Goal: Task Accomplishment & Management: Use online tool/utility

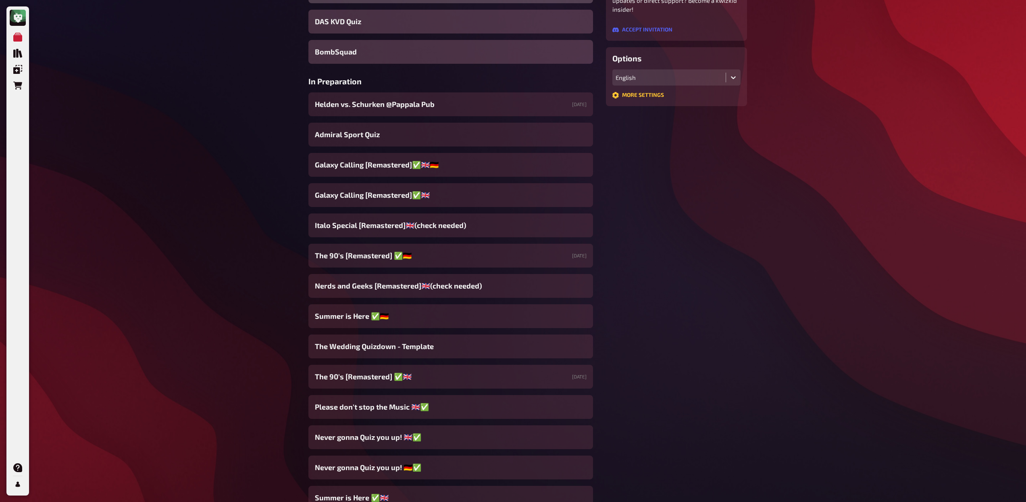
scroll to position [181, 0]
click at [371, 250] on span "The 90's [Remastered] ✅​🇩🇪" at bounding box center [363, 255] width 97 height 11
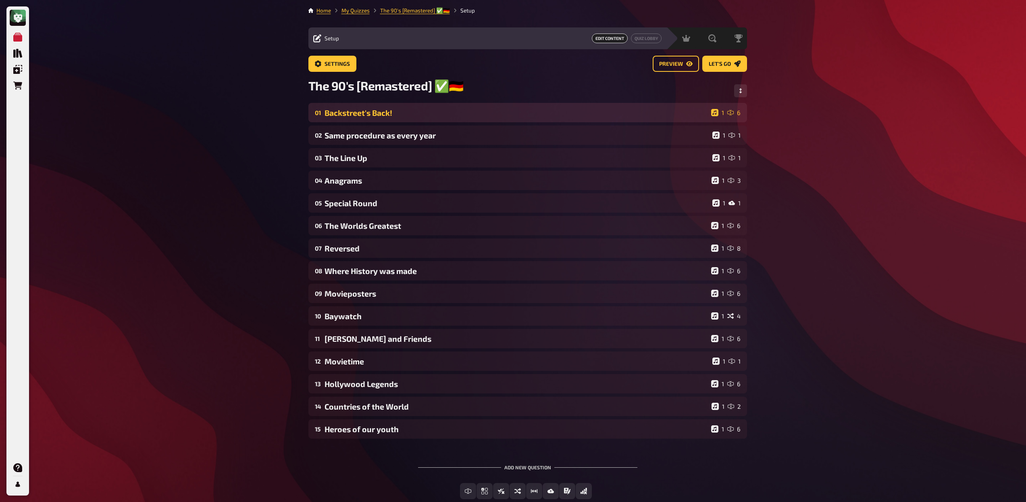
click at [363, 117] on div "Backstreet's Back!" at bounding box center [517, 112] width 384 height 9
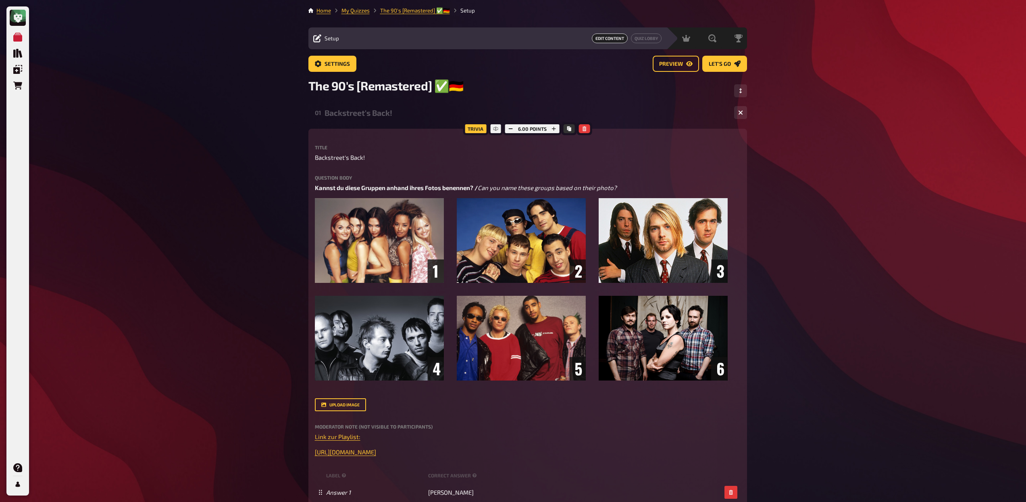
click at [363, 117] on div "Backstreet's Back!" at bounding box center [526, 112] width 403 height 9
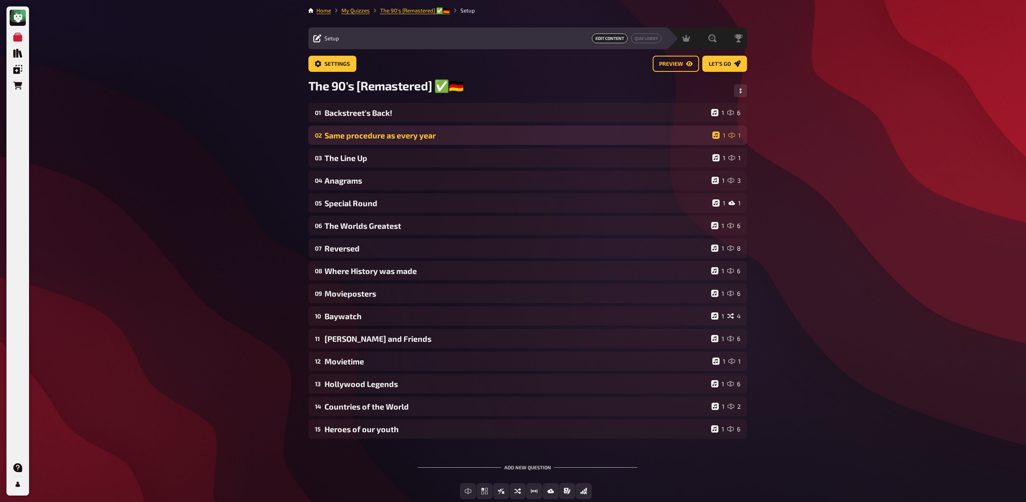
click at [361, 134] on div "Same procedure as every year" at bounding box center [517, 135] width 385 height 9
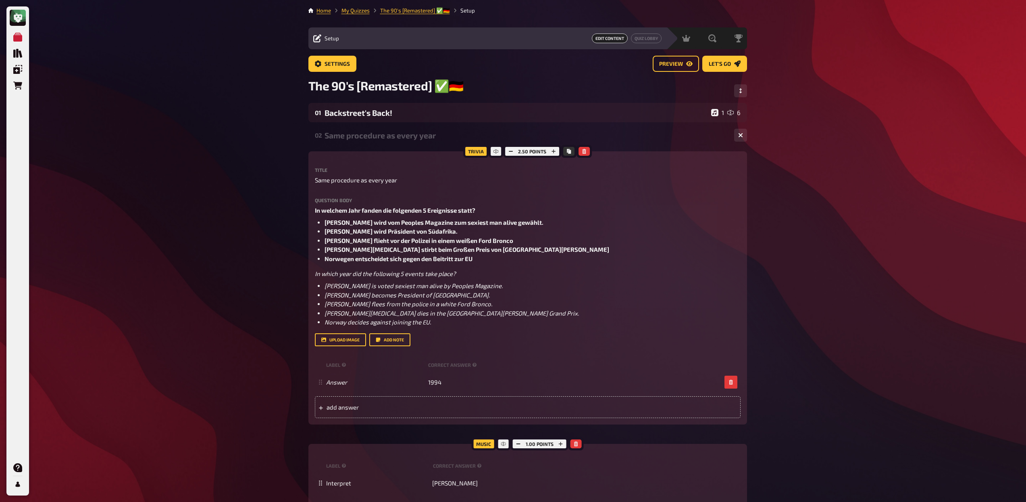
click at [361, 134] on div "Same procedure as every year" at bounding box center [526, 135] width 403 height 9
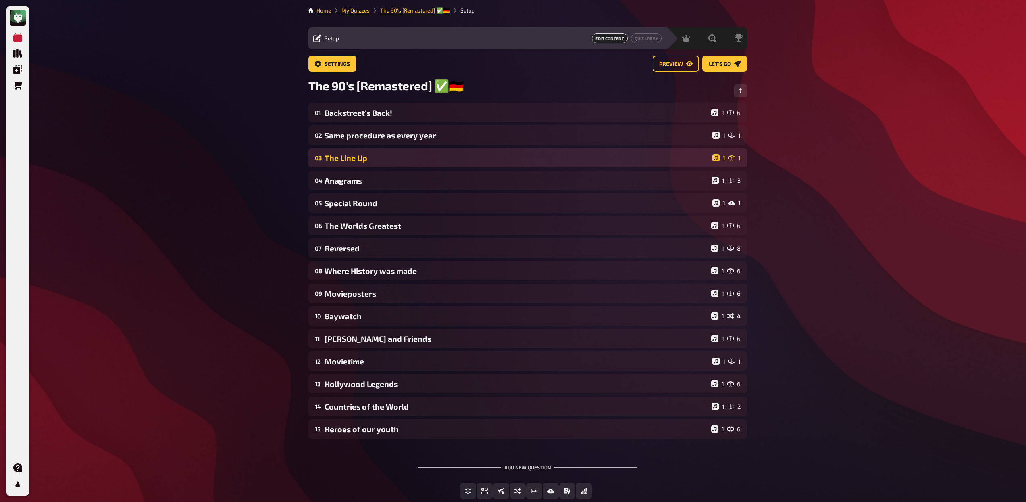
click at [359, 155] on div "The Line Up" at bounding box center [517, 157] width 385 height 9
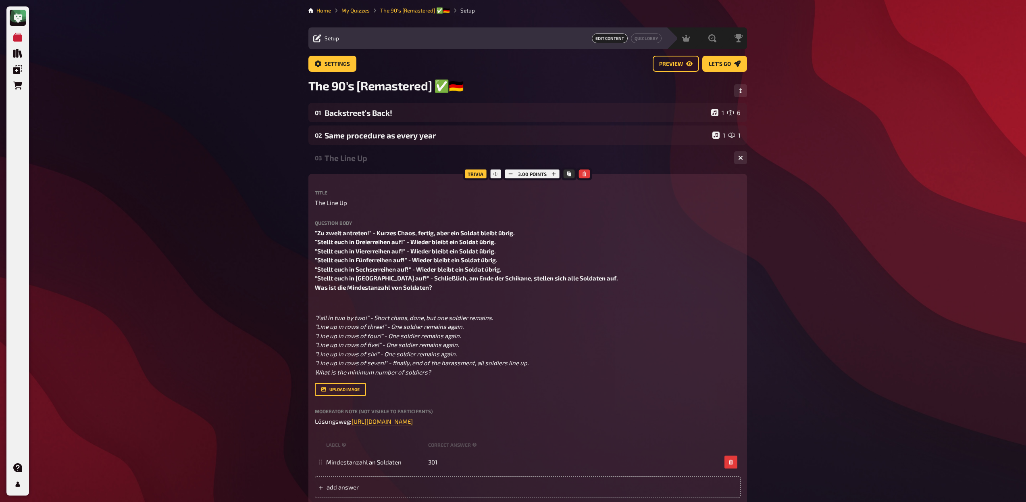
click at [359, 155] on div "The Line Up" at bounding box center [526, 157] width 403 height 9
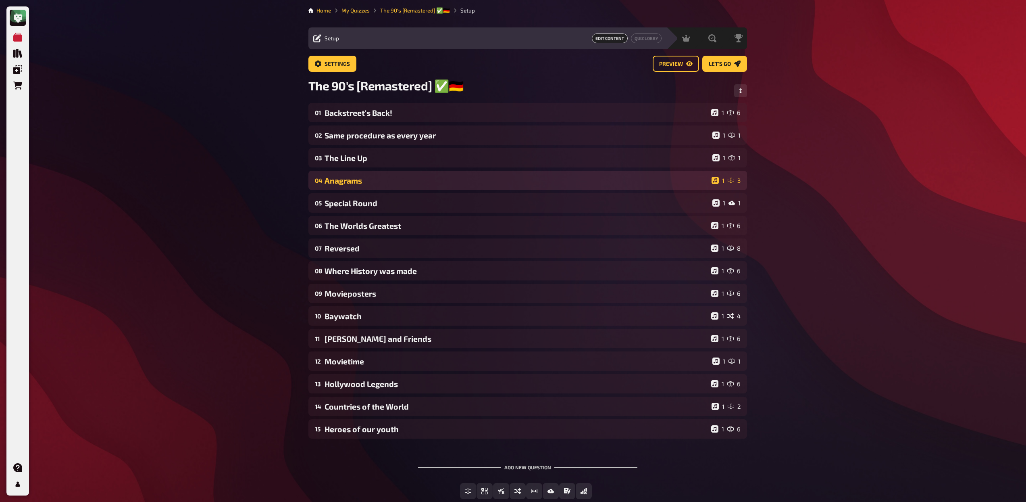
click at [354, 180] on div "Anagrams" at bounding box center [517, 180] width 384 height 9
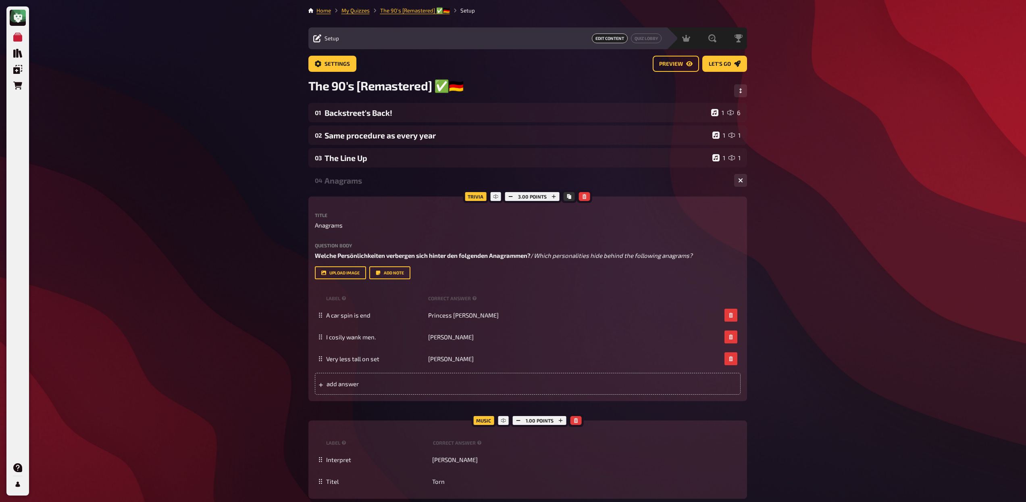
click at [350, 185] on div "Anagrams" at bounding box center [526, 180] width 403 height 9
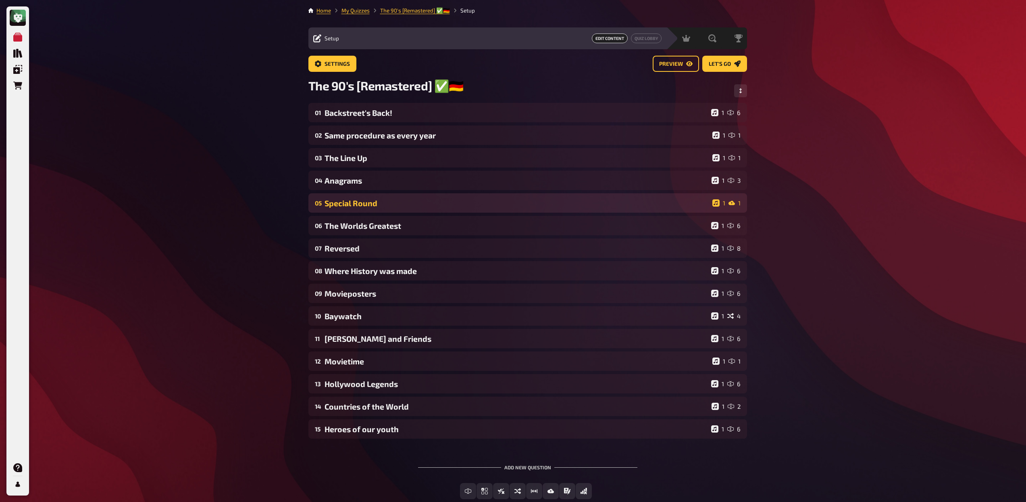
click at [348, 196] on div "05 Special Round 1 1" at bounding box center [528, 202] width 439 height 19
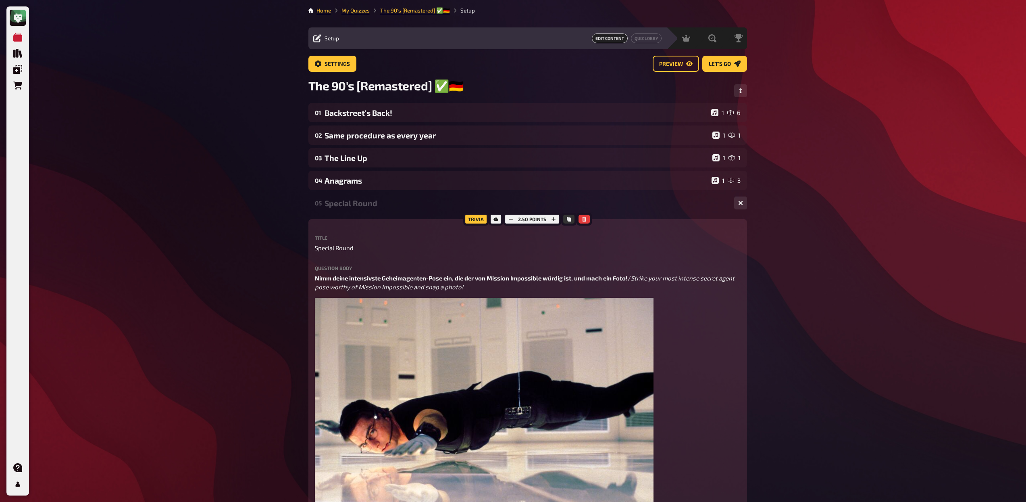
click at [345, 206] on div "Special Round" at bounding box center [526, 202] width 403 height 9
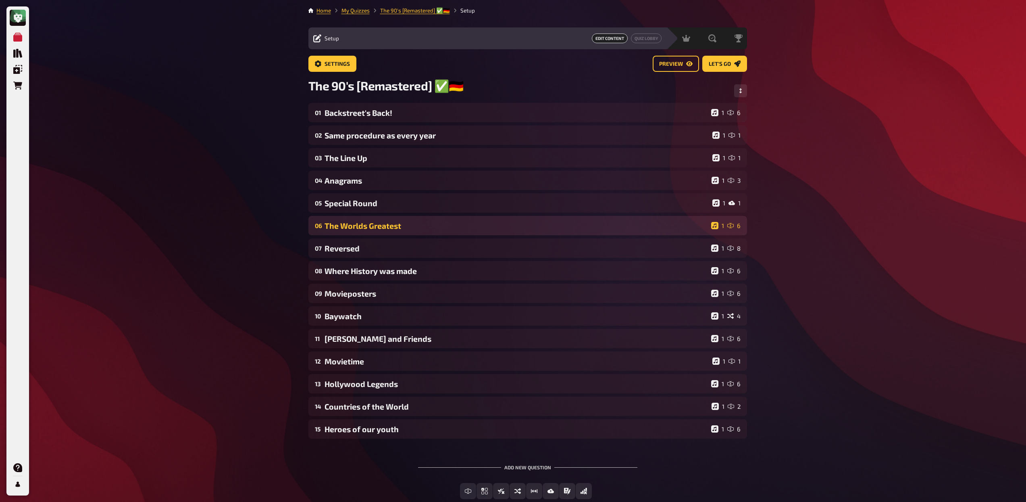
click at [346, 231] on div "06 The Worlds Greatest 1 6" at bounding box center [528, 225] width 439 height 19
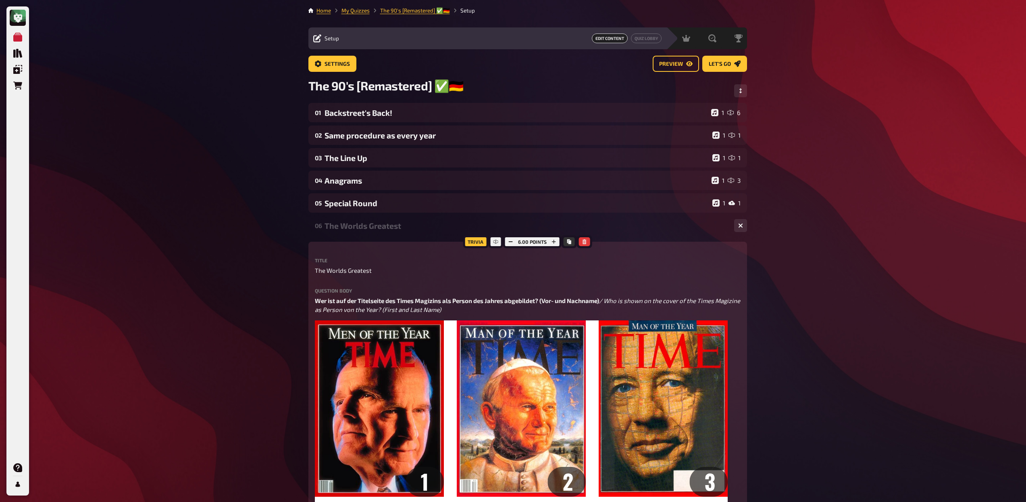
click at [356, 229] on div "The Worlds Greatest" at bounding box center [526, 225] width 403 height 9
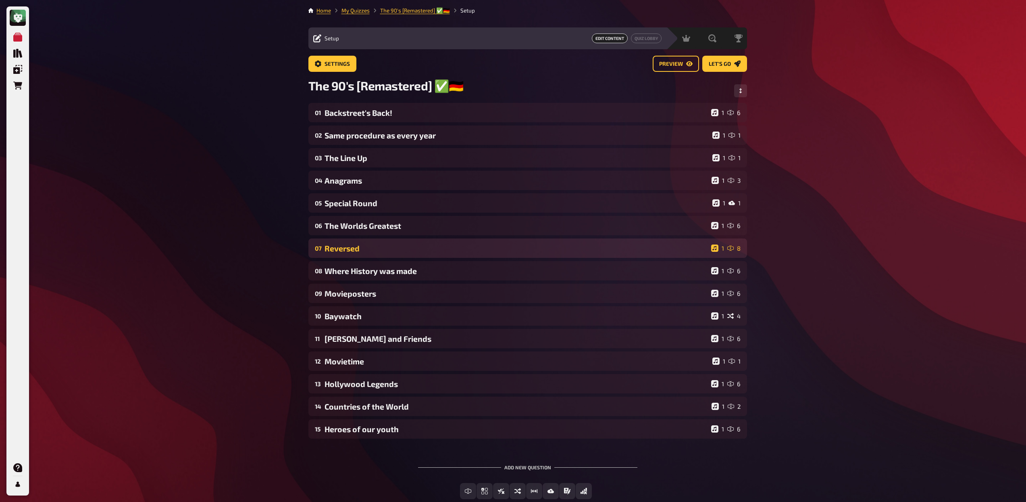
click at [349, 248] on div "Reversed" at bounding box center [517, 248] width 384 height 9
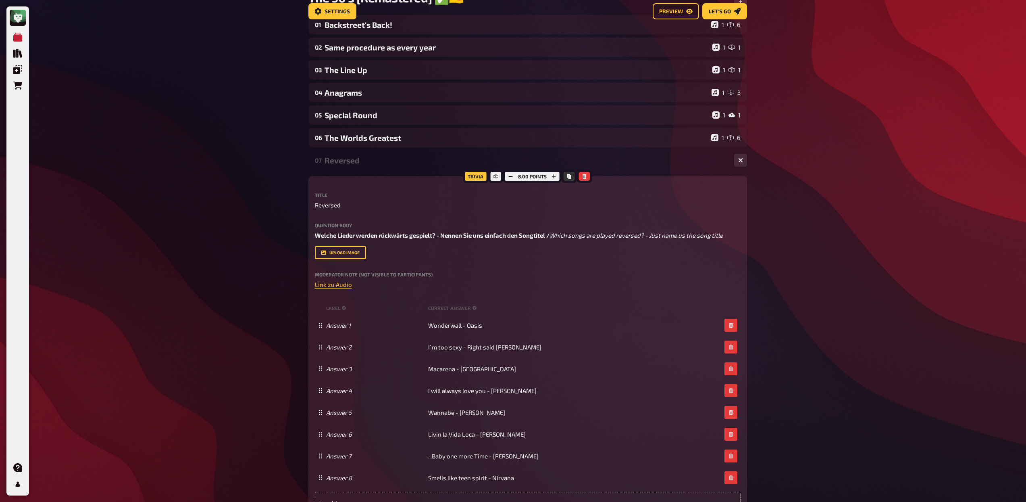
scroll to position [149, 0]
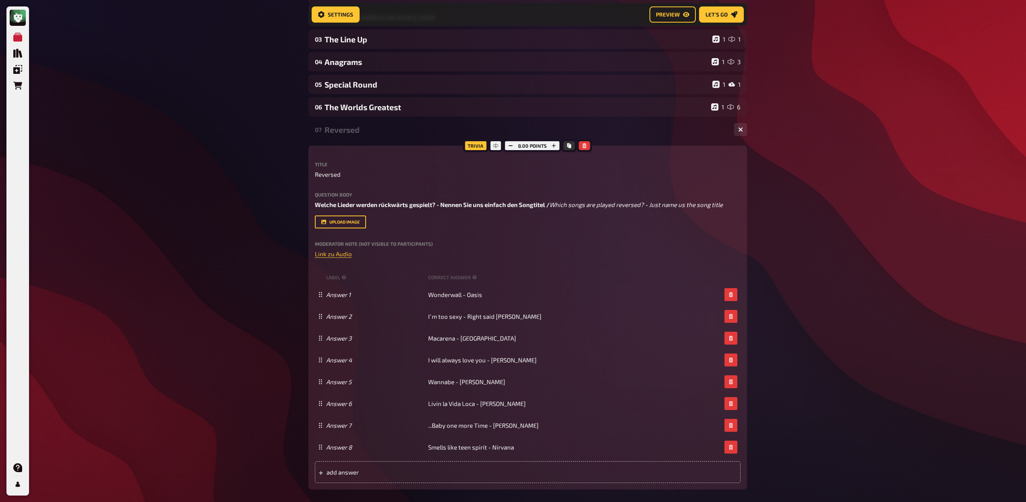
click at [352, 131] on div "Reversed" at bounding box center [526, 129] width 403 height 9
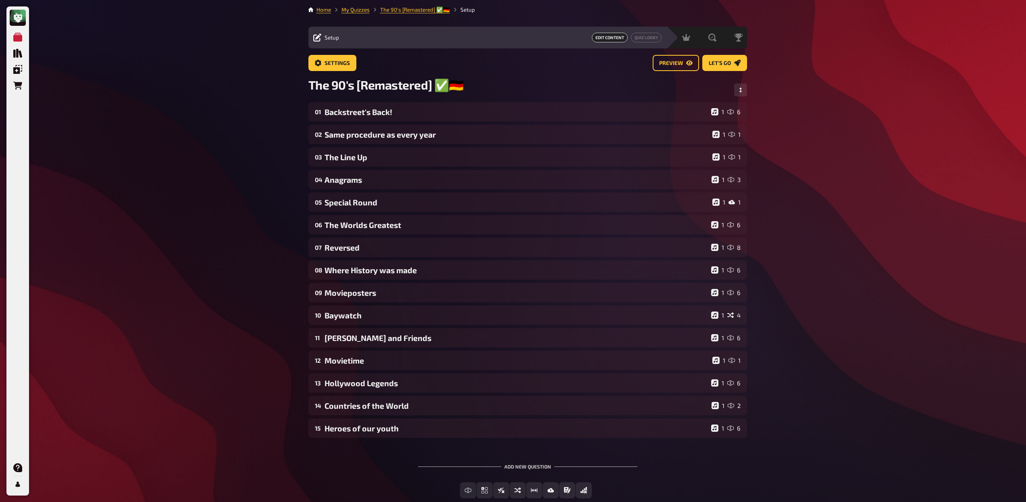
scroll to position [0, 0]
click at [356, 6] on div "Home My Quizzes The 90's [Remastered] ✅​🇩🇪 Setup Setup Edit Content Quiz Lobby …" at bounding box center [528, 275] width 452 height 550
click at [357, 10] on link "My Quizzes" at bounding box center [356, 10] width 28 height 6
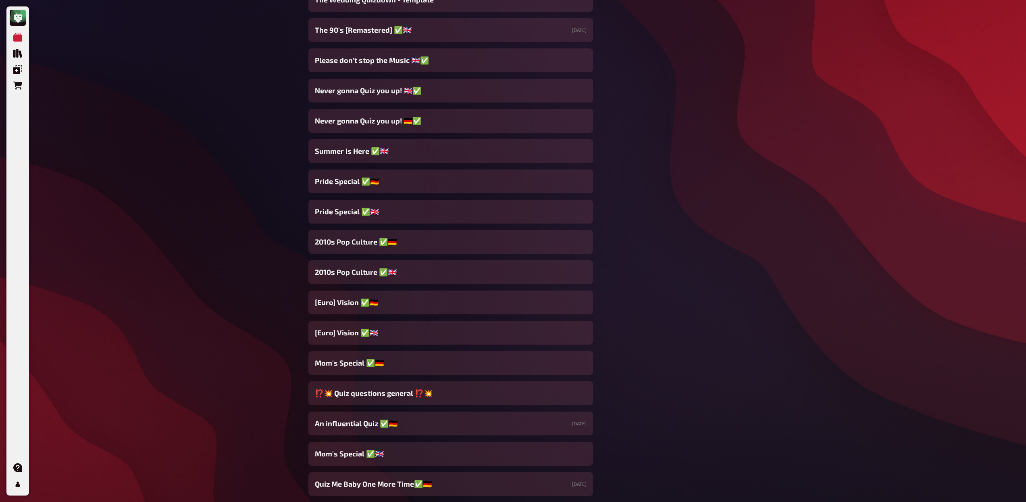
scroll to position [509, 0]
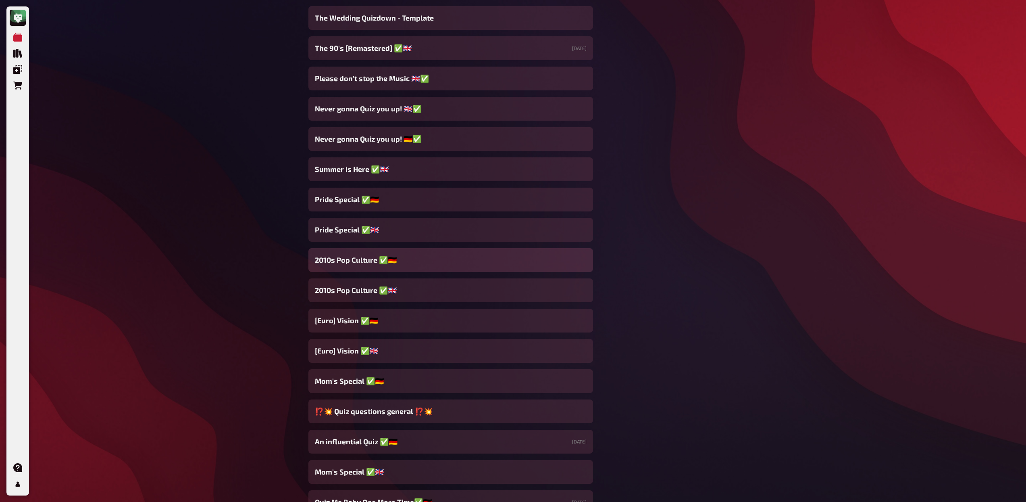
click at [347, 258] on span "2010s Pop Culture ✅🇩🇪" at bounding box center [356, 259] width 82 height 11
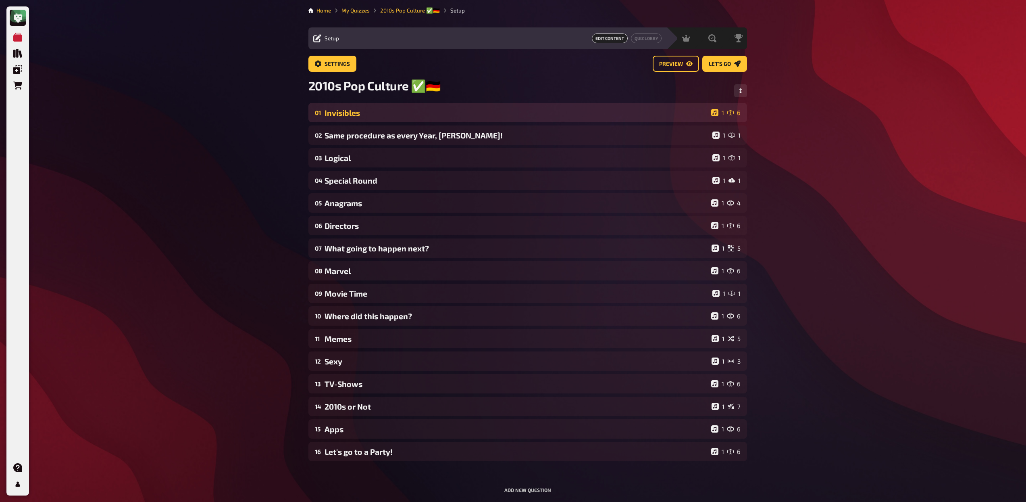
click at [368, 112] on div "Invisibles" at bounding box center [517, 112] width 384 height 9
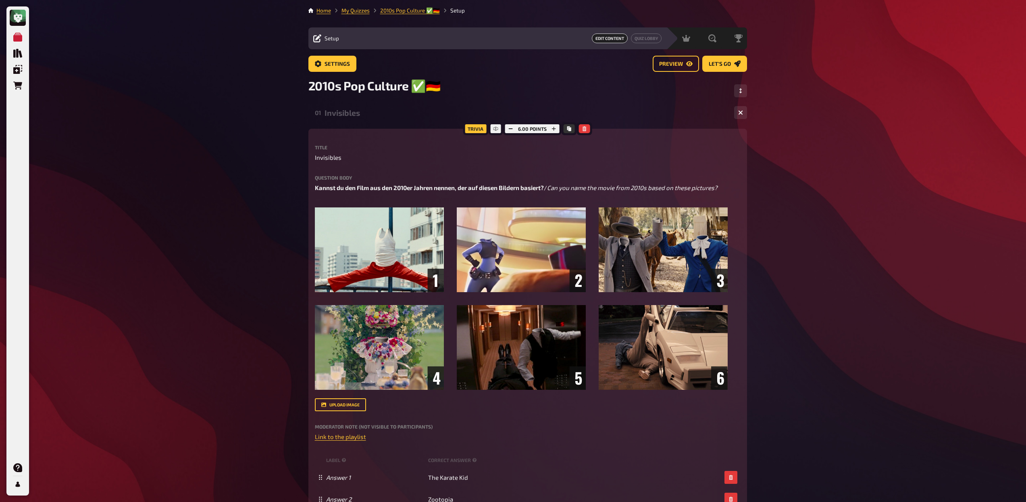
click at [412, 122] on div "01 Invisibles 1 6" at bounding box center [528, 112] width 439 height 19
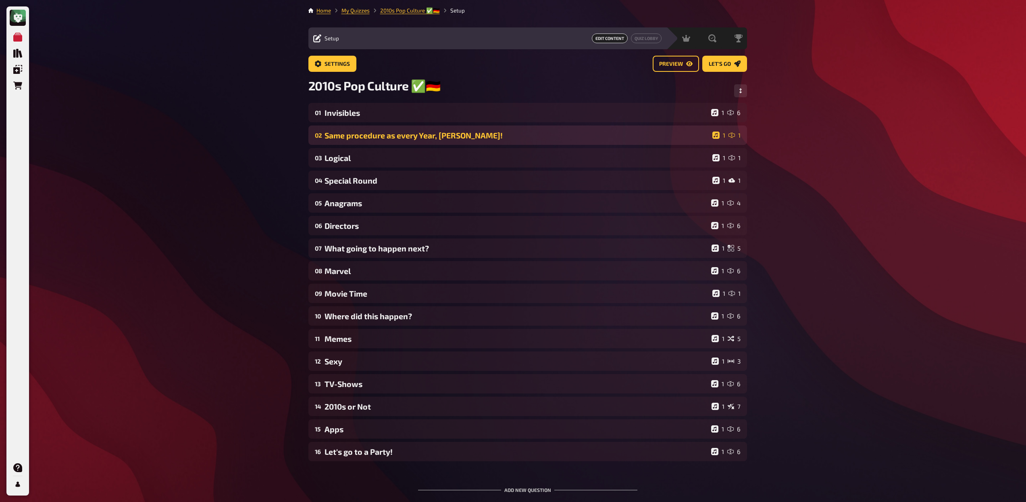
click at [405, 133] on div "Same procedure as every Year, [PERSON_NAME]!" at bounding box center [517, 135] width 385 height 9
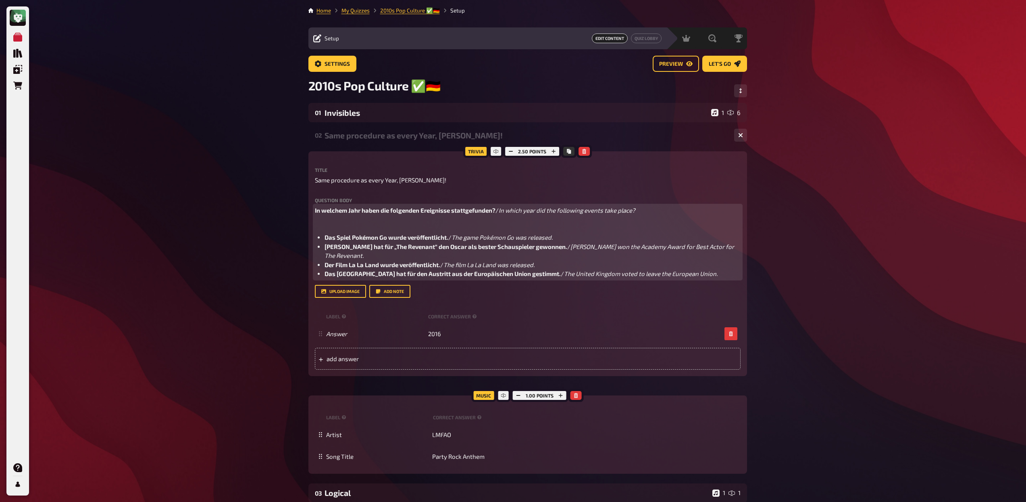
click at [395, 218] on div "In welchem Jahr haben die folgenden Ereignisse stattgefunden? / In which year d…" at bounding box center [528, 242] width 426 height 73
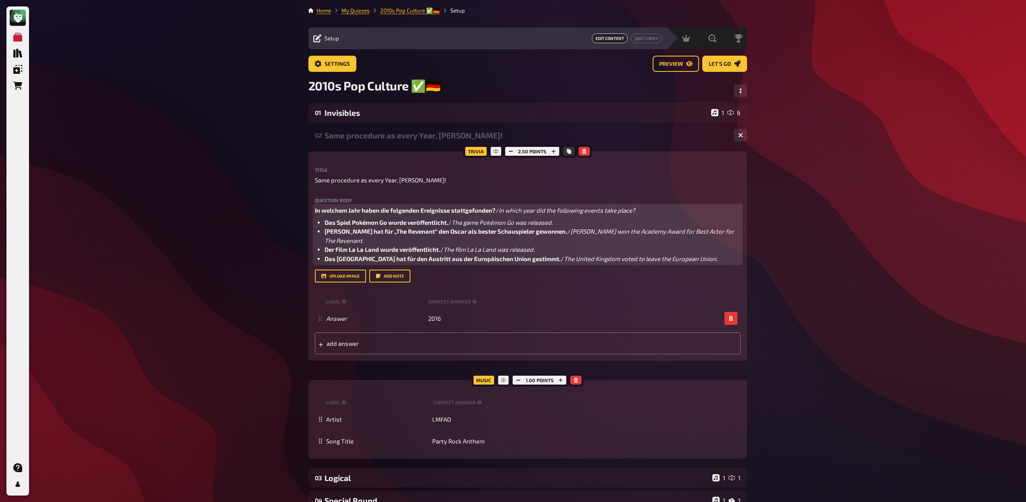
click at [384, 233] on span "[PERSON_NAME] hat für „The Revenant“ den Oscar als bester Schauspieler gewonnen." at bounding box center [446, 230] width 243 height 7
click at [565, 234] on span "[PERSON_NAME] erhält für „The Revenant“ den Oscar als bester Schauspieler gewon…" at bounding box center [450, 230] width 250 height 7
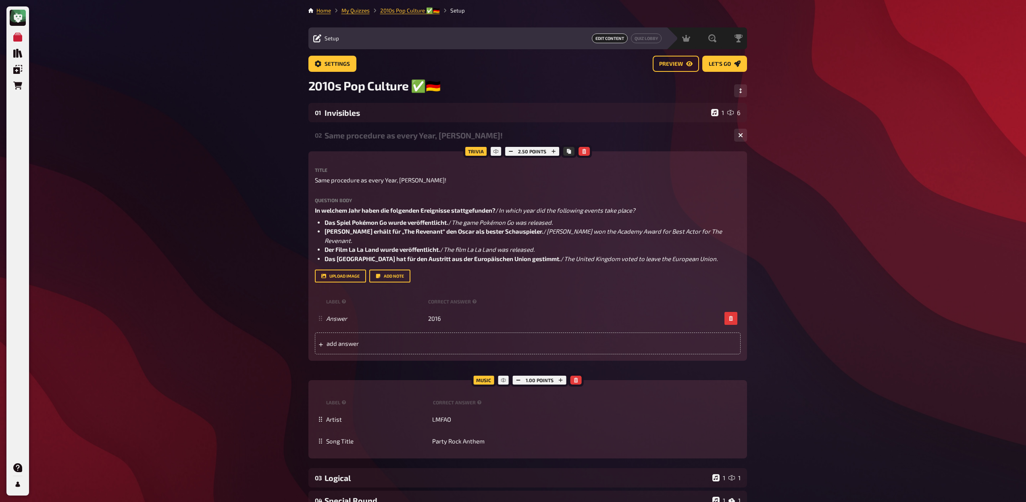
click at [361, 132] on div "Same procedure as every Year, [PERSON_NAME]!" at bounding box center [526, 135] width 403 height 9
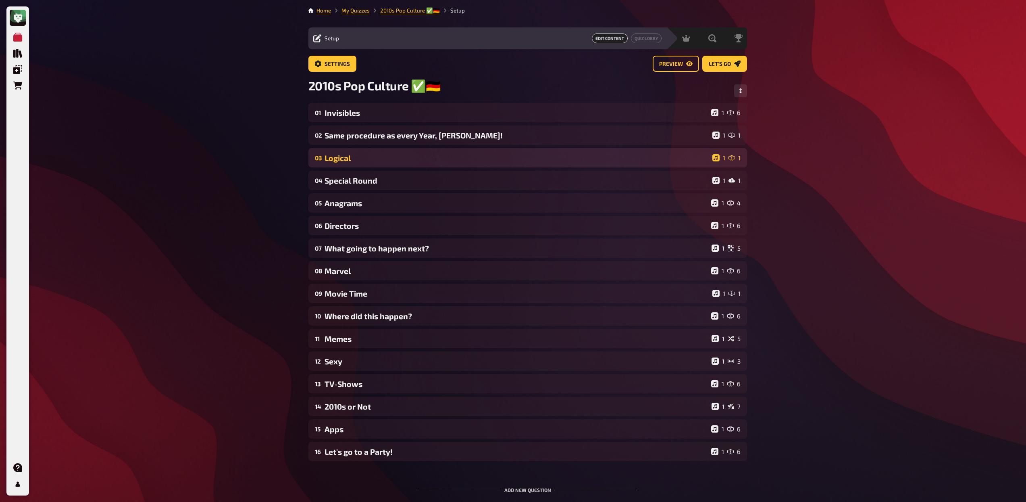
click at [359, 159] on div "Logical" at bounding box center [517, 157] width 385 height 9
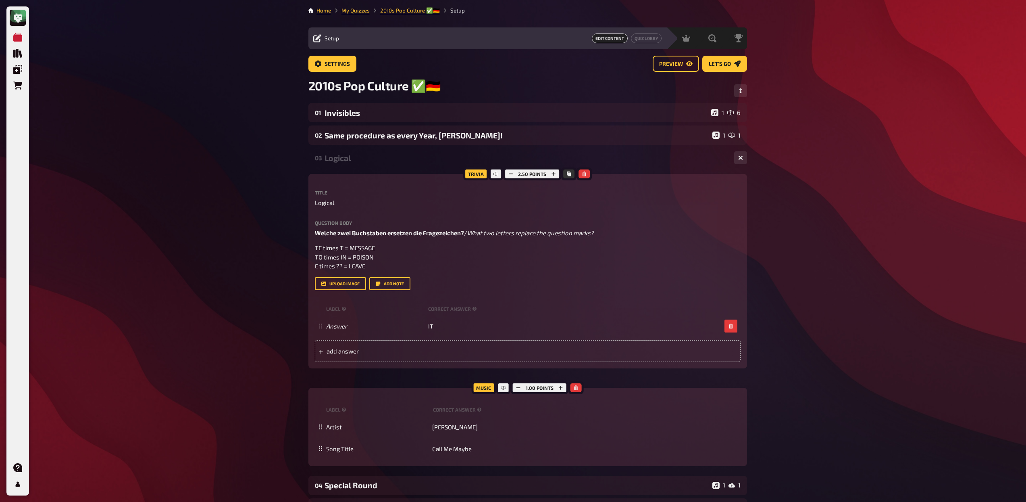
click at [359, 160] on div "Logical" at bounding box center [526, 157] width 403 height 9
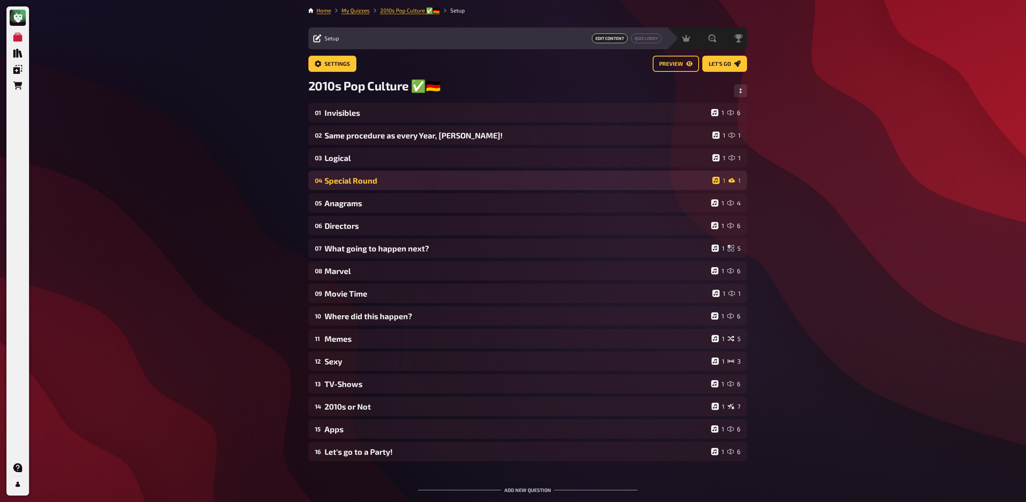
click at [357, 174] on div "04 Special Round 1 1" at bounding box center [528, 180] width 439 height 19
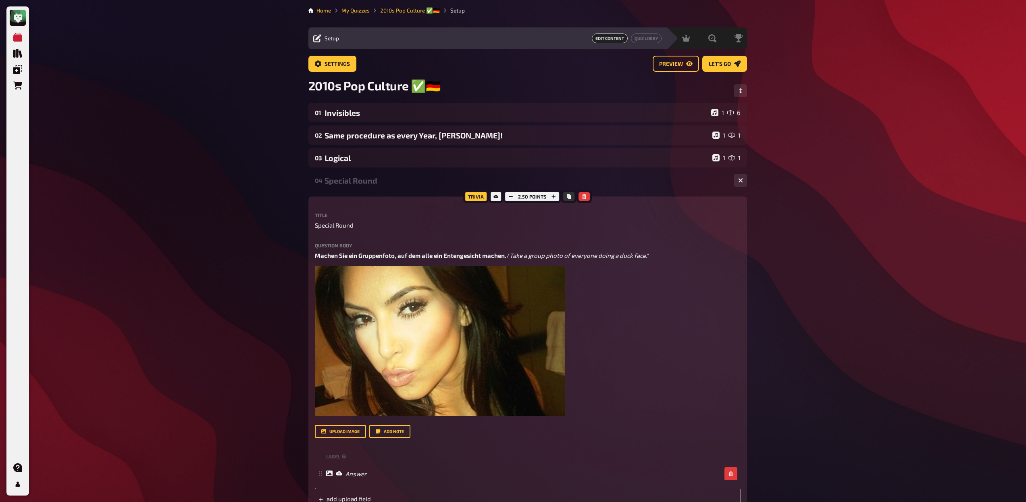
click at [358, 183] on div "Special Round" at bounding box center [526, 180] width 403 height 9
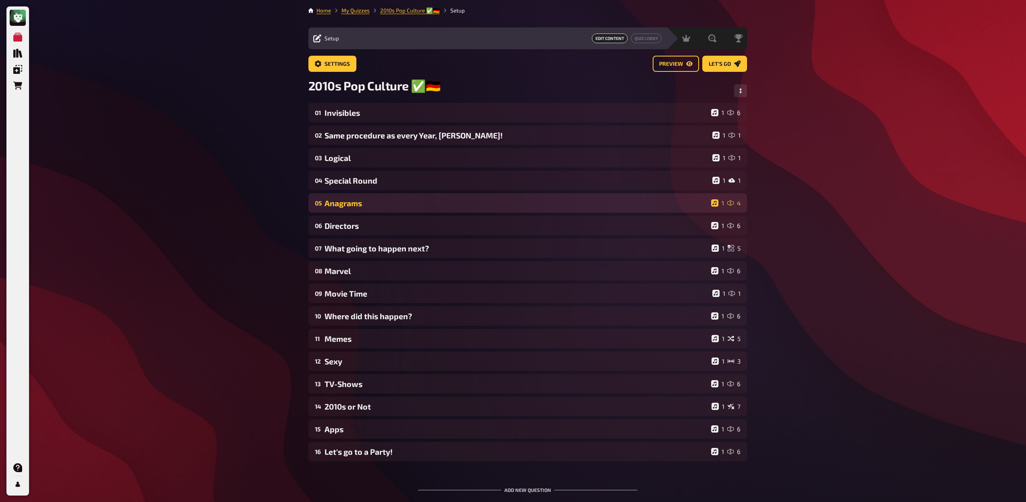
click at [359, 201] on div "Anagrams" at bounding box center [517, 202] width 384 height 9
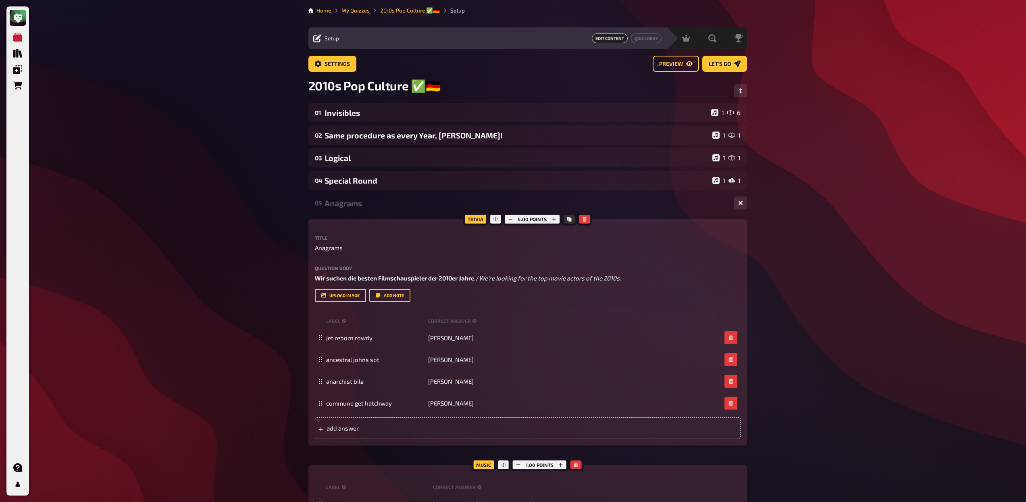
click at [358, 203] on div "Anagrams" at bounding box center [526, 202] width 403 height 9
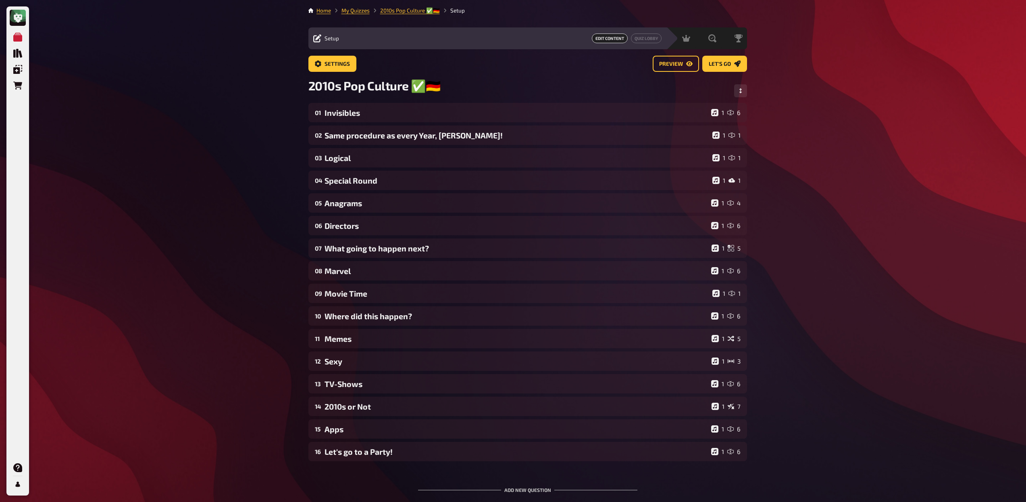
click at [747, 79] on div "Home My Quizzes 2010s Pop Culture ✅🇩🇪 Setup Setup Edit Content Quiz Lobby Hosti…" at bounding box center [528, 286] width 452 height 573
click at [746, 86] on button "Change Order" at bounding box center [740, 90] width 13 height 13
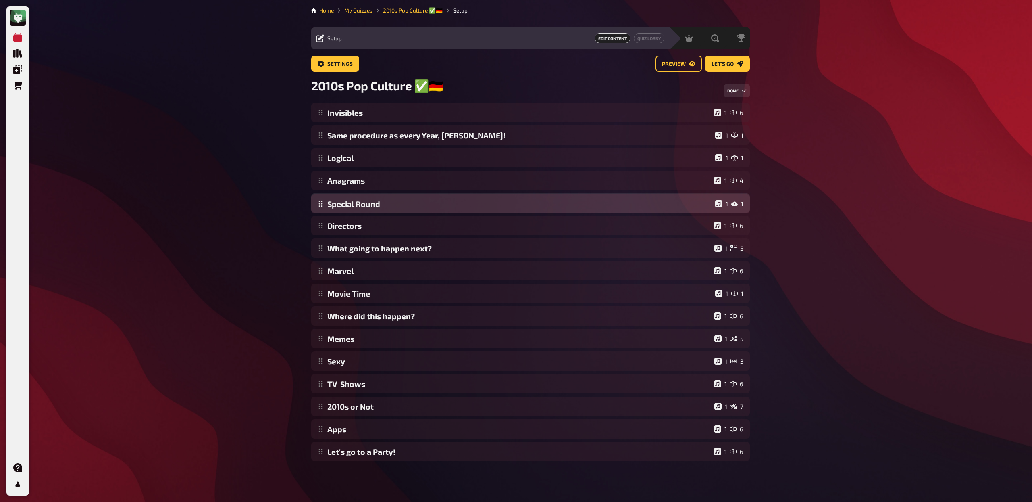
drag, startPoint x: 319, startPoint y: 181, endPoint x: 321, endPoint y: 199, distance: 18.3
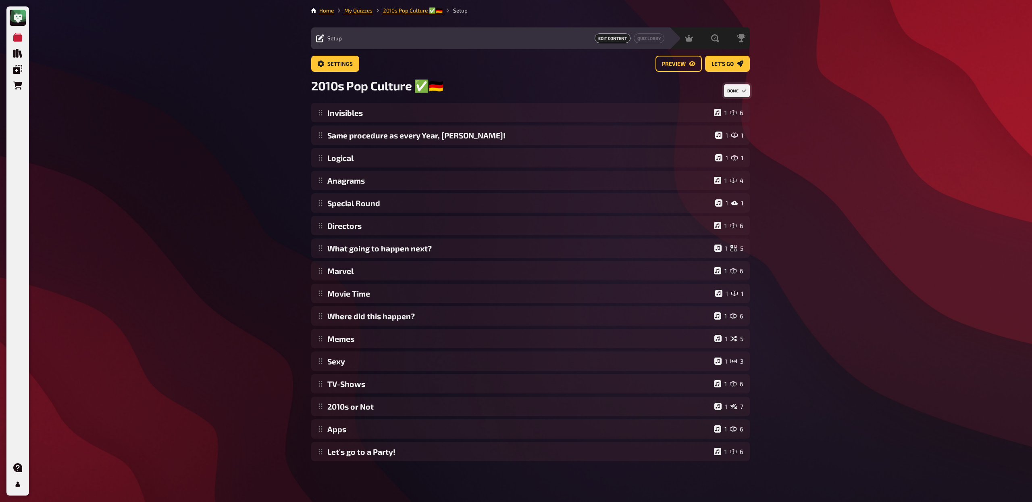
click at [736, 94] on button "Done" at bounding box center [737, 90] width 26 height 13
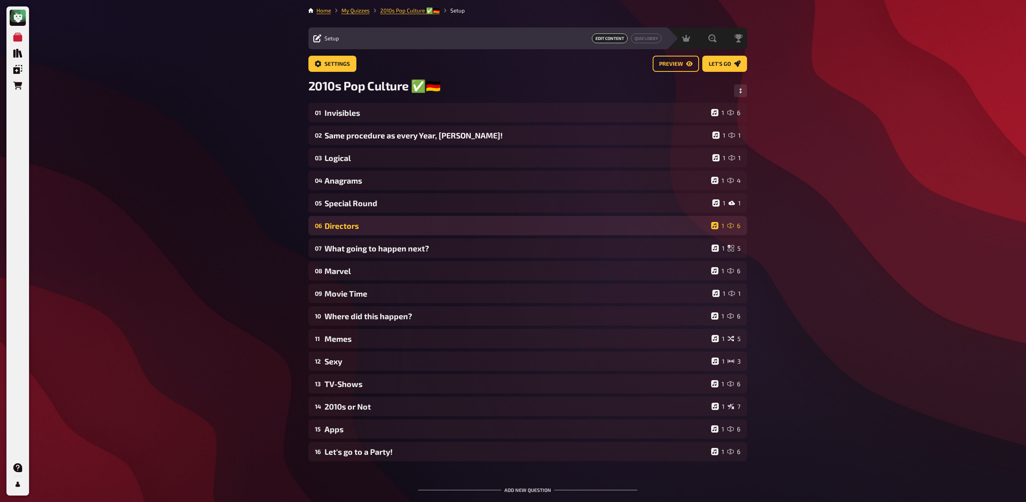
click at [375, 233] on div "06 Directors 1 6" at bounding box center [528, 225] width 439 height 19
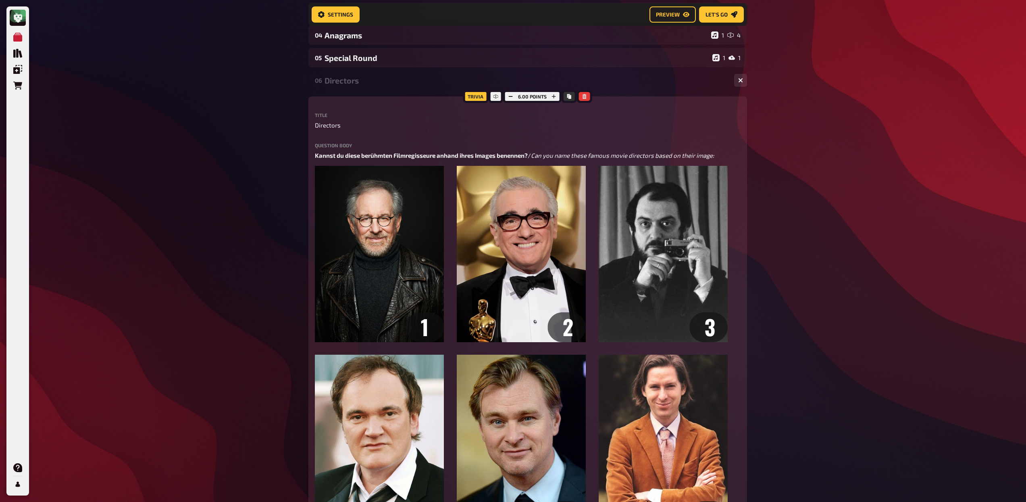
scroll to position [146, 0]
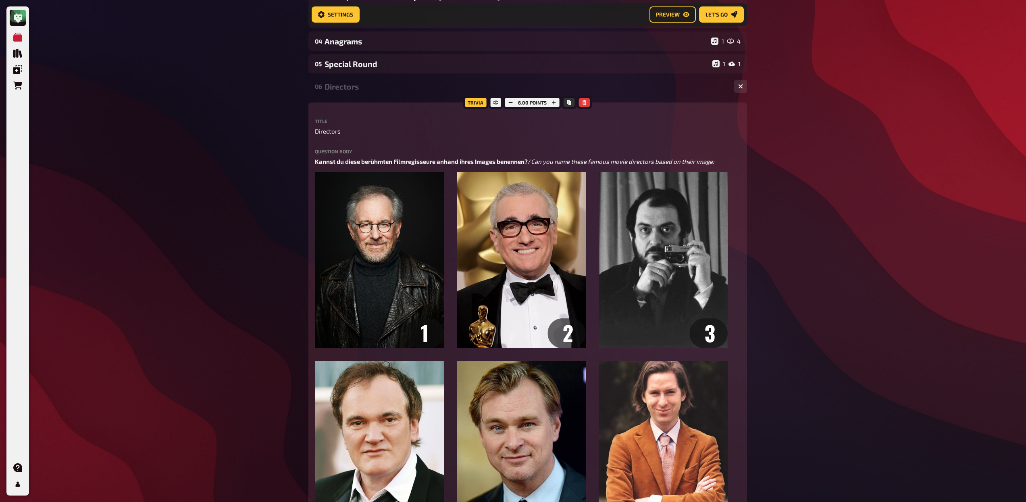
click at [372, 92] on div "06 Directors 1 6" at bounding box center [528, 86] width 439 height 19
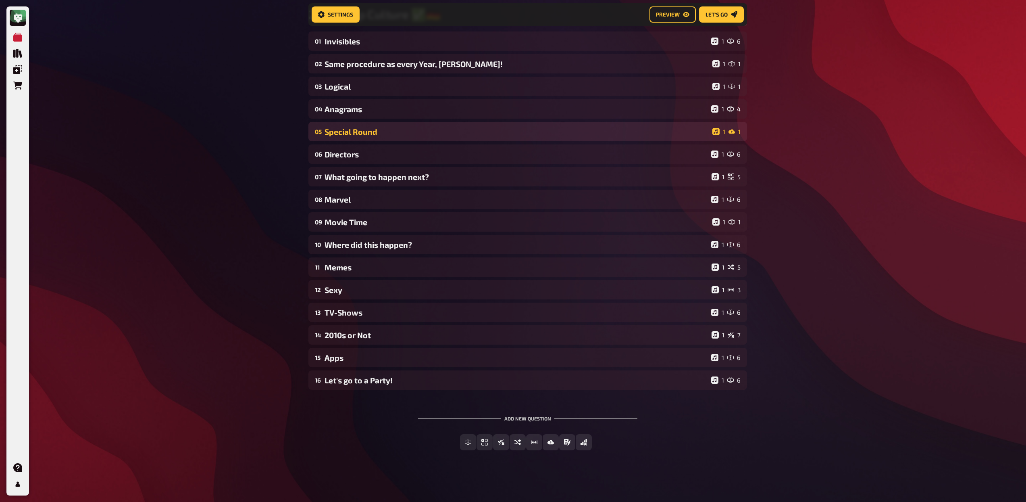
scroll to position [79, 0]
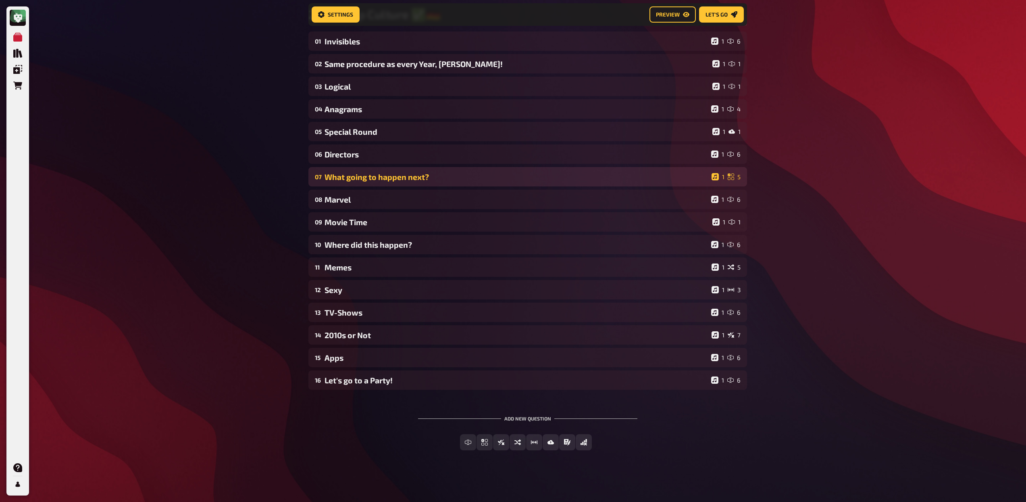
click at [368, 178] on div "What going to happen next?" at bounding box center [517, 176] width 384 height 9
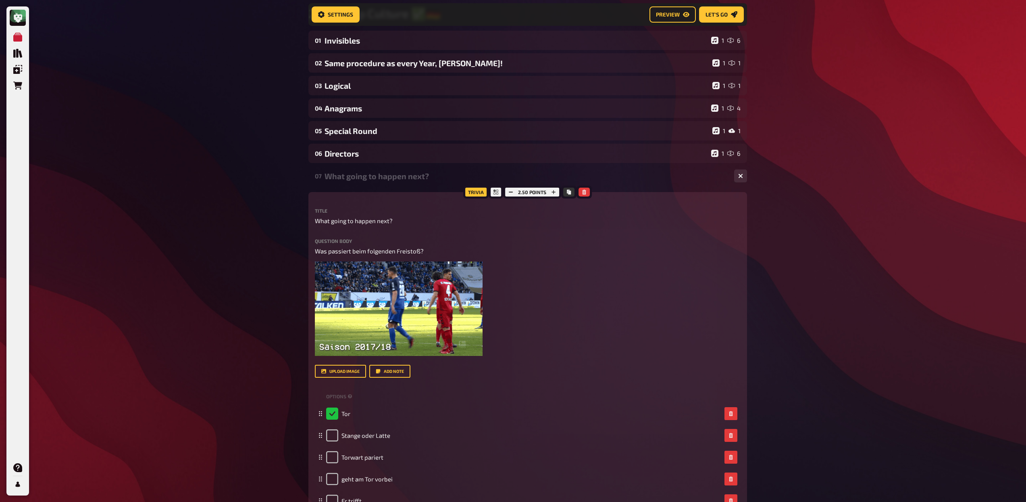
scroll to position [146, 0]
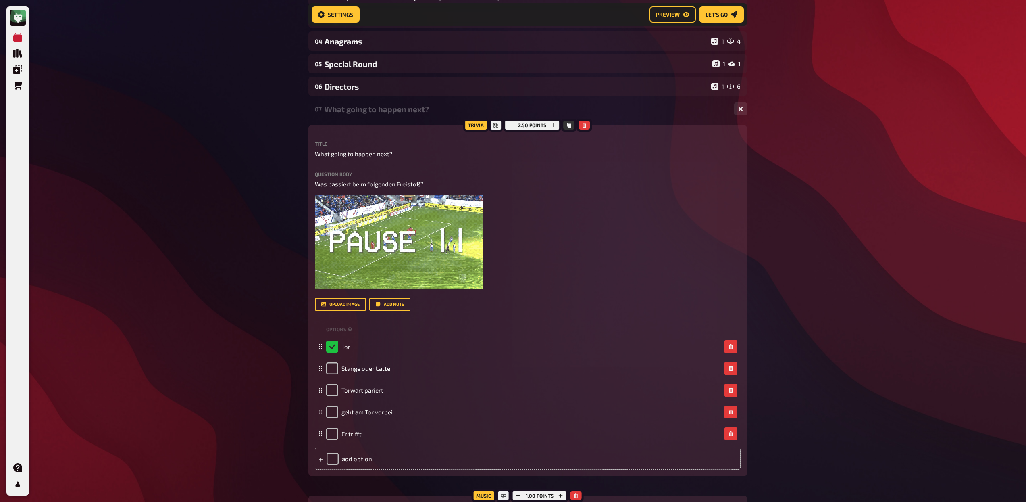
click at [380, 105] on div "What going to happen next?" at bounding box center [526, 108] width 403 height 9
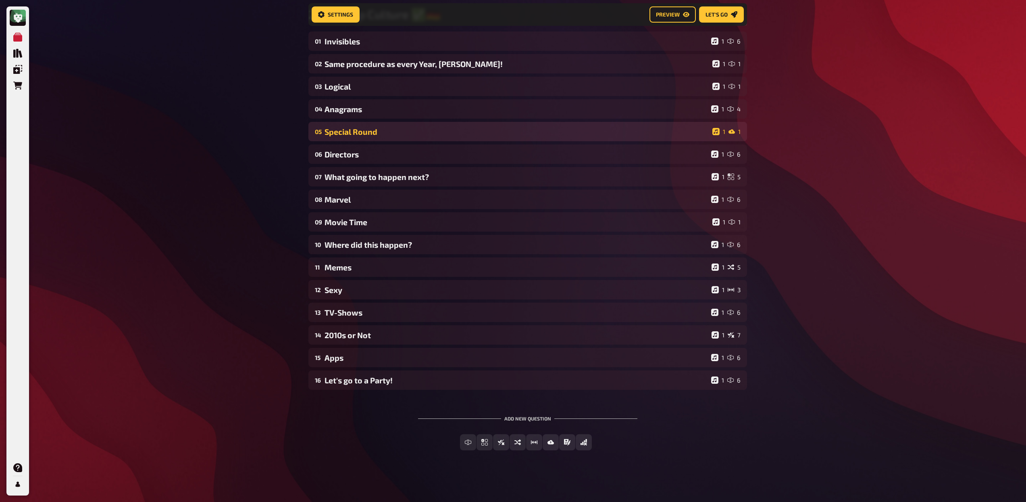
scroll to position [79, 0]
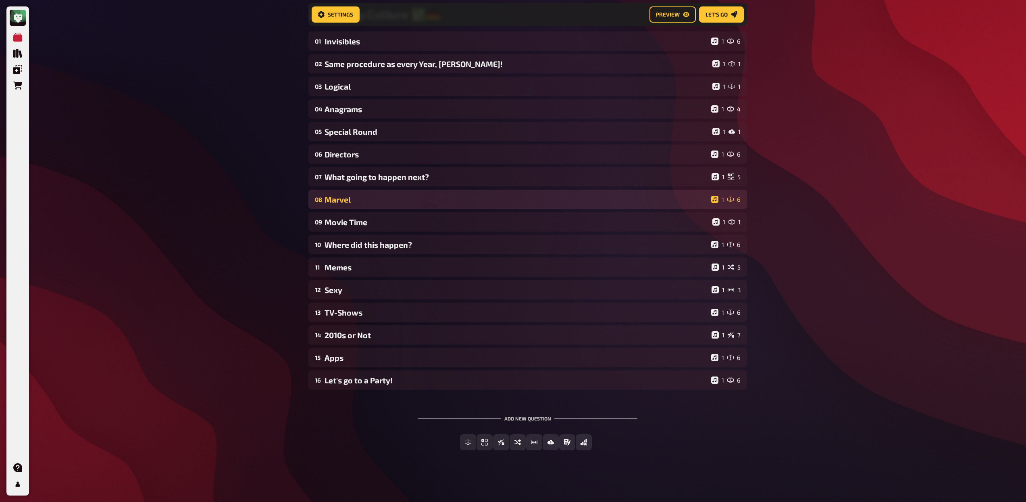
click at [367, 200] on div "Marvel" at bounding box center [517, 199] width 384 height 9
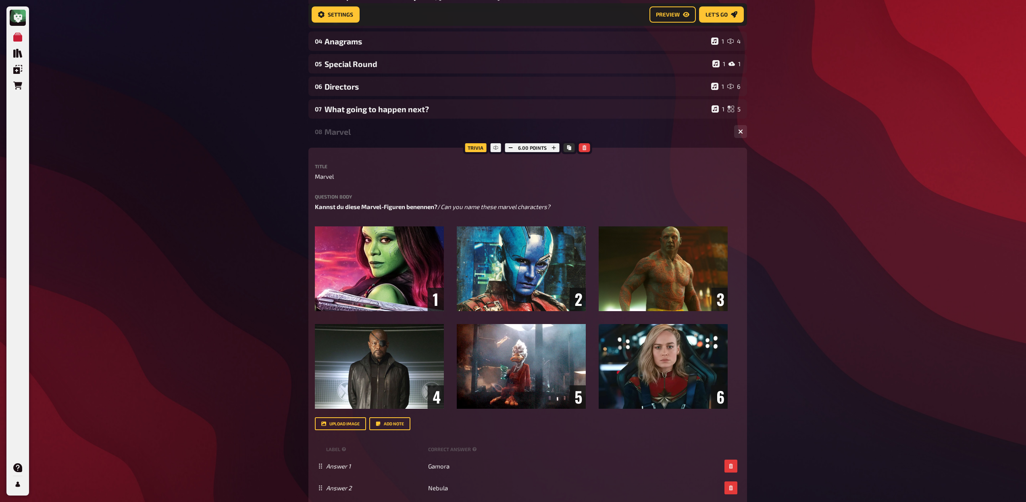
click at [350, 133] on div "Marvel" at bounding box center [526, 131] width 403 height 9
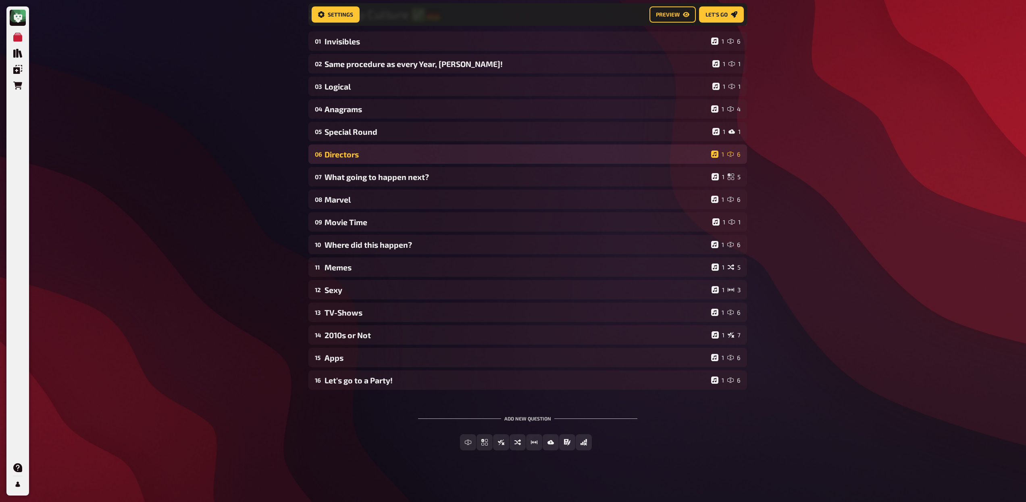
scroll to position [79, 0]
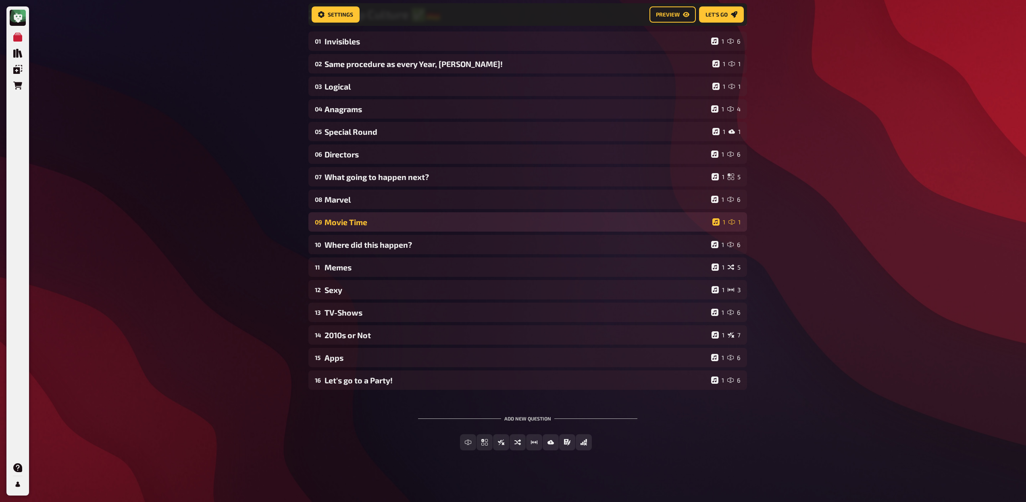
click at [366, 227] on div "09 Movie Time 1 1" at bounding box center [528, 221] width 439 height 19
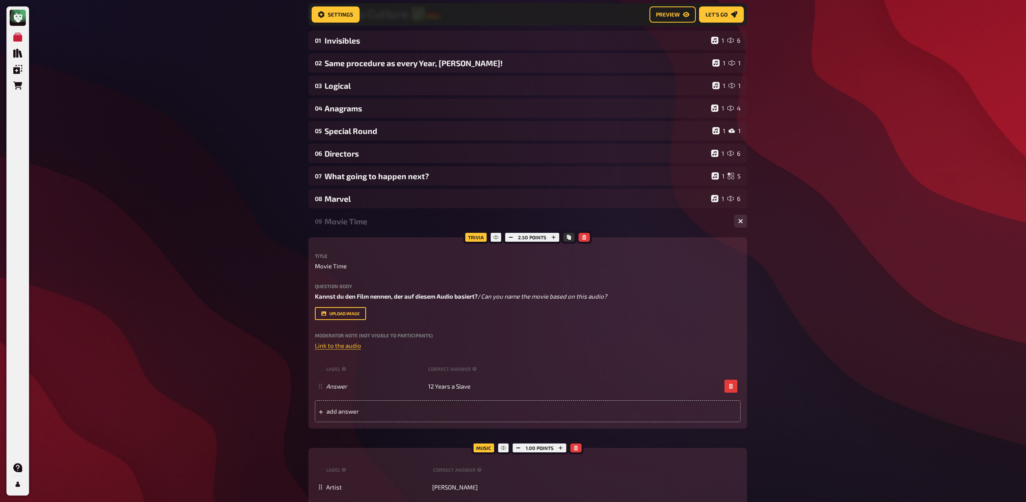
scroll to position [146, 0]
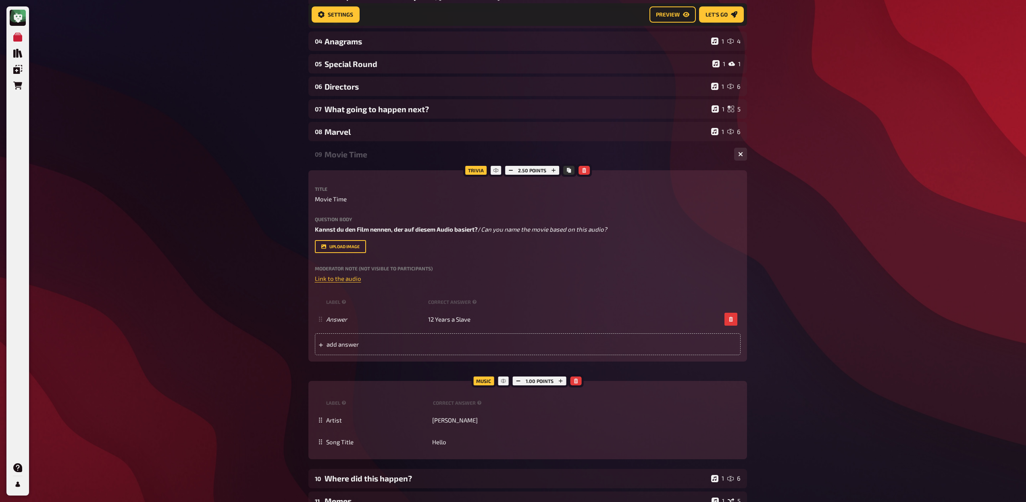
click at [362, 156] on div "Movie Time" at bounding box center [526, 154] width 403 height 9
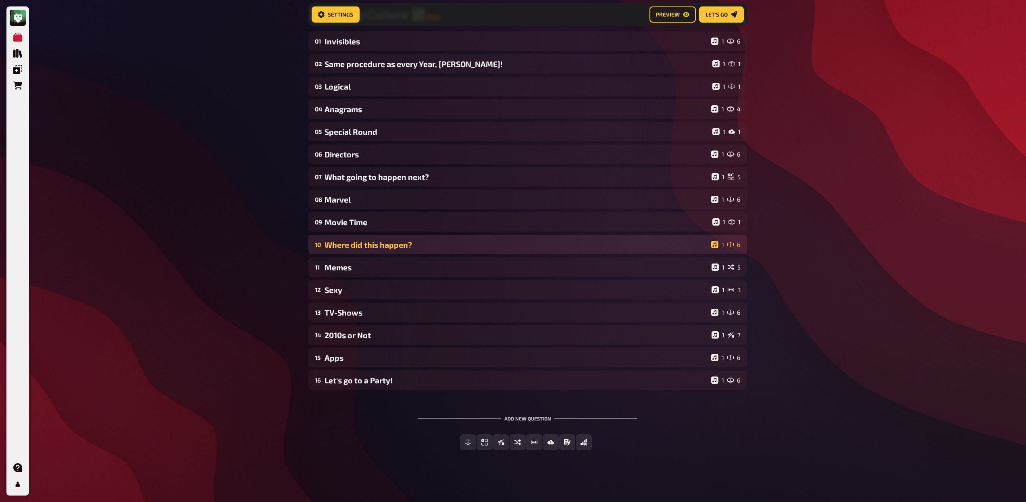
click at [368, 244] on div "Where did this happen?" at bounding box center [517, 244] width 384 height 9
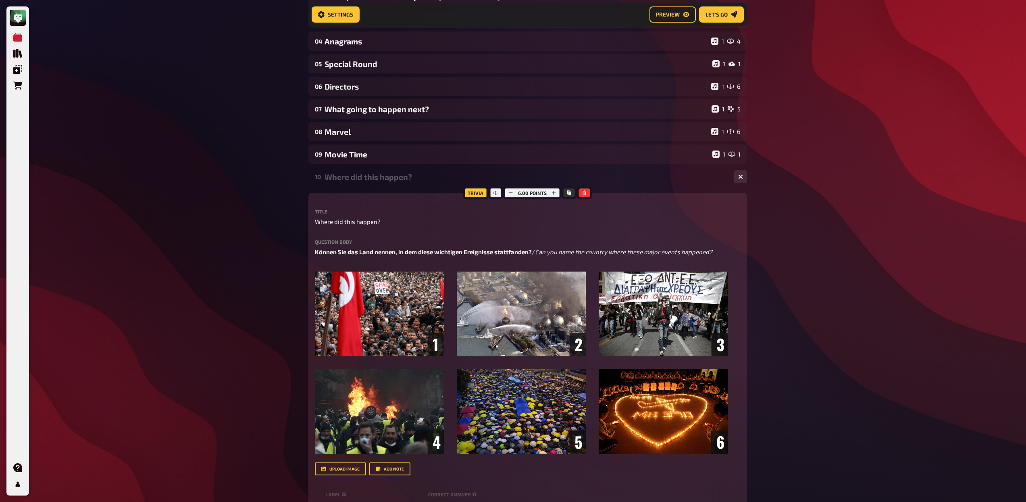
click at [367, 181] on div "Where did this happen?" at bounding box center [526, 176] width 403 height 9
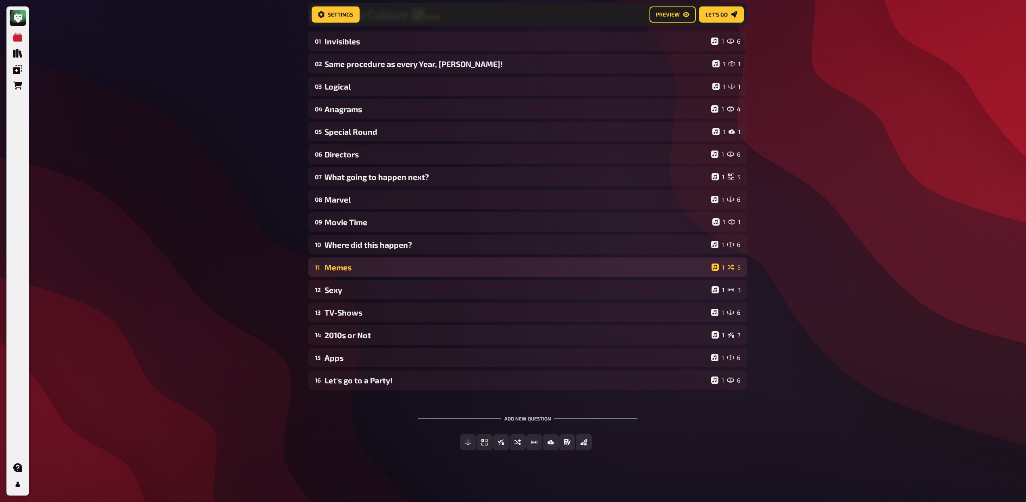
click at [364, 267] on div "Memes" at bounding box center [517, 267] width 384 height 9
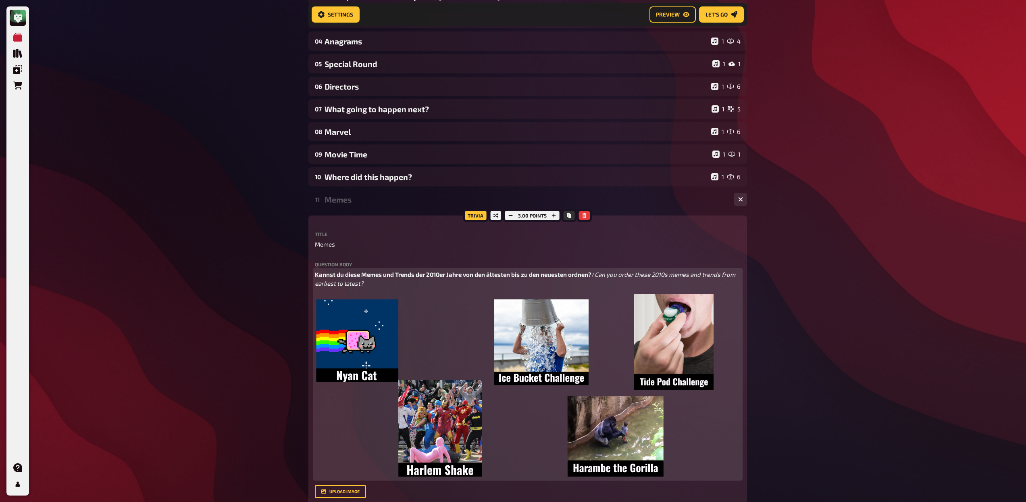
click at [358, 274] on span "Kannst du diese Memes und Trends der 2010er Jahre von den ältesten bis zu den n…" at bounding box center [453, 274] width 277 height 7
click at [332, 275] on span "Kannst du diese Memes und Trends der 2010er Jahre von den ältesten bis zu den n…" at bounding box center [453, 274] width 277 height 7
drag, startPoint x: 342, startPoint y: 276, endPoint x: 308, endPoint y: 273, distance: 34.8
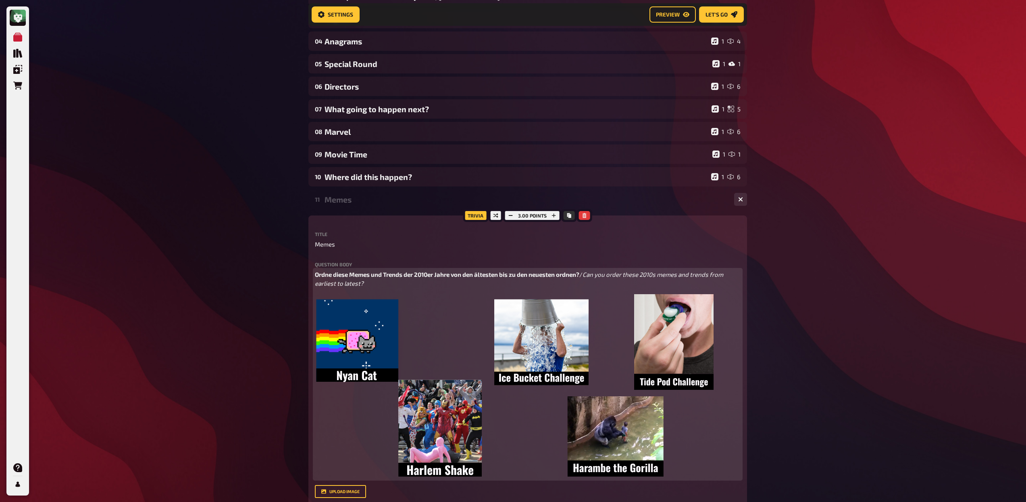
click at [572, 273] on span "Ordne diese Memes und Trends der 2010er Jahre von den ältesten bis zu den neues…" at bounding box center [447, 274] width 265 height 7
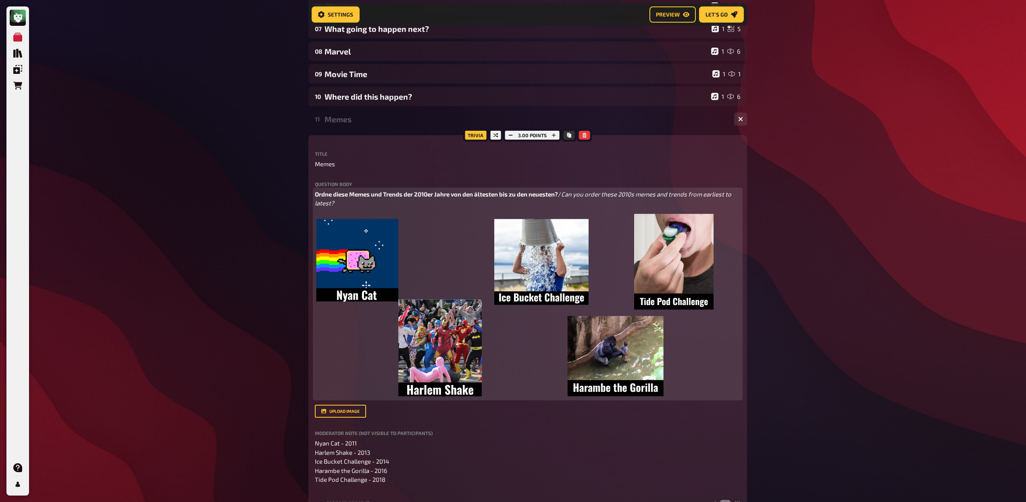
scroll to position [225, 0]
drag, startPoint x: 474, startPoint y: 196, endPoint x: 461, endPoint y: 195, distance: 13.3
click at [461, 195] on span "Ordne diese Memes und Trends der 2010er Jahre von den ältesten bis zu den neues…" at bounding box center [436, 194] width 243 height 7
drag, startPoint x: 521, startPoint y: 196, endPoint x: 511, endPoint y: 195, distance: 10.1
click at [511, 195] on span "Ordne diese Memes und Trends der 2010er Jahre vom ältesten bis zu den neuesten?" at bounding box center [431, 194] width 233 height 7
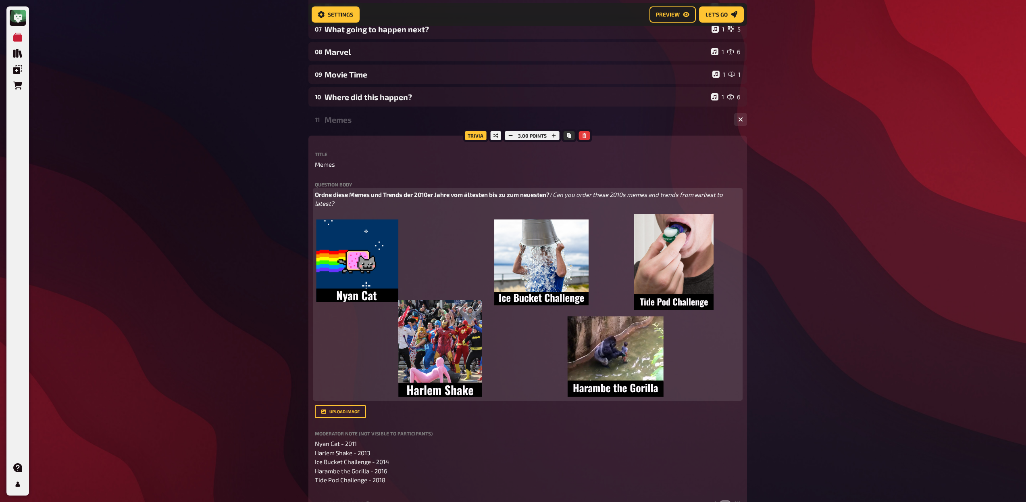
click at [532, 197] on span "Ordne diese Memes und Trends der 2010er Jahre vom ältesten bis zu zum neuesten?" at bounding box center [432, 194] width 235 height 7
click at [490, 196] on span "Ordne diese Memes und Trends der 2010er Jahre vom ältesten bis zu zum jüngsten …" at bounding box center [442, 194] width 254 height 7
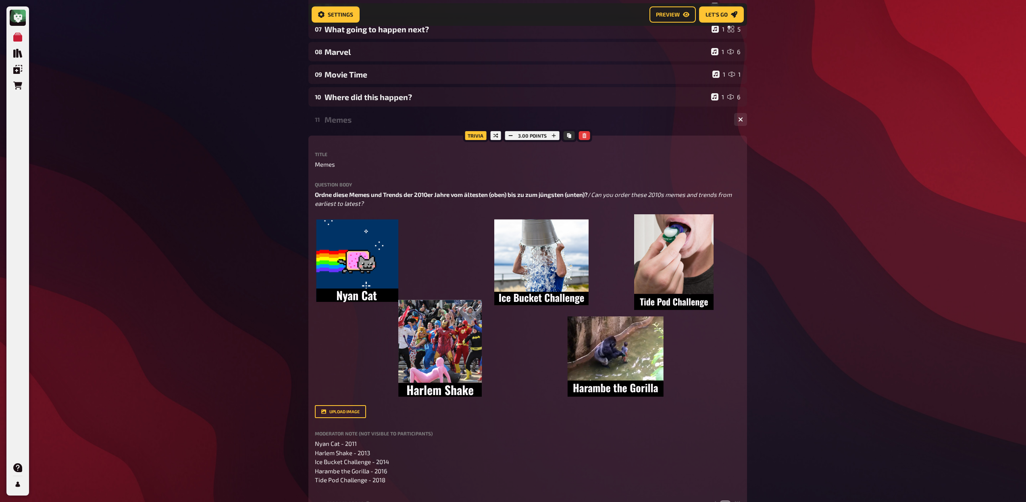
click at [375, 120] on div "Memes" at bounding box center [526, 119] width 403 height 9
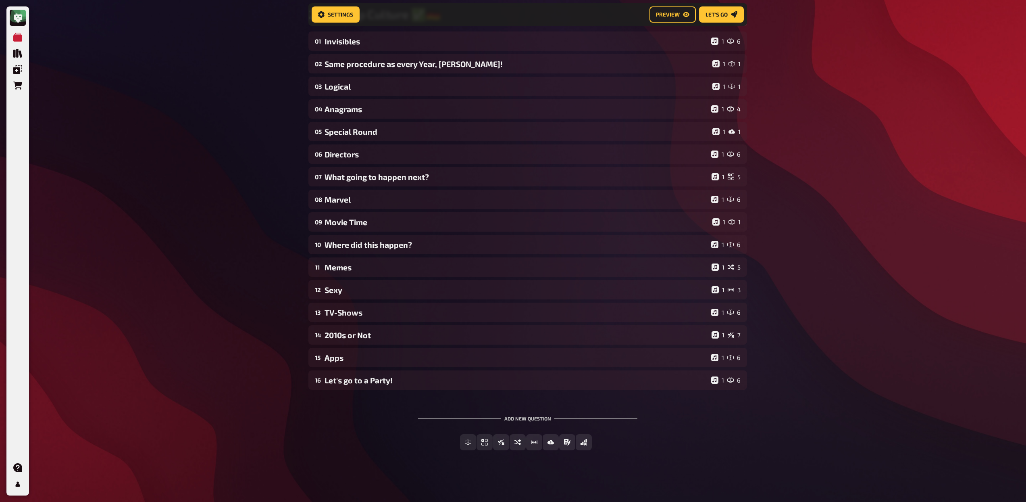
scroll to position [79, 0]
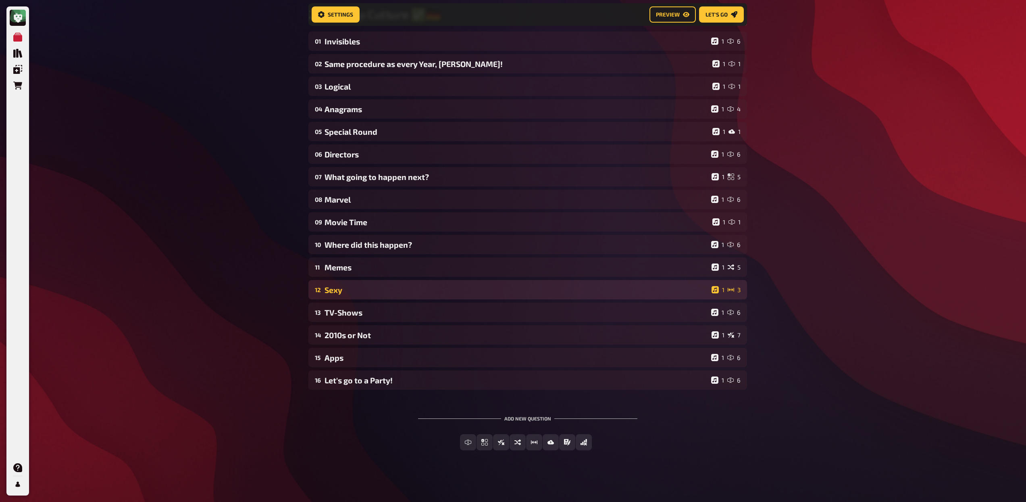
click at [364, 290] on div "Sexy" at bounding box center [517, 289] width 384 height 9
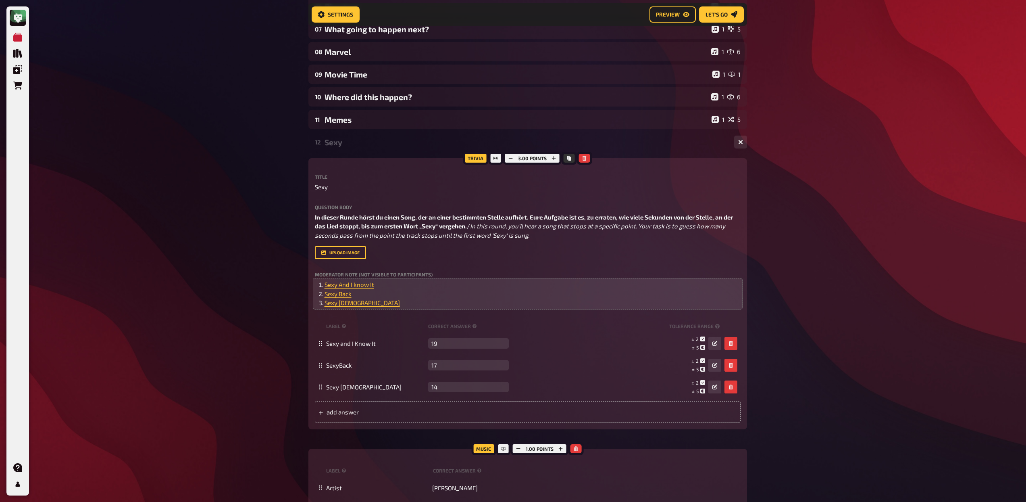
scroll to position [227, 0]
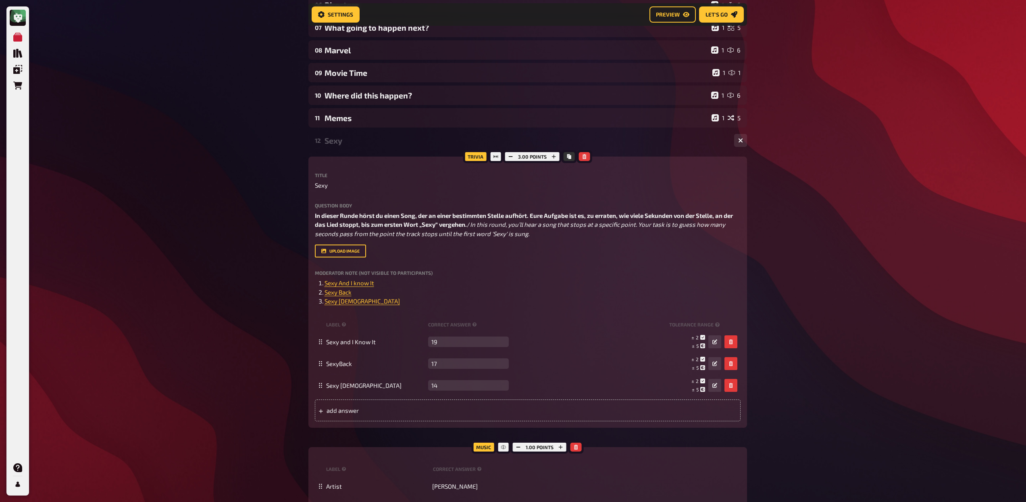
click at [342, 144] on div "Sexy" at bounding box center [526, 140] width 403 height 9
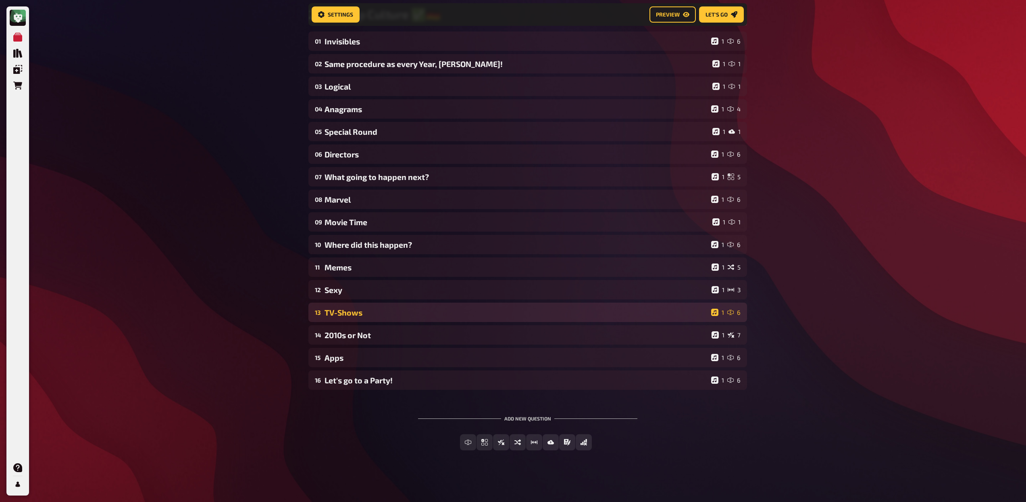
click at [352, 309] on div "TV-Shows" at bounding box center [517, 312] width 384 height 9
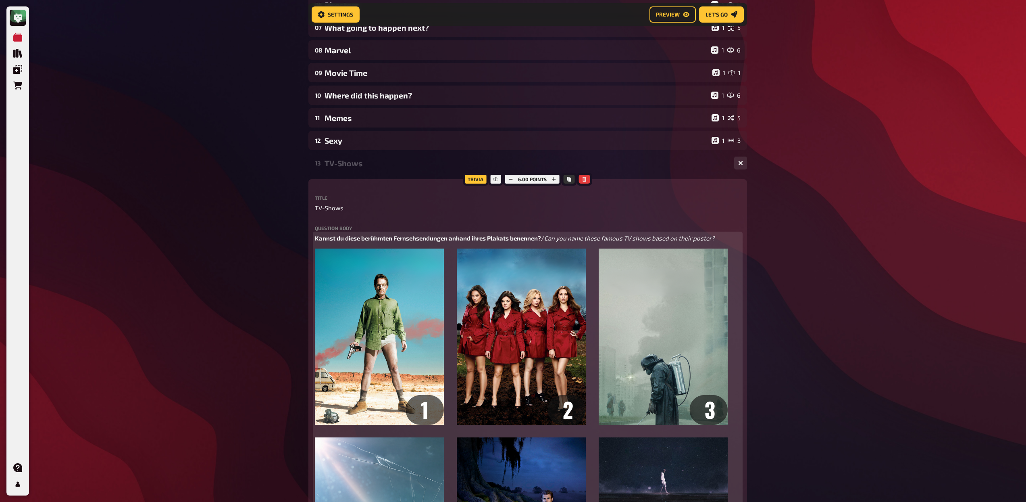
click at [346, 243] on p "Kannst du diese berühmten Fernsehsendungen anhand ihres Plakats benennen? / Can…" at bounding box center [528, 238] width 426 height 9
drag, startPoint x: 540, startPoint y: 238, endPoint x: 436, endPoint y: 235, distance: 104.5
click at [436, 235] on span "Kannst du diese berühmten Fernsehsendungen anhand ihres Plakats benennen?" at bounding box center [428, 237] width 226 height 7
click at [348, 242] on p "Kannst du diese berühmten Fernsehsendungen anhand ihres Plakats benennen? / Can…" at bounding box center [528, 238] width 426 height 9
drag, startPoint x: 359, startPoint y: 239, endPoint x: 299, endPoint y: 234, distance: 60.3
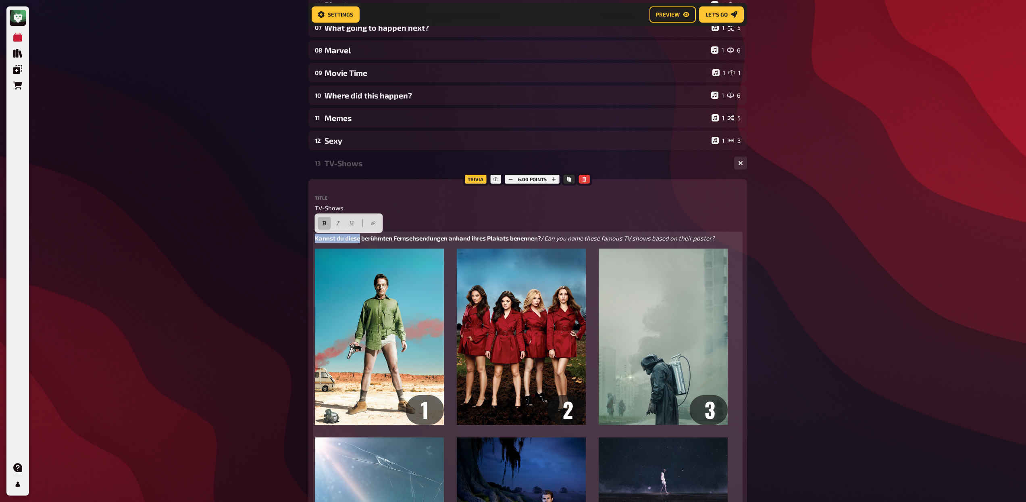
click at [299, 234] on div "My Quizzes Quiz Library Overlays Orders Help Profile Home My Quizzes 2010s Pop …" at bounding box center [513, 439] width 1026 height 1333
click at [427, 238] on span "[PERSON_NAME] berühmten Fernsehsendungen anhand ihres Plakats benennen?" at bounding box center [429, 237] width 229 height 7
click at [517, 241] on span "[PERSON_NAME] berühmten Fernsehsendungen sind anhand ihres Plakats benennen?" at bounding box center [436, 237] width 242 height 7
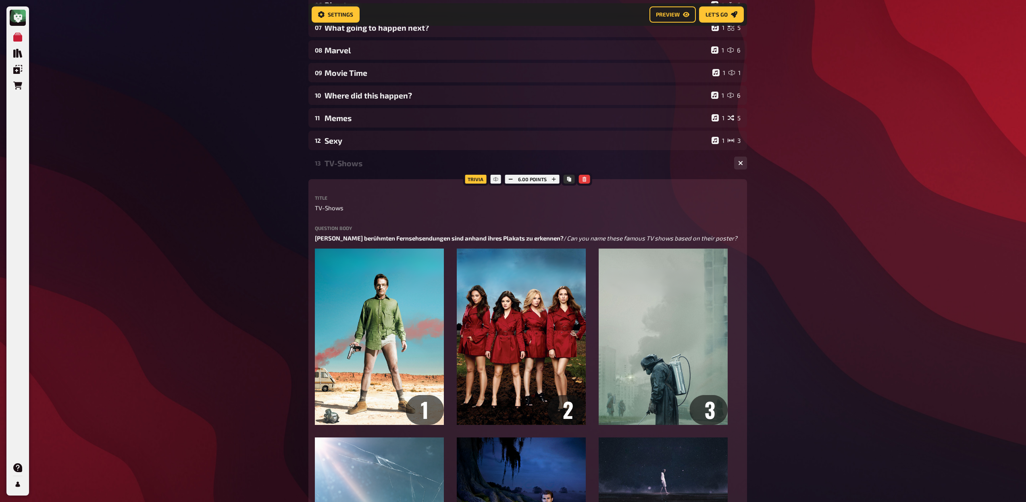
click at [396, 172] on div "13 TV-Shows 1 6" at bounding box center [528, 162] width 439 height 19
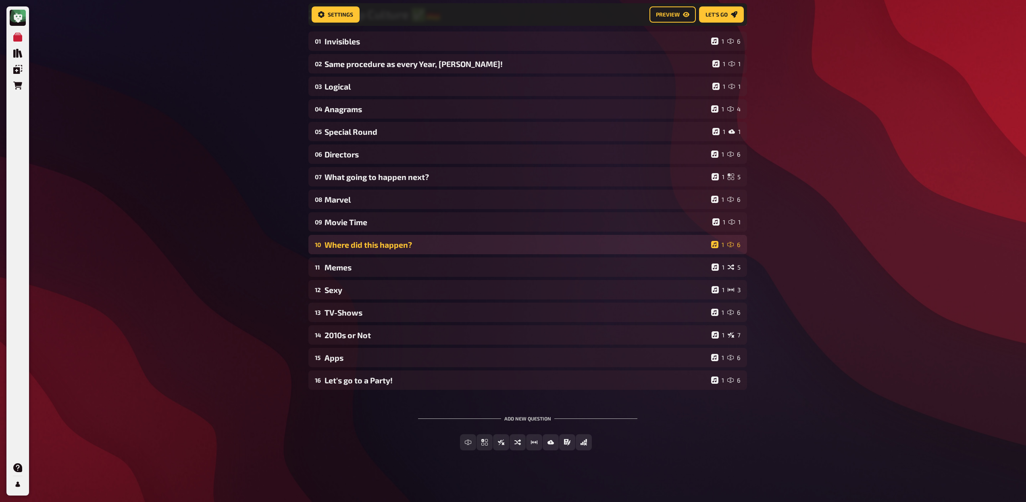
scroll to position [79, 0]
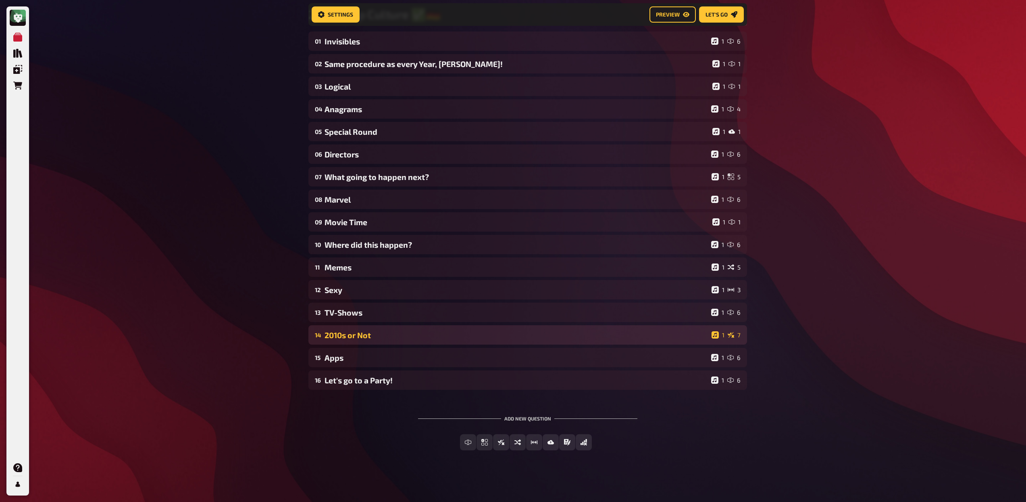
click at [388, 332] on div "2010s or Not" at bounding box center [517, 334] width 384 height 9
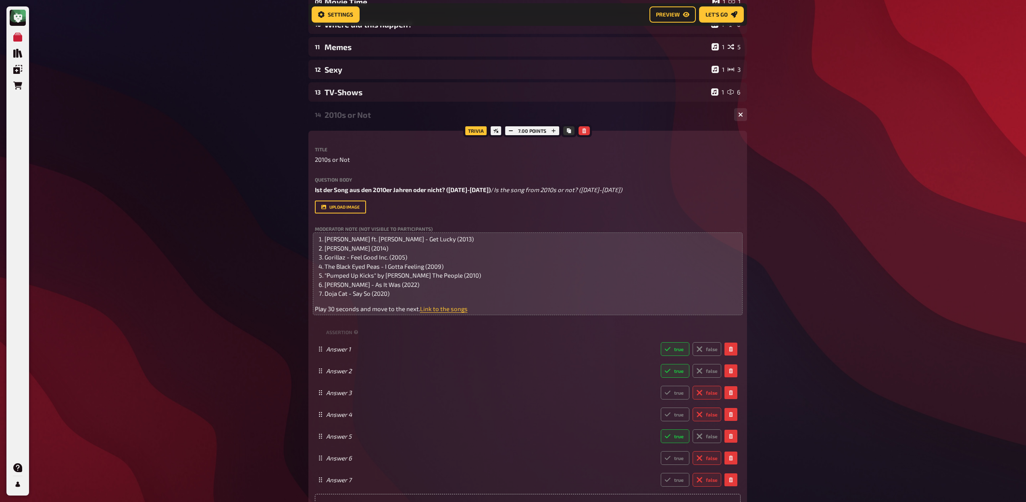
scroll to position [288, 0]
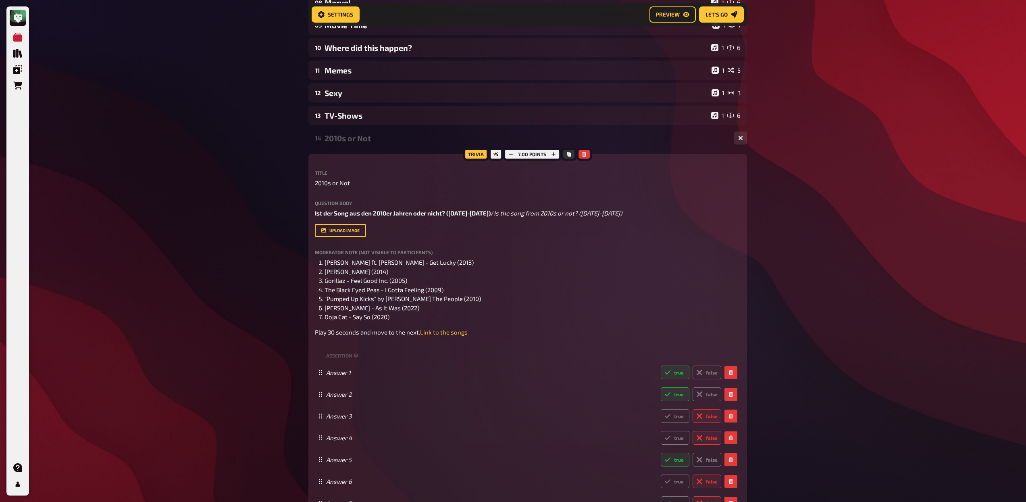
click at [363, 141] on div "2010s or Not" at bounding box center [526, 137] width 403 height 9
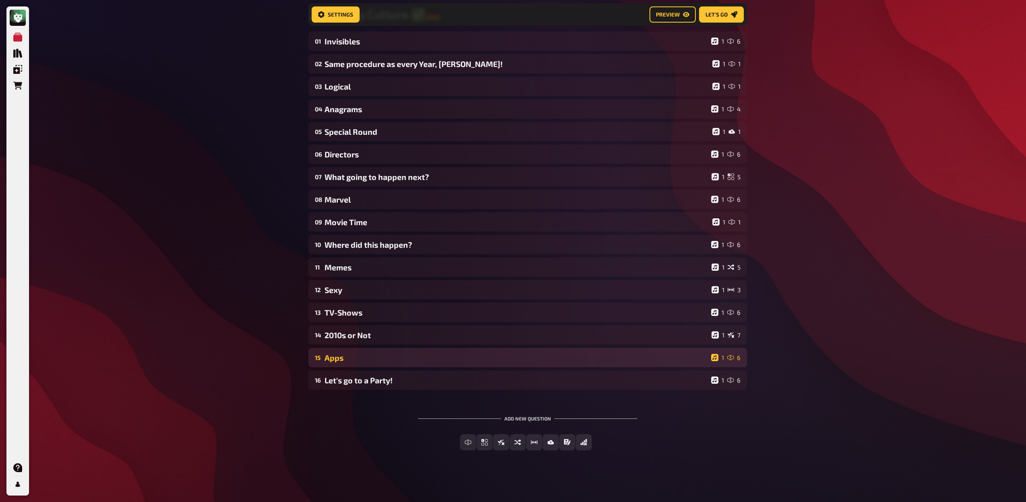
click at [375, 355] on div "Apps" at bounding box center [517, 357] width 384 height 9
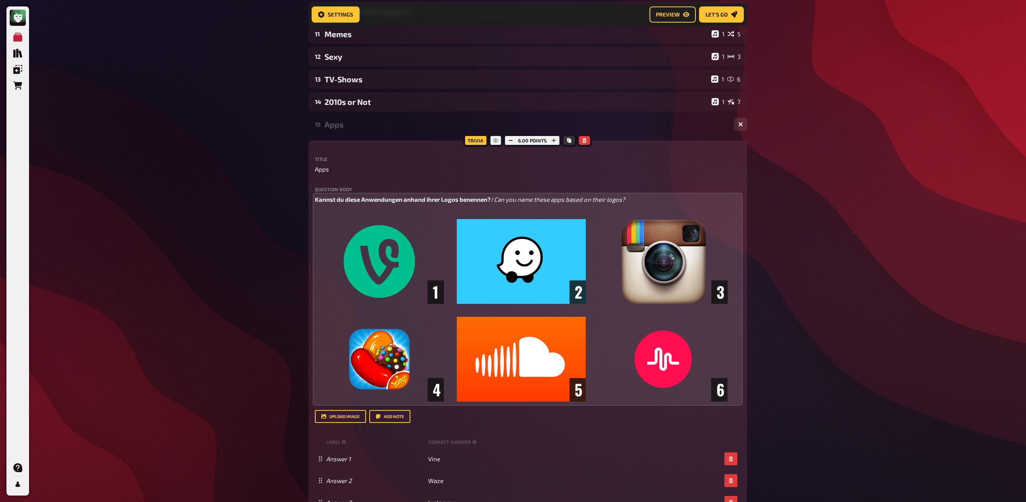
scroll to position [306, 0]
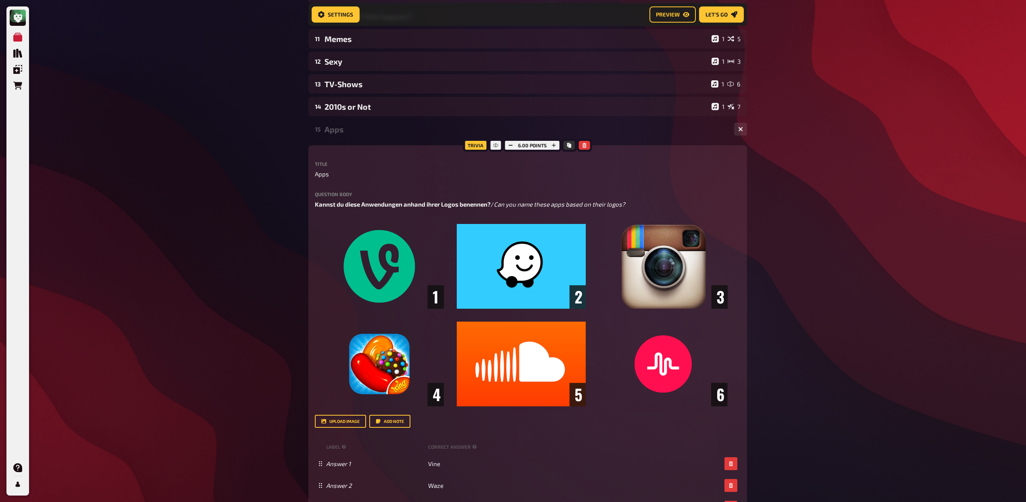
click at [342, 136] on div "15 Apps 1 6" at bounding box center [528, 128] width 439 height 19
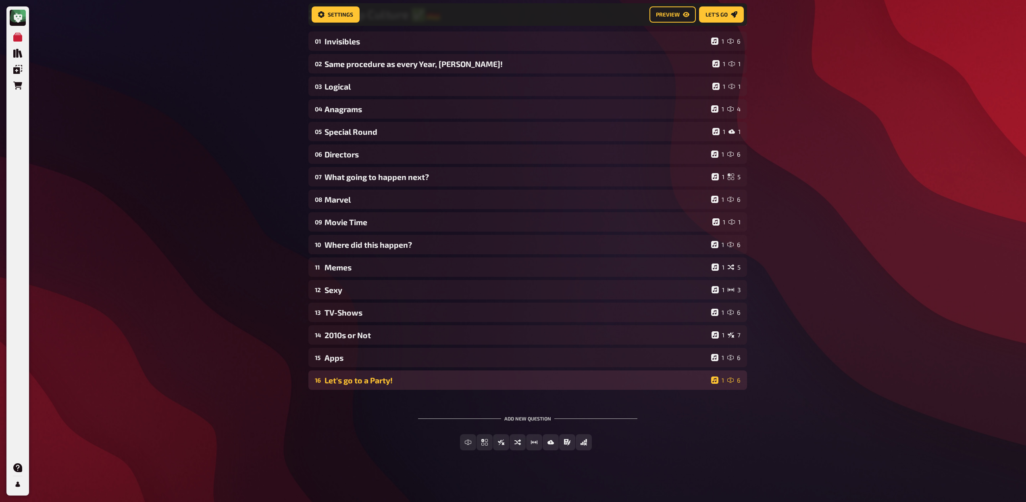
click at [397, 380] on div "Let's go to a Party!" at bounding box center [517, 379] width 384 height 9
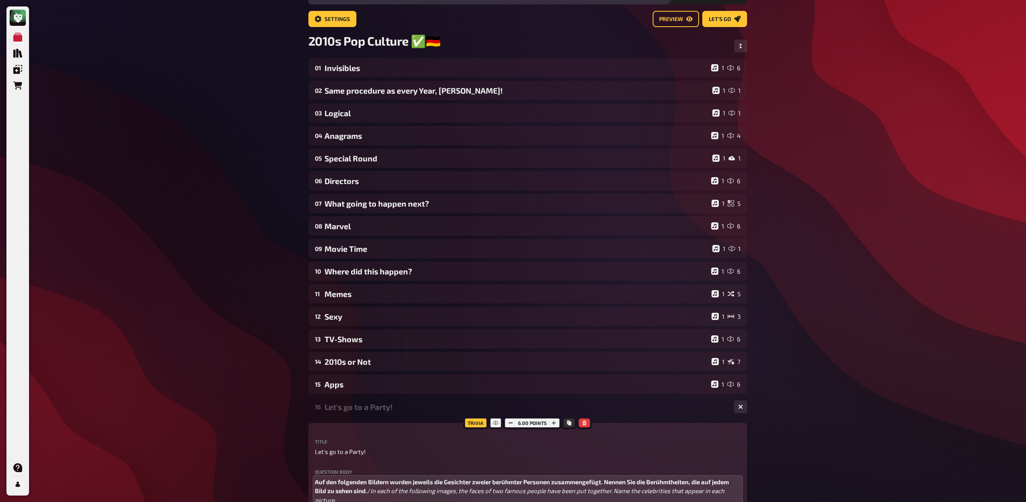
scroll to position [0, 0]
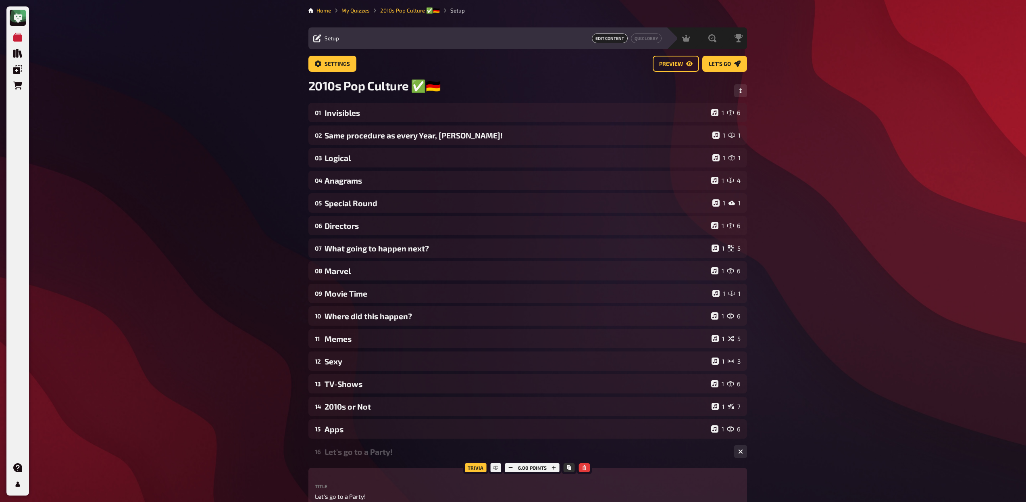
click at [386, 453] on div "Let's go to a Party!" at bounding box center [526, 451] width 403 height 9
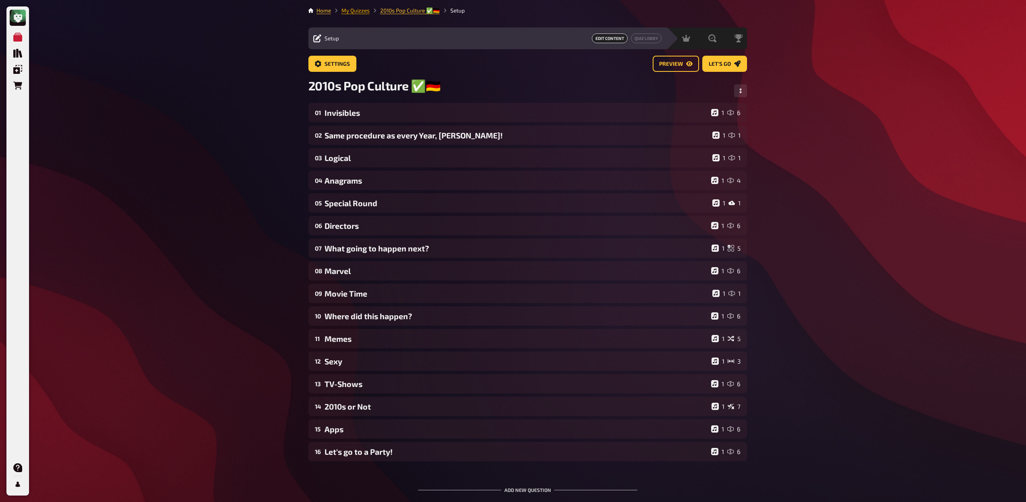
click at [364, 11] on link "My Quizzes" at bounding box center [356, 10] width 28 height 6
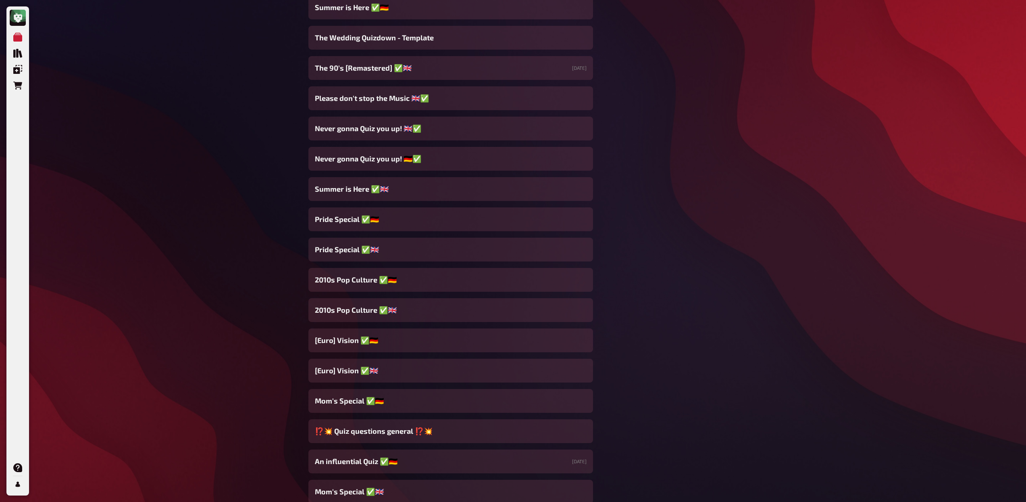
scroll to position [542, 0]
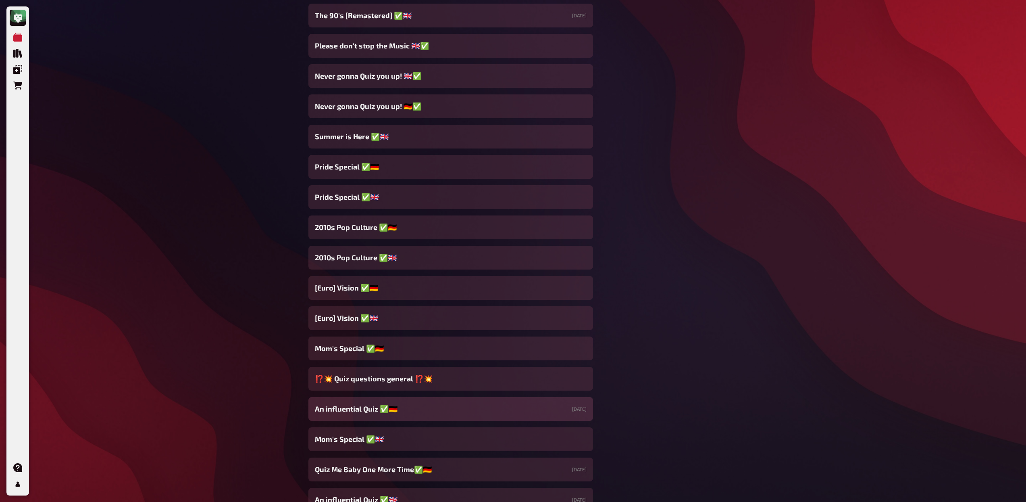
click at [357, 405] on span "An influential Quiz ✅🇩🇪​" at bounding box center [356, 408] width 83 height 11
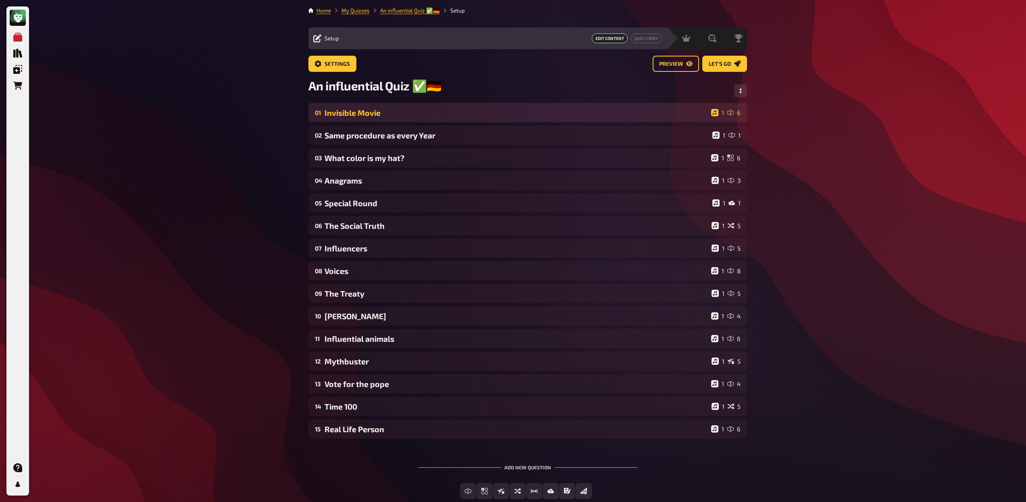
click at [366, 122] on div "01 Invisible Movie 1 6" at bounding box center [528, 112] width 439 height 19
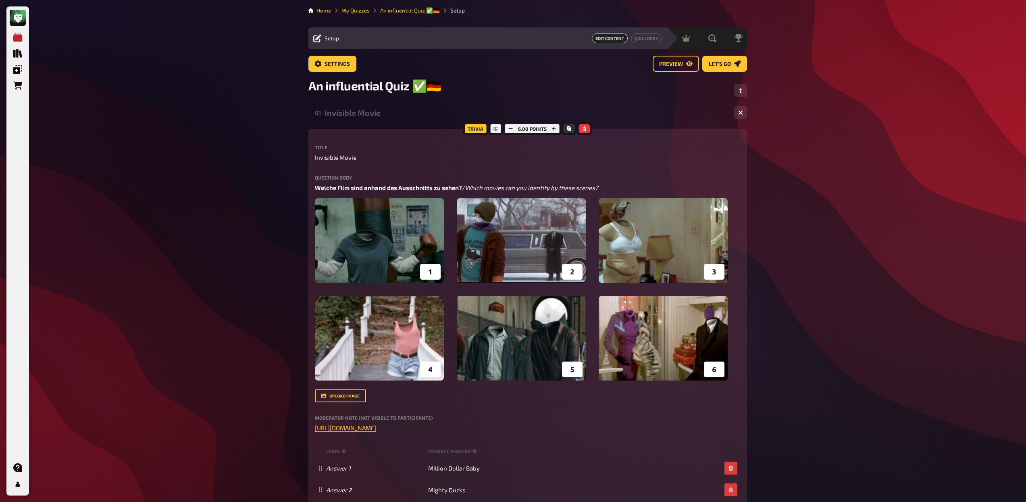
click at [366, 122] on div "01 Invisible Movie 1 6" at bounding box center [528, 112] width 439 height 19
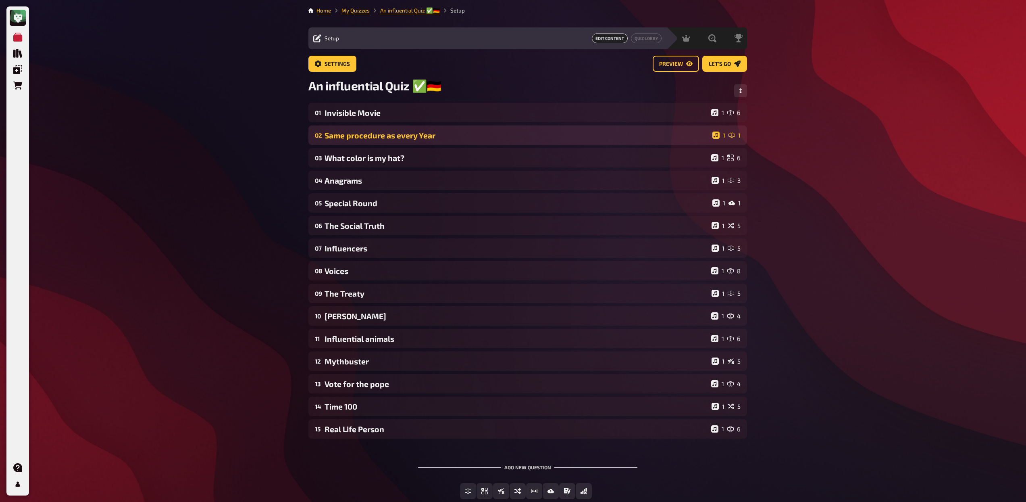
click at [363, 136] on div "Same procedure as every Year" at bounding box center [517, 135] width 385 height 9
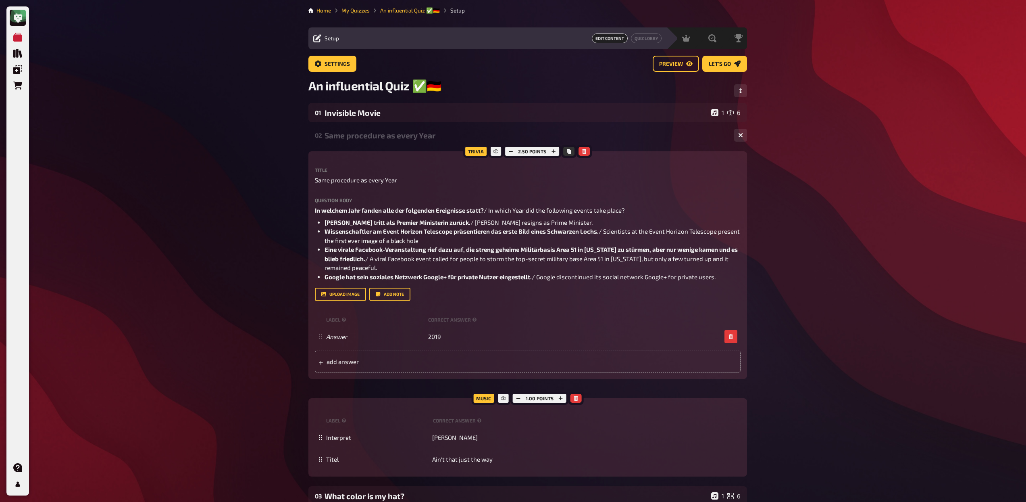
click at [363, 136] on div "Same procedure as every Year" at bounding box center [526, 135] width 403 height 9
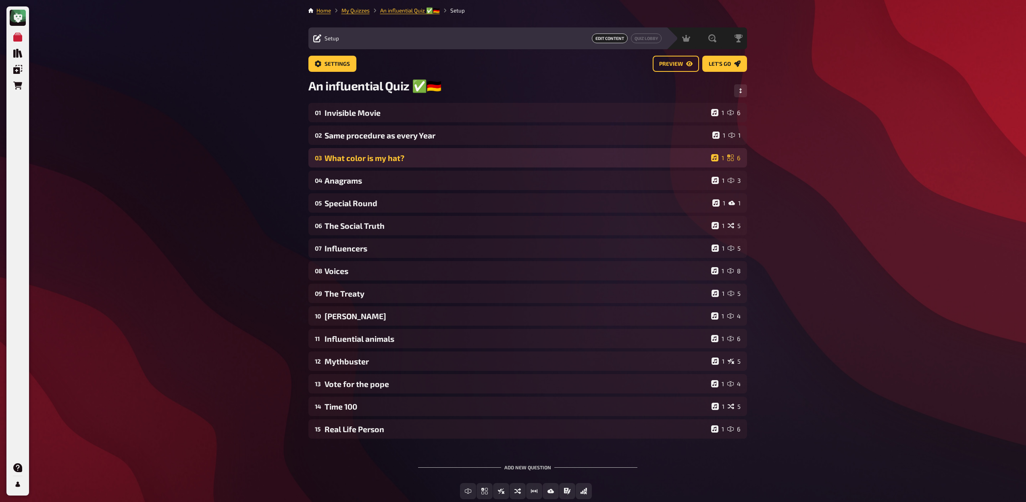
click at [362, 156] on div "What color is my hat?" at bounding box center [517, 157] width 384 height 9
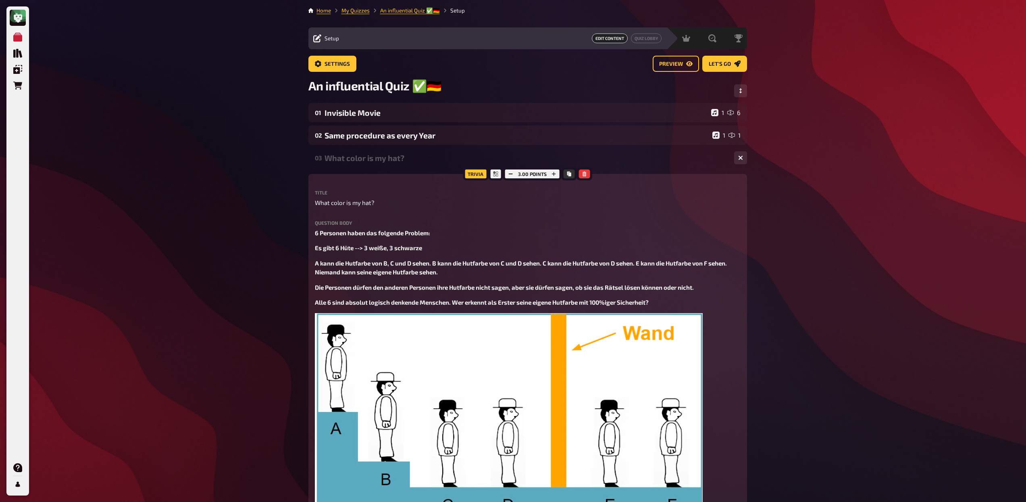
click at [364, 159] on div "What color is my hat?" at bounding box center [526, 157] width 403 height 9
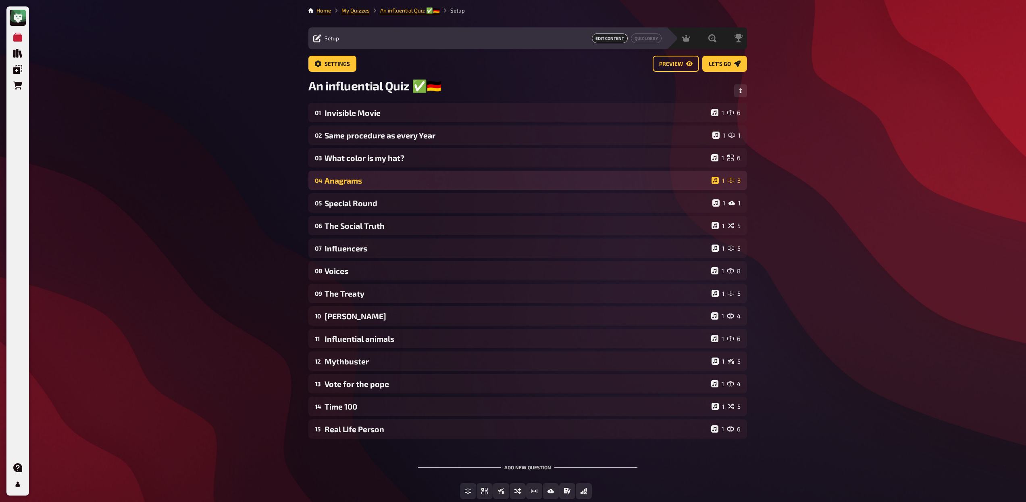
click at [363, 184] on div "Anagrams" at bounding box center [517, 180] width 384 height 9
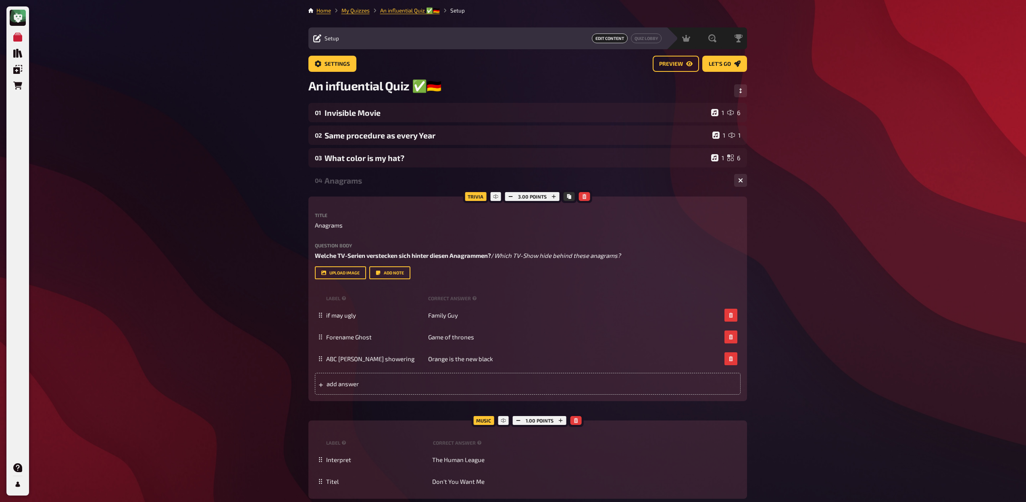
click at [363, 181] on div "Anagrams" at bounding box center [526, 180] width 403 height 9
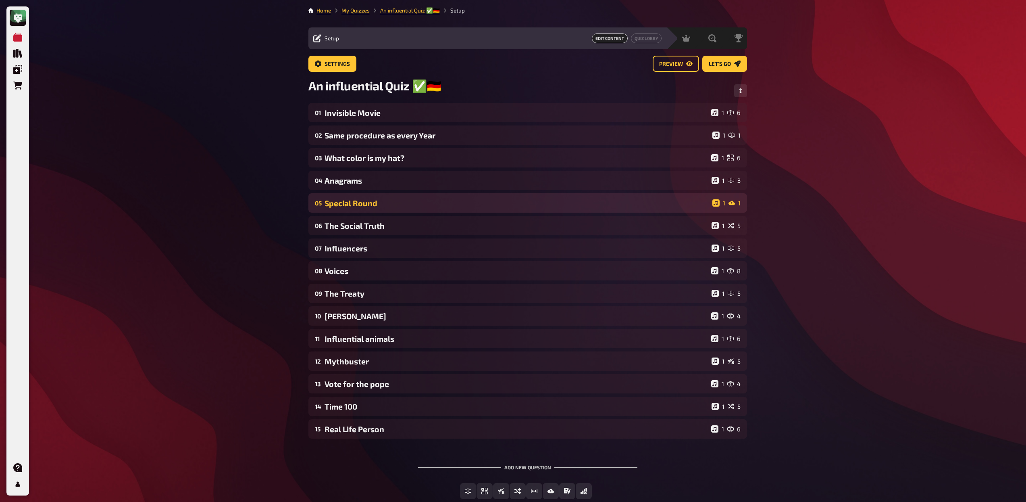
click at [363, 198] on div "05 Special Round 1 1" at bounding box center [528, 202] width 439 height 19
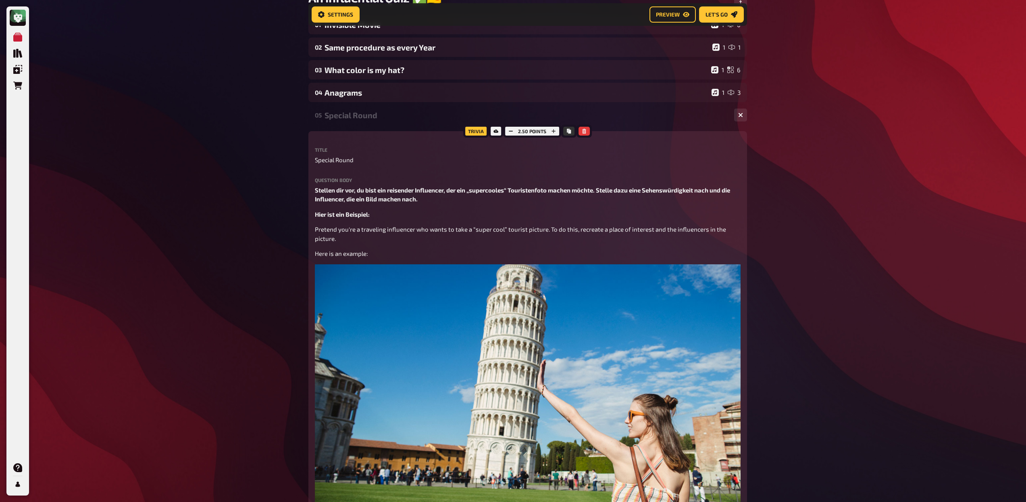
click at [346, 114] on div "Special Round" at bounding box center [526, 115] width 403 height 9
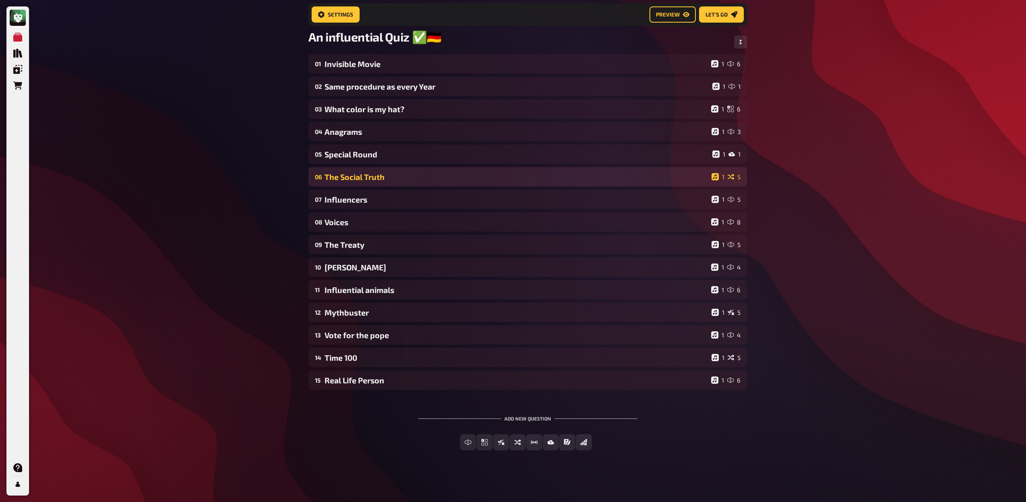
scroll to position [56, 0]
click at [356, 181] on div "06 The Social Truth 1 5" at bounding box center [528, 176] width 439 height 19
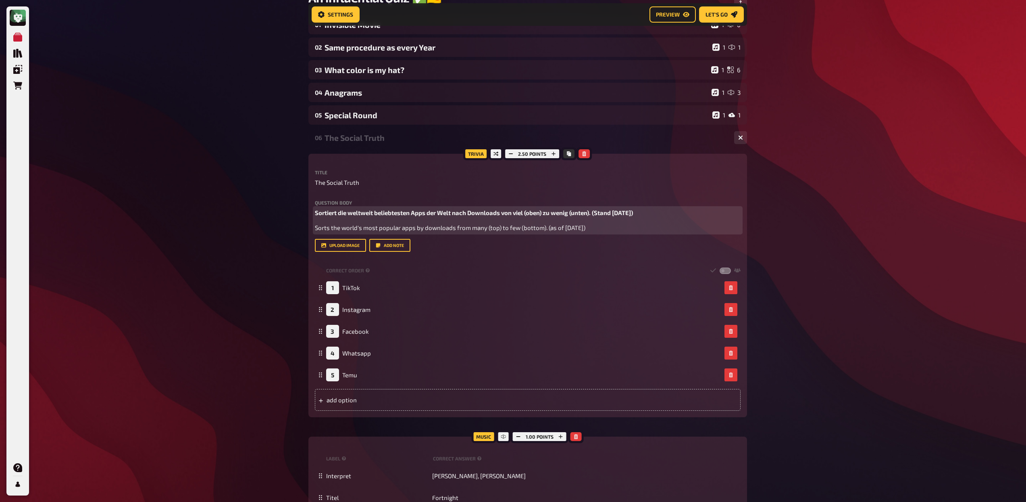
click at [633, 214] on span "Sortiert die weltweit beliebtesten Apps der Welt nach Downloads von viel (oben)…" at bounding box center [474, 212] width 318 height 7
drag, startPoint x: 649, startPoint y: 213, endPoint x: 597, endPoint y: 212, distance: 52.0
click at [597, 212] on span "Sortiert die weltweit beliebtesten Apps der Welt nach Downloads von viel (oben)…" at bounding box center [474, 212] width 318 height 7
drag, startPoint x: 599, startPoint y: 228, endPoint x: 548, endPoint y: 229, distance: 50.4
click at [548, 229] on span "Sorts the world's most popular apps by downloads from many (top) to few (bottom…" at bounding box center [450, 227] width 271 height 7
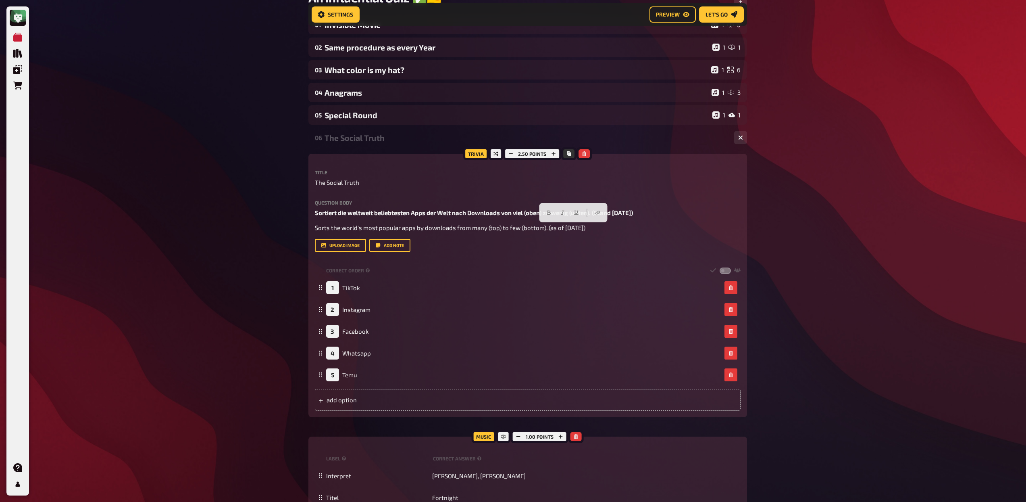
click at [806, 157] on div "My Quizzes Quiz Library Overlays Orders Help Profile Home My Quizzes An influen…" at bounding box center [513, 371] width 1026 height 931
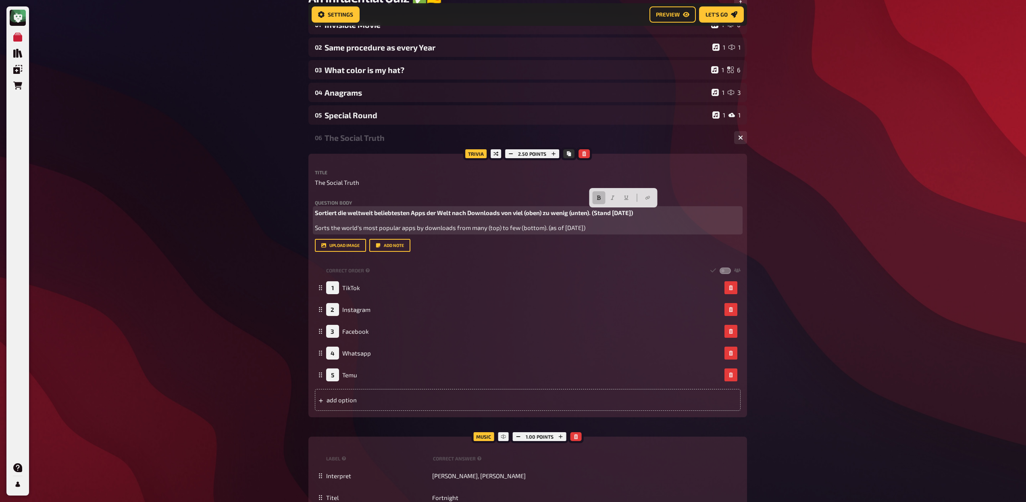
drag, startPoint x: 650, startPoint y: 213, endPoint x: 597, endPoint y: 211, distance: 52.9
click at [597, 211] on span "Sortiert die weltweit beliebtesten Apps der Welt nach Downloads von viel (oben)…" at bounding box center [474, 212] width 318 height 7
drag, startPoint x: 598, startPoint y: 228, endPoint x: 548, endPoint y: 227, distance: 50.0
click at [548, 227] on span "Sorts the world's most popular apps by downloads from many (top) to few (bottom…" at bounding box center [450, 227] width 271 height 7
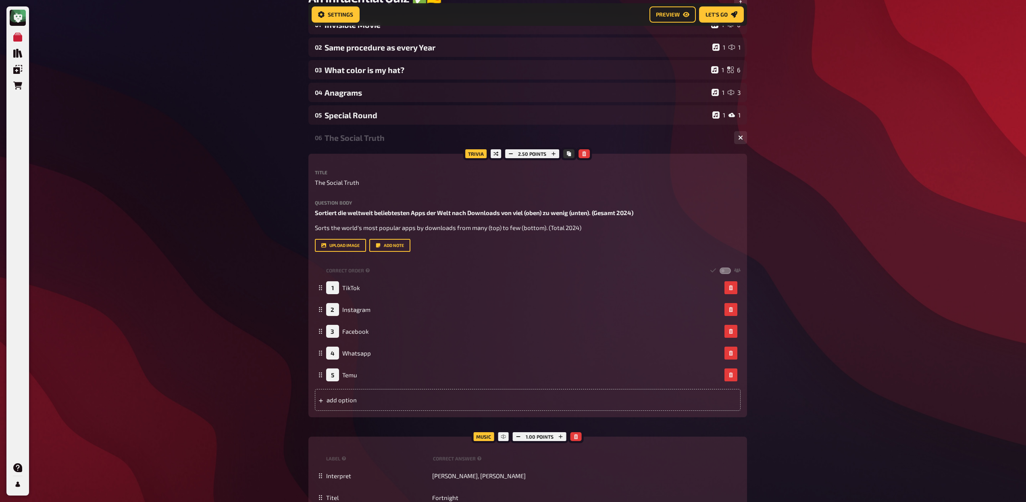
click at [409, 136] on div "The Social Truth" at bounding box center [526, 137] width 403 height 9
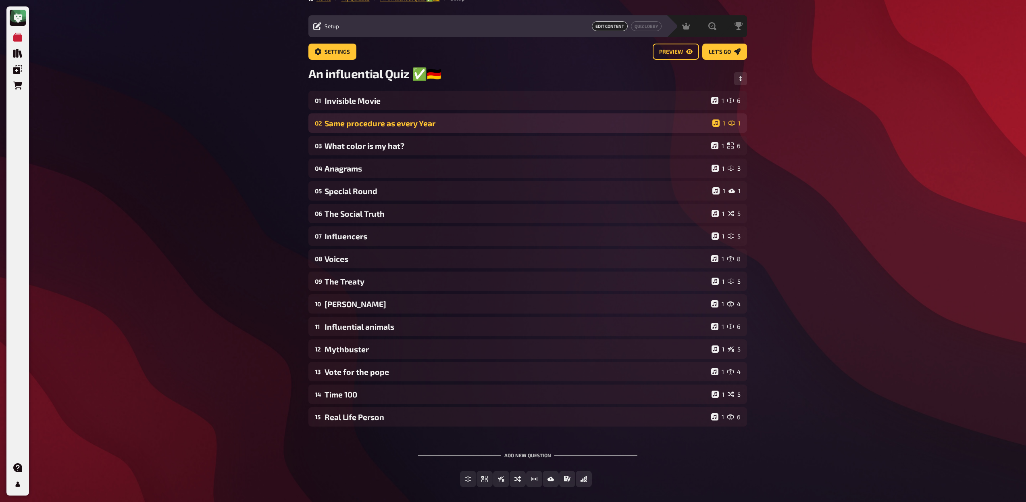
scroll to position [12, 0]
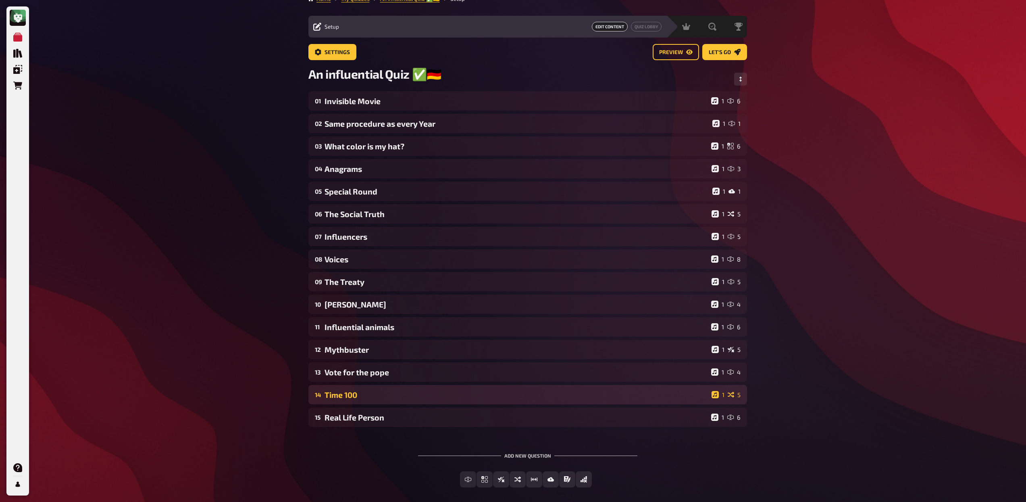
click at [417, 396] on div "Time 100" at bounding box center [517, 394] width 384 height 9
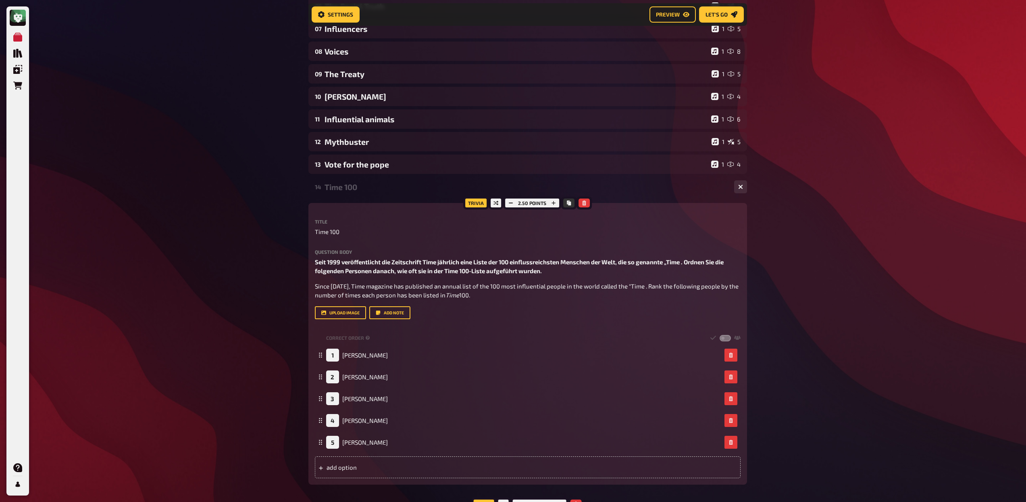
scroll to position [226, 0]
click at [379, 193] on div "14 Time 100 1 5" at bounding box center [528, 186] width 439 height 19
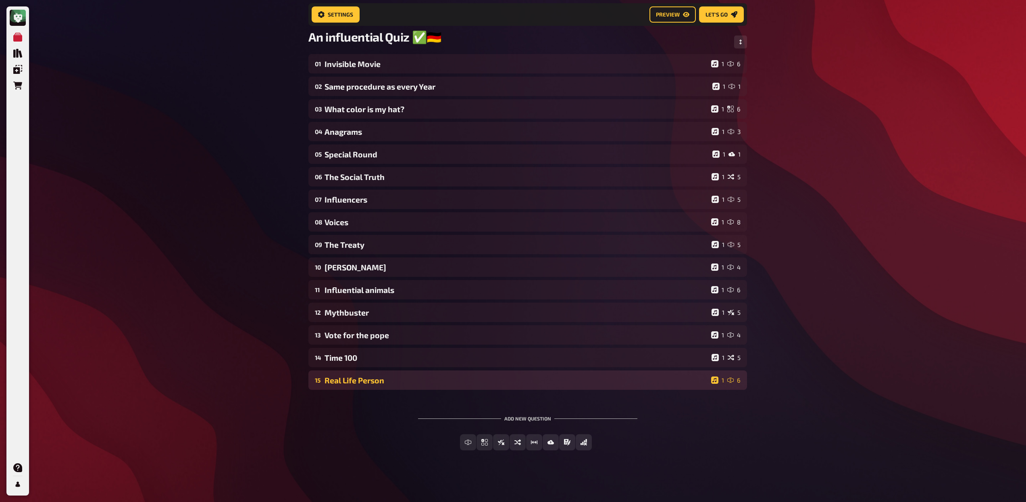
click at [387, 381] on div "Real Life Person" at bounding box center [517, 379] width 384 height 9
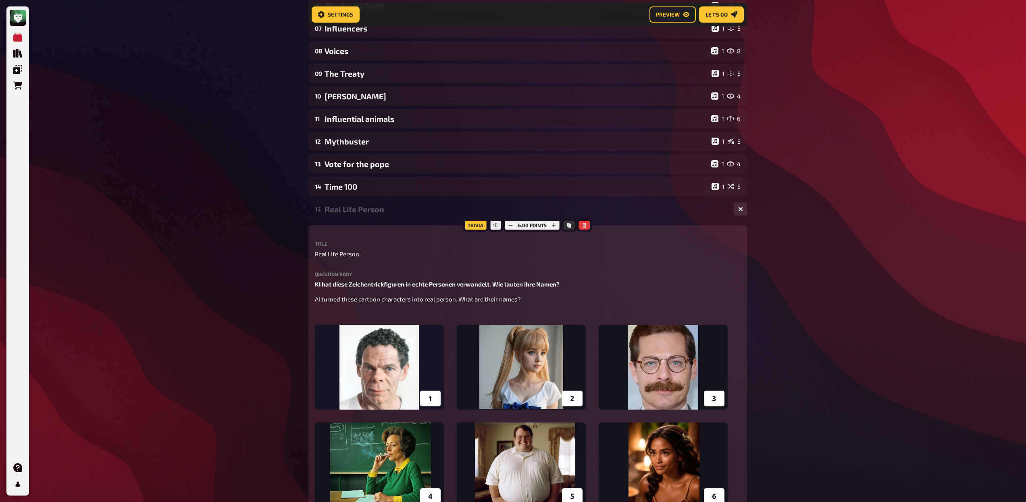
click at [349, 209] on div "Real Life Person" at bounding box center [526, 208] width 403 height 9
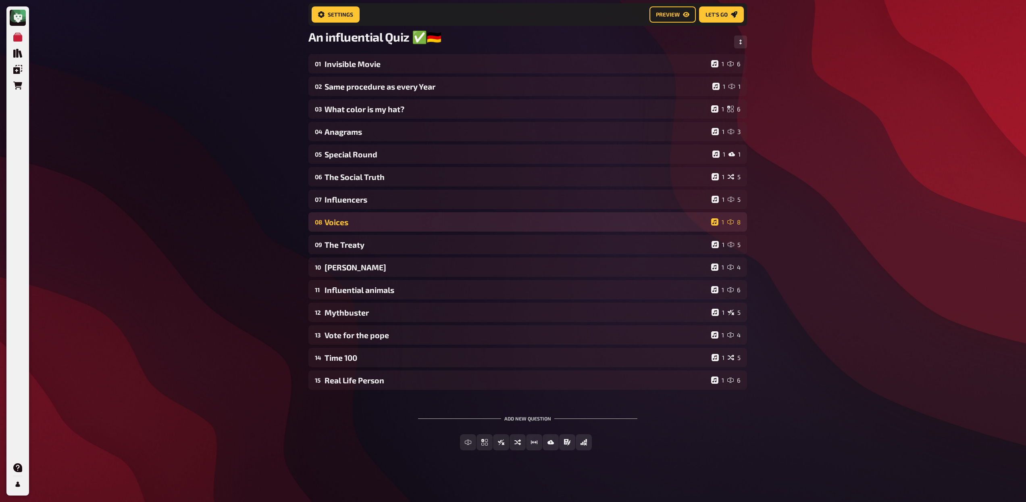
scroll to position [56, 0]
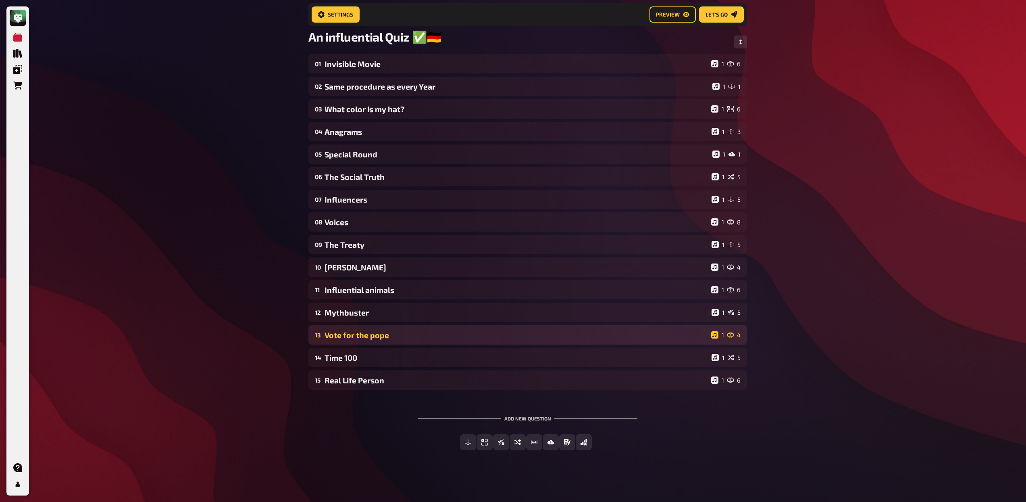
click at [379, 336] on div "Vote for the pope" at bounding box center [517, 334] width 384 height 9
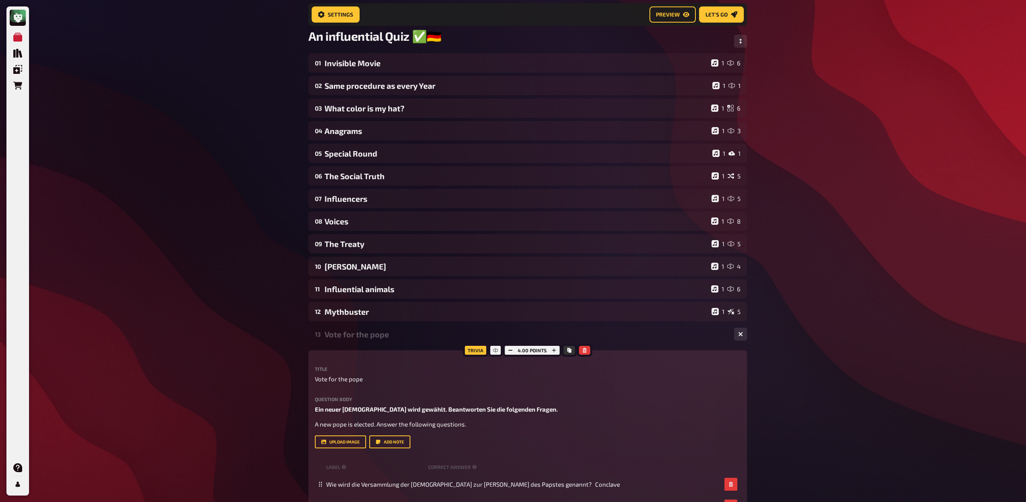
scroll to position [226, 0]
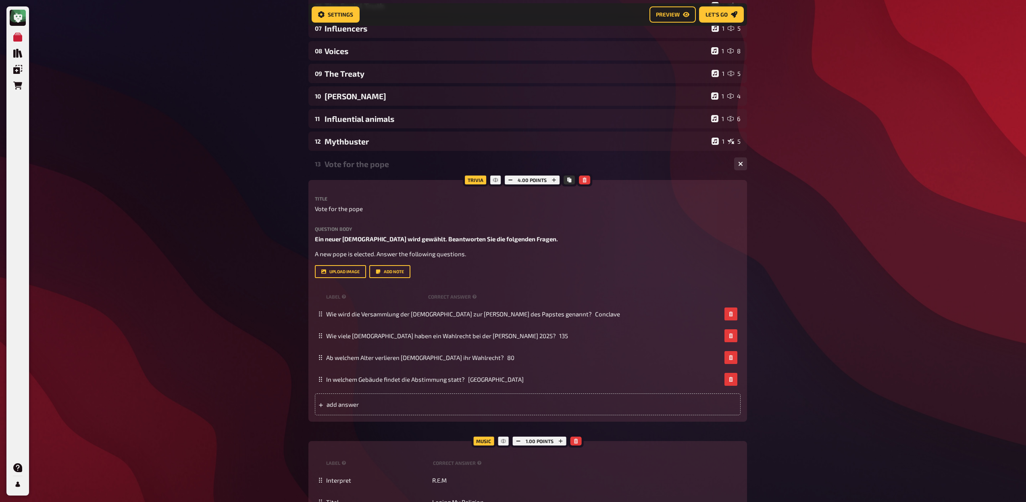
click at [358, 166] on div "Vote for the pope" at bounding box center [526, 163] width 403 height 9
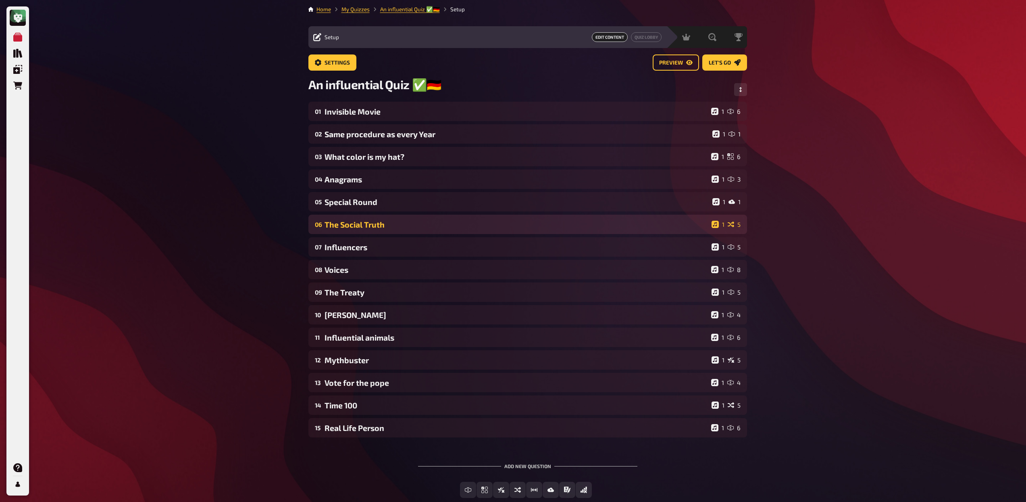
scroll to position [0, 0]
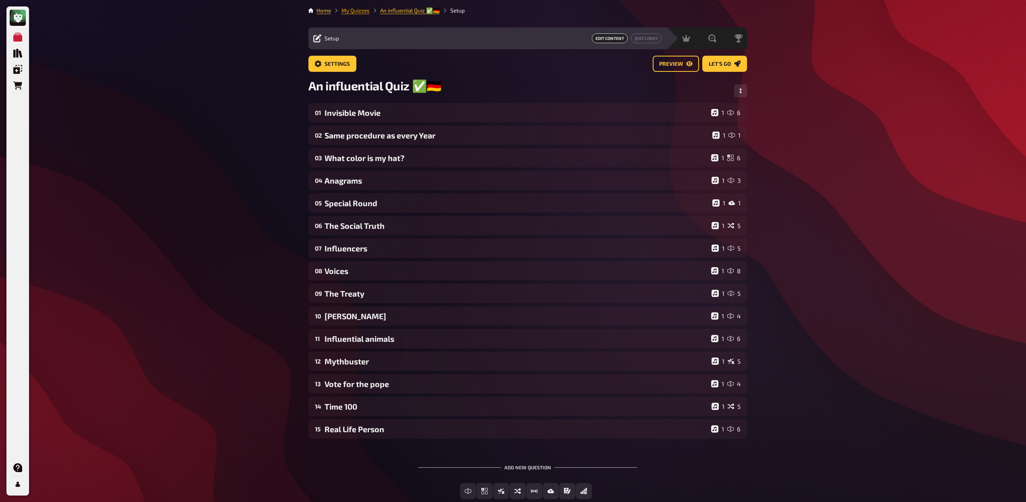
click at [356, 8] on link "My Quizzes" at bounding box center [356, 10] width 28 height 6
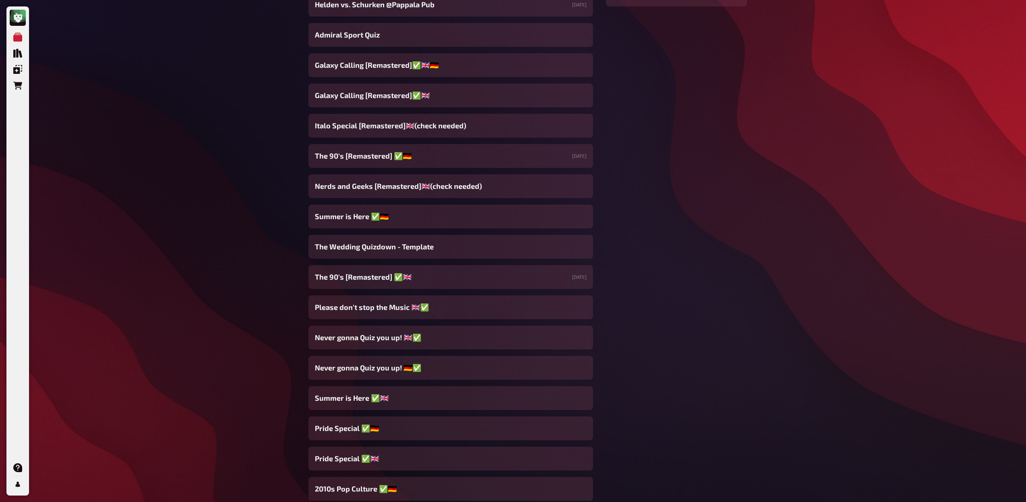
scroll to position [309, 0]
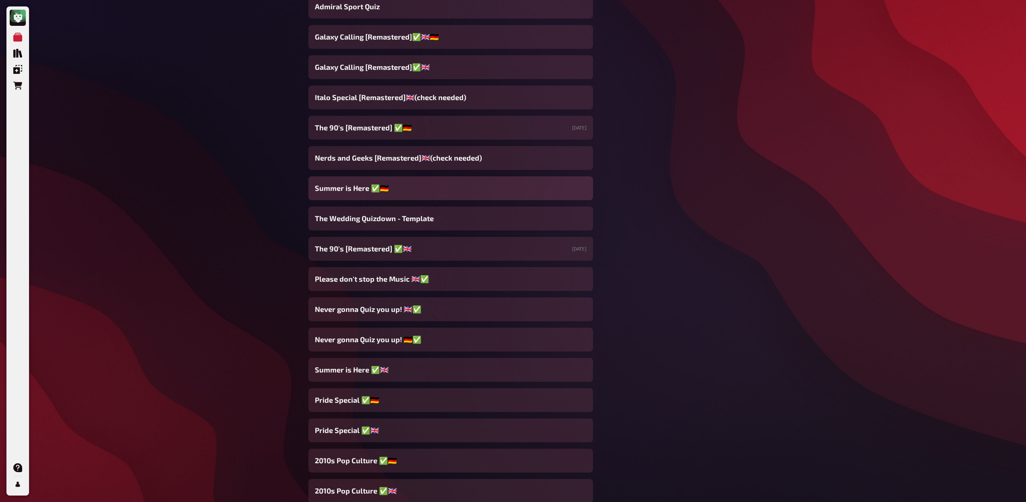
click at [340, 190] on span "Summer is Here ✅🇩🇪" at bounding box center [352, 188] width 74 height 11
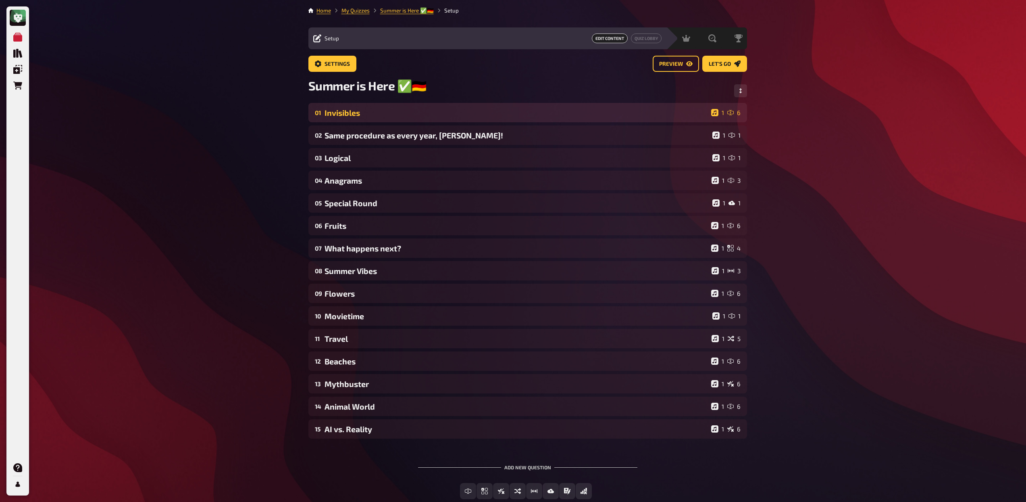
click at [374, 119] on div "01 Invisibles 1 6" at bounding box center [528, 112] width 439 height 19
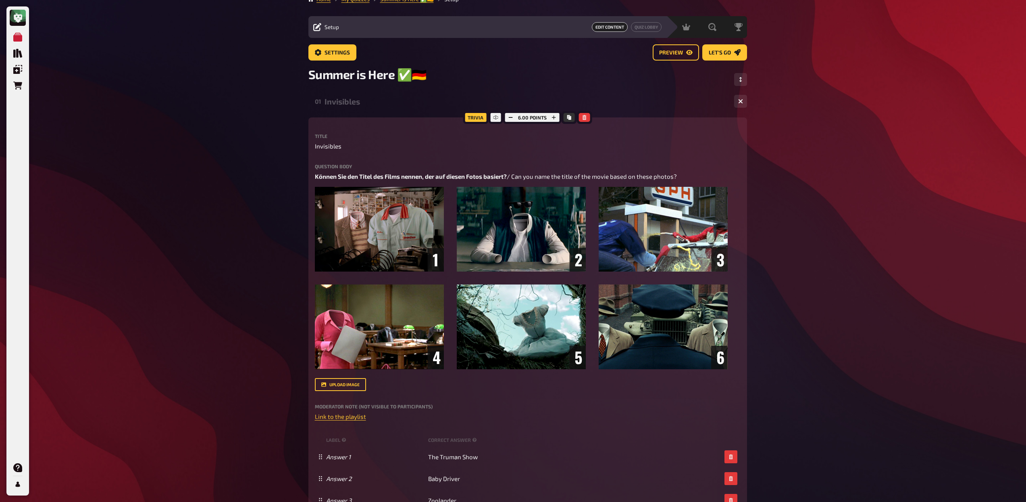
scroll to position [9, 0]
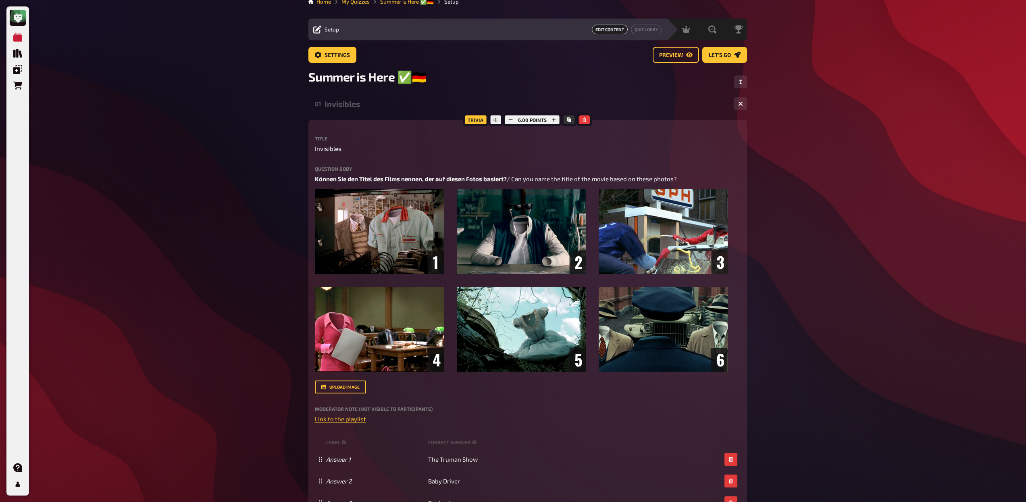
click at [355, 103] on div "Invisibles" at bounding box center [526, 103] width 403 height 9
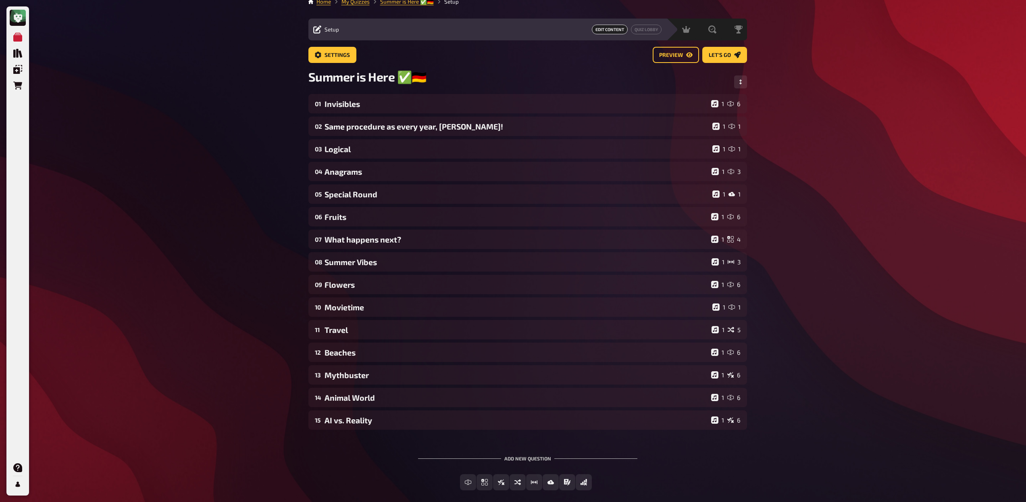
click at [353, 138] on div "01 Invisibles 1 6 02 Same procedure as every year, [PERSON_NAME]! 1 1 03 Logica…" at bounding box center [528, 262] width 439 height 336
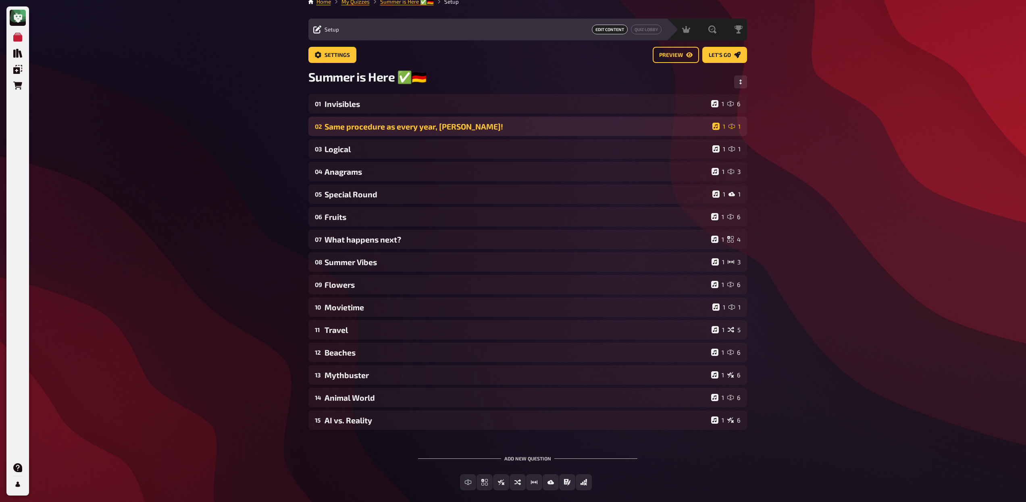
click at [354, 130] on div "Same procedure as every year, [PERSON_NAME]!" at bounding box center [517, 126] width 385 height 9
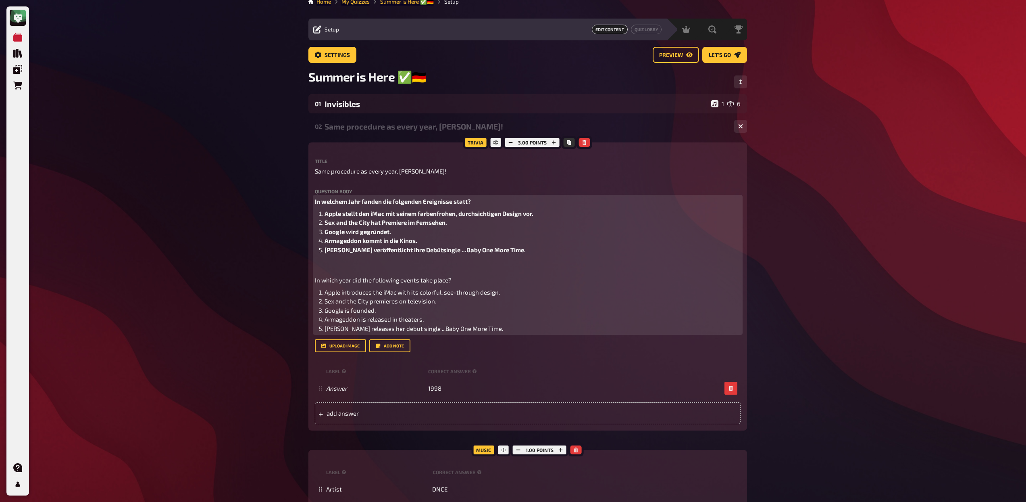
click at [361, 266] on p "﻿" at bounding box center [528, 264] width 426 height 9
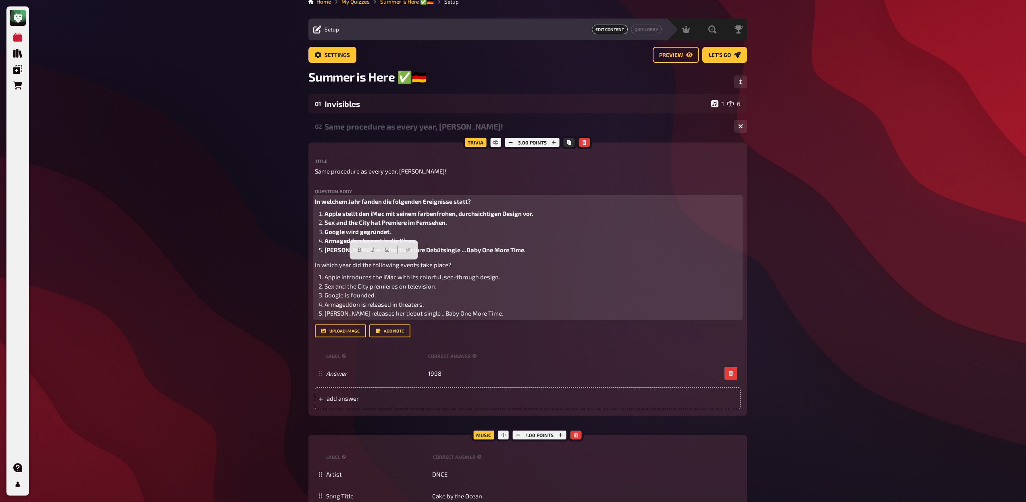
drag, startPoint x: 446, startPoint y: 266, endPoint x: 309, endPoint y: 266, distance: 137.5
click at [309, 266] on div "Trivia 3.00 points Title Same procedure as every year, [PERSON_NAME]! Question …" at bounding box center [528, 278] width 439 height 273
copy span "In which year did the following events take place?"
click at [483, 201] on p "In welchem Jahr fanden die folgenden Ereignisse statt?" at bounding box center [528, 201] width 426 height 9
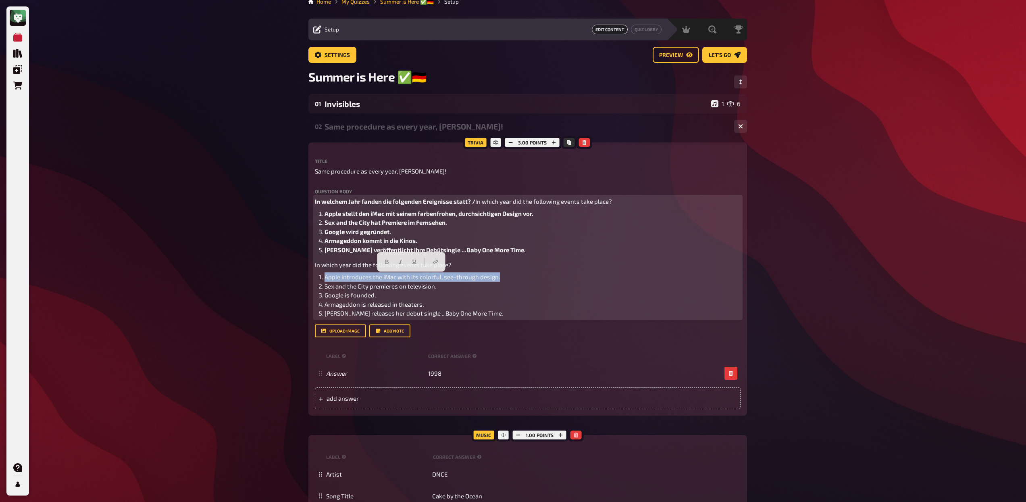
drag, startPoint x: 507, startPoint y: 278, endPoint x: 325, endPoint y: 278, distance: 181.5
click at [325, 278] on li "Apple introduces the iMac with its colorful, see-through design." at bounding box center [533, 276] width 416 height 9
copy span "Apple introduces the iMac with its colorful, see-through design."
click at [554, 215] on li "Apple stellt den iMac mit seinem farbenfrohen, durchsichtigen Design vor." at bounding box center [533, 213] width 416 height 9
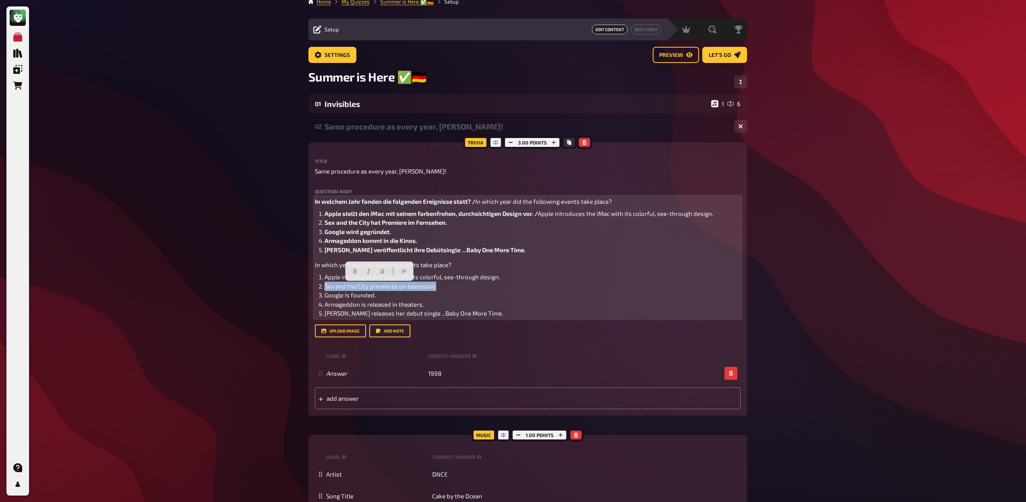
drag, startPoint x: 438, startPoint y: 286, endPoint x: 323, endPoint y: 284, distance: 115.0
click at [325, 284] on li "Sex and the City premieres on television." at bounding box center [533, 285] width 416 height 9
copy span "Sex and the City premieres on television."
click at [492, 224] on li "Sex and the City hat Premiere im Fernsehen." at bounding box center [533, 222] width 416 height 9
drag, startPoint x: 388, startPoint y: 299, endPoint x: 325, endPoint y: 295, distance: 63.5
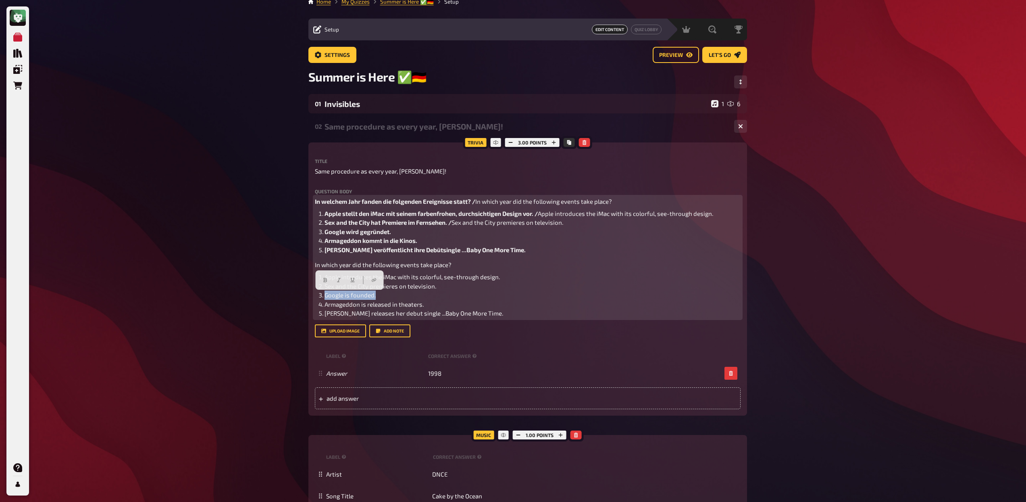
click at [325, 295] on li "Google is founded." at bounding box center [533, 294] width 416 height 9
copy span "Google is founded."
click at [444, 234] on li "Google wird gegründet." at bounding box center [533, 231] width 416 height 9
drag, startPoint x: 431, startPoint y: 303, endPoint x: 323, endPoint y: 303, distance: 108.5
click at [325, 303] on li "Armageddon is released in theaters." at bounding box center [533, 304] width 416 height 9
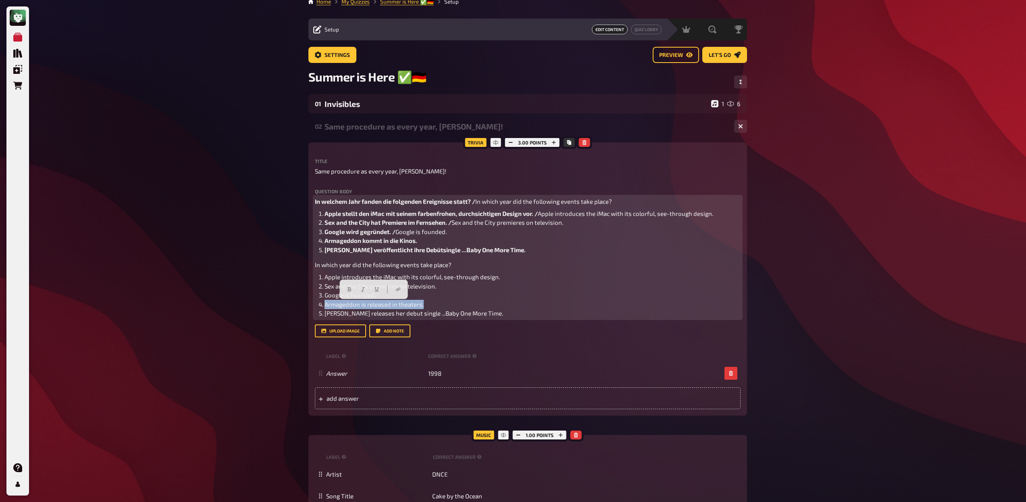
copy span "Armageddon is released in theaters."
click at [442, 244] on li "Armageddon kommt in die Kinos." at bounding box center [533, 240] width 416 height 9
drag, startPoint x: 502, startPoint y: 313, endPoint x: 323, endPoint y: 315, distance: 179.1
click at [325, 315] on li "[PERSON_NAME] releases her debut single ...Baby One More Time." at bounding box center [533, 313] width 416 height 9
copy span "[PERSON_NAME] releases her debut single ...Baby One More Time."
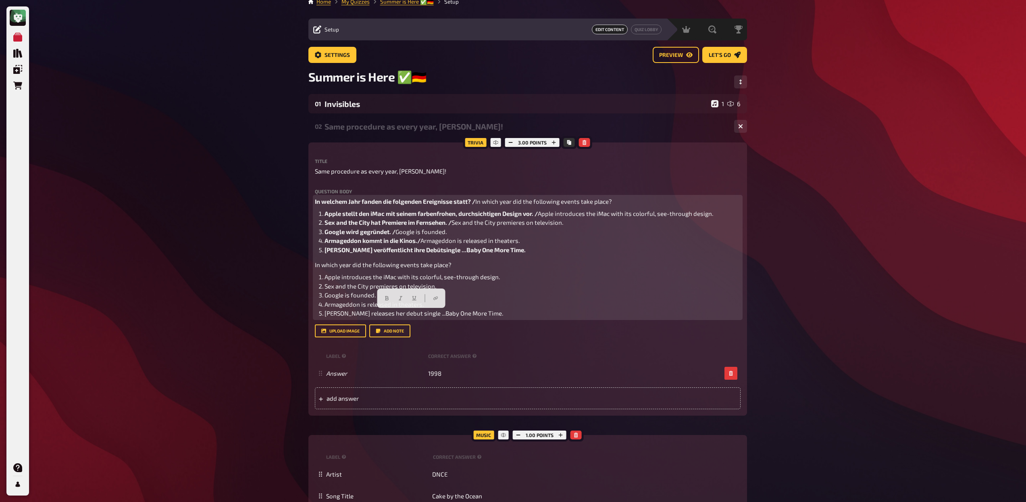
click at [552, 250] on li "[PERSON_NAME] veröffentlicht ihre Debütsingle ...Baby One More Time." at bounding box center [533, 249] width 416 height 9
drag, startPoint x: 510, startPoint y: 315, endPoint x: 303, endPoint y: 267, distance: 212.3
click at [303, 267] on div "Home My Quizzes Summer is Here ✅🇩🇪 Setup Setup Edit Content Quiz Lobby Hosting …" at bounding box center [528, 458] width 452 height 934
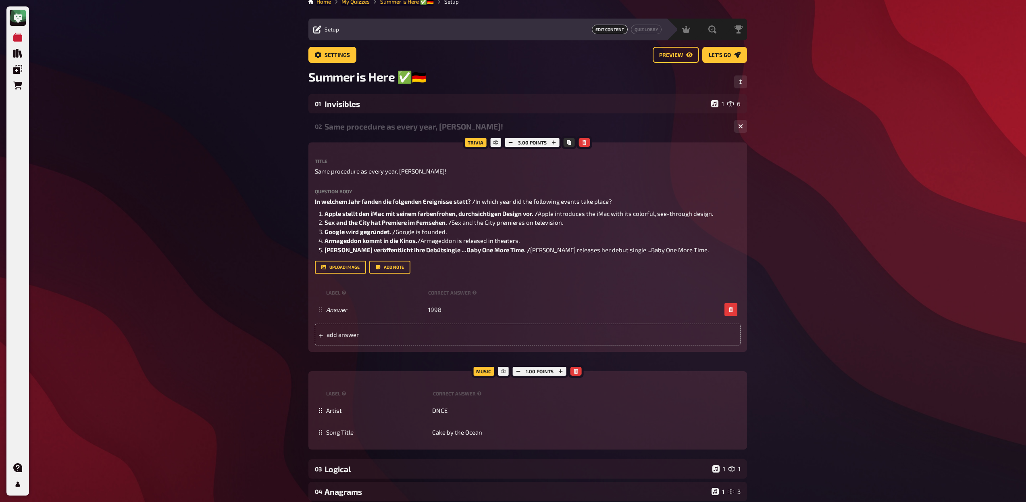
click at [519, 145] on div "3.00 points" at bounding box center [532, 142] width 58 height 13
click at [513, 144] on button "button" at bounding box center [510, 142] width 11 height 9
click at [419, 131] on div "Same procedure as every year, [PERSON_NAME]!" at bounding box center [526, 126] width 403 height 9
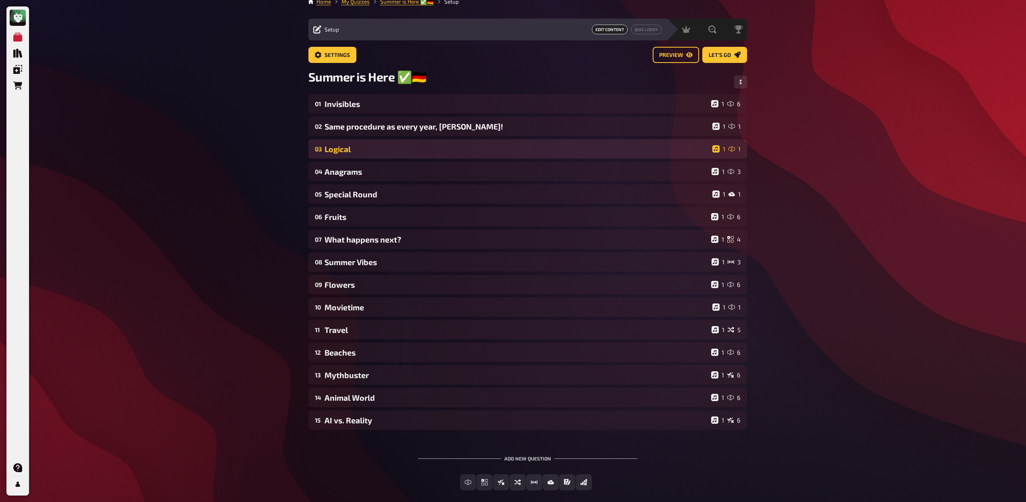
click at [420, 157] on div "03 Logical 1 1" at bounding box center [528, 148] width 439 height 19
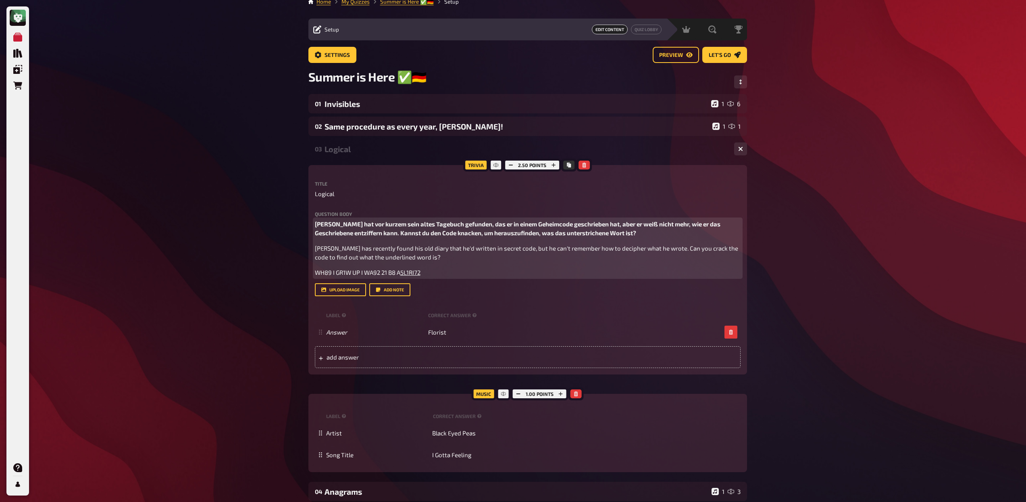
click at [437, 275] on p "WH89 I GR1W UP I WA92 21 B8 A 5L1RI72" at bounding box center [528, 272] width 426 height 9
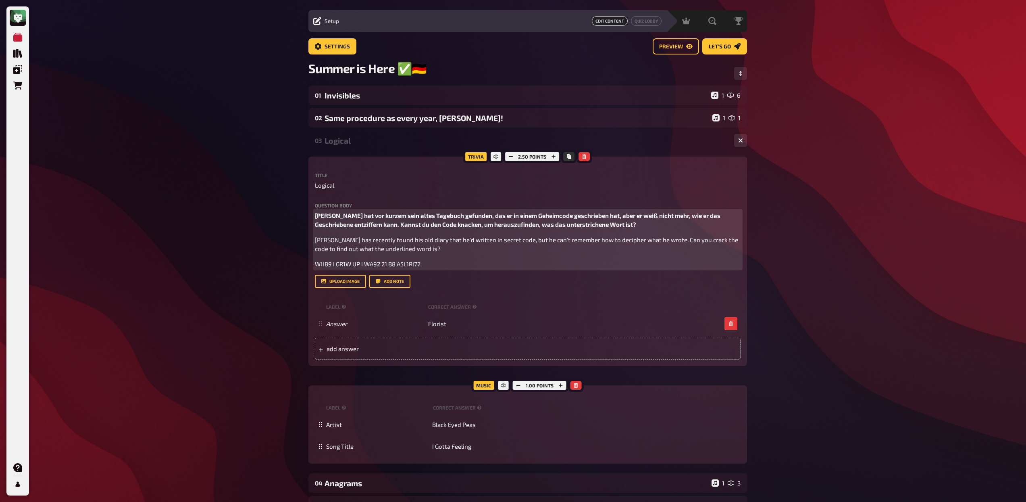
scroll to position [20, 0]
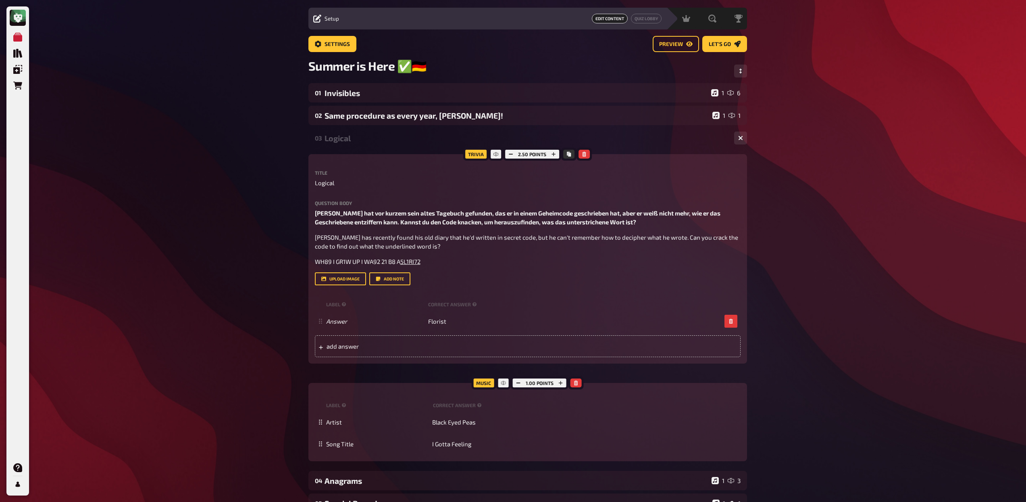
click at [336, 140] on div "Logical" at bounding box center [526, 137] width 403 height 9
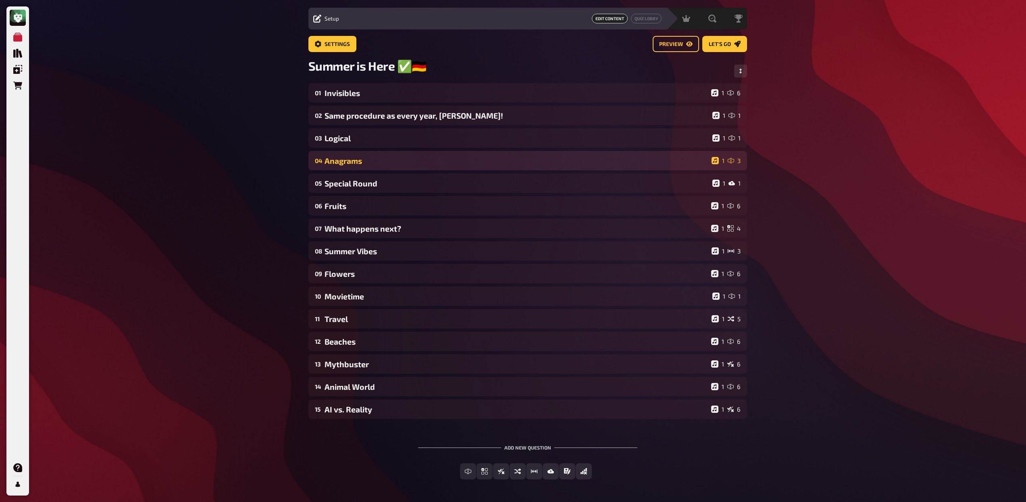
click at [343, 159] on div "Anagrams" at bounding box center [517, 160] width 384 height 9
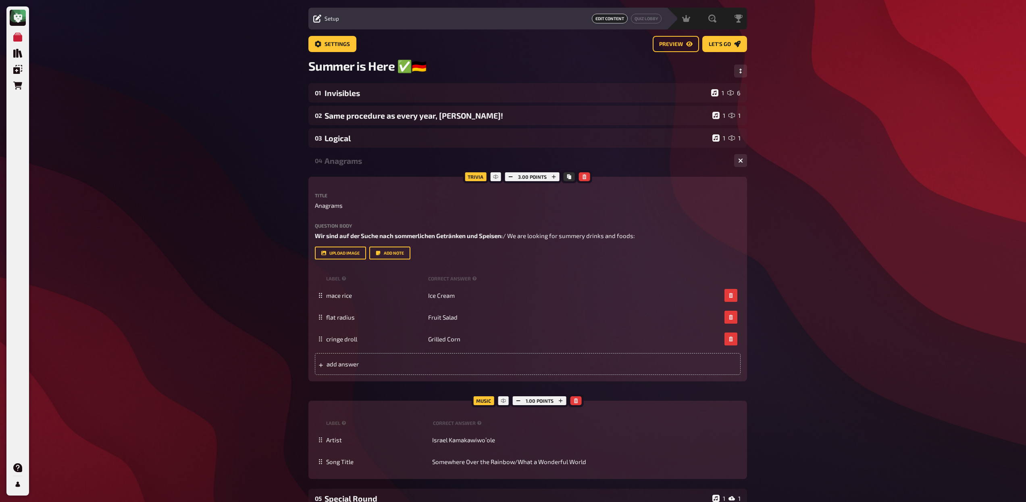
click at [343, 160] on div "Anagrams" at bounding box center [526, 160] width 403 height 9
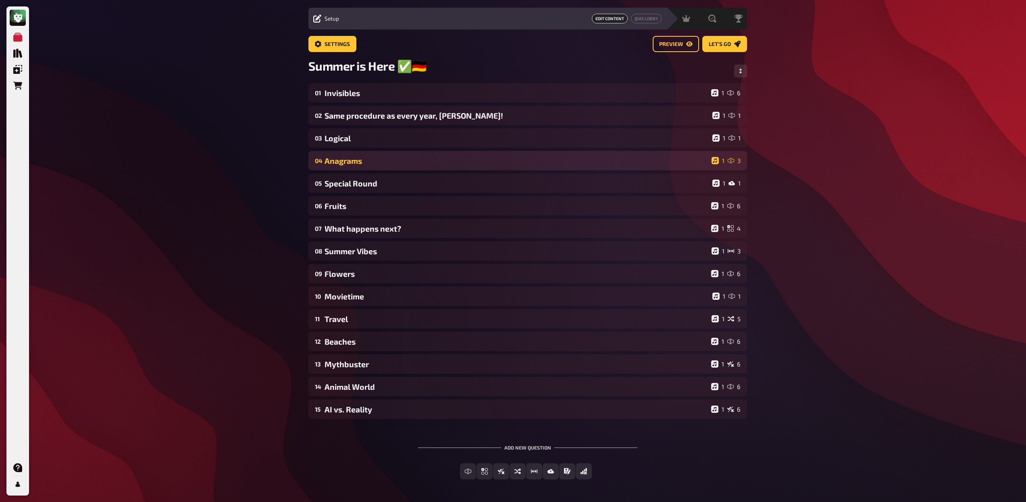
click at [343, 160] on div "Anagrams" at bounding box center [517, 160] width 384 height 9
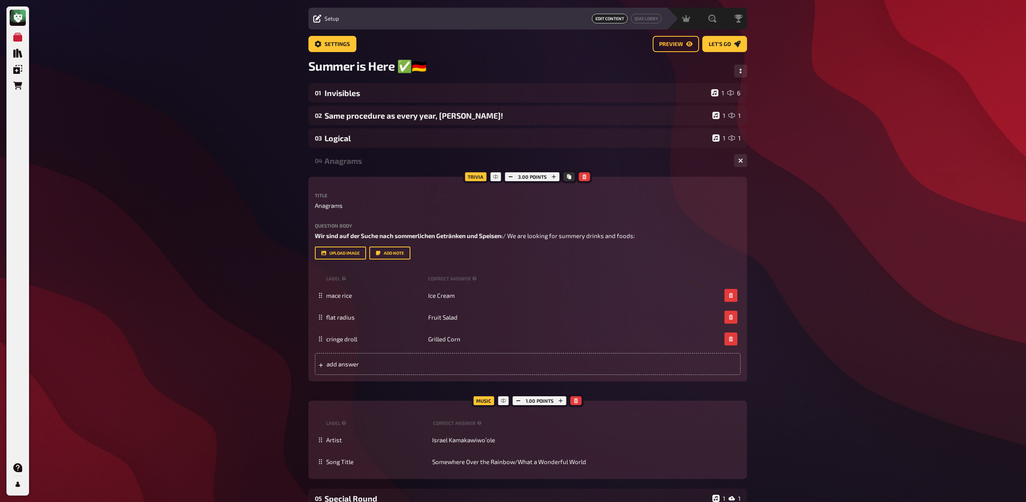
click at [343, 160] on div "Anagrams" at bounding box center [526, 160] width 403 height 9
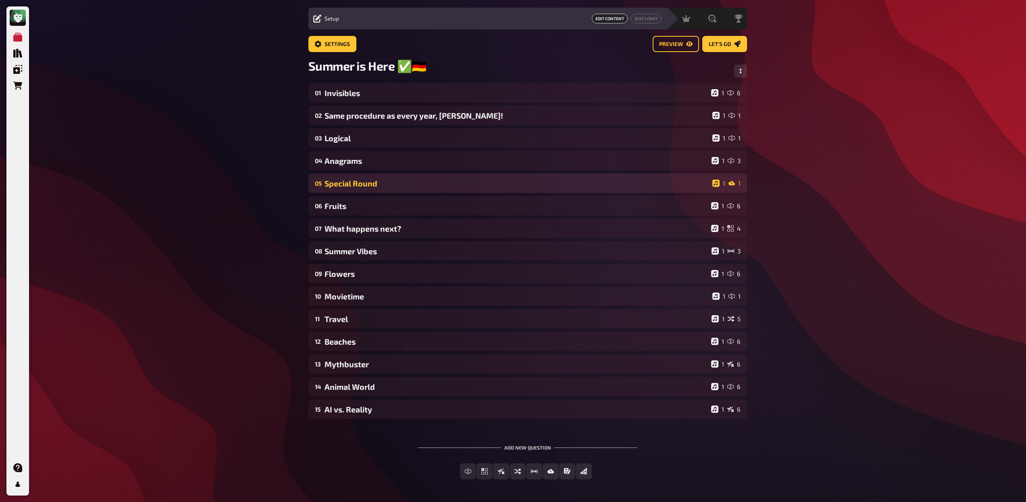
click at [346, 188] on div "Special Round" at bounding box center [517, 183] width 385 height 9
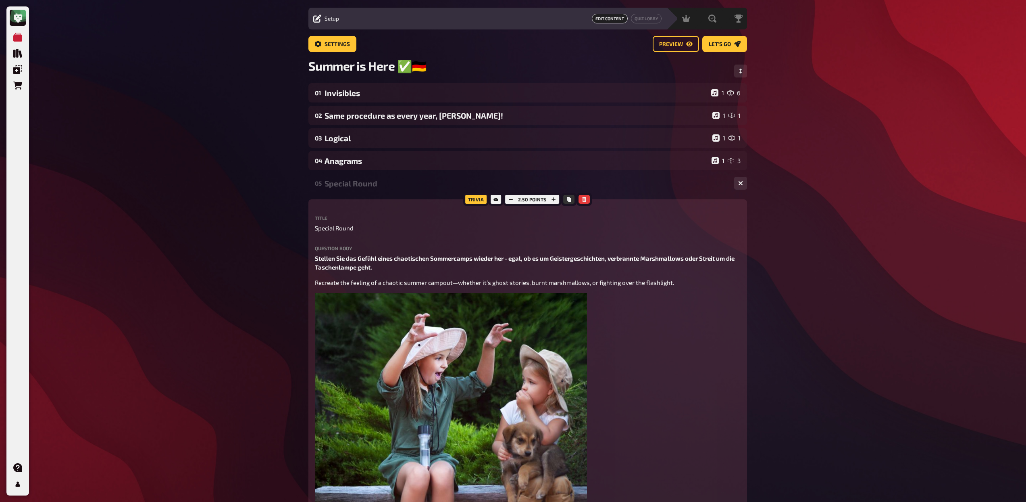
click at [346, 188] on div "Special Round" at bounding box center [526, 183] width 403 height 9
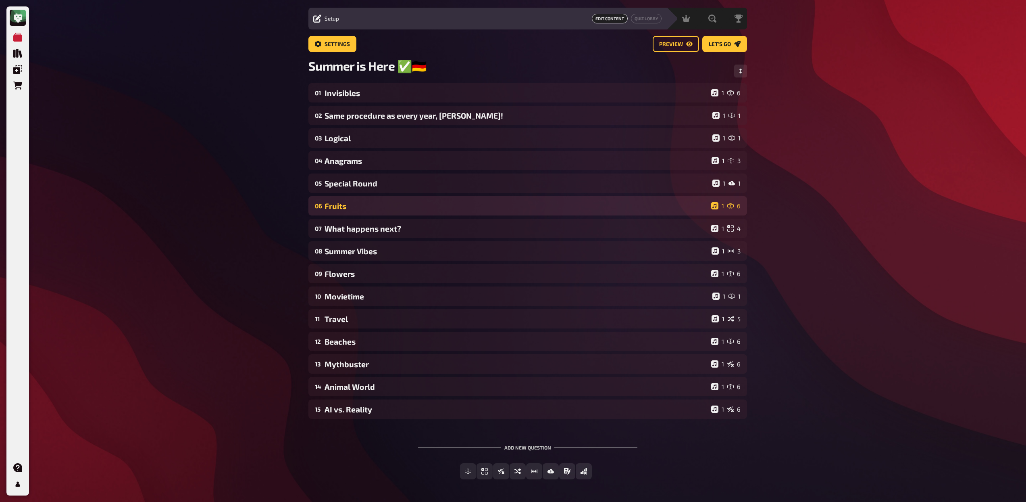
click at [341, 202] on div "Fruits" at bounding box center [517, 205] width 384 height 9
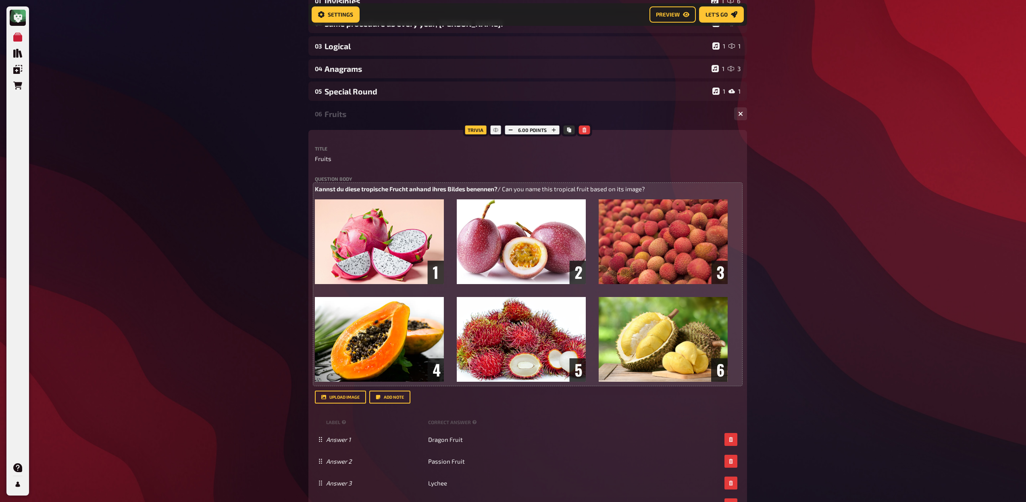
scroll to position [117, 0]
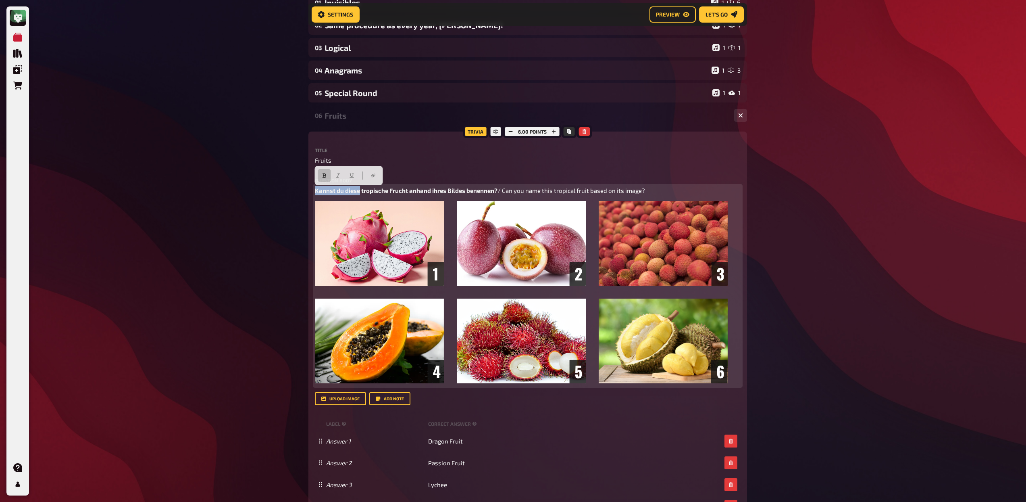
drag, startPoint x: 359, startPoint y: 190, endPoint x: 304, endPoint y: 189, distance: 54.5
click at [304, 189] on div "Home My Quizzes Summer is Here ✅🇩🇪 Setup Setup Edit Content Quiz Lobby Hosting …" at bounding box center [528, 447] width 452 height 1128
drag, startPoint x: 503, startPoint y: 190, endPoint x: 436, endPoint y: 194, distance: 67.5
click at [436, 194] on p "Welche tropischen Früchte sind zu sehen? ihres Bildes benennen? / Can you name …" at bounding box center [528, 190] width 426 height 9
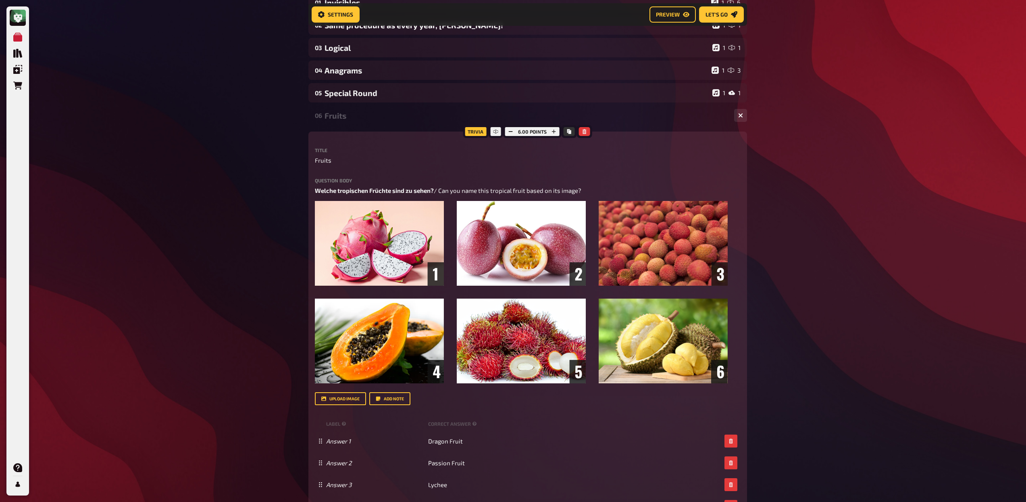
click at [353, 114] on div "Fruits" at bounding box center [526, 115] width 403 height 9
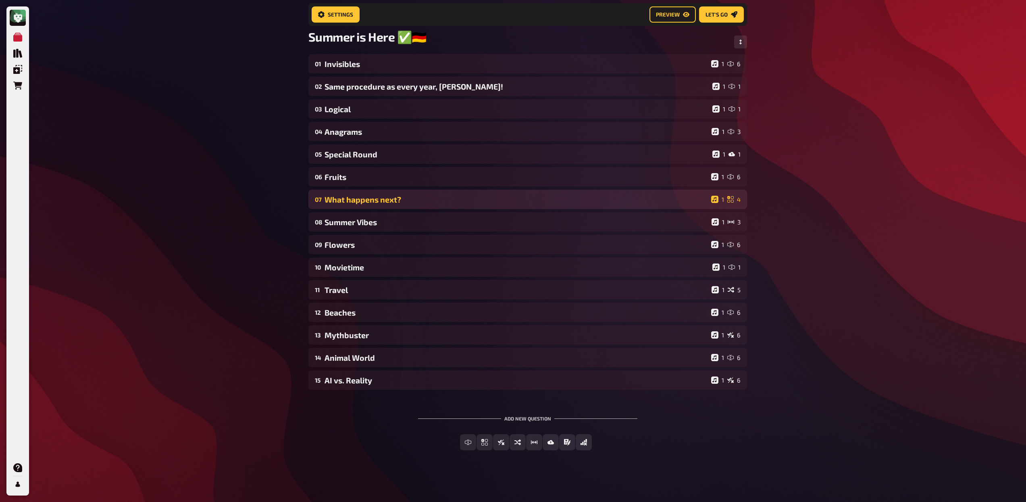
click at [354, 200] on div "What happens next?" at bounding box center [517, 199] width 384 height 9
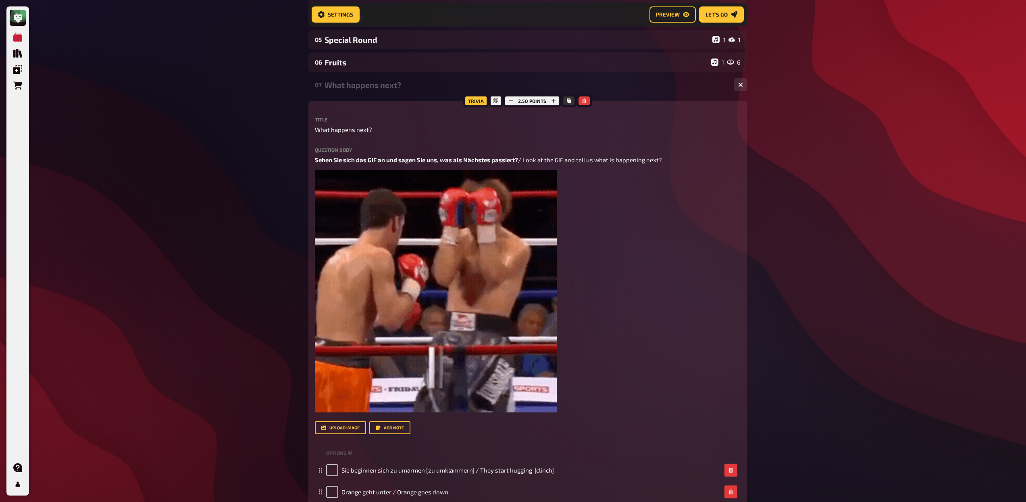
scroll to position [284, 0]
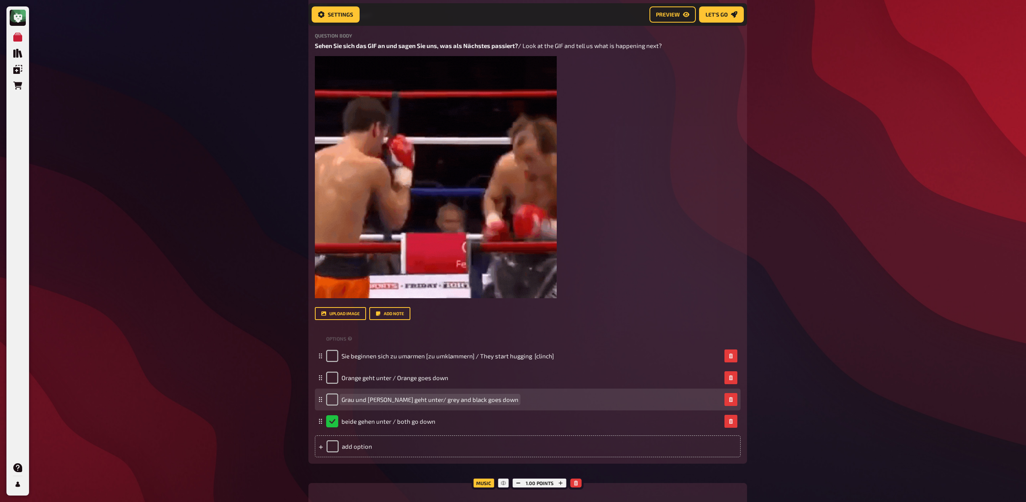
click at [362, 400] on span "Grau und [PERSON_NAME] geht unter/ grey and black goes down" at bounding box center [430, 399] width 177 height 7
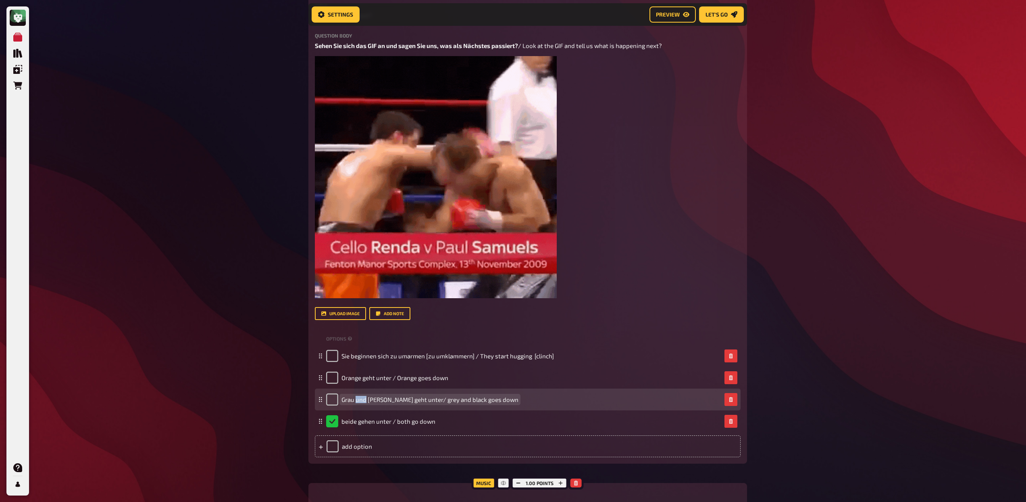
click at [362, 400] on span "Grau und [PERSON_NAME] geht unter/ grey and black goes down" at bounding box center [430, 399] width 177 height 7
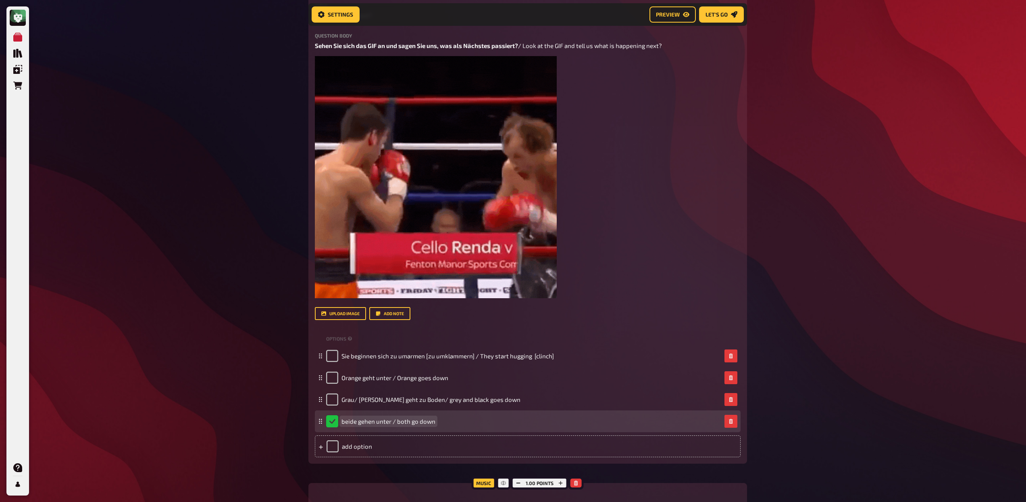
click at [381, 423] on span "beide gehen unter / both go down" at bounding box center [389, 420] width 94 height 7
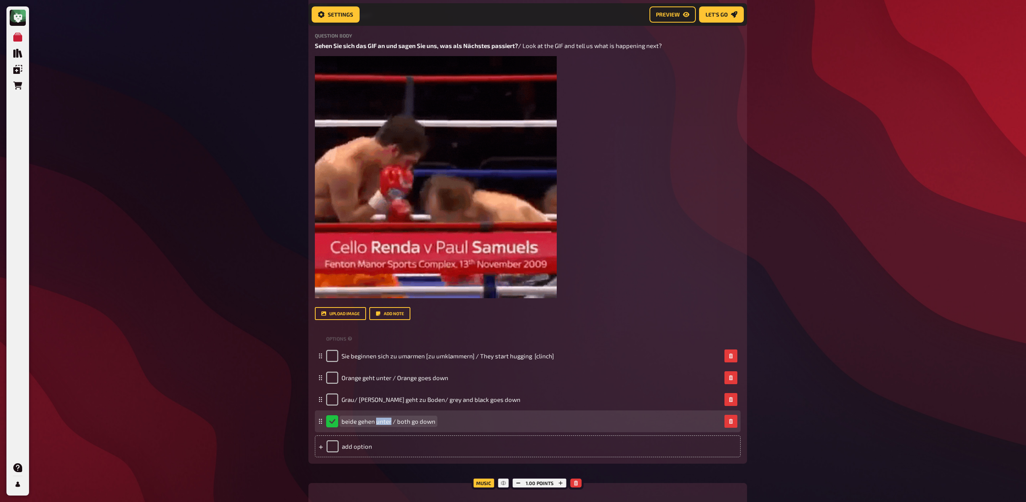
click at [381, 423] on span "beide gehen unter / both go down" at bounding box center [389, 420] width 94 height 7
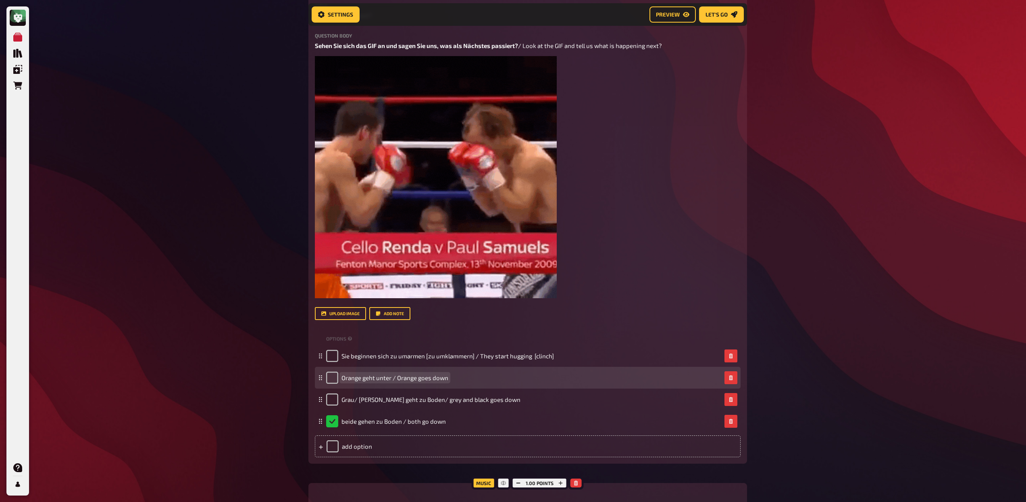
click at [379, 376] on span "Orange geht unter / Orange goes down" at bounding box center [395, 377] width 107 height 7
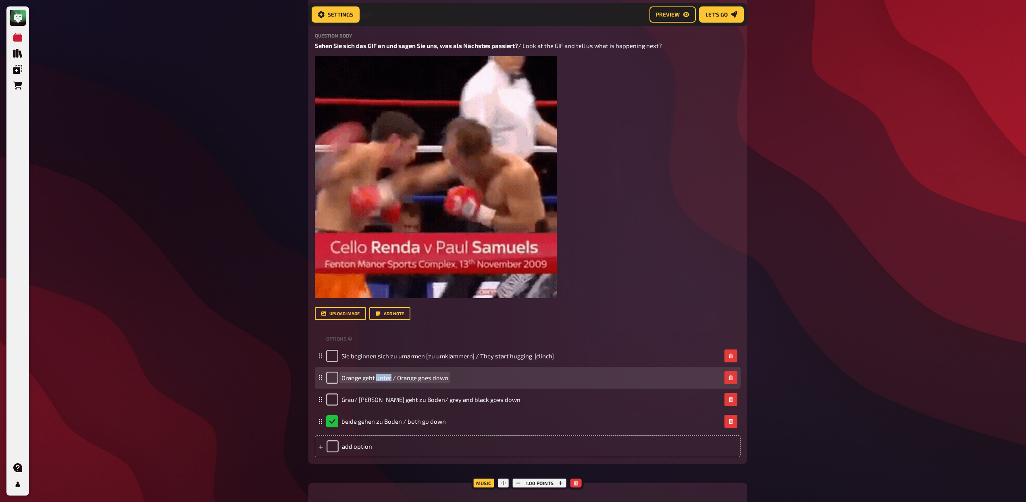
click at [379, 376] on span "Orange geht unter / Orange goes down" at bounding box center [395, 377] width 107 height 7
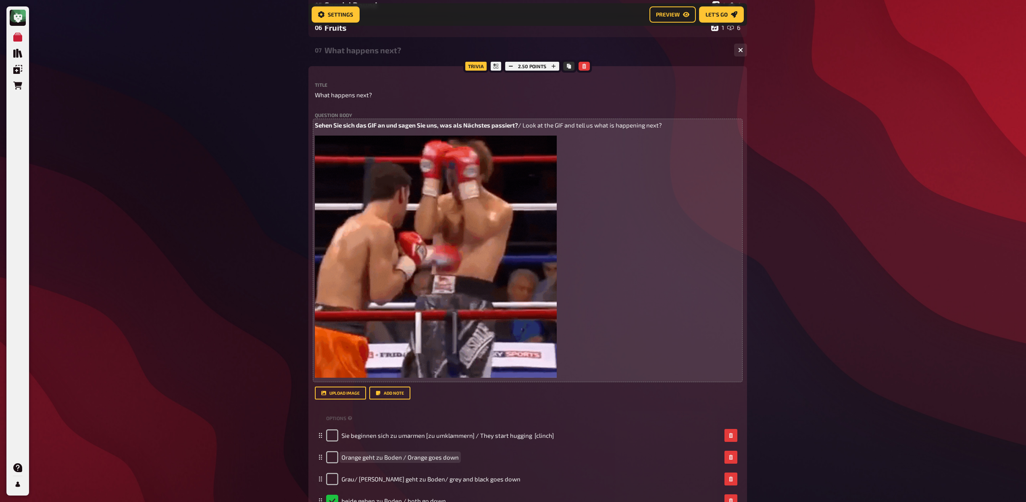
scroll to position [153, 0]
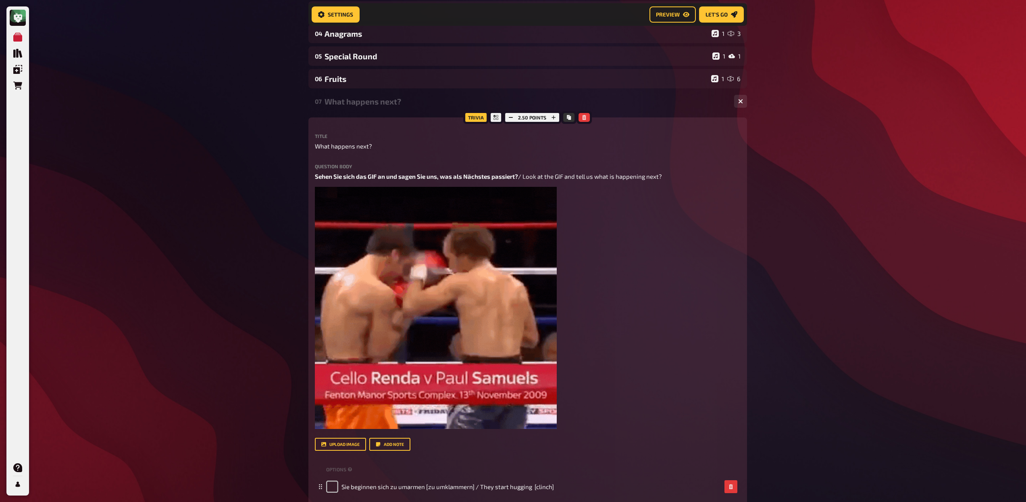
click at [376, 107] on div "07 What happens next? 1 4" at bounding box center [528, 101] width 439 height 19
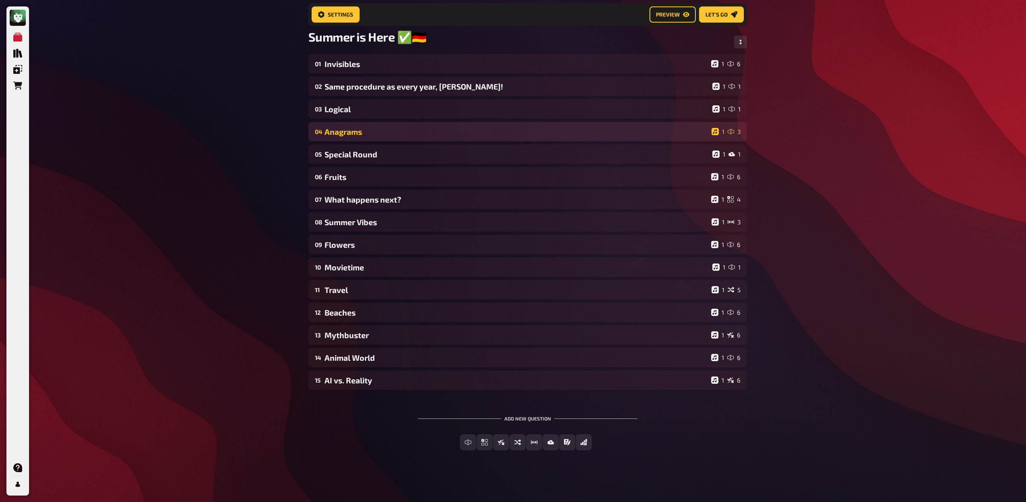
scroll to position [56, 0]
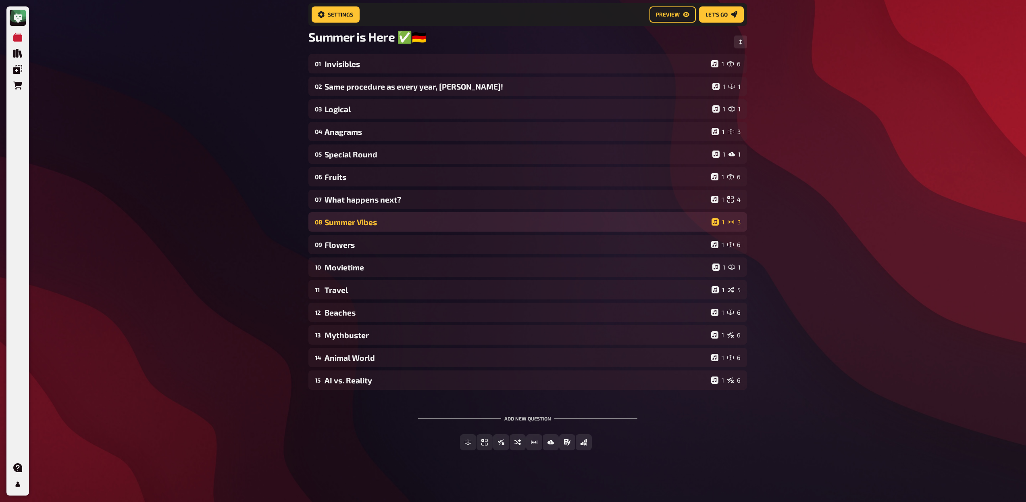
click at [369, 227] on div "08 Summer Vibes 1 3" at bounding box center [528, 221] width 439 height 19
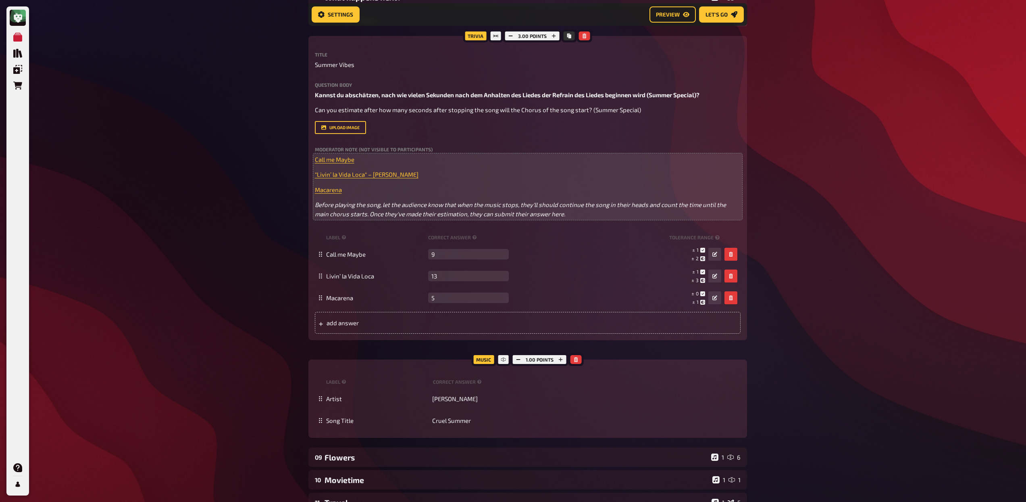
scroll to position [258, 0]
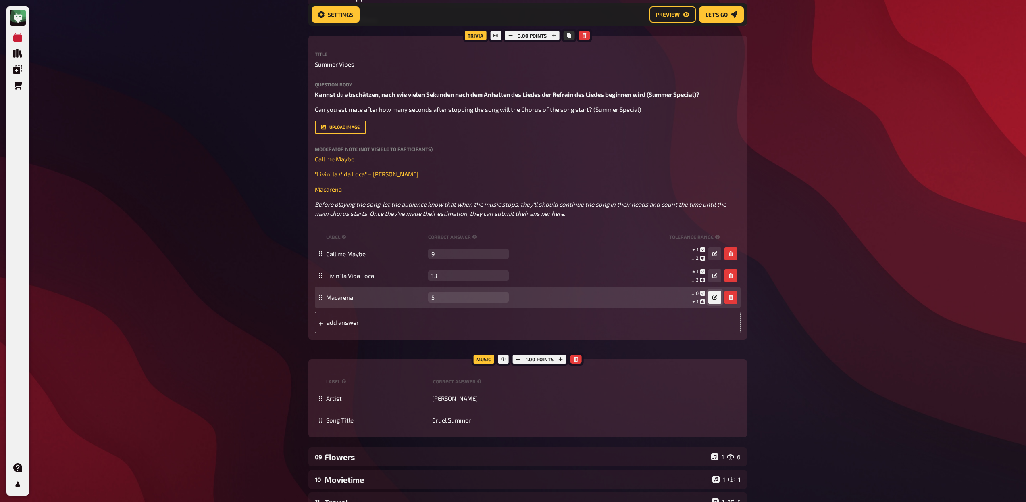
click at [714, 299] on icon "button" at bounding box center [715, 297] width 5 height 5
drag, startPoint x: 597, startPoint y: 297, endPoint x: 607, endPoint y: 295, distance: 9.6
click at [608, 295] on div at bounding box center [609, 298] width 3 height 8
click at [703, 303] on icon at bounding box center [703, 301] width 5 height 5
click at [697, 303] on span "1" at bounding box center [698, 301] width 2 height 7
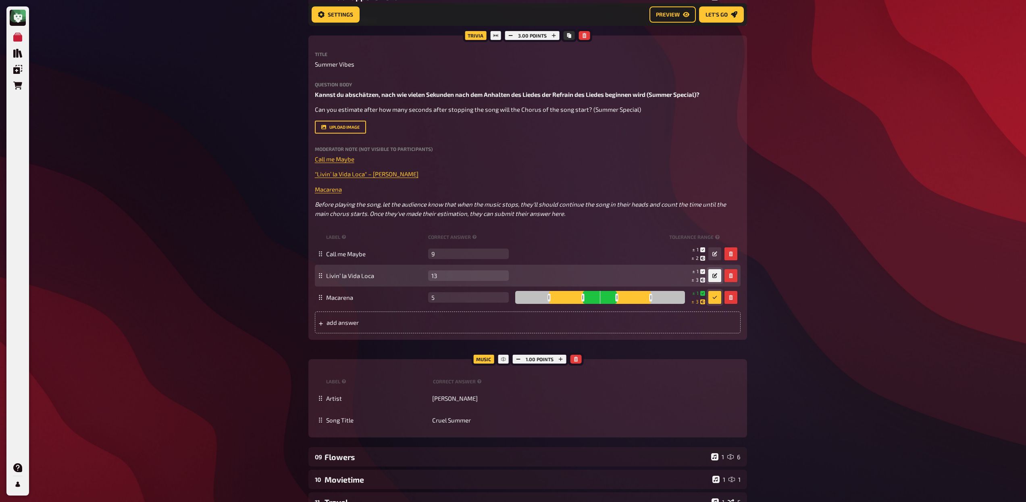
click at [711, 277] on button "button" at bounding box center [715, 275] width 13 height 13
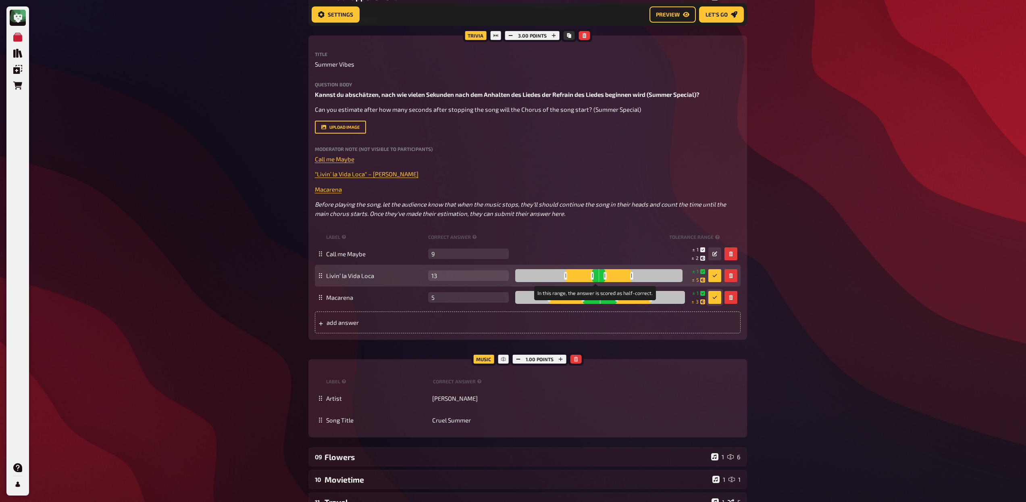
drag, startPoint x: 617, startPoint y: 275, endPoint x: 630, endPoint y: 275, distance: 13.3
click at [630, 275] on div at bounding box center [631, 276] width 3 height 8
drag, startPoint x: 602, startPoint y: 275, endPoint x: 617, endPoint y: 276, distance: 15.3
click at [618, 276] on div at bounding box center [619, 276] width 3 height 8
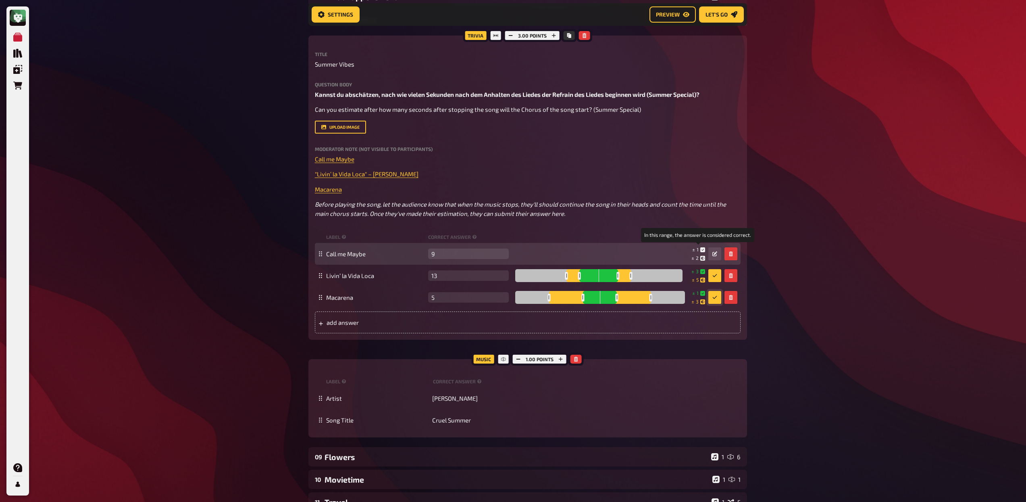
click at [694, 250] on small "± 1" at bounding box center [698, 249] width 13 height 7
click at [704, 250] on icon at bounding box center [703, 249] width 5 height 5
click at [713, 251] on button "button" at bounding box center [715, 253] width 13 height 13
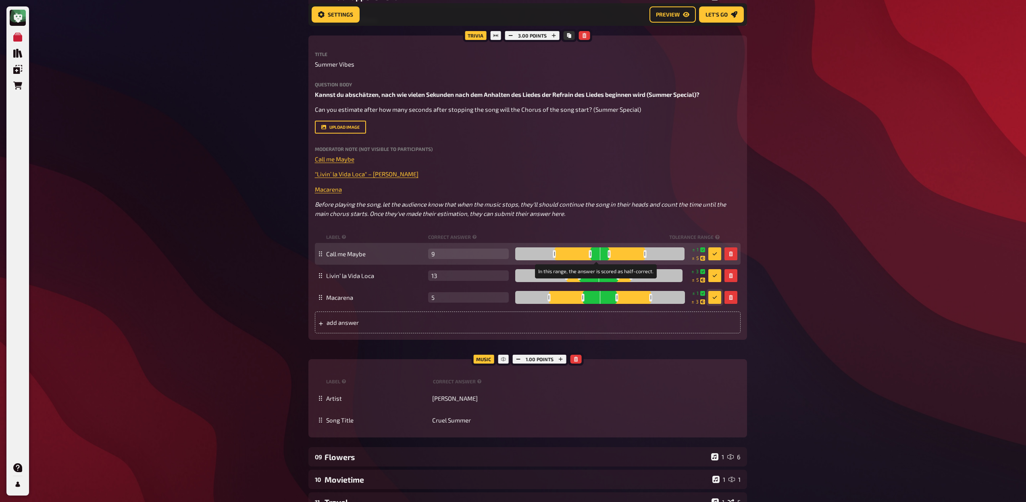
drag, startPoint x: 615, startPoint y: 254, endPoint x: 644, endPoint y: 252, distance: 28.3
click at [644, 252] on div at bounding box center [645, 254] width 3 height 8
drag, startPoint x: 646, startPoint y: 253, endPoint x: 653, endPoint y: 253, distance: 6.9
click at [653, 253] on div at bounding box center [653, 254] width 3 height 8
drag, startPoint x: 607, startPoint y: 253, endPoint x: 622, endPoint y: 253, distance: 15.3
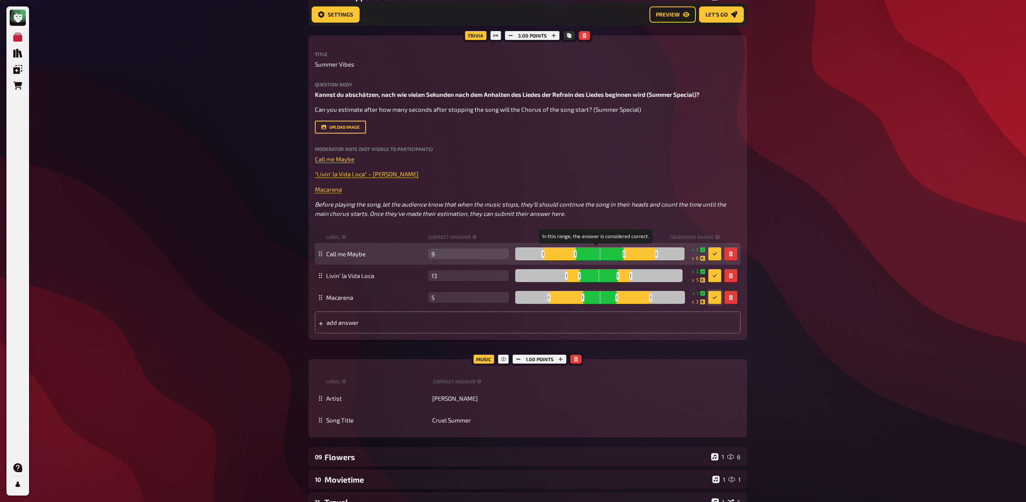
click at [623, 253] on div at bounding box center [624, 254] width 3 height 8
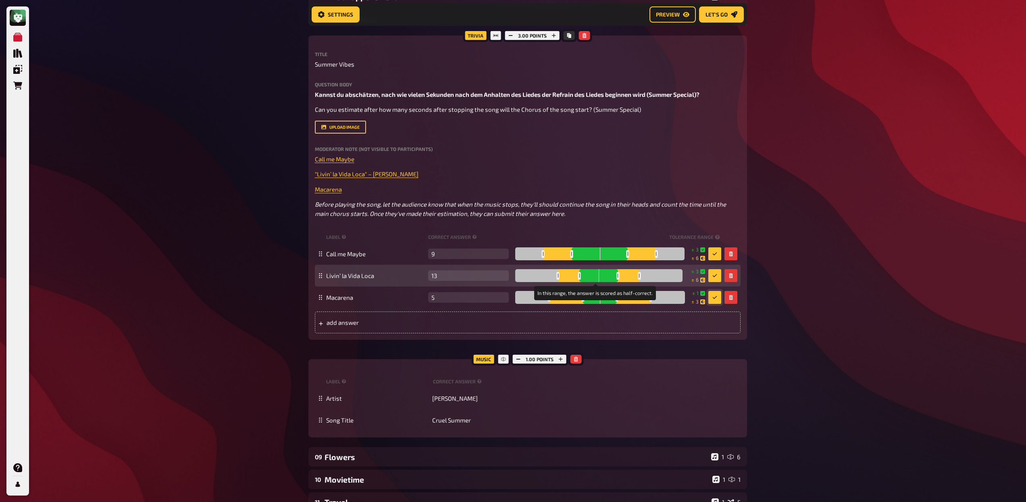
drag, startPoint x: 629, startPoint y: 277, endPoint x: 638, endPoint y: 277, distance: 9.3
click at [638, 277] on div at bounding box center [639, 276] width 3 height 8
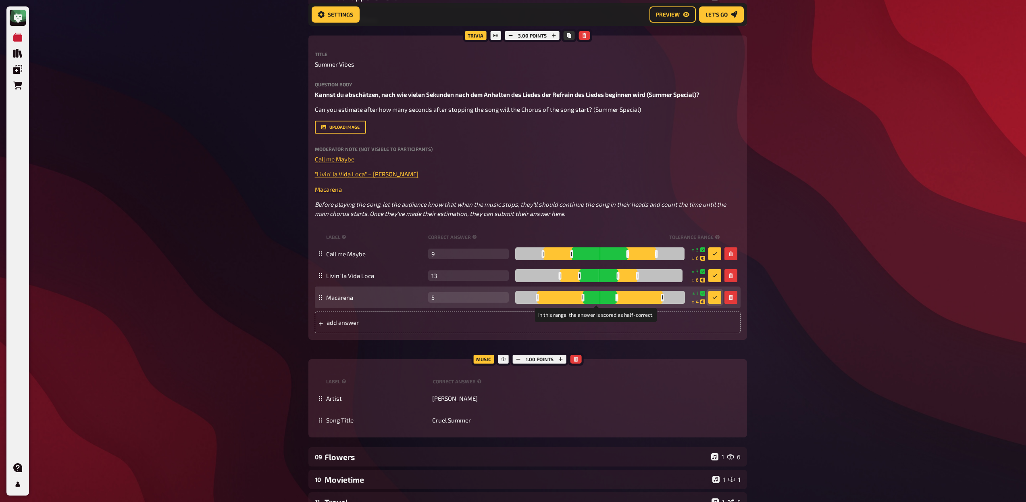
drag, startPoint x: 651, startPoint y: 296, endPoint x: 662, endPoint y: 296, distance: 10.9
click at [662, 296] on div at bounding box center [662, 298] width 3 height 8
drag, startPoint x: 614, startPoint y: 297, endPoint x: 624, endPoint y: 297, distance: 10.1
click at [625, 297] on div at bounding box center [626, 298] width 3 height 8
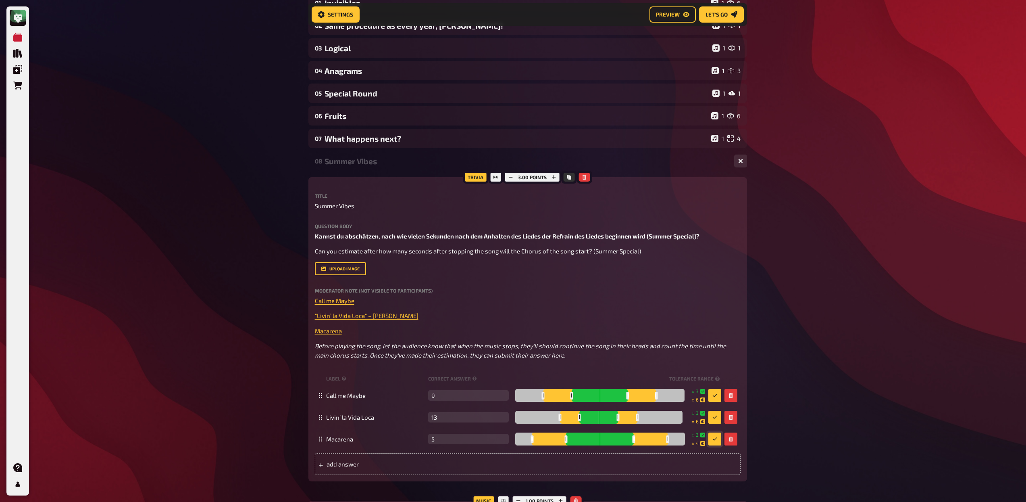
click at [340, 163] on div "Summer Vibes" at bounding box center [526, 160] width 403 height 9
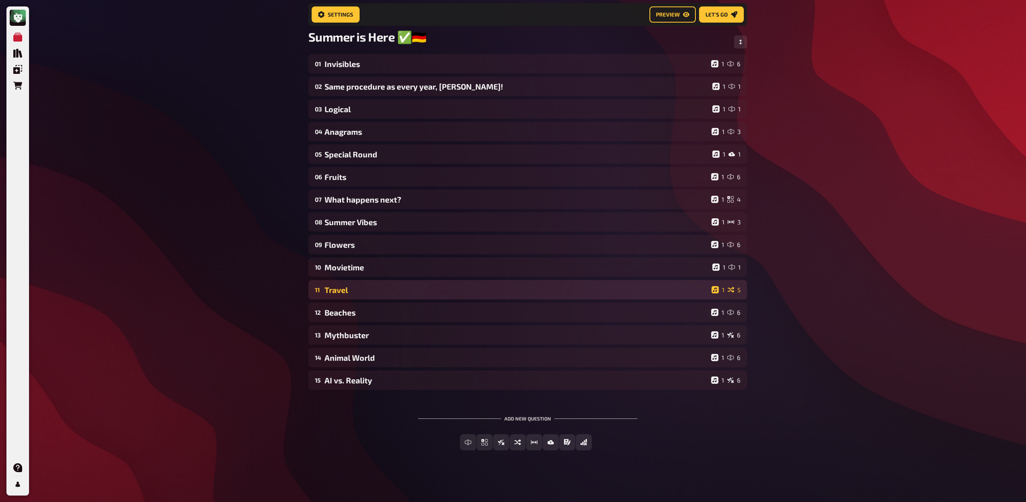
click at [335, 292] on div "Travel" at bounding box center [517, 289] width 384 height 9
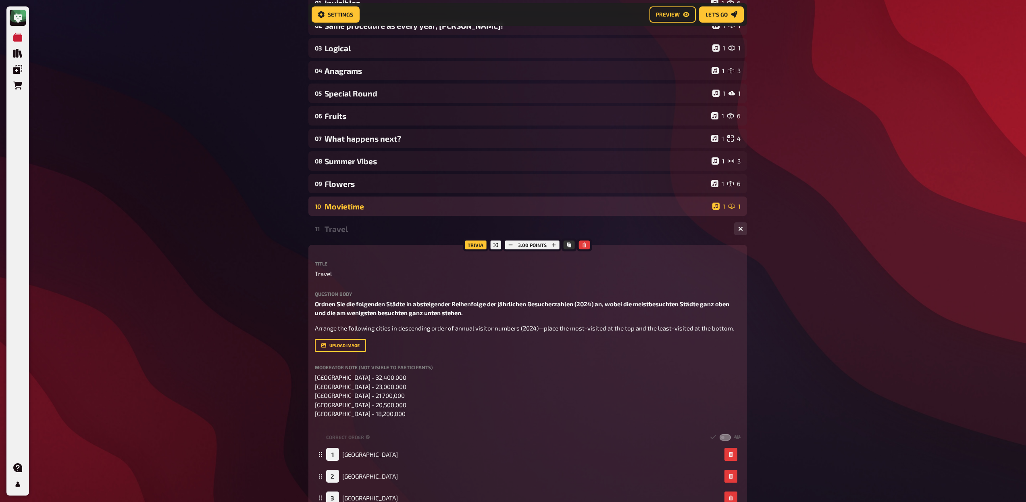
click at [342, 207] on div "Movietime" at bounding box center [517, 206] width 385 height 9
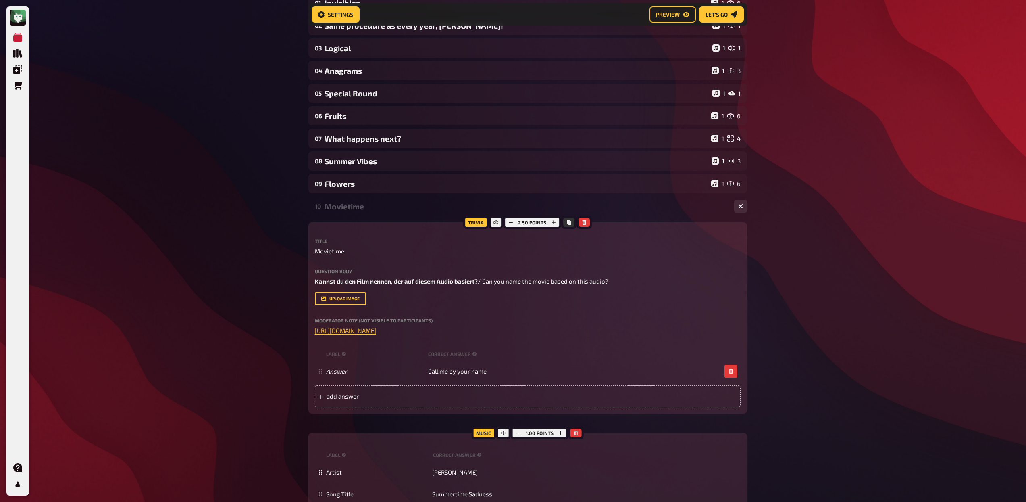
click at [357, 207] on div "Movietime" at bounding box center [526, 206] width 403 height 9
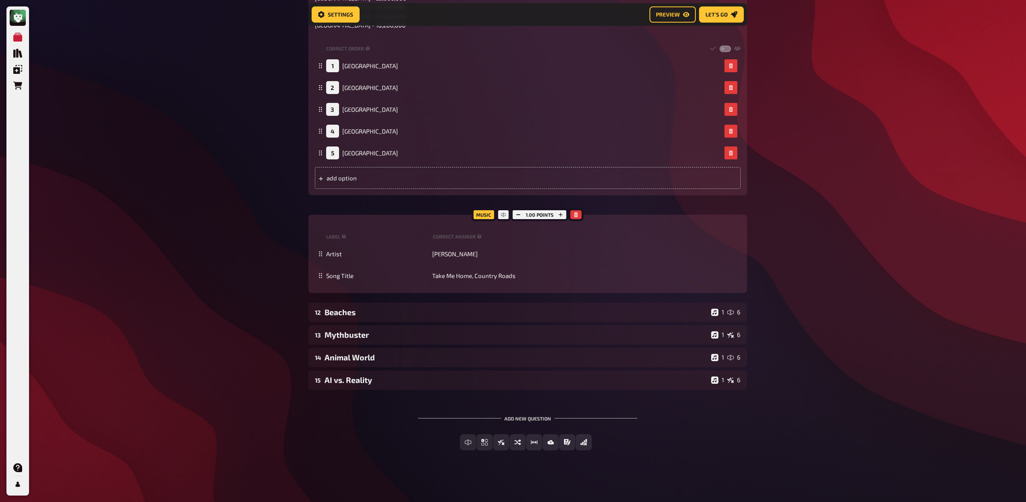
scroll to position [0, 0]
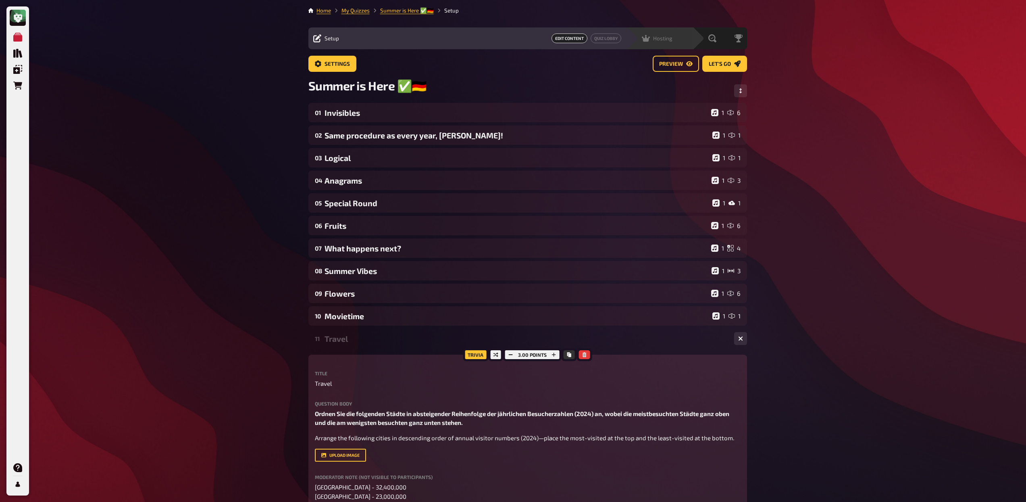
click at [680, 40] on div "Hosting undefined" at bounding box center [665, 38] width 56 height 8
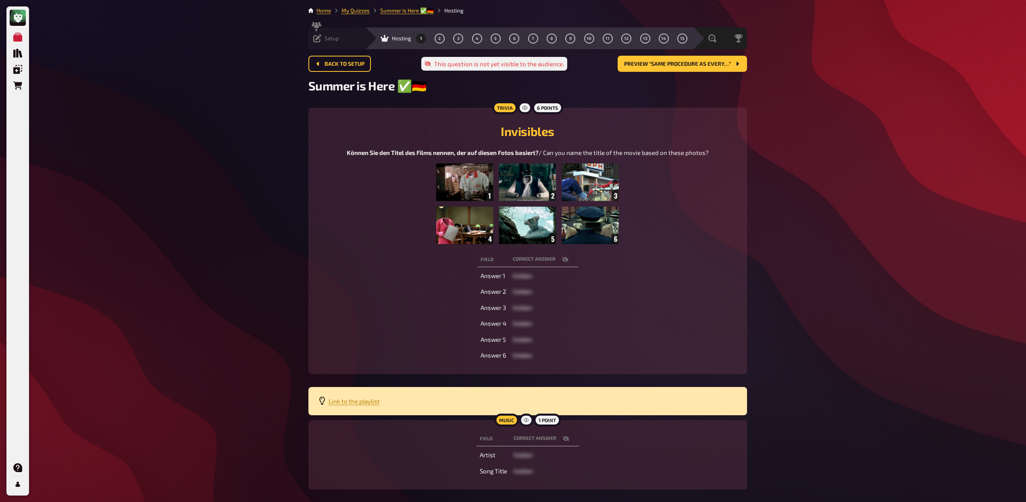
click at [334, 40] on span "Setup" at bounding box center [332, 38] width 15 height 6
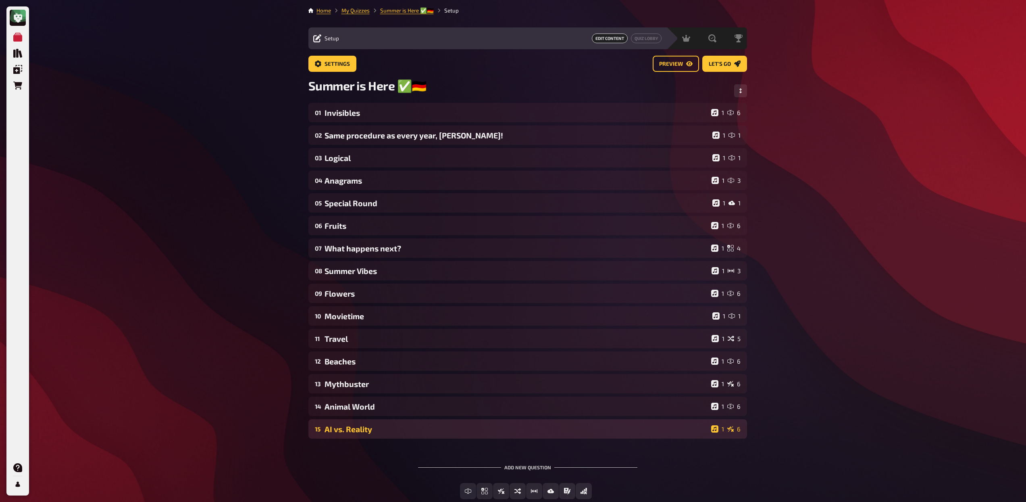
click at [391, 433] on div "AI vs. Reality" at bounding box center [517, 428] width 384 height 9
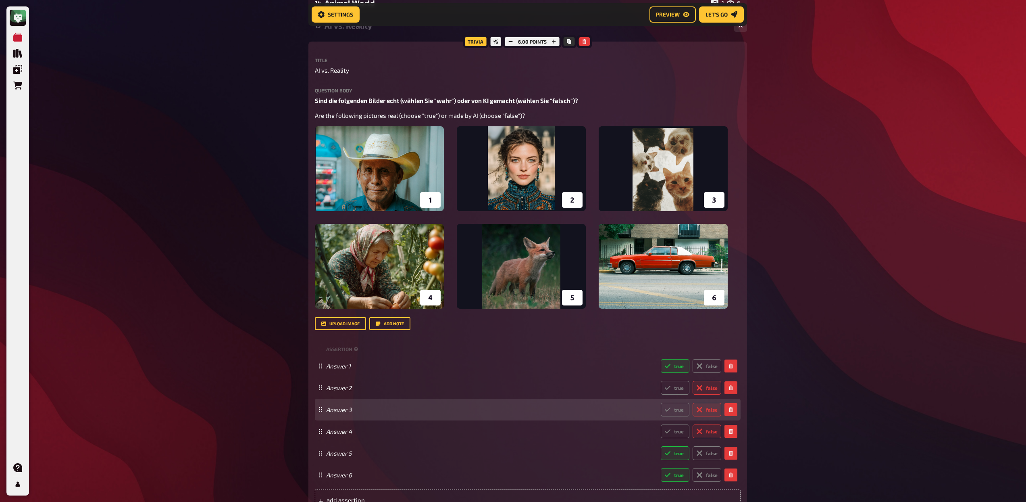
scroll to position [412, 0]
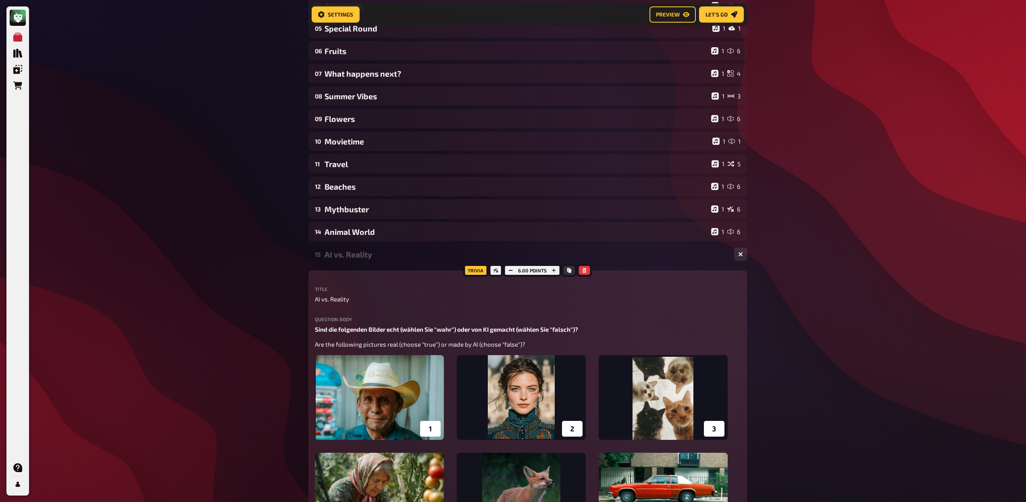
click at [363, 255] on div "AI vs. Reality" at bounding box center [526, 254] width 403 height 9
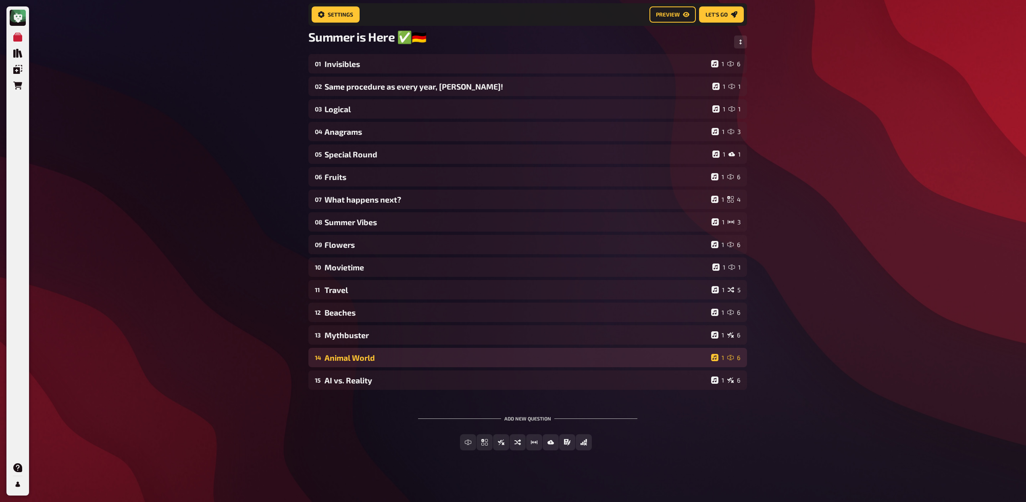
click at [379, 358] on div "Animal World" at bounding box center [517, 357] width 384 height 9
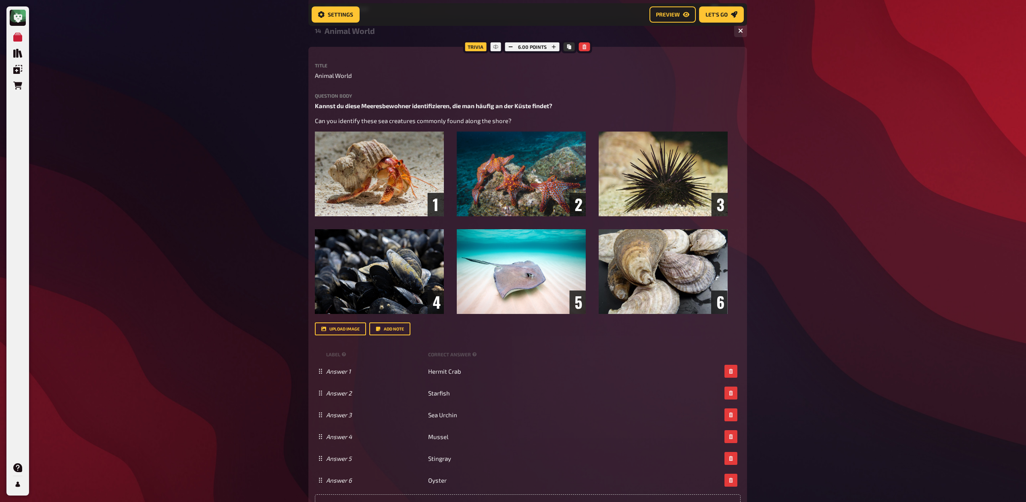
scroll to position [402, 0]
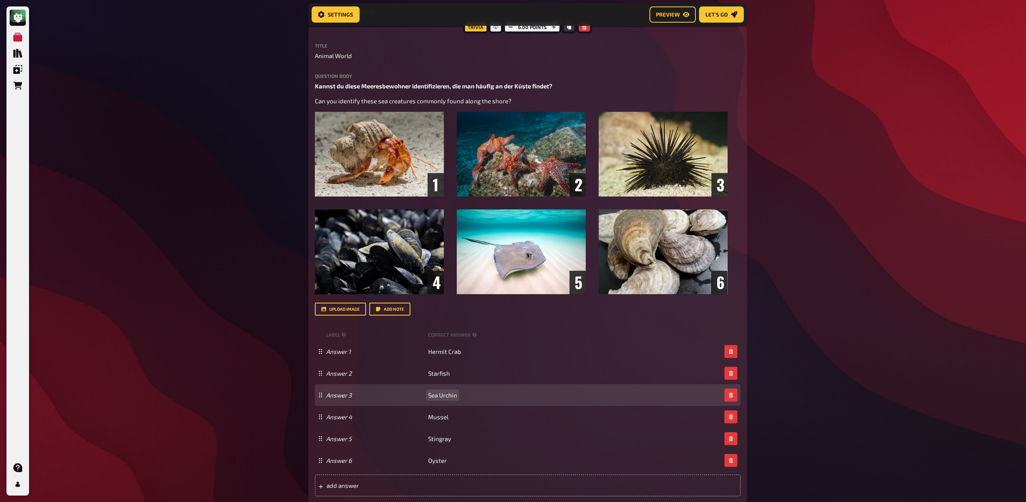
click at [438, 395] on span "Sea Urchin" at bounding box center [442, 394] width 29 height 7
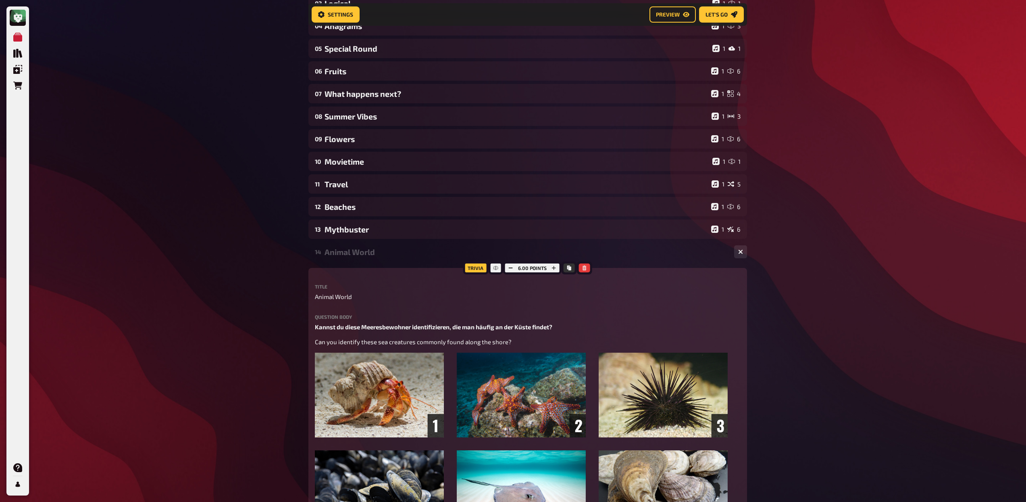
scroll to position [159, 0]
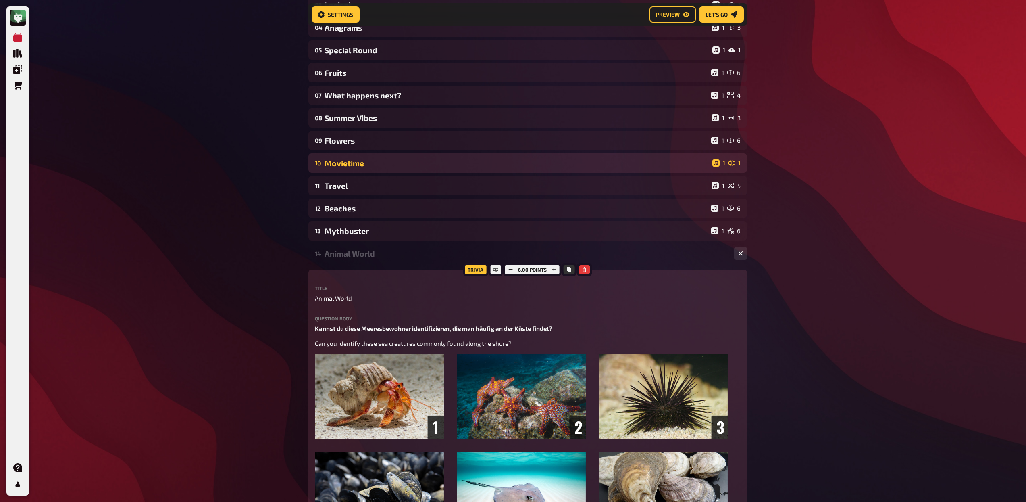
click at [389, 261] on div "14 Animal World 1 6" at bounding box center [528, 253] width 439 height 19
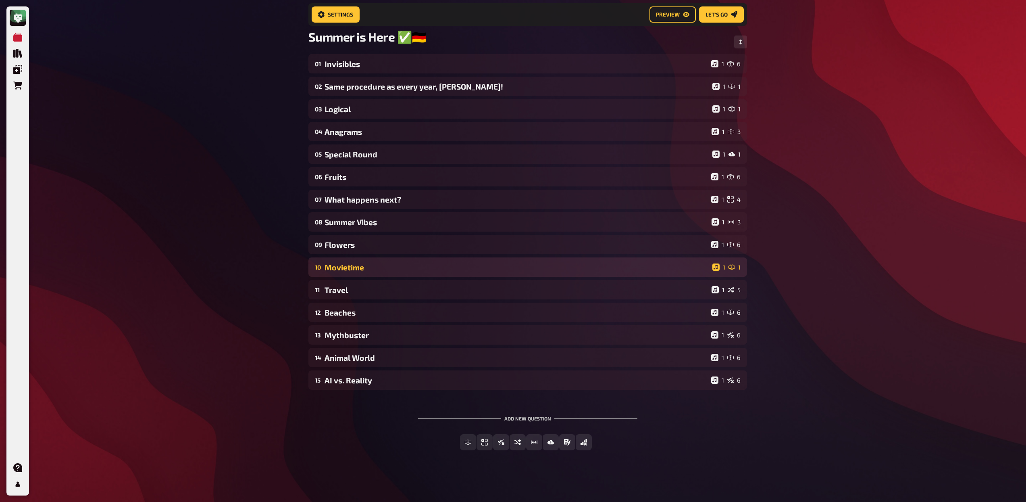
scroll to position [56, 0]
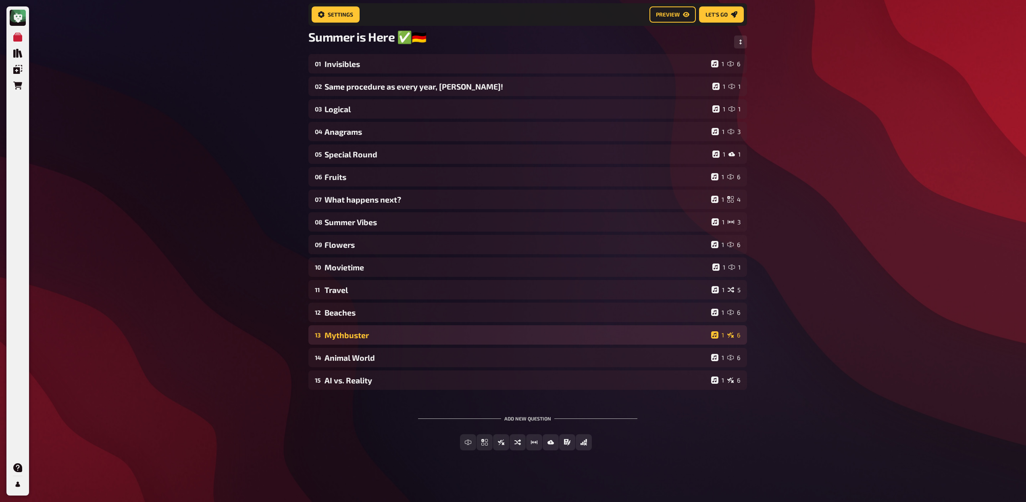
click at [393, 332] on div "Mythbuster" at bounding box center [517, 334] width 384 height 9
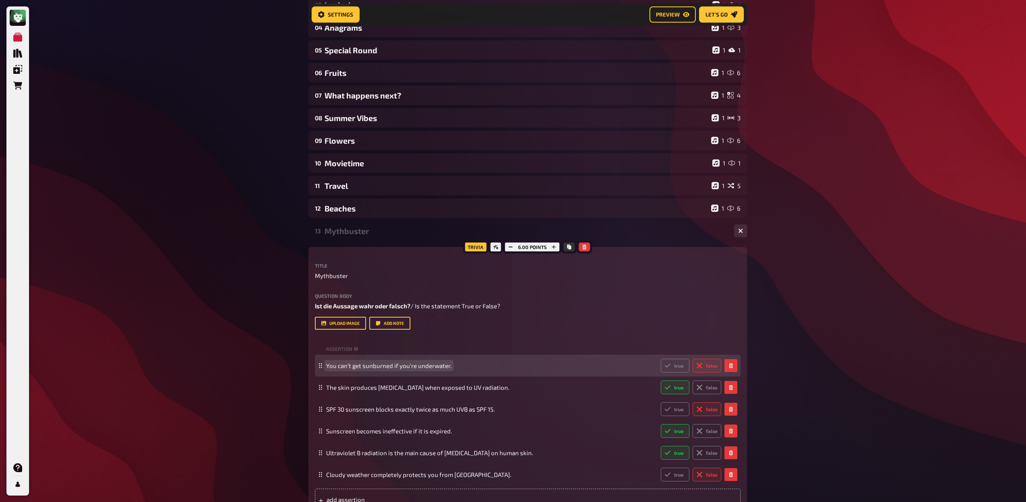
click at [395, 365] on span "You can’t get sunburned if you're underwater." at bounding box center [388, 365] width 125 height 7
click at [373, 230] on div "Mythbuster" at bounding box center [526, 230] width 403 height 9
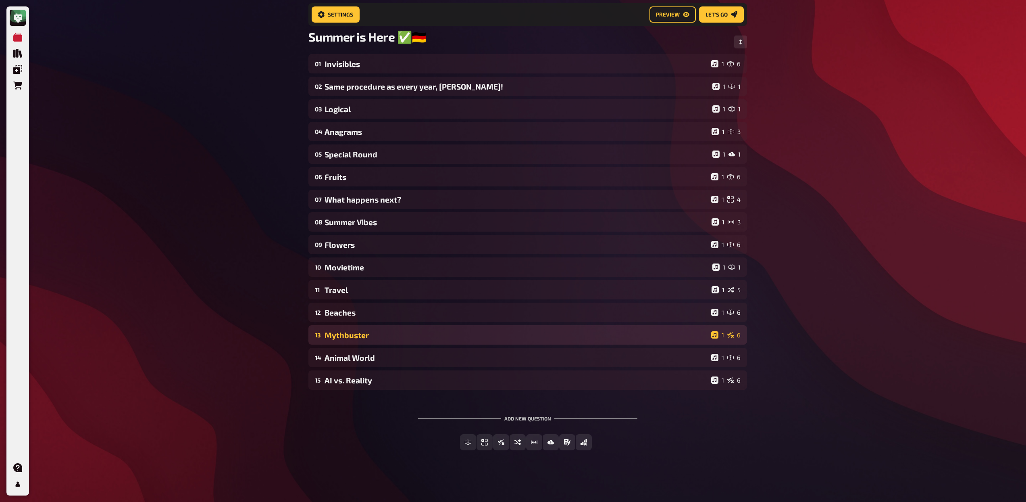
scroll to position [56, 0]
click at [377, 336] on div "Mythbuster" at bounding box center [517, 334] width 384 height 9
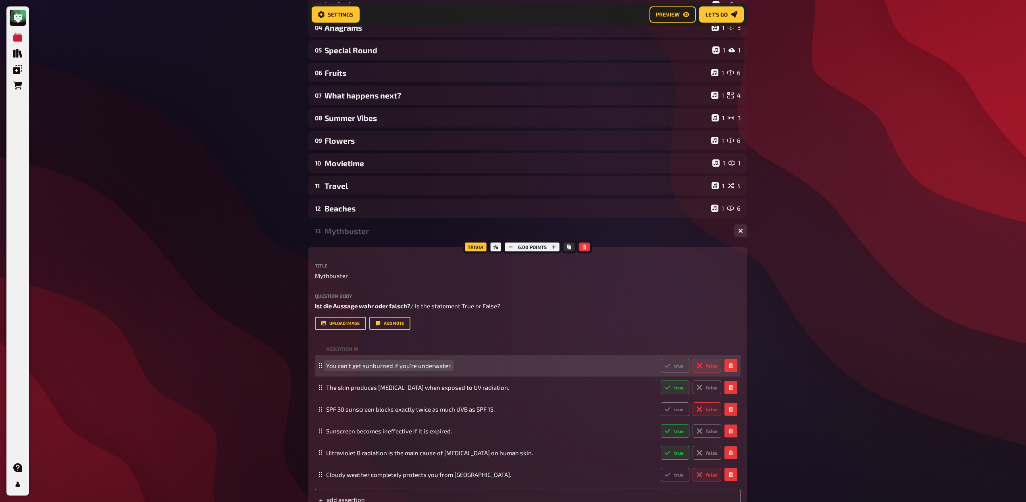
click at [381, 367] on span "You can’t get sunburned if you're underwater." at bounding box center [388, 365] width 125 height 7
copy span "You can’t get sunburned if you're underwater."
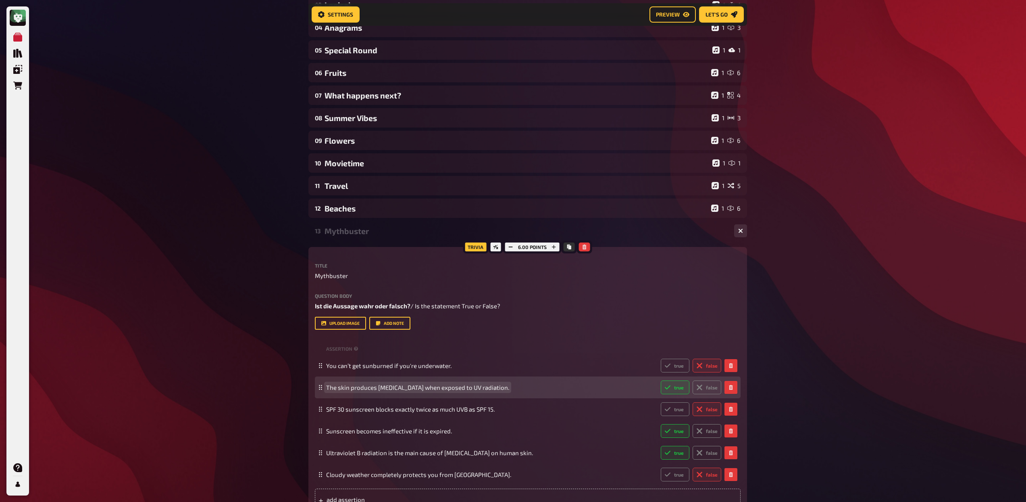
click at [391, 391] on span "The skin produces [MEDICAL_DATA] when exposed to UV radiation." at bounding box center [417, 387] width 183 height 7
click at [391, 390] on span "The skin produces [MEDICAL_DATA] when exposed to UV radiation." at bounding box center [417, 387] width 183 height 7
click at [391, 388] on span "The skin produces [MEDICAL_DATA] when exposed to UV radiation." at bounding box center [417, 387] width 183 height 7
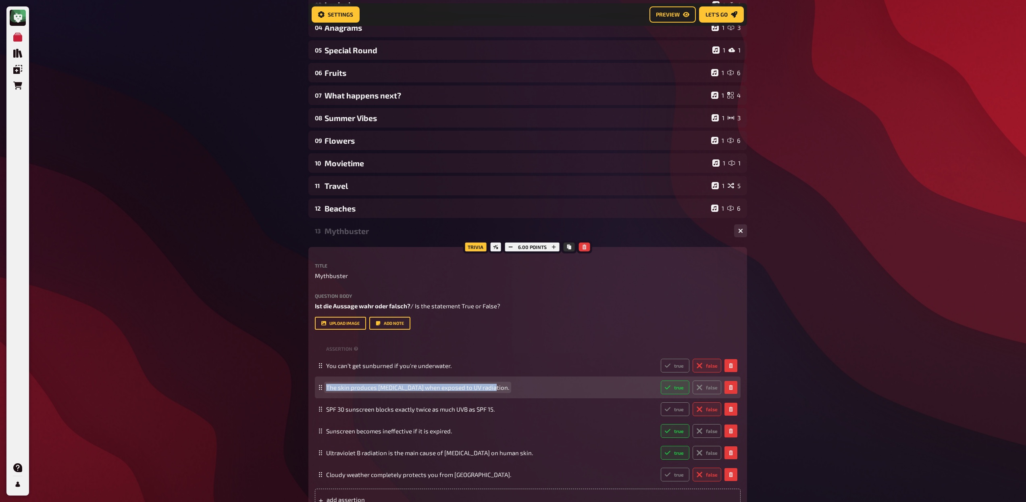
copy span "The skin produces [MEDICAL_DATA] when exposed to UV radiation."
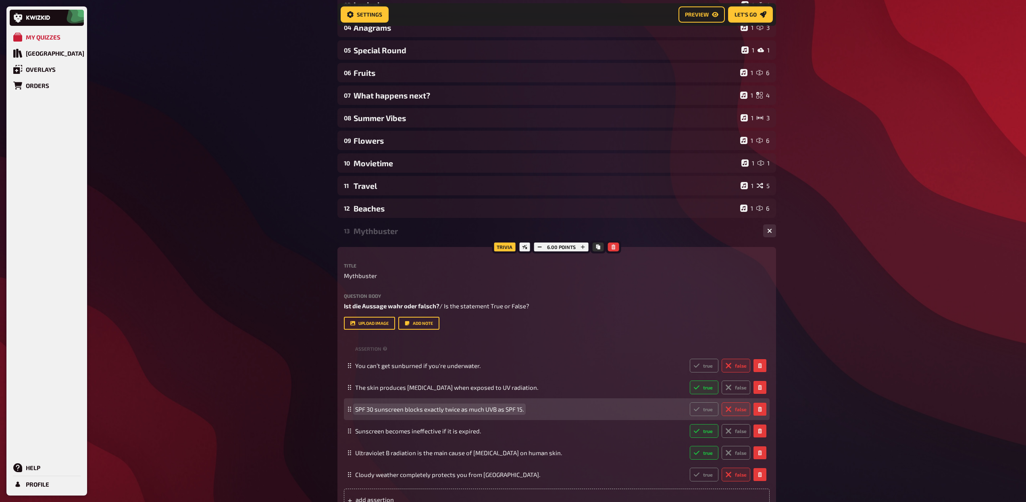
click at [393, 411] on span "SPF 30 sunscreen blocks exactly twice as much UVB as SPF 15." at bounding box center [439, 408] width 169 height 7
copy span "SPF 30 sunscreen blocks exactly twice as much UVB as SPF 15."
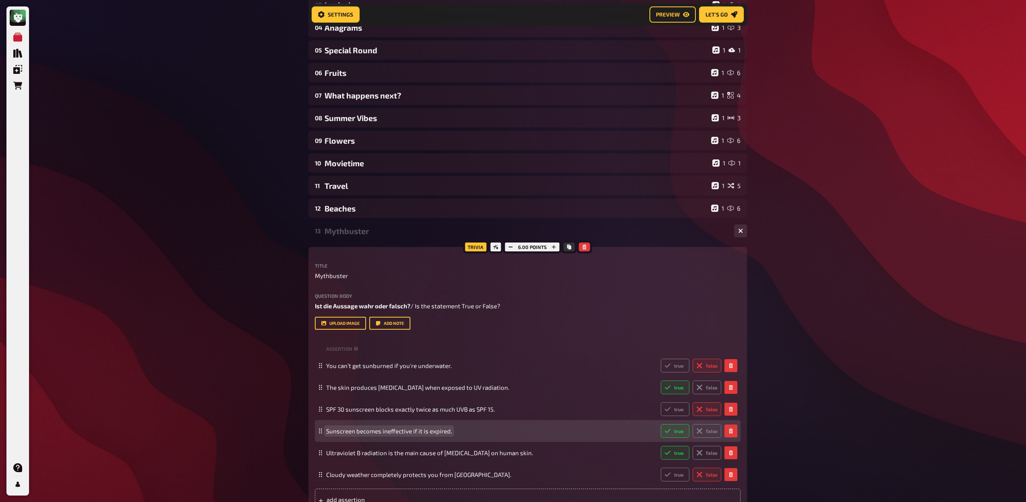
click at [417, 434] on span "Sunscreen becomes ineffective if it is expired." at bounding box center [389, 430] width 126 height 7
copy span "Sunscreen becomes ineffective if it is expired."
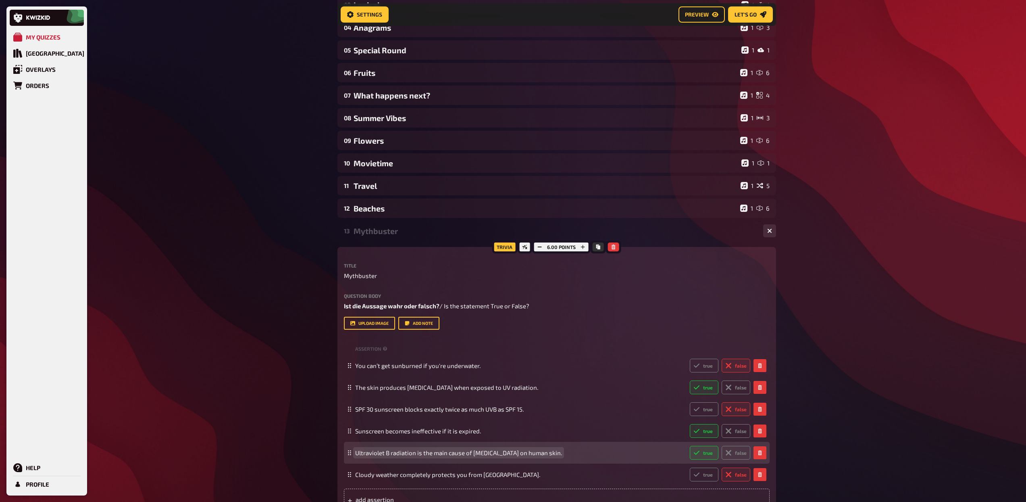
click at [473, 452] on span "Ultraviolet B radiation is the main cause of [MEDICAL_DATA] on human skin." at bounding box center [458, 452] width 207 height 7
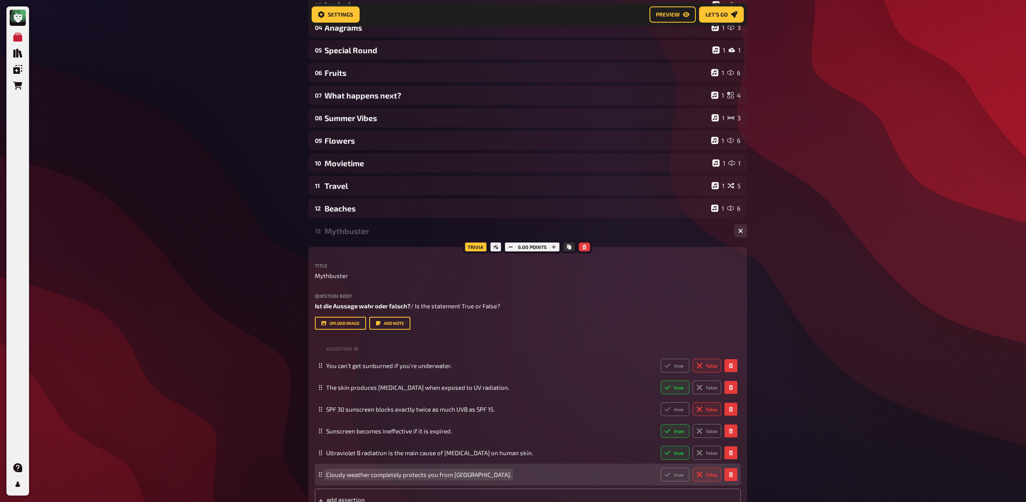
click at [375, 477] on span "Cloudy weather completely protects you from [GEOGRAPHIC_DATA]." at bounding box center [418, 474] width 185 height 7
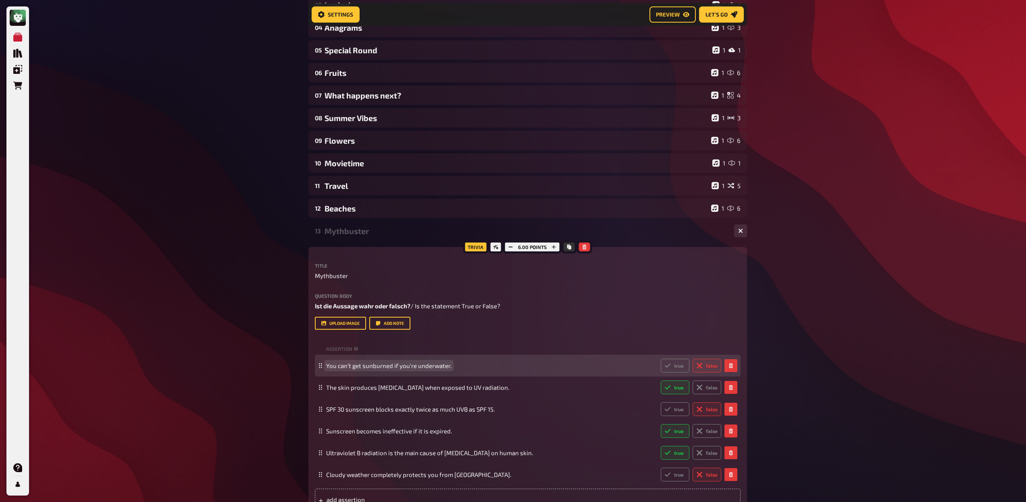
click at [418, 366] on span "You can’t get sunburned if you're underwater." at bounding box center [388, 365] width 125 height 7
paste span
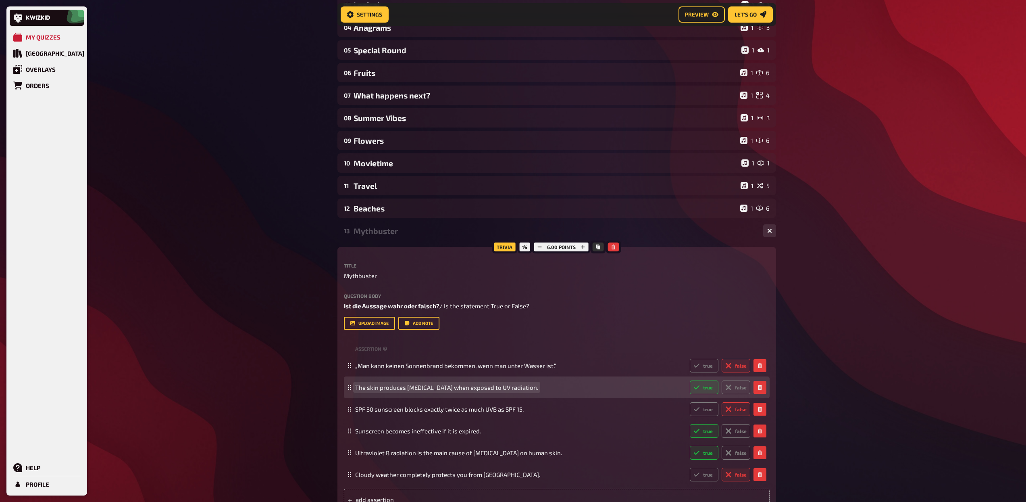
click at [407, 386] on span "The skin produces [MEDICAL_DATA] when exposed to UV radiation." at bounding box center [446, 387] width 183 height 7
paste span
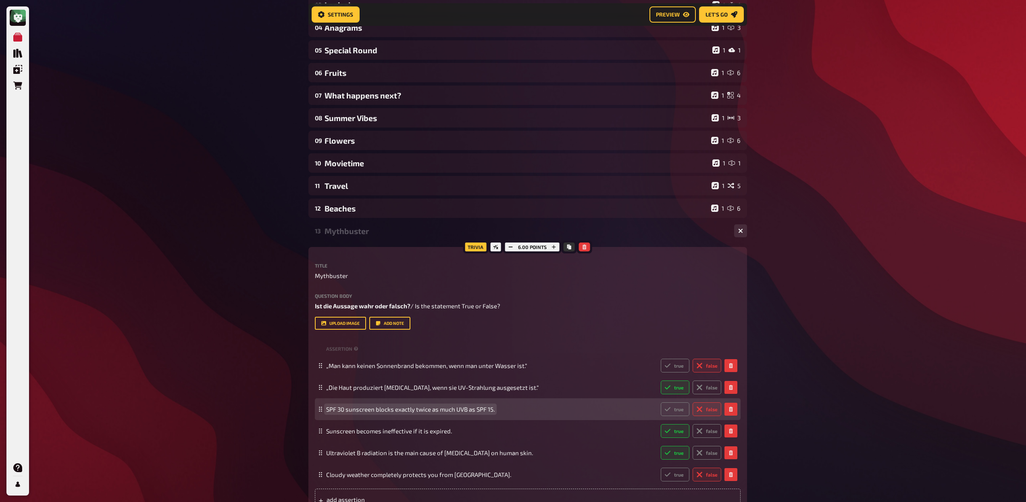
click at [376, 409] on span "SPF 30 sunscreen blocks exactly twice as much UVB as SPF 15." at bounding box center [410, 408] width 169 height 7
paste span
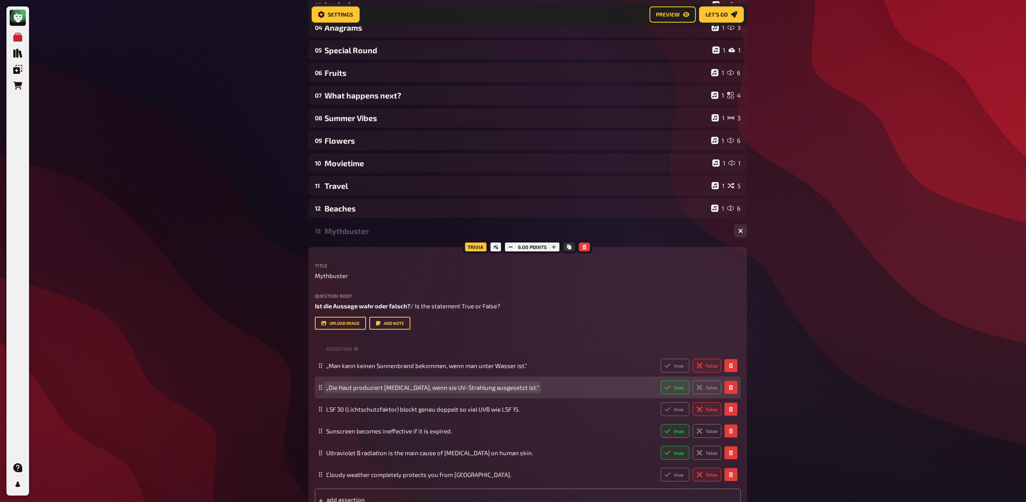
click at [329, 388] on span "„Die Haut produziert [MEDICAL_DATA], wenn sie UV-Strahlung ausgesetzt ist.“" at bounding box center [432, 387] width 213 height 7
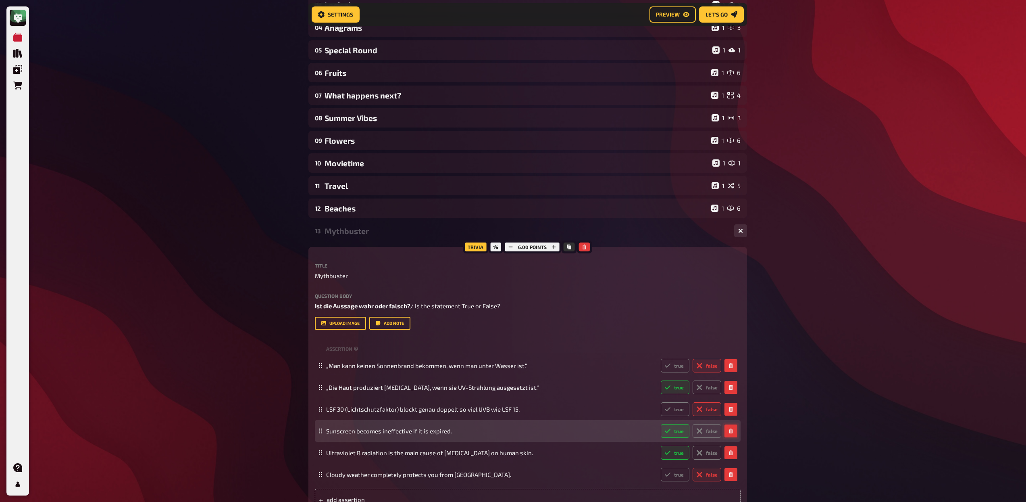
click at [732, 431] on icon "button" at bounding box center [731, 430] width 5 height 5
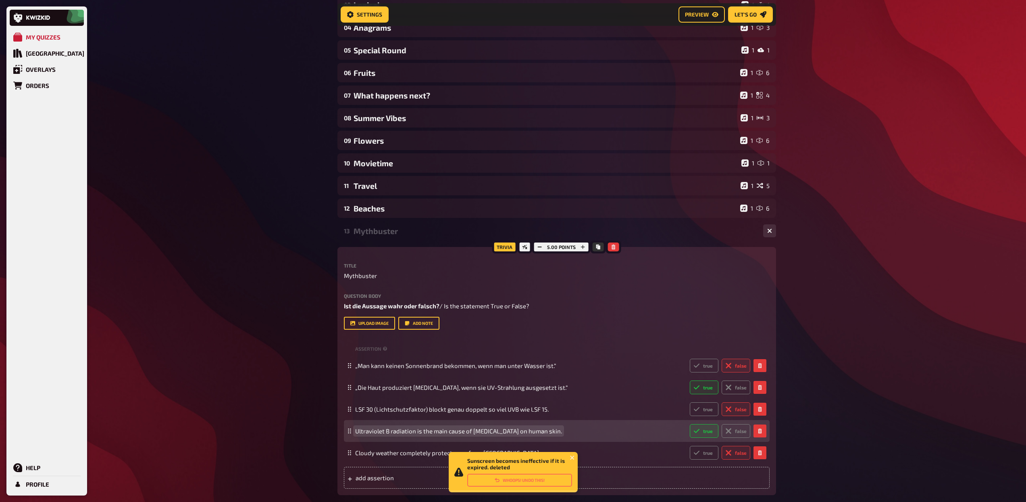
click at [403, 432] on span "Ultraviolet B radiation is the main cause of [MEDICAL_DATA] on human skin." at bounding box center [458, 430] width 207 height 7
paste span
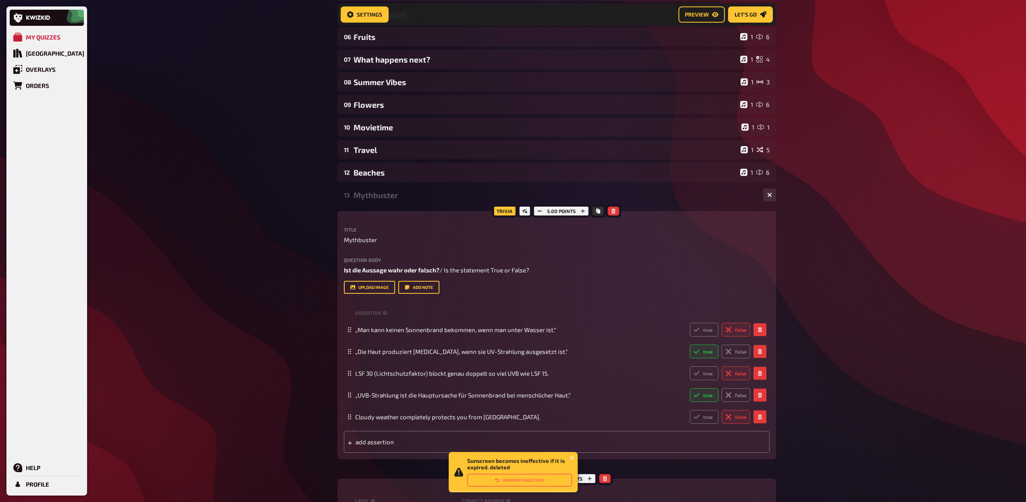
scroll to position [196, 0]
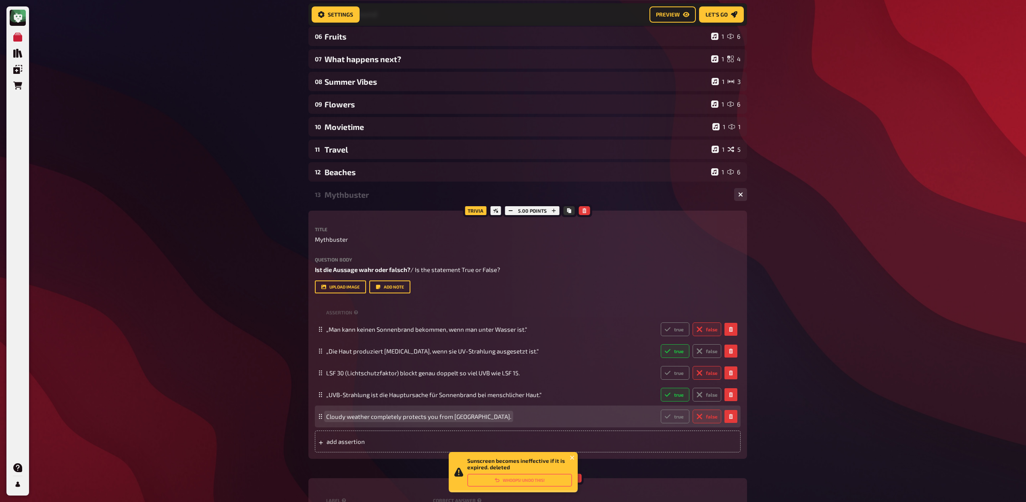
click at [401, 416] on span "Cloudy weather completely protects you from [GEOGRAPHIC_DATA]." at bounding box center [418, 416] width 185 height 7
paste span
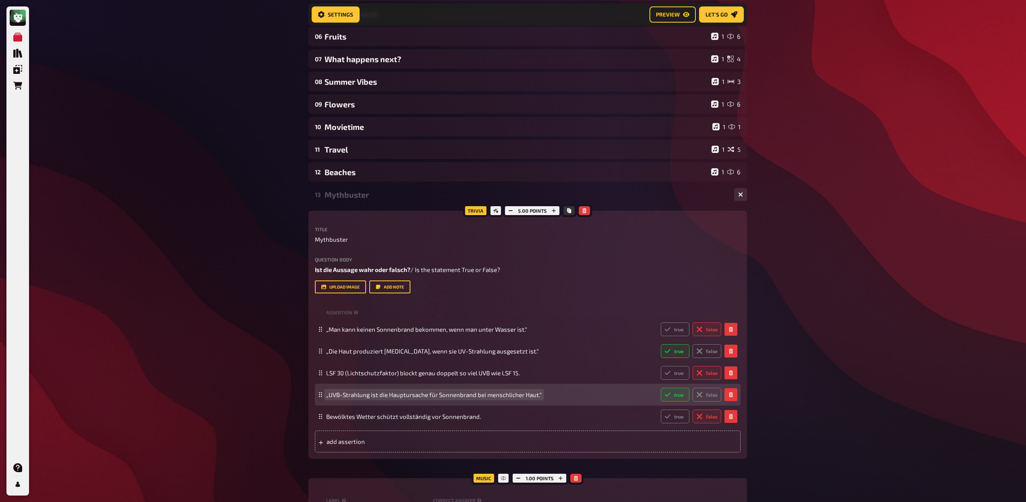
click at [359, 398] on span "„UVB-Strahlung ist die Hauptursache für Sonnenbrand bei menschlicher Haut.“" at bounding box center [434, 394] width 216 height 7
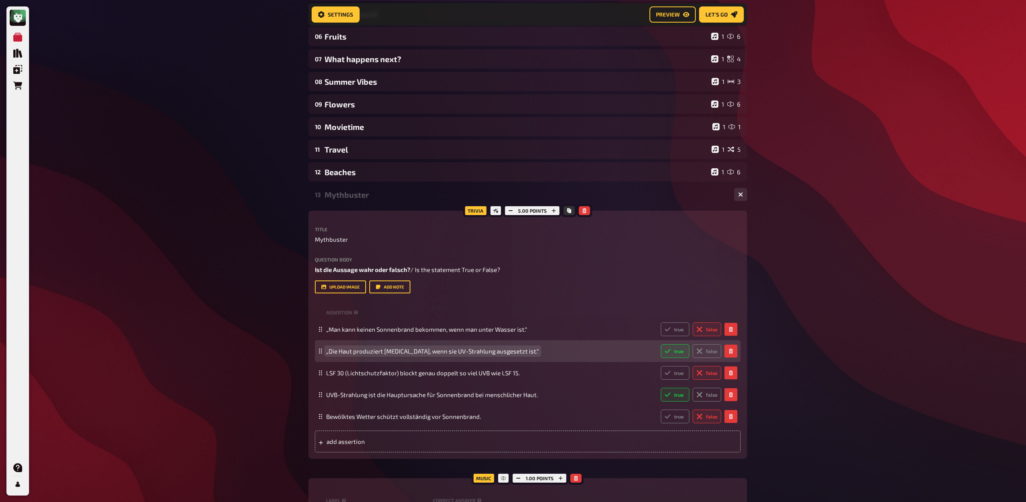
click at [481, 352] on span "„Die Haut produziert [MEDICAL_DATA], wenn sie UV-Strahlung ausgesetzt ist.“" at bounding box center [432, 350] width 213 height 7
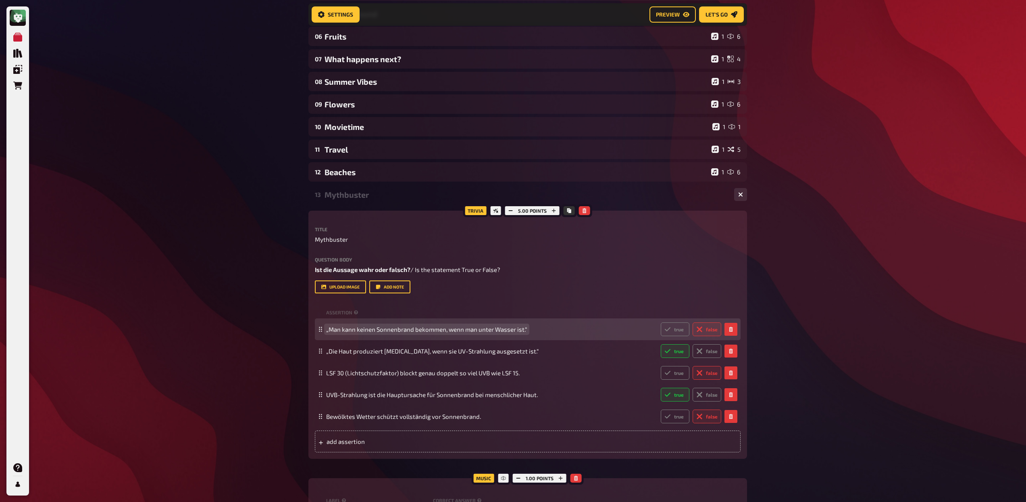
click at [527, 328] on span "„Man kann keinen Sonnenbrand bekommen, wenn man unter Wasser ist.“" at bounding box center [490, 328] width 328 height 7
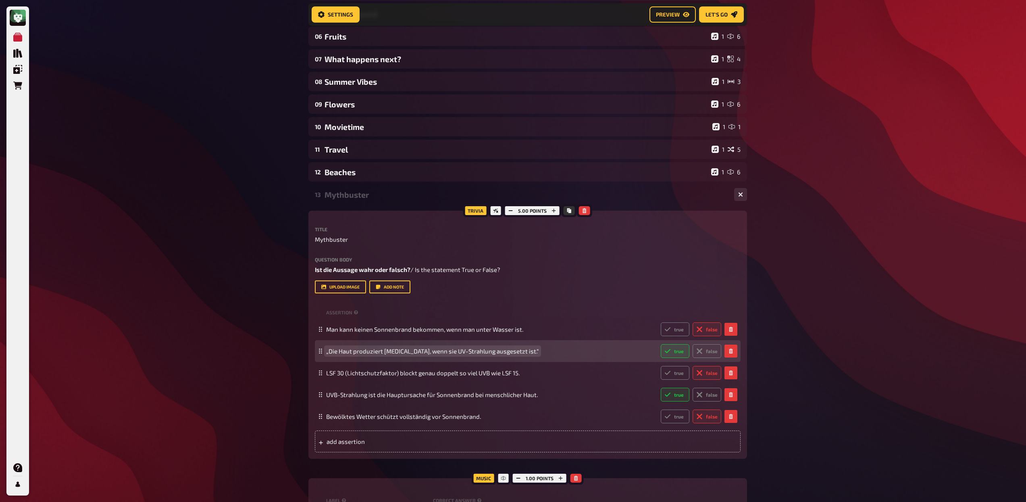
click at [485, 353] on span "„Die Haut produziert [MEDICAL_DATA], wenn sie UV-Strahlung ausgesetzt ist.“" at bounding box center [432, 350] width 213 height 7
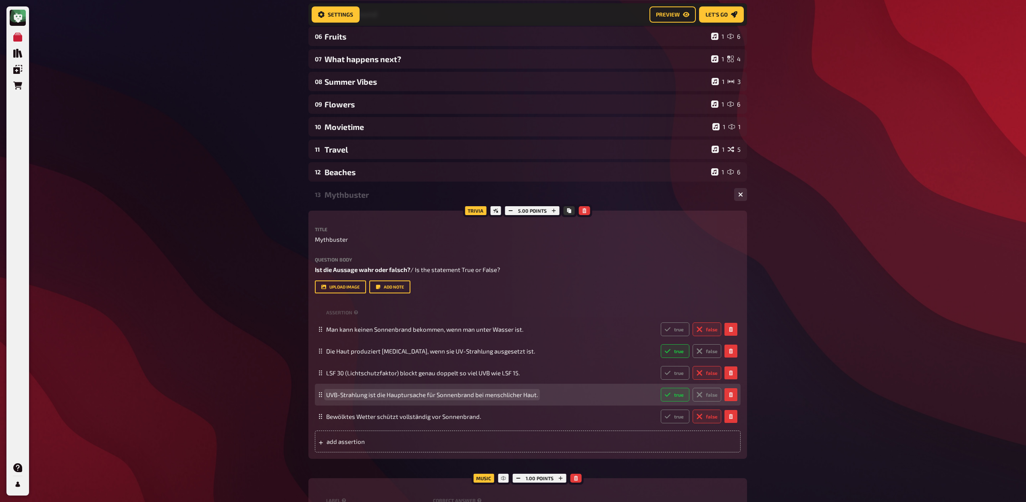
click at [372, 394] on span "UVB-Strahlung ist die Hauptursache für Sonnenbrand bei menschlicher Haut." at bounding box center [432, 394] width 212 height 7
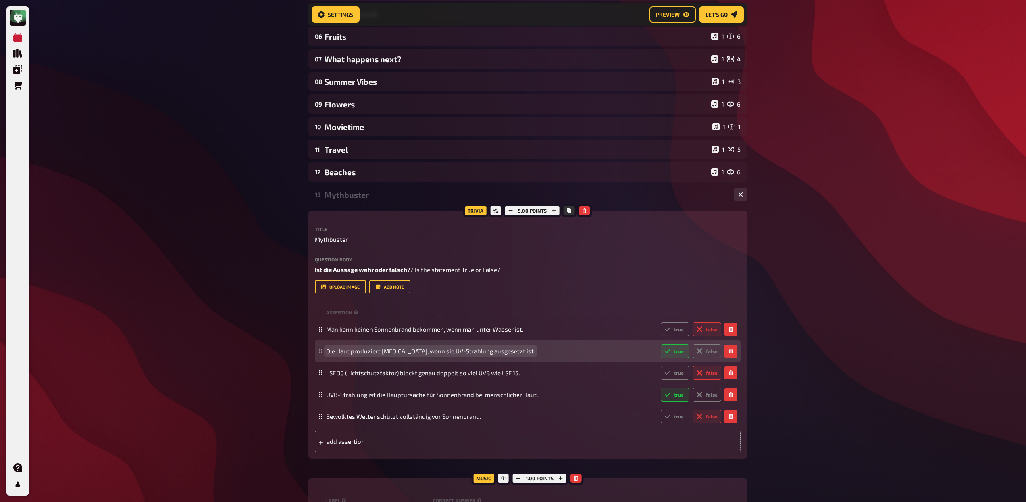
click at [394, 350] on span "Die Haut produziert [MEDICAL_DATA], wenn sie UV-Strahlung ausgesetzt ist." at bounding box center [430, 350] width 209 height 7
click at [707, 353] on label "false" at bounding box center [707, 351] width 29 height 14
click at [661, 344] on input "false" at bounding box center [661, 344] width 0 height 0
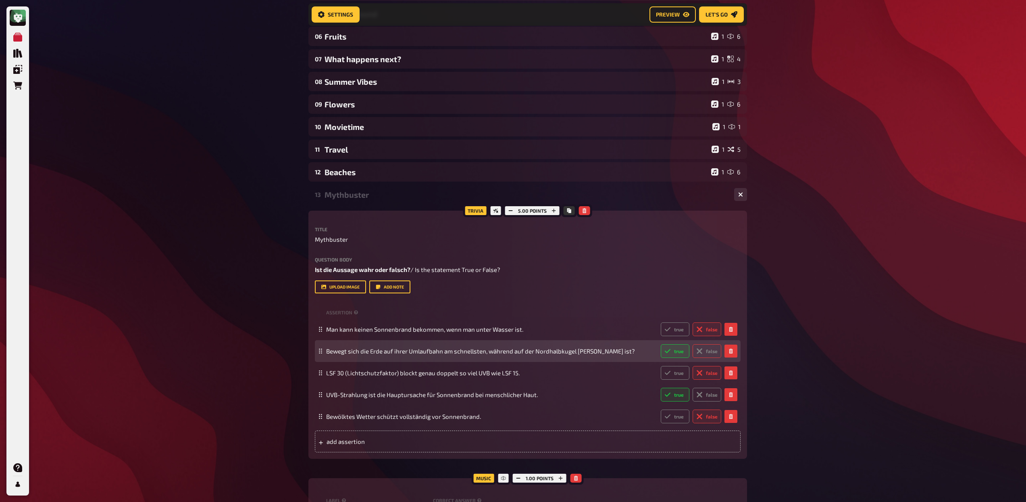
radio input "true"
drag, startPoint x: 363, startPoint y: 351, endPoint x: 317, endPoint y: 350, distance: 46.0
click at [317, 350] on div "Bewegt sich die Erde auf ihrer Umlaufbahn am schnellsten, während auf der Nordh…" at bounding box center [528, 351] width 426 height 22
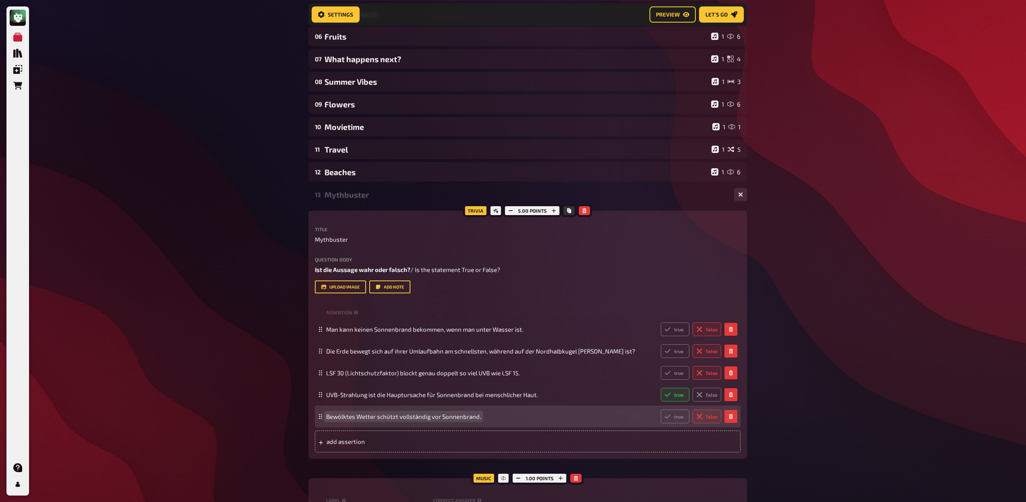
click at [391, 415] on span "Bewölktes Wetter schützt vollständig vor Sonnenbrand." at bounding box center [403, 416] width 155 height 7
drag, startPoint x: 338, startPoint y: 417, endPoint x: 315, endPoint y: 416, distance: 23.0
click at [315, 416] on div "Ist der Begriff "Hundstage" ein rein meteorologischer Ausdruck für die heissest…" at bounding box center [528, 416] width 426 height 22
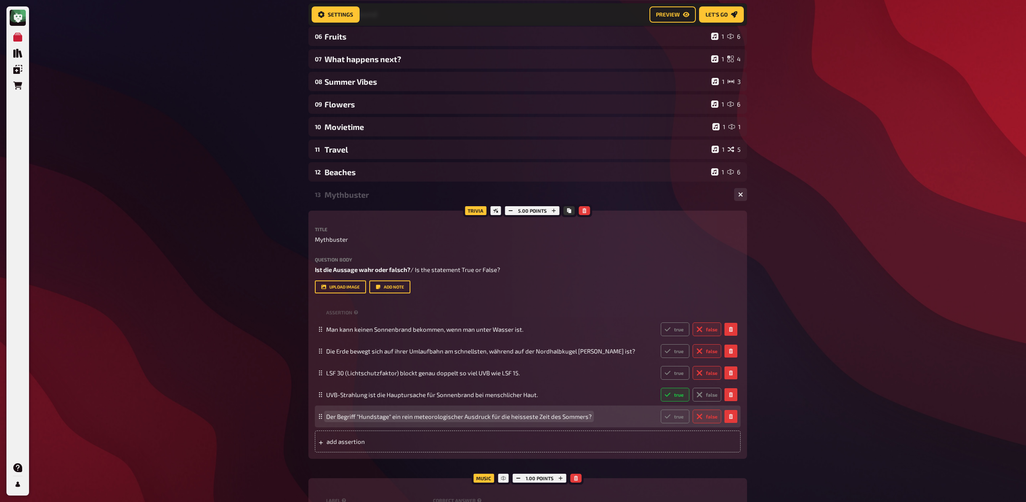
click at [406, 418] on span "Der Begriff "Hundstage" ein rein meteorologischer Ausdruck für die heisseste Ze…" at bounding box center [459, 416] width 266 height 7
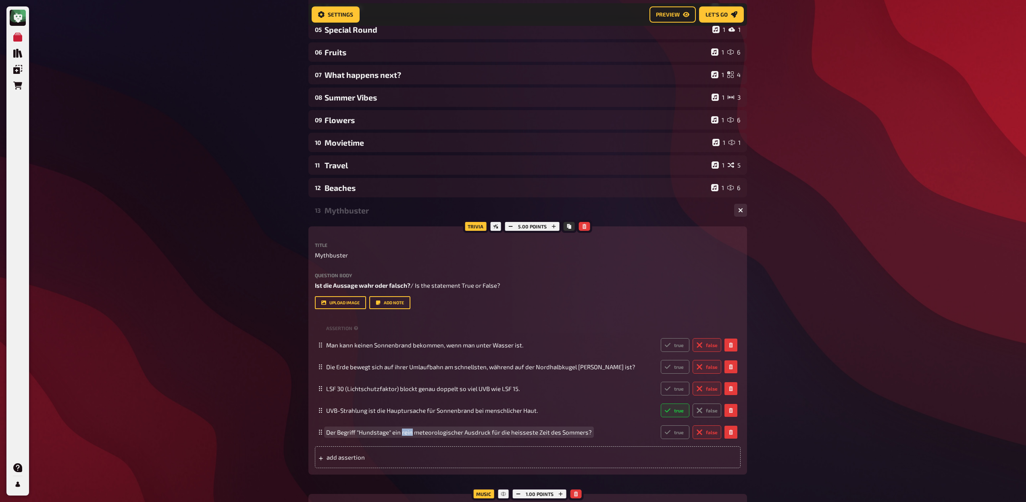
scroll to position [179, 0]
click at [358, 215] on div "Mythbuster" at bounding box center [526, 210] width 403 height 9
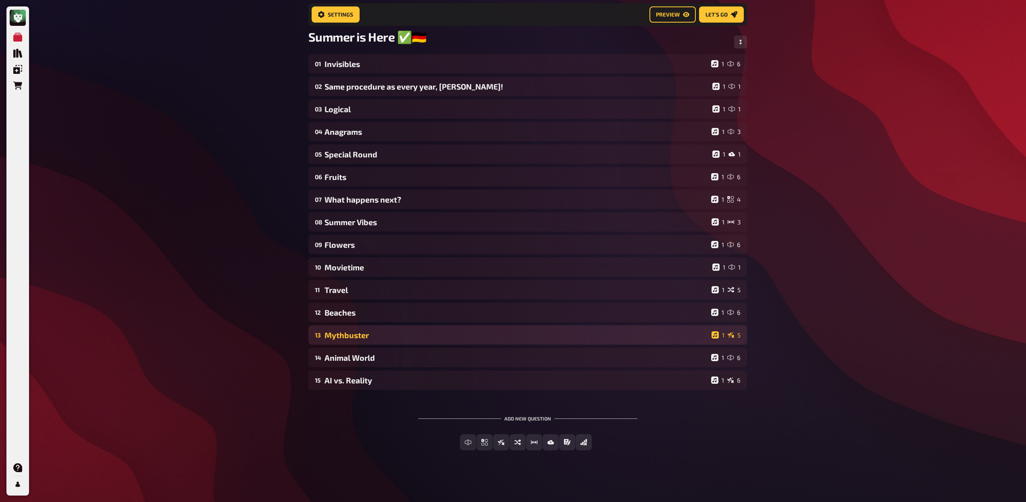
scroll to position [56, 0]
click at [359, 334] on div "Mythbuster" at bounding box center [517, 334] width 384 height 9
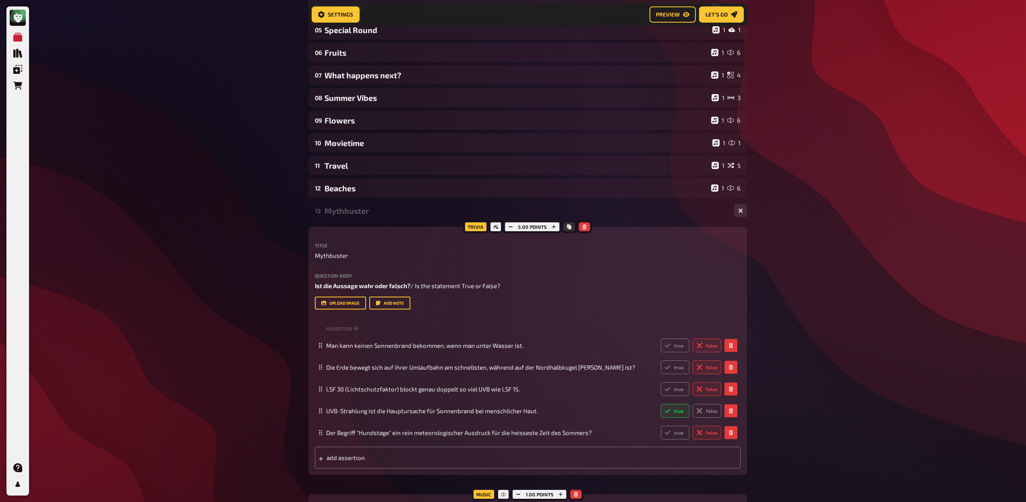
click at [356, 207] on div "Mythbuster" at bounding box center [526, 210] width 403 height 9
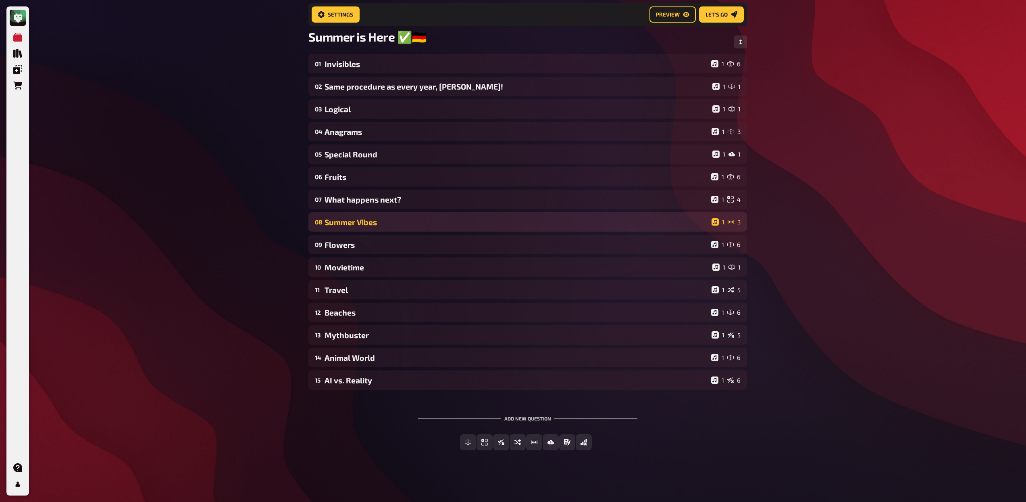
scroll to position [56, 0]
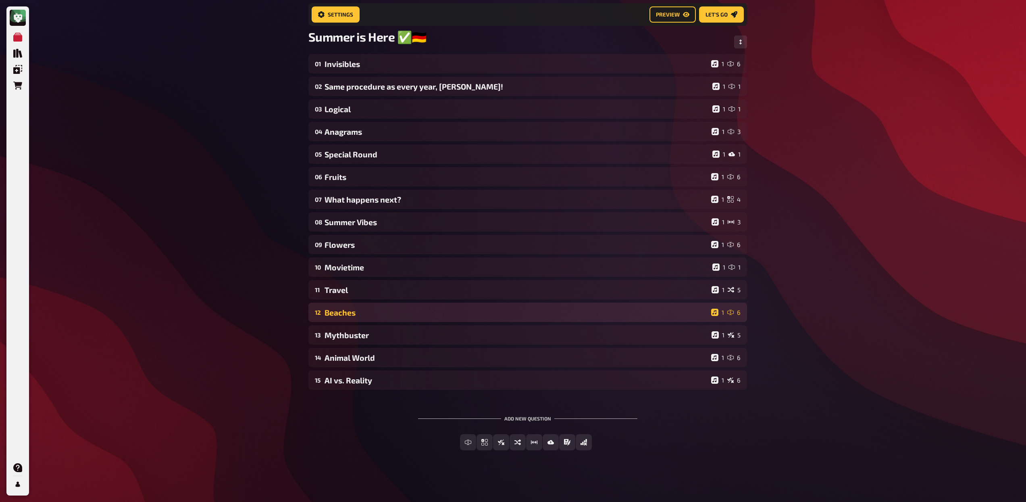
click at [350, 315] on div "Beaches" at bounding box center [517, 312] width 384 height 9
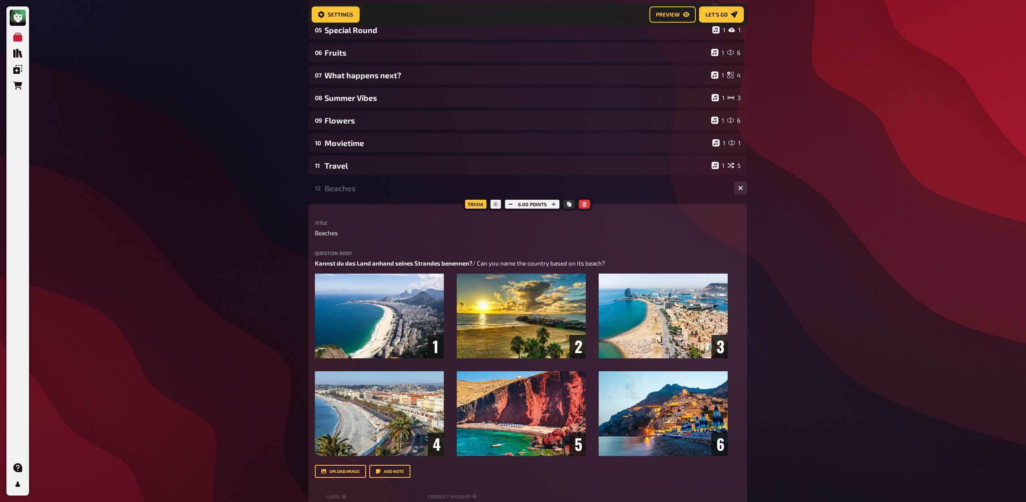
click at [342, 192] on div "Beaches" at bounding box center [526, 187] width 403 height 9
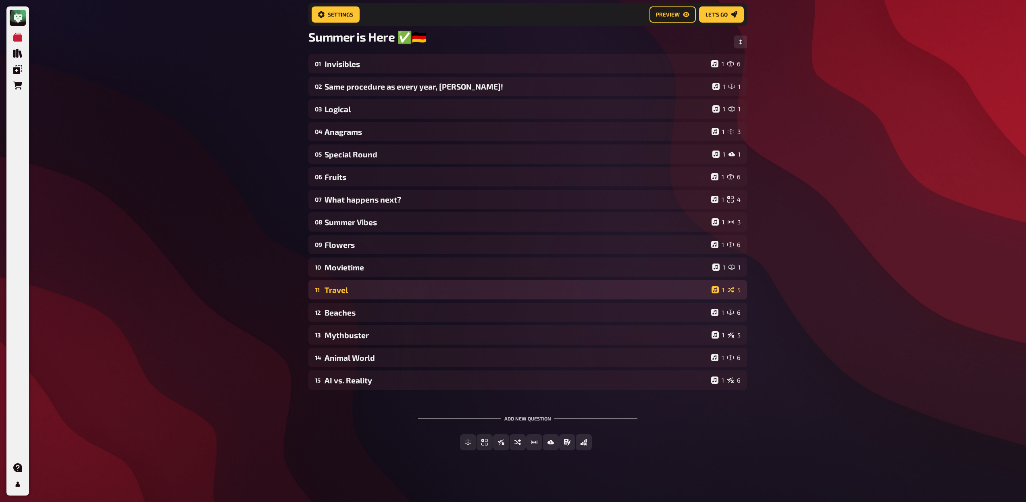
click at [342, 291] on div "Travel" at bounding box center [517, 289] width 384 height 9
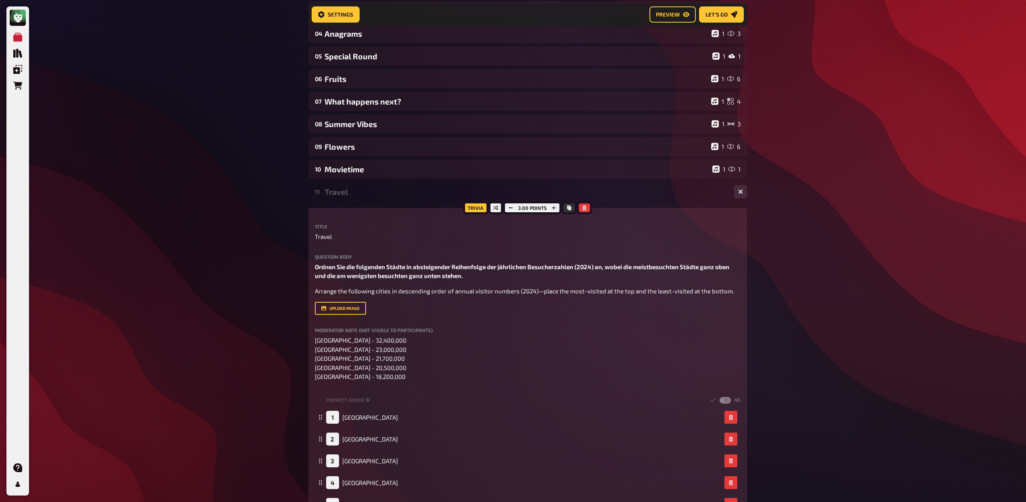
scroll to position [152, 0]
click at [340, 199] on div "11 Travel 1 5" at bounding box center [528, 192] width 439 height 19
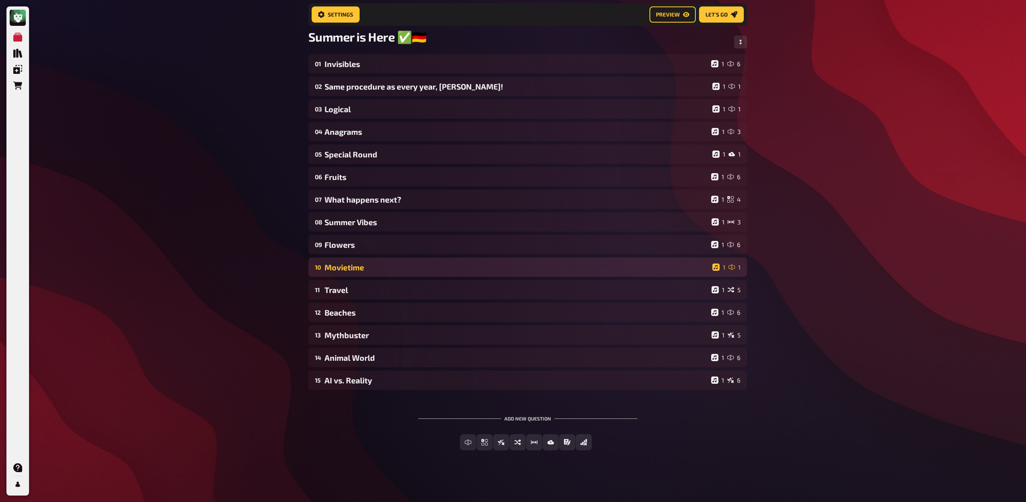
click at [352, 261] on div "10 Movietime 1 1" at bounding box center [528, 266] width 439 height 19
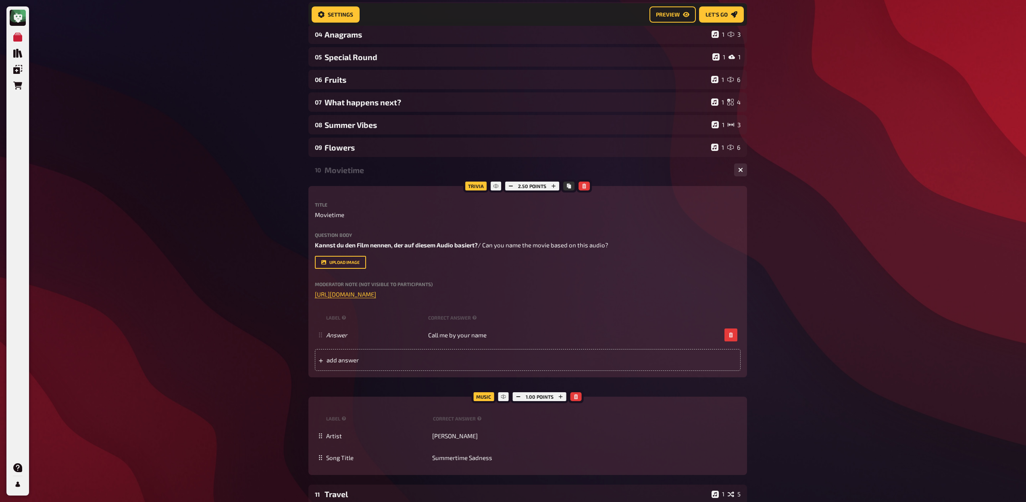
click at [352, 168] on div "Movietime" at bounding box center [526, 169] width 403 height 9
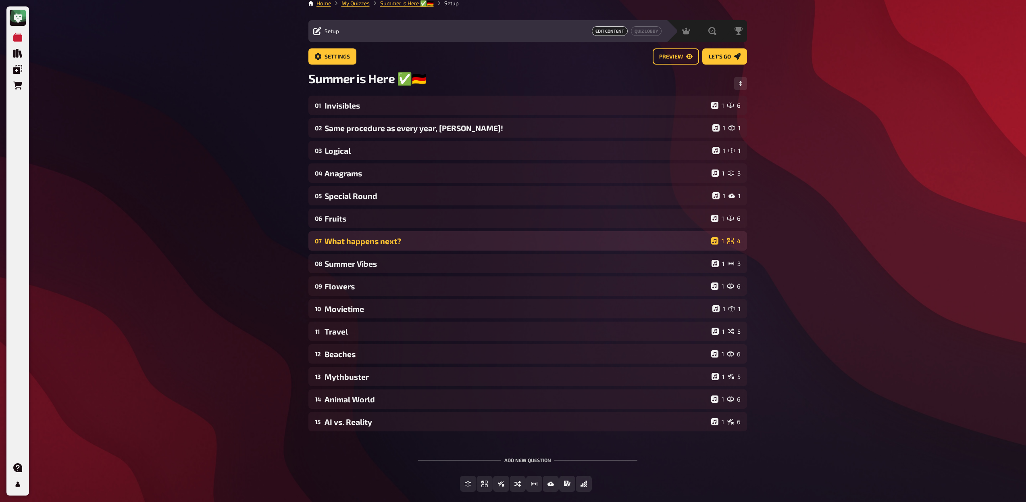
scroll to position [0, 0]
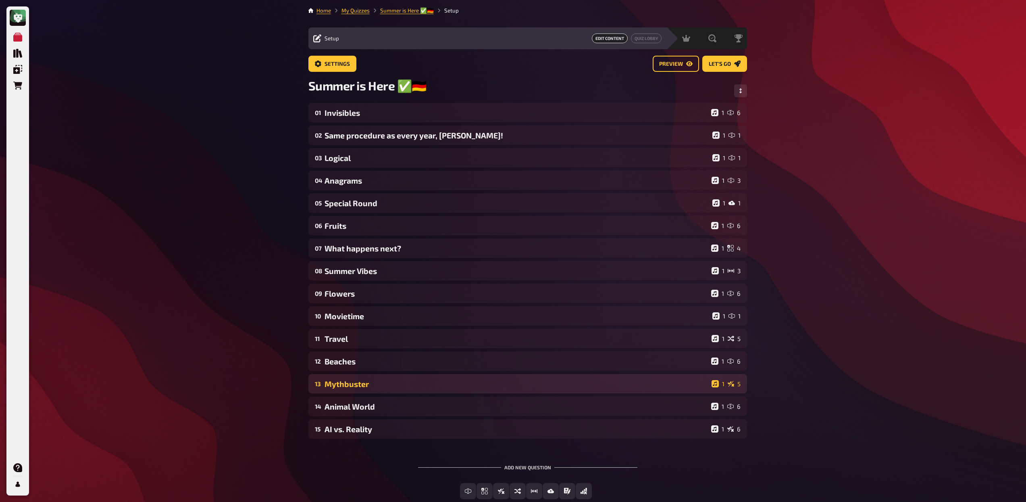
click at [463, 387] on div "Mythbuster" at bounding box center [517, 383] width 384 height 9
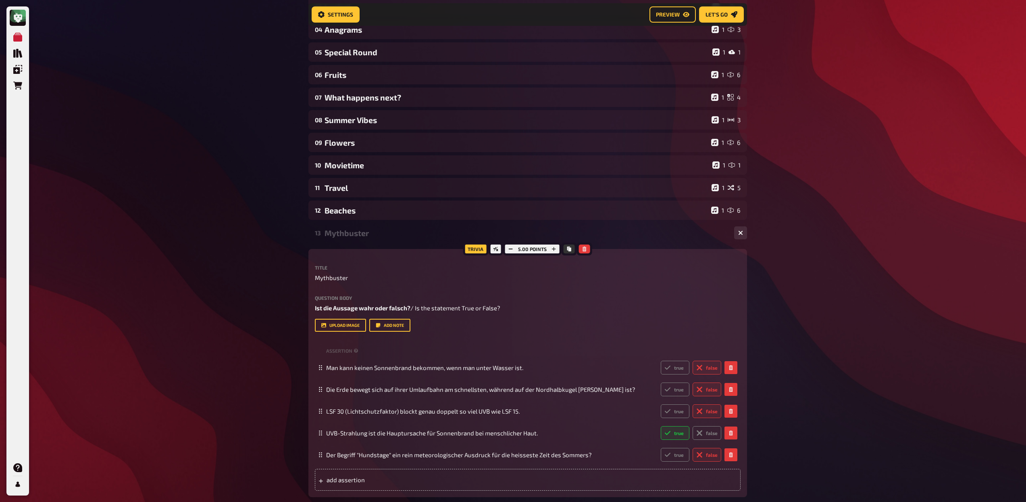
scroll to position [144, 0]
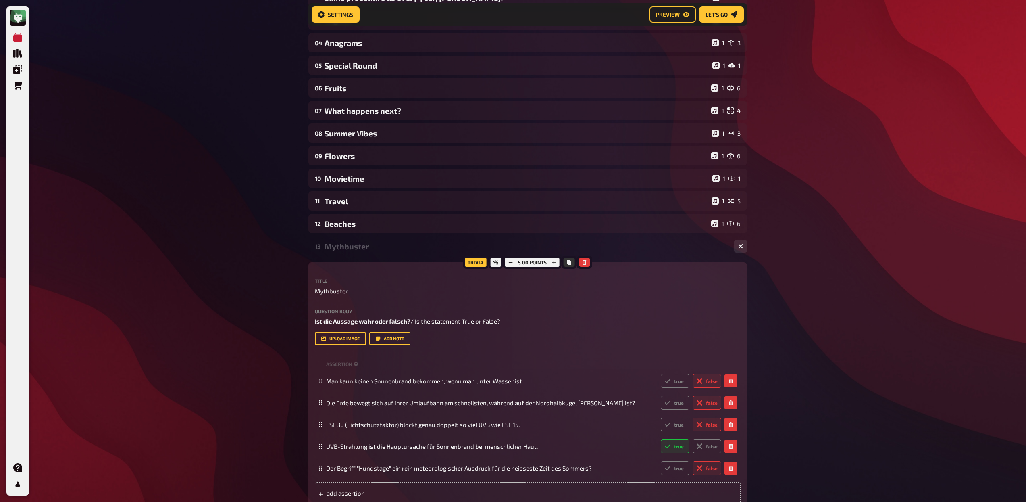
click at [369, 253] on div "13 Mythbuster 1 5" at bounding box center [528, 245] width 439 height 19
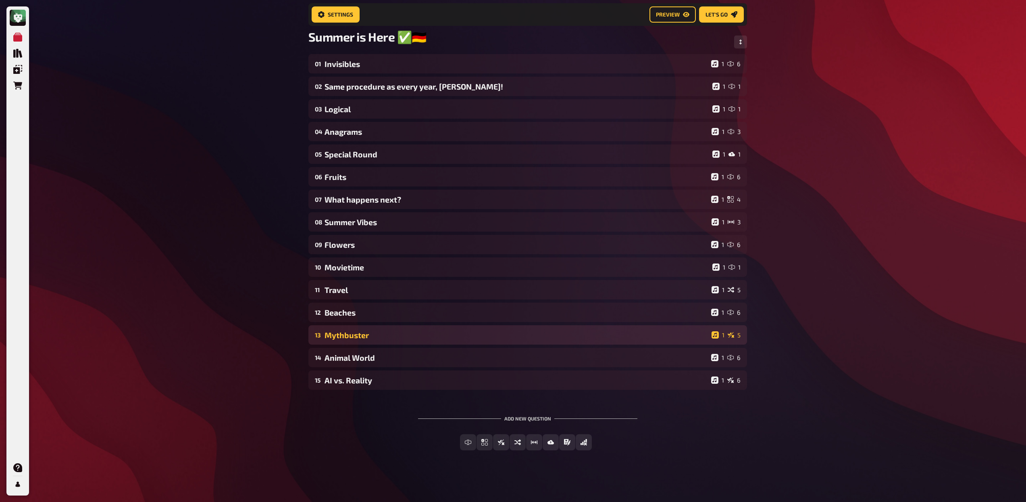
scroll to position [56, 0]
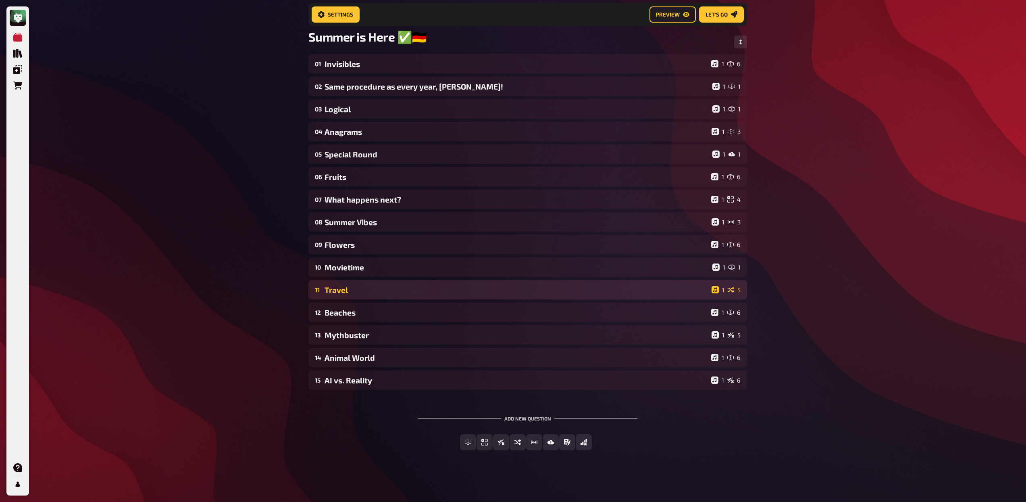
click at [366, 294] on div "Travel" at bounding box center [517, 289] width 384 height 9
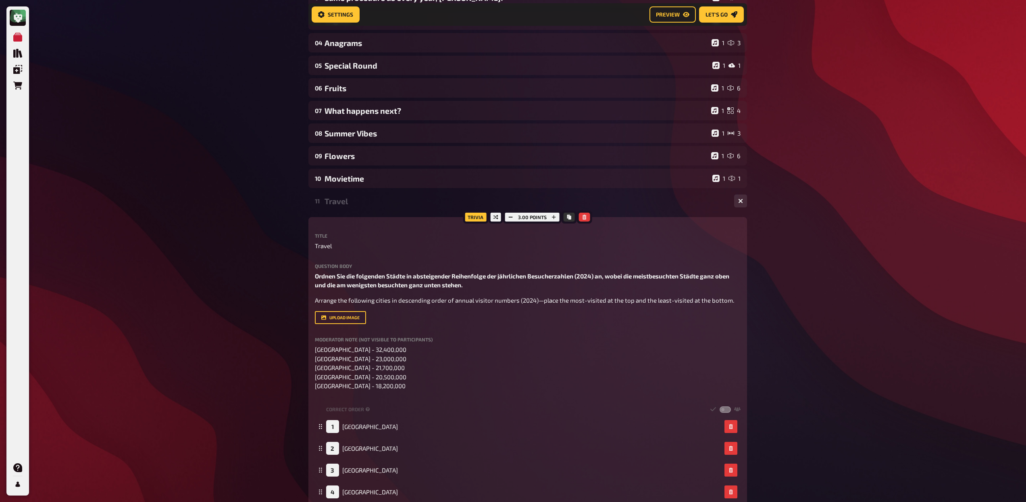
click at [375, 206] on div "11 Travel 1 5" at bounding box center [528, 200] width 439 height 19
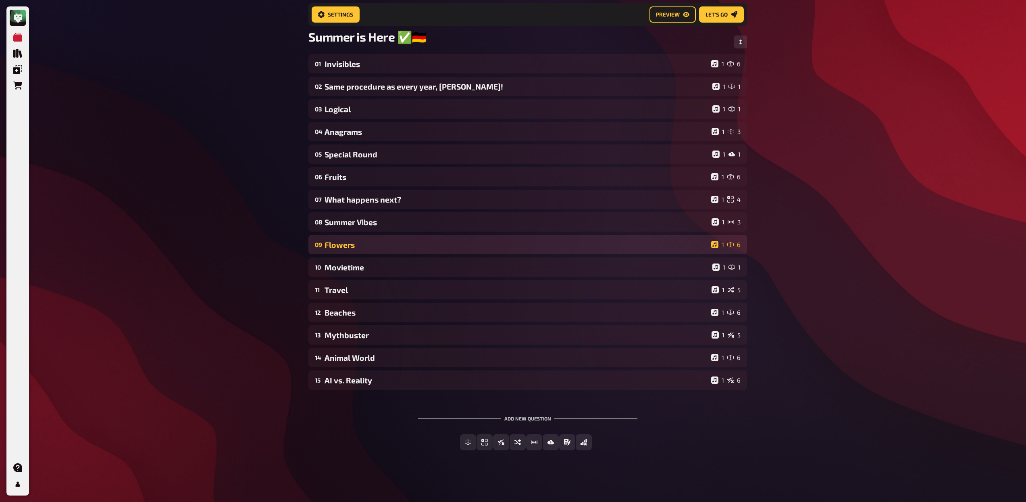
scroll to position [56, 0]
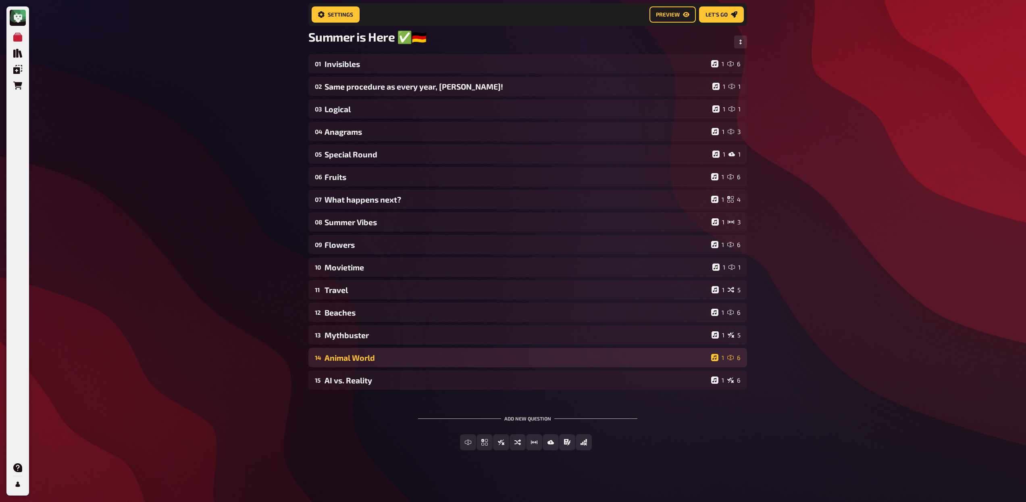
click at [388, 352] on div "14 Animal World 1 6" at bounding box center [528, 357] width 439 height 19
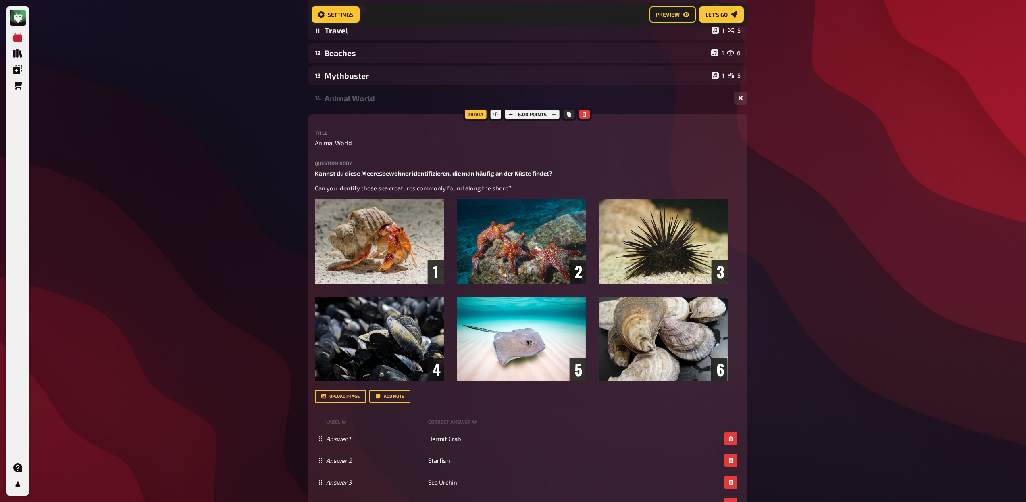
scroll to position [317, 0]
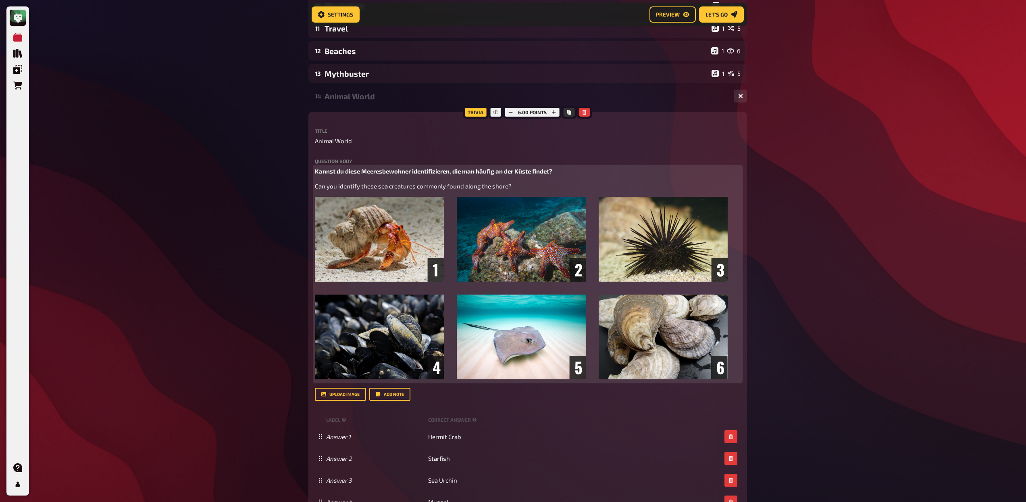
click at [606, 235] on img at bounding box center [521, 288] width 413 height 182
click at [716, 202] on button "button" at bounding box center [718, 206] width 13 height 13
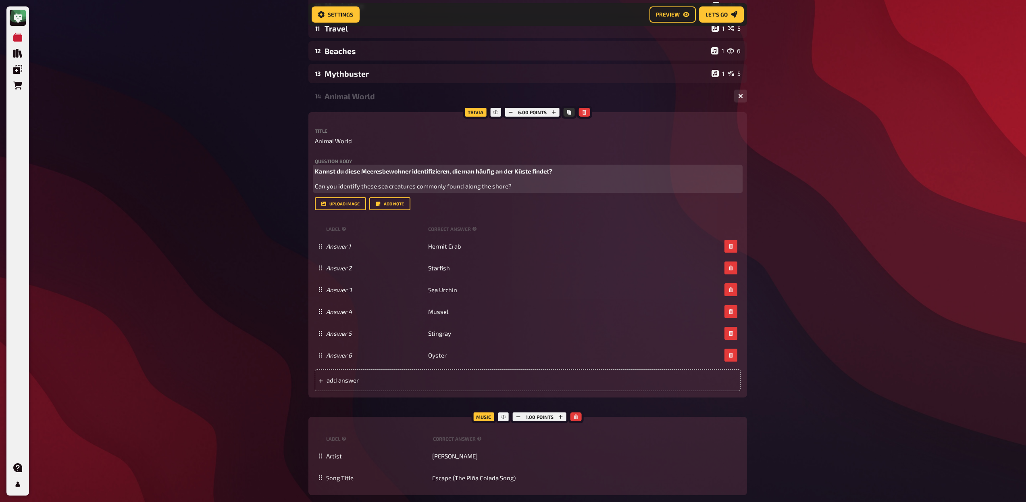
click at [587, 186] on p "Can you identify these sea creatures commonly found along the shore?" at bounding box center [528, 185] width 426 height 9
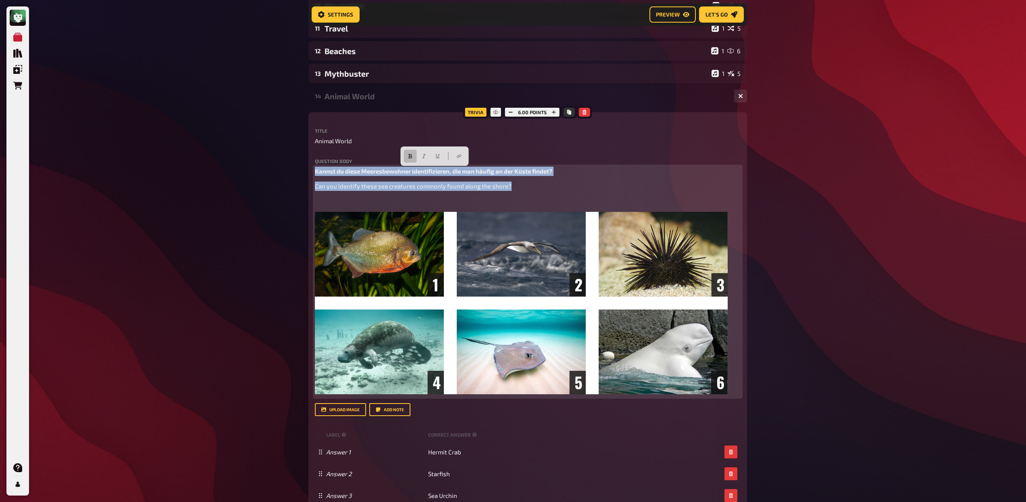
drag, startPoint x: 521, startPoint y: 186, endPoint x: 305, endPoint y: 176, distance: 216.8
click at [305, 176] on div "Home My Quizzes Summer is Here ✅🇩🇪 Setup Setup Edit Content Quiz Lobby Hosting …" at bounding box center [528, 262] width 452 height 1158
click at [352, 183] on span "Can you identify these sea creatures commonly found along the shore?" at bounding box center [413, 185] width 197 height 7
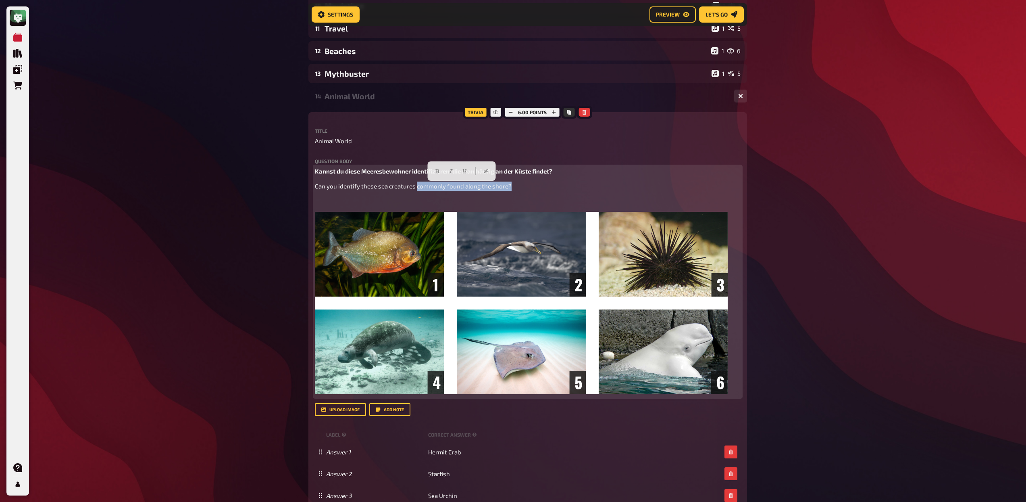
drag, startPoint x: 416, startPoint y: 188, endPoint x: 506, endPoint y: 192, distance: 90.0
click at [506, 192] on div "Kannst du diese Meeresbewohner identifizieren, die man häufig an der Küste find…" at bounding box center [528, 282] width 426 height 230
drag, startPoint x: 505, startPoint y: 188, endPoint x: 416, endPoint y: 187, distance: 88.7
click at [416, 187] on span "Can you identify these sea creatures commonly found along the shore?" at bounding box center [413, 185] width 197 height 7
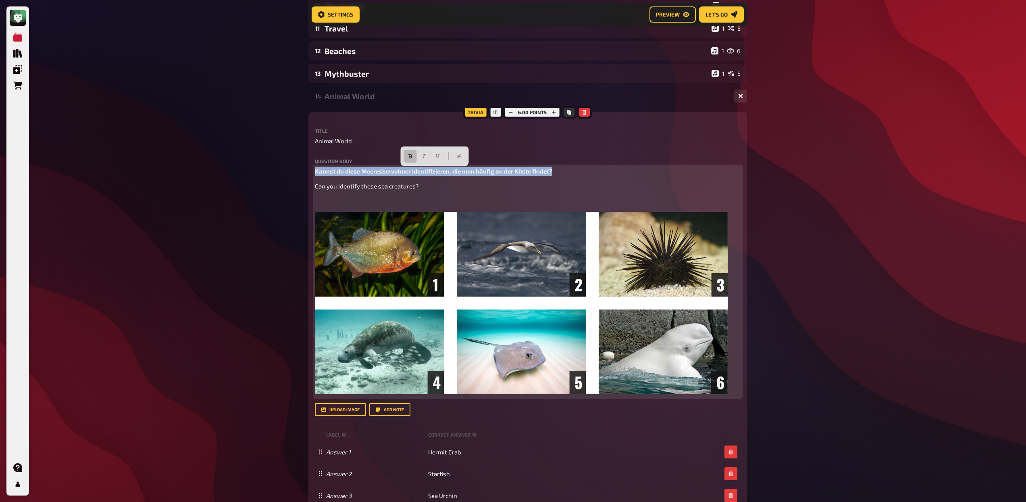
drag, startPoint x: 555, startPoint y: 171, endPoint x: 306, endPoint y: 171, distance: 248.8
click at [306, 171] on div "Home My Quizzes Summer is Here ✅🇩🇪 Setup Setup Edit Content Quiz Lobby Hosting …" at bounding box center [528, 262] width 452 height 1158
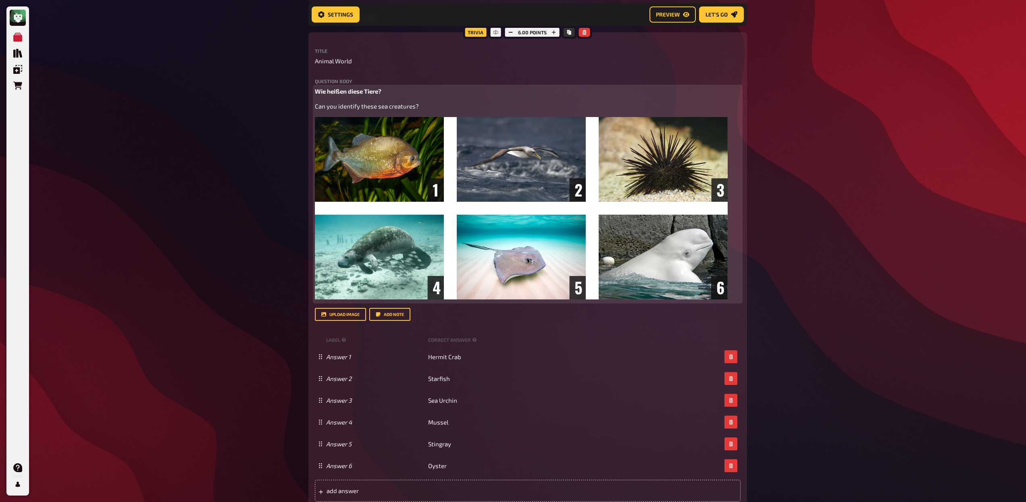
scroll to position [398, 0]
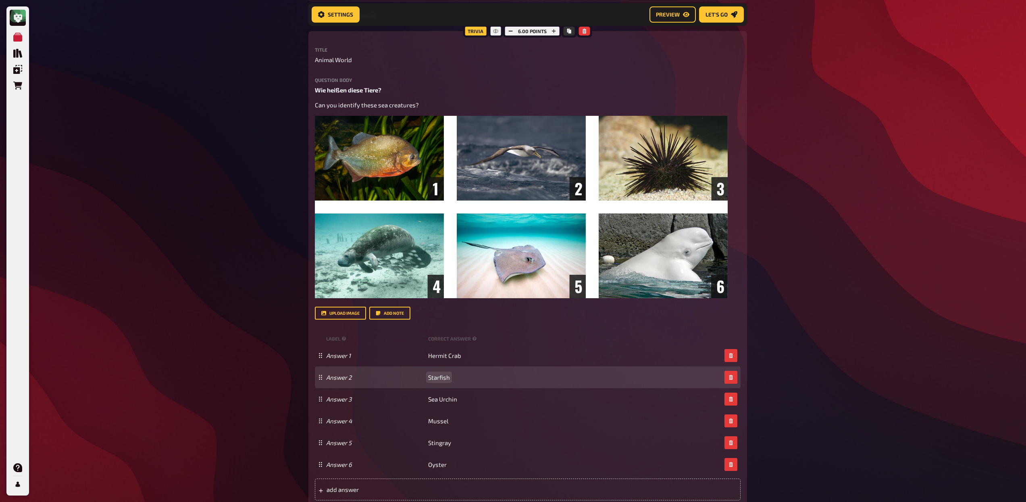
click at [445, 380] on span "Starfish" at bounding box center [439, 376] width 22 height 7
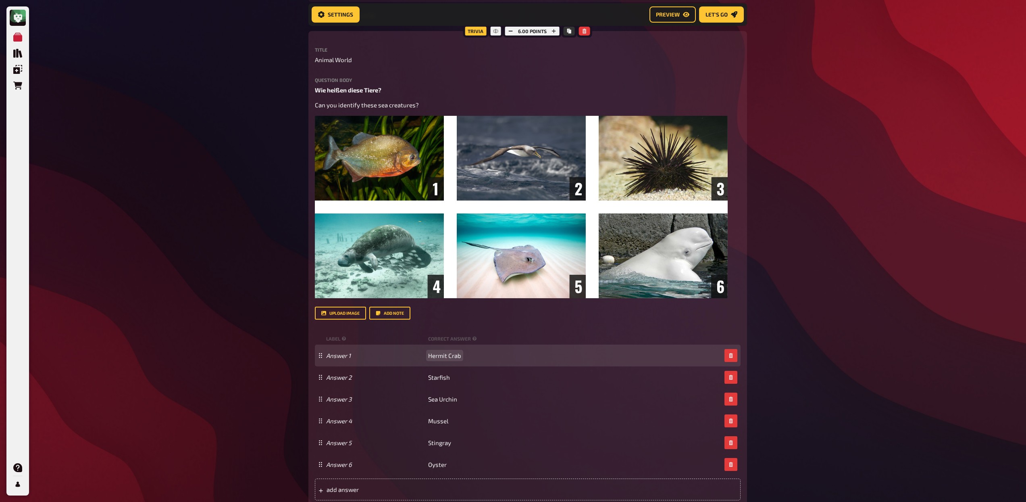
click at [448, 358] on span "Hermit Crab" at bounding box center [444, 355] width 33 height 7
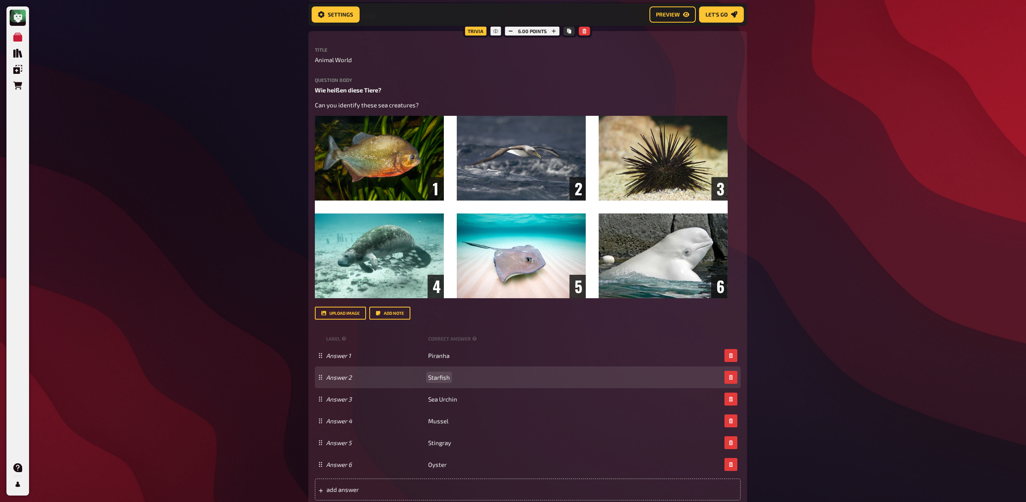
click at [448, 377] on span "Starfish" at bounding box center [439, 376] width 22 height 7
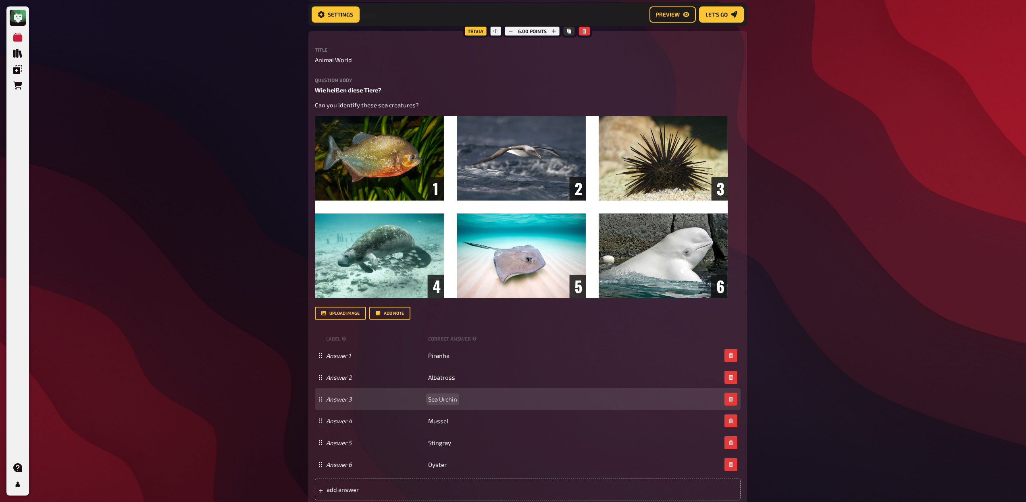
click at [450, 398] on span "Sea Urchin" at bounding box center [442, 398] width 29 height 7
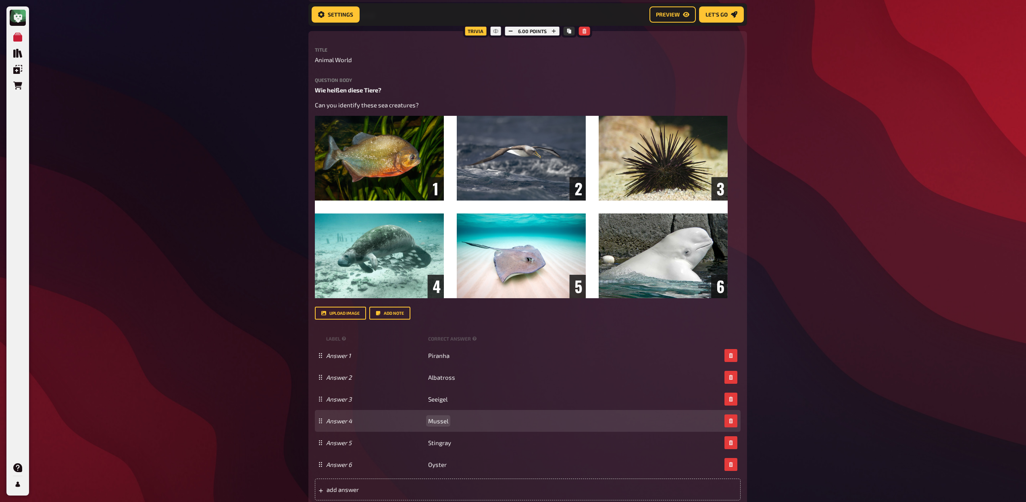
click at [433, 421] on span "Mussel" at bounding box center [438, 420] width 20 height 7
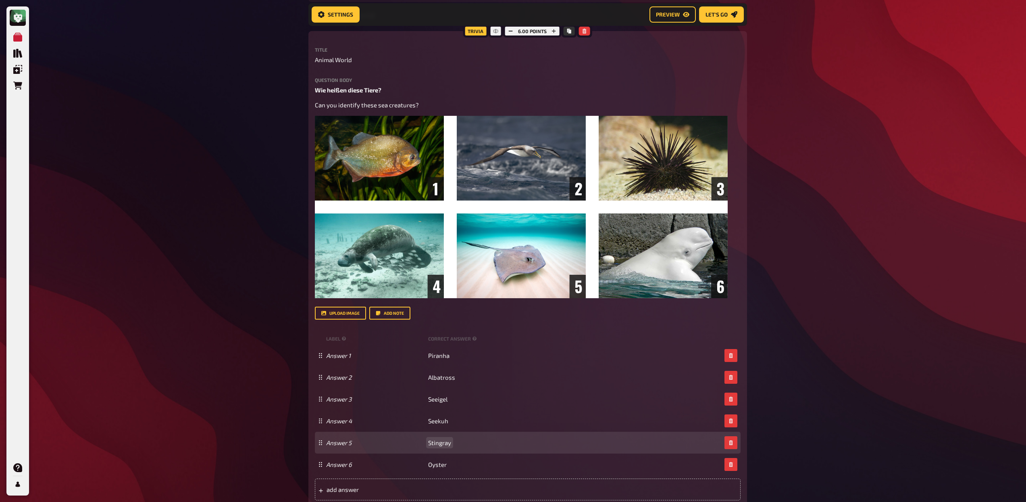
click at [444, 445] on span "Stingray" at bounding box center [439, 442] width 23 height 7
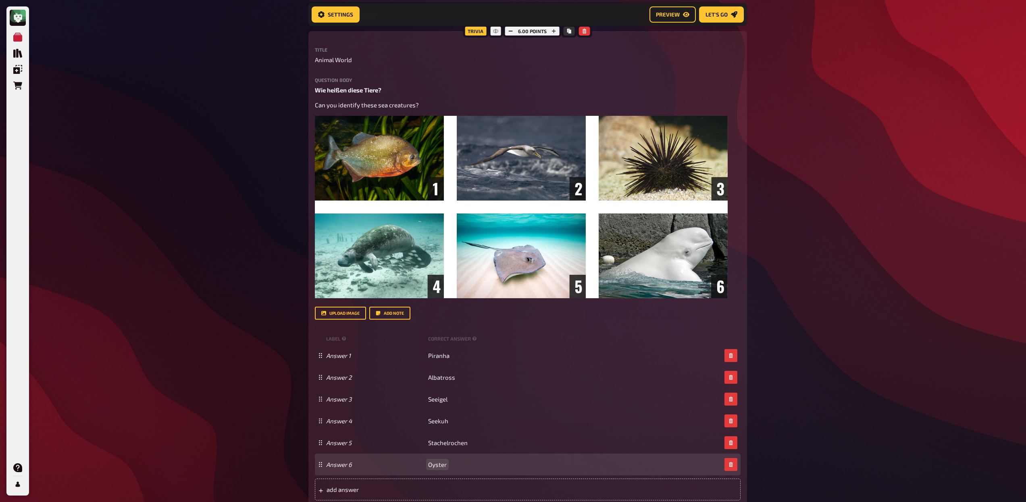
click at [440, 467] on span "Oyster" at bounding box center [437, 464] width 19 height 7
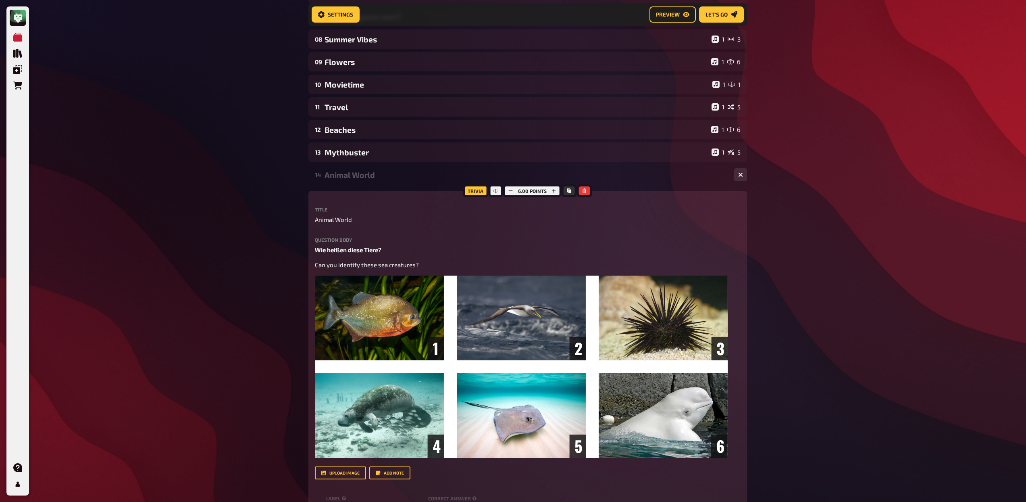
click at [361, 179] on div "Animal World" at bounding box center [526, 174] width 403 height 9
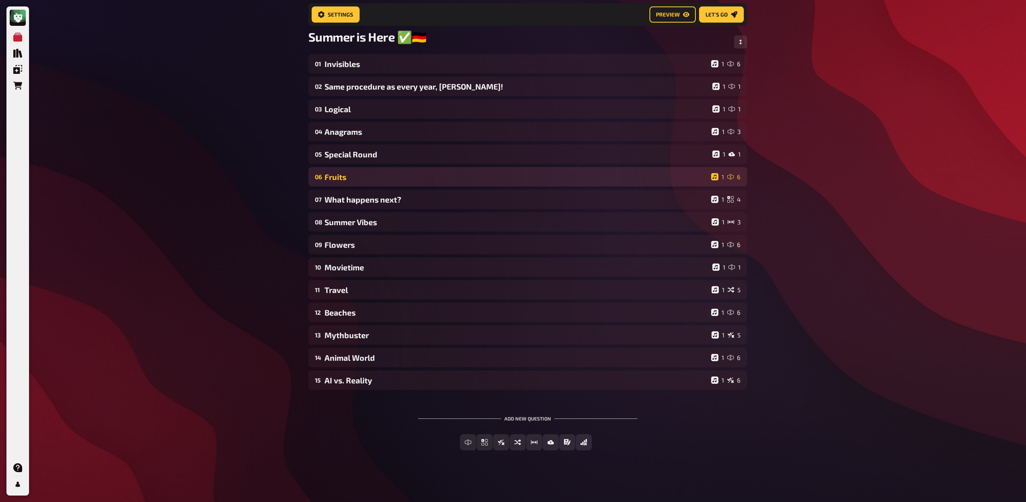
scroll to position [56, 0]
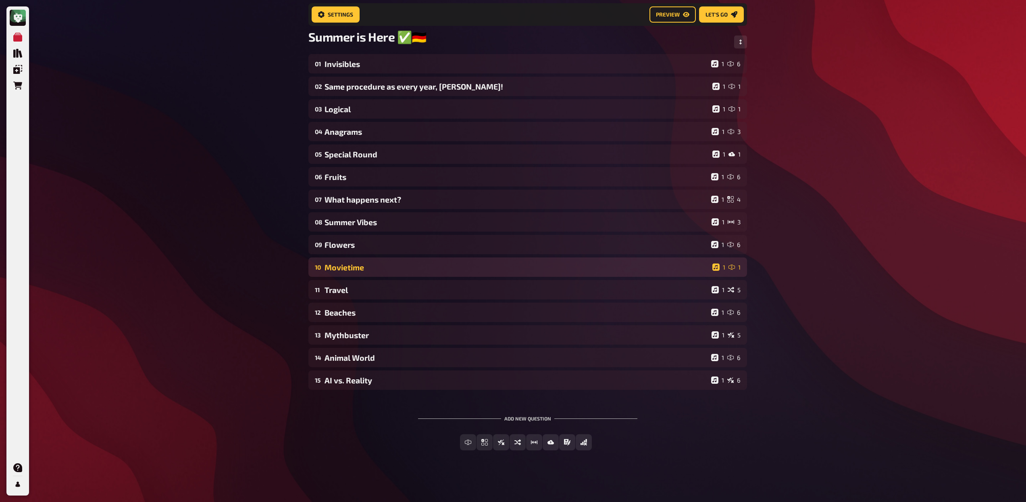
click at [360, 268] on div "Movietime" at bounding box center [517, 267] width 385 height 9
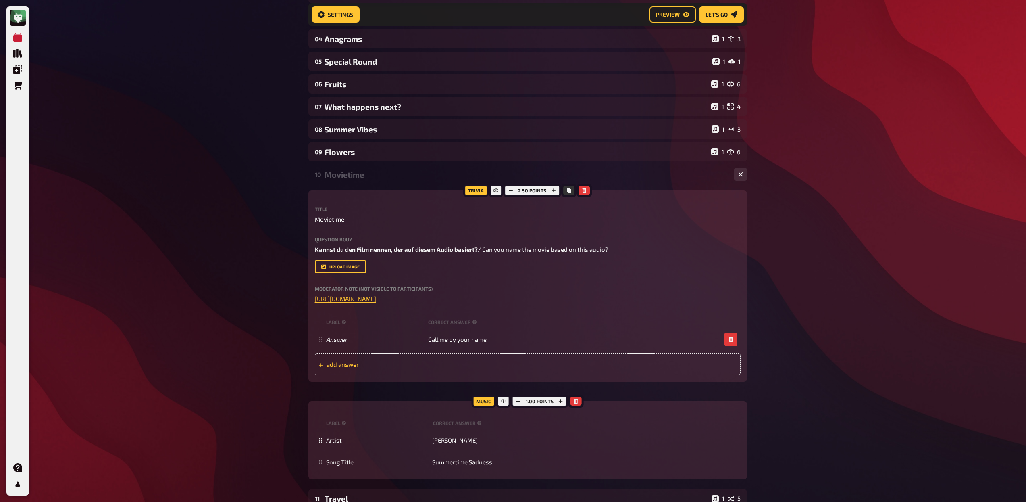
scroll to position [62, 0]
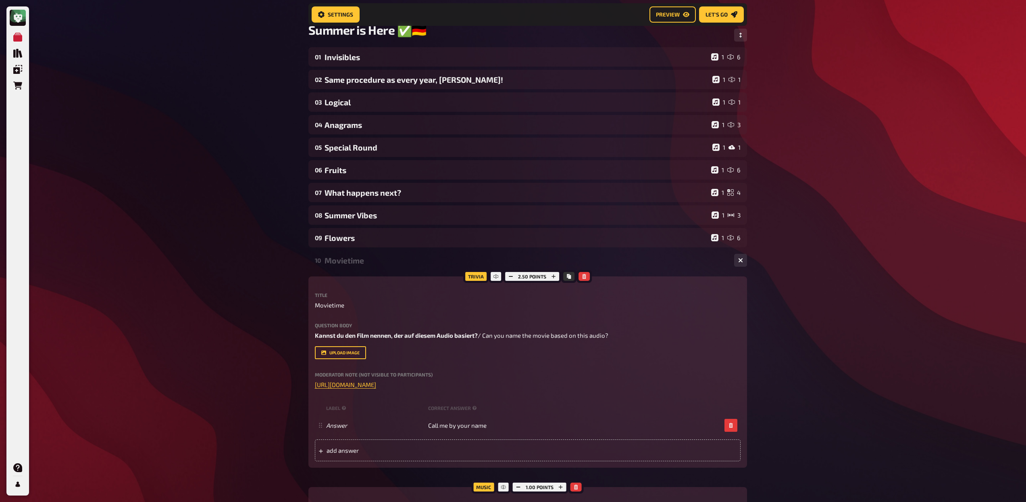
click at [363, 258] on div "Movietime" at bounding box center [526, 260] width 403 height 9
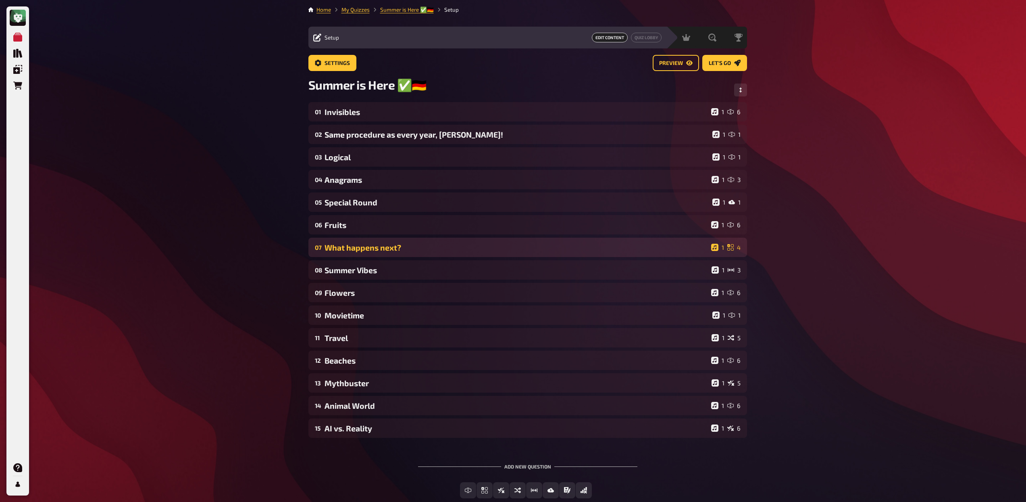
scroll to position [0, 0]
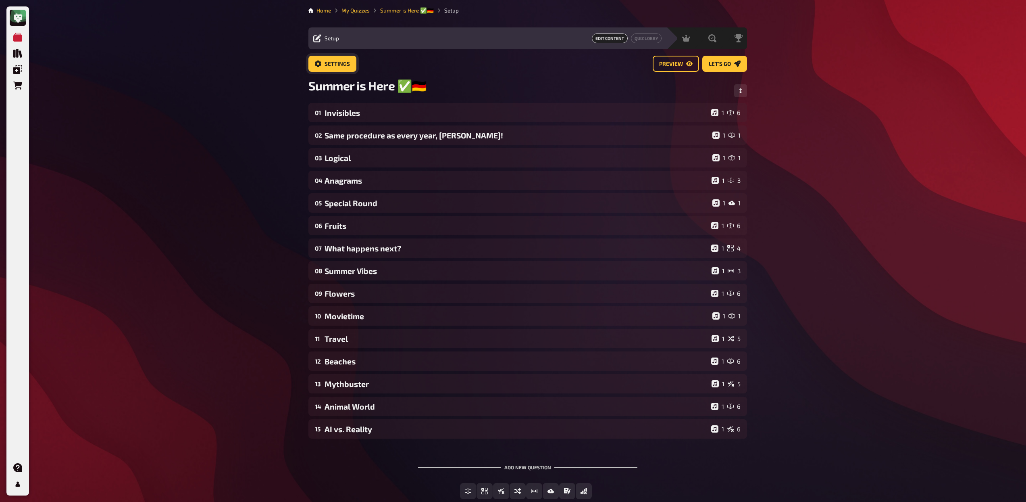
click at [346, 61] on span "Settings" at bounding box center [337, 64] width 25 height 6
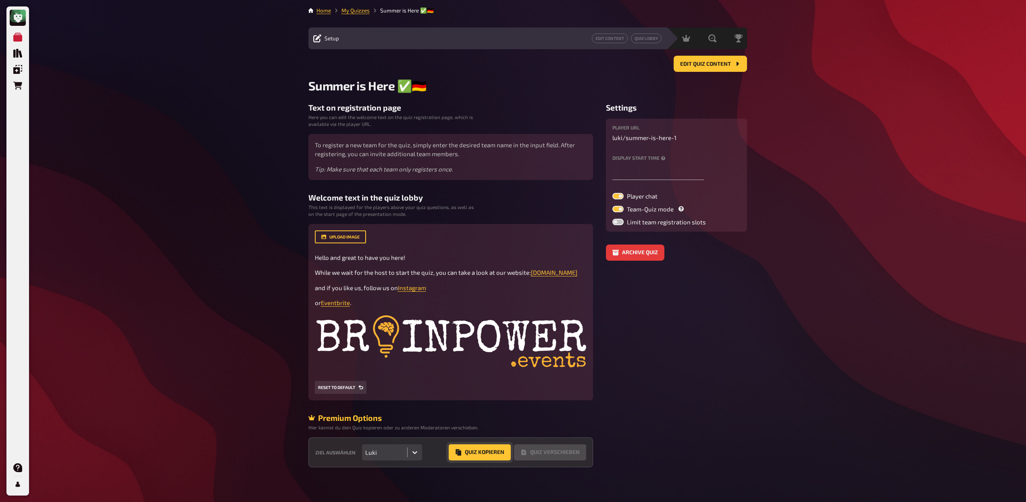
click at [482, 460] on button "Quiz Kopieren" at bounding box center [480, 452] width 62 height 16
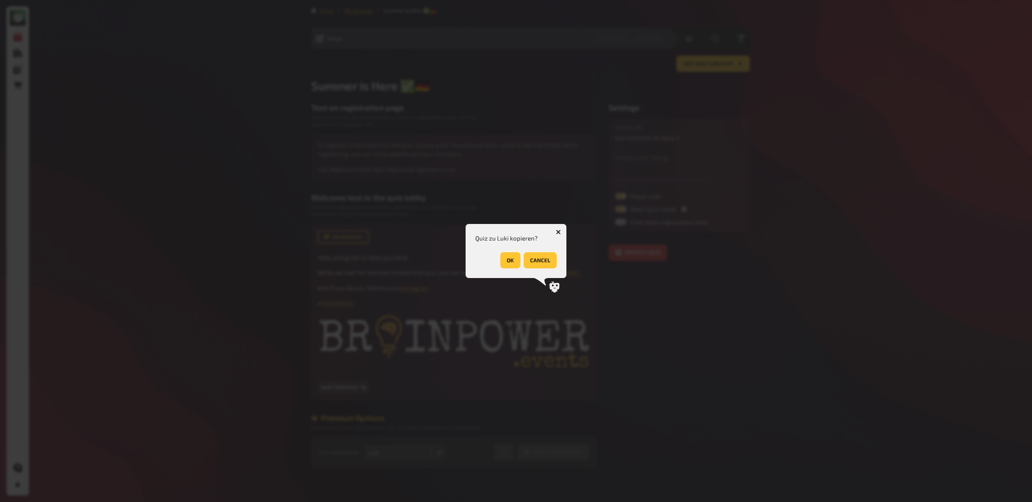
click at [507, 263] on button "OK" at bounding box center [510, 260] width 20 height 16
click at [551, 261] on button "OK" at bounding box center [547, 260] width 20 height 16
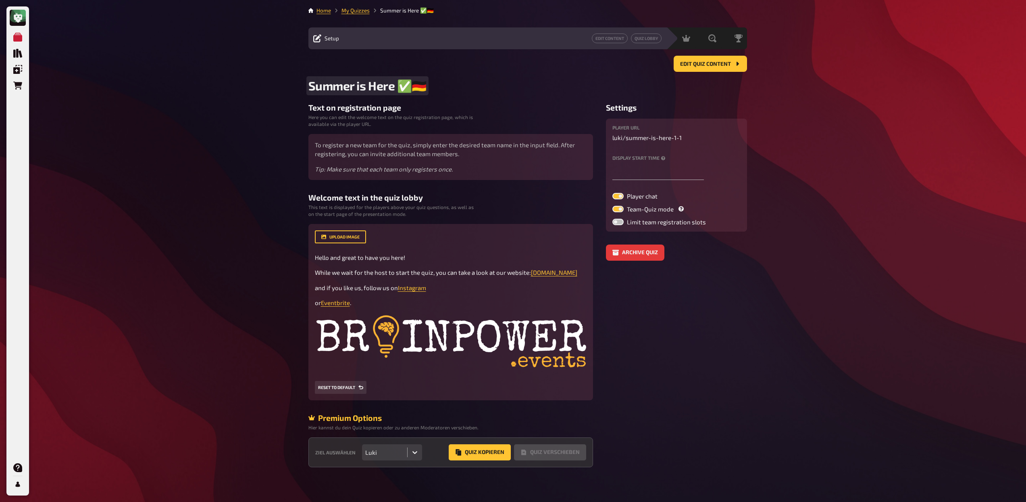
click at [418, 90] on span "Summer is Here ✅🇩🇪" at bounding box center [368, 85] width 118 height 15
click at [673, 137] on span "summer-is-here-1-1" at bounding box center [654, 137] width 56 height 9
click at [657, 169] on input "text" at bounding box center [659, 171] width 92 height 16
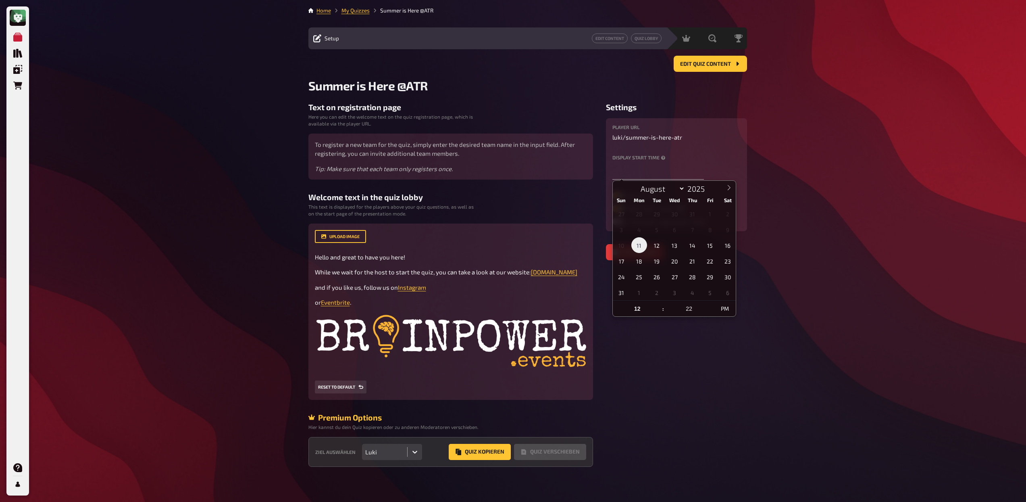
click at [639, 246] on span "11" at bounding box center [640, 245] width 16 height 16
type input "[DATE] 12:22 PM"
type input "08"
type input "[DATE] 8:22 PM"
click at [687, 313] on input "22" at bounding box center [689, 308] width 49 height 16
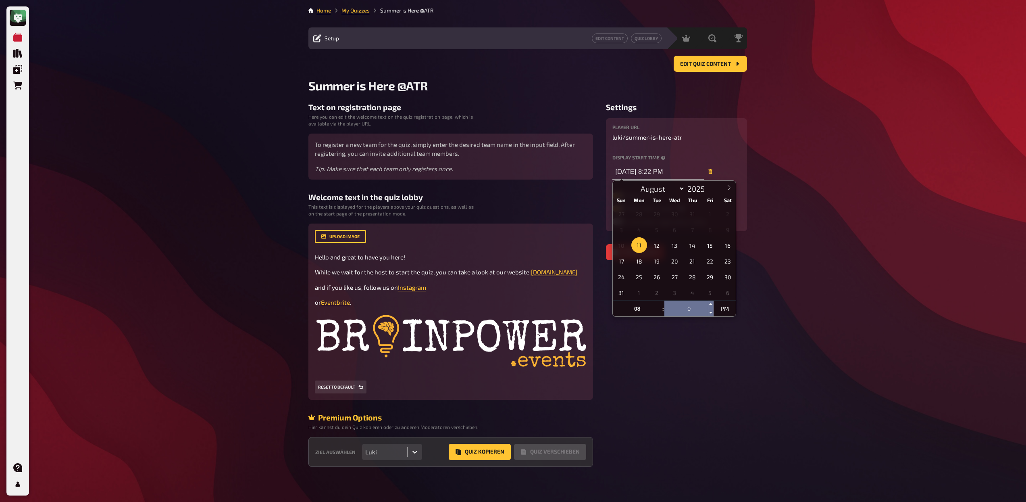
type input "00"
type input "[DATE] 8:00 PM"
click at [648, 376] on aside "Settings player URL luki / summer-is-here-atr Display start time [DATE] 8:00 PM…" at bounding box center [676, 284] width 141 height 364
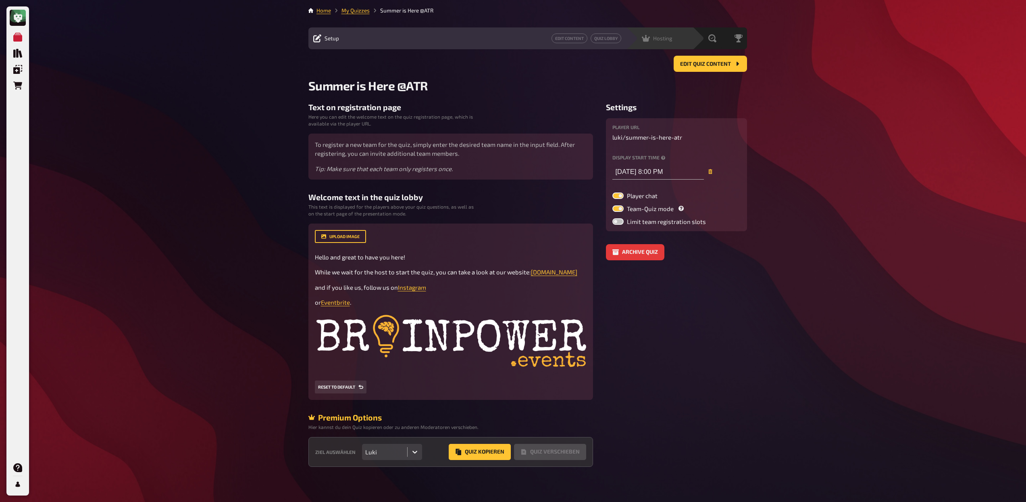
click at [673, 40] on div "Hosting undefined" at bounding box center [665, 38] width 56 height 8
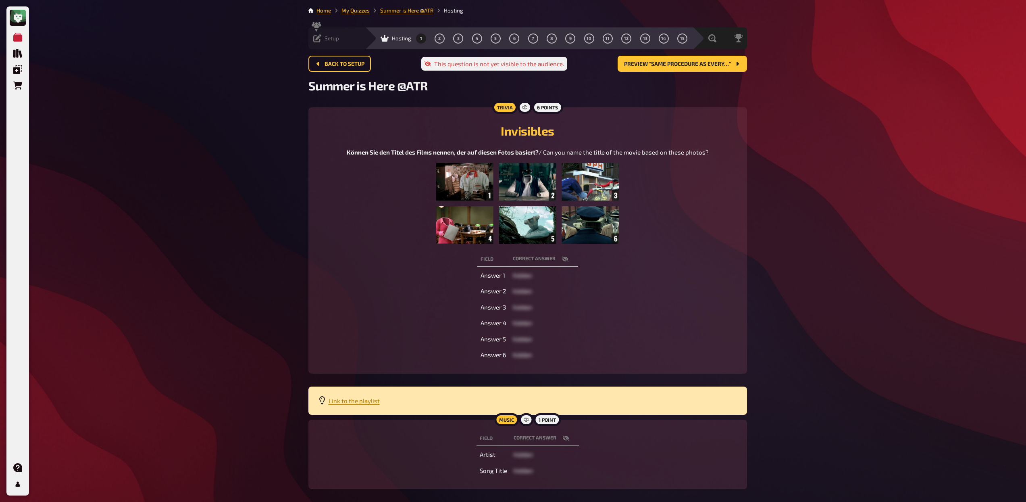
click at [338, 38] on span "Setup" at bounding box center [332, 38] width 15 height 6
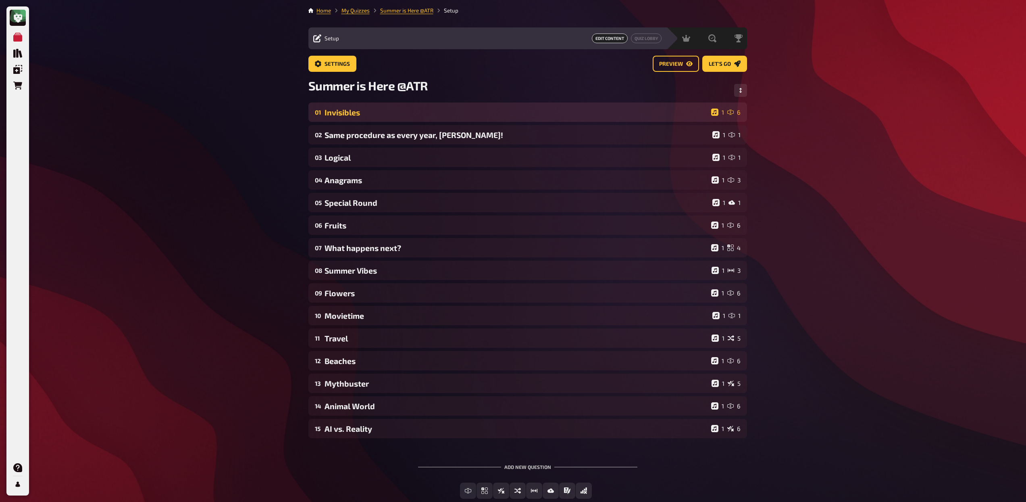
click at [365, 120] on div "01 Invisibles 1 6" at bounding box center [528, 111] width 439 height 19
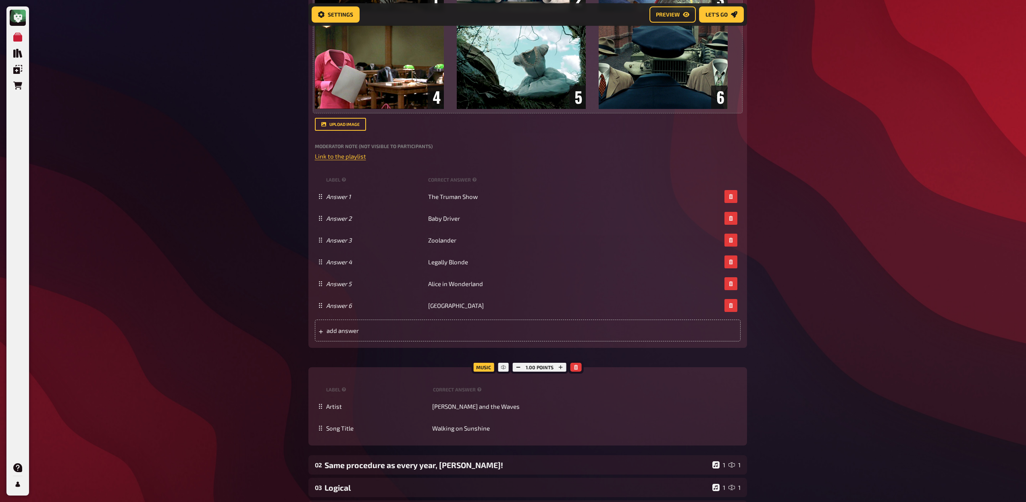
scroll to position [319, 0]
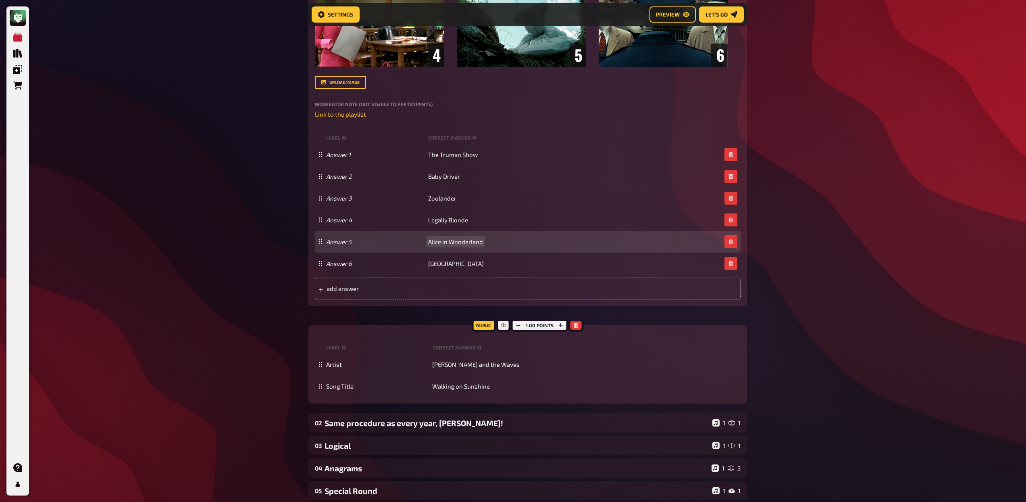
click at [447, 242] on span "Alice in Wonderland" at bounding box center [455, 241] width 55 height 7
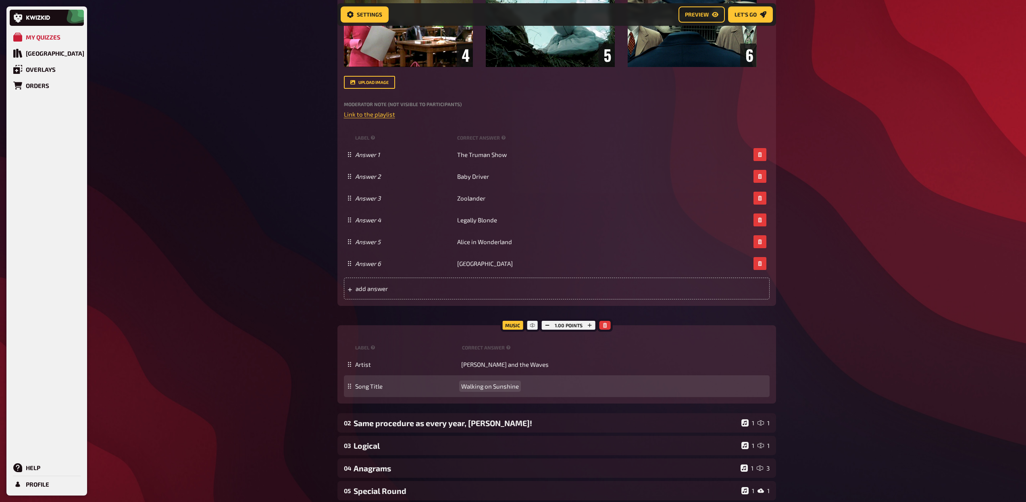
click at [490, 384] on span "Walking on Sunshine" at bounding box center [490, 385] width 58 height 7
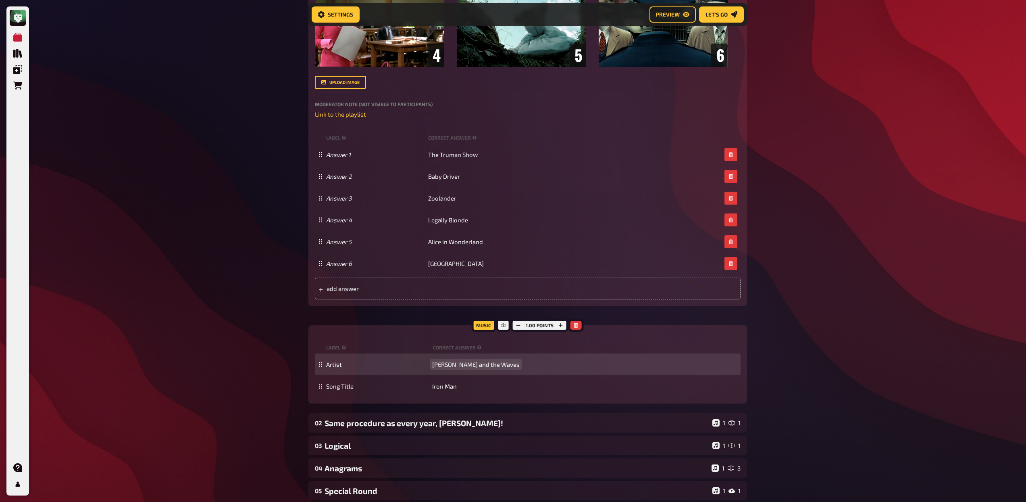
click at [481, 363] on span "[PERSON_NAME] and the Waves" at bounding box center [476, 364] width 88 height 7
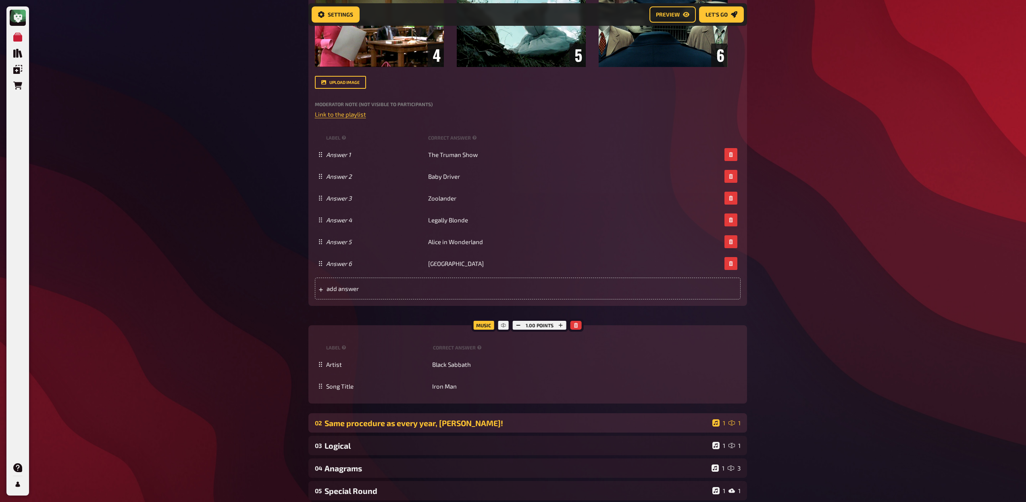
click at [451, 418] on div "Same procedure as every year, [PERSON_NAME]!" at bounding box center [517, 422] width 385 height 9
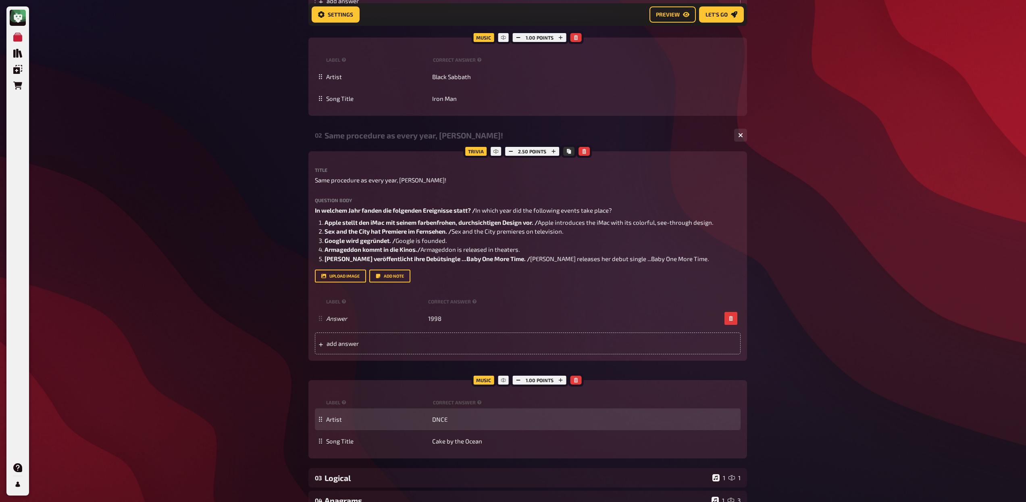
scroll to position [613, 0]
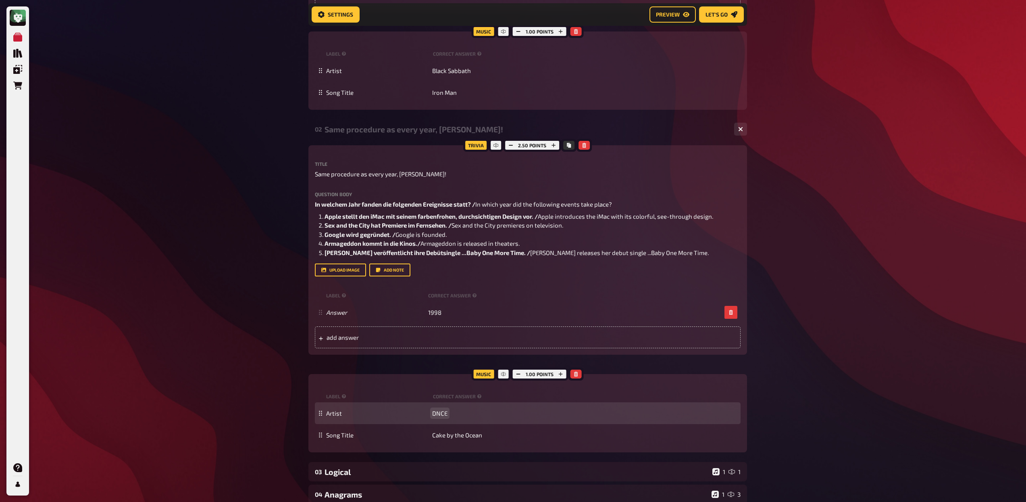
click at [445, 413] on span "DNCE" at bounding box center [439, 412] width 15 height 7
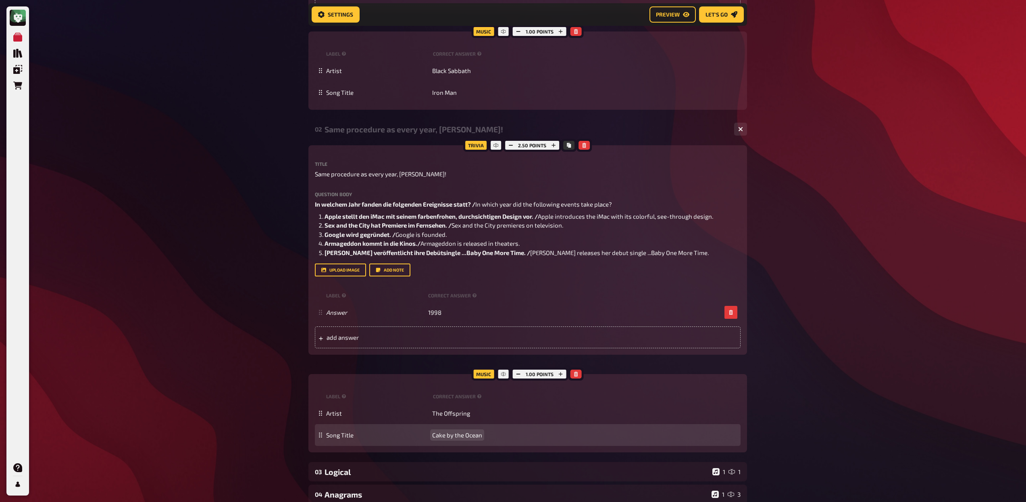
click at [454, 430] on div "Song Title Cake by the Ocean" at bounding box center [528, 435] width 426 height 22
click at [453, 435] on span "Cake by the Ocean" at bounding box center [457, 434] width 50 height 7
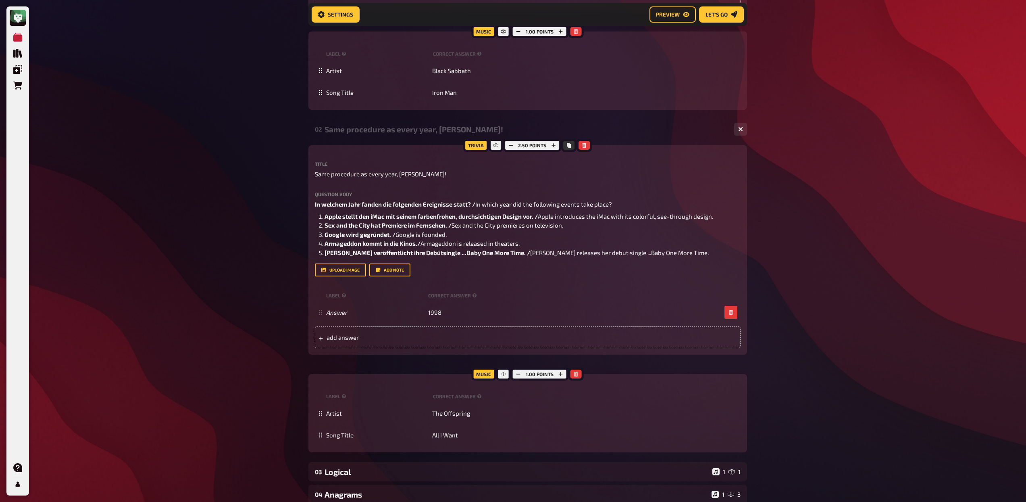
click at [398, 133] on div "Same procedure as every year, [PERSON_NAME]!" at bounding box center [526, 129] width 403 height 9
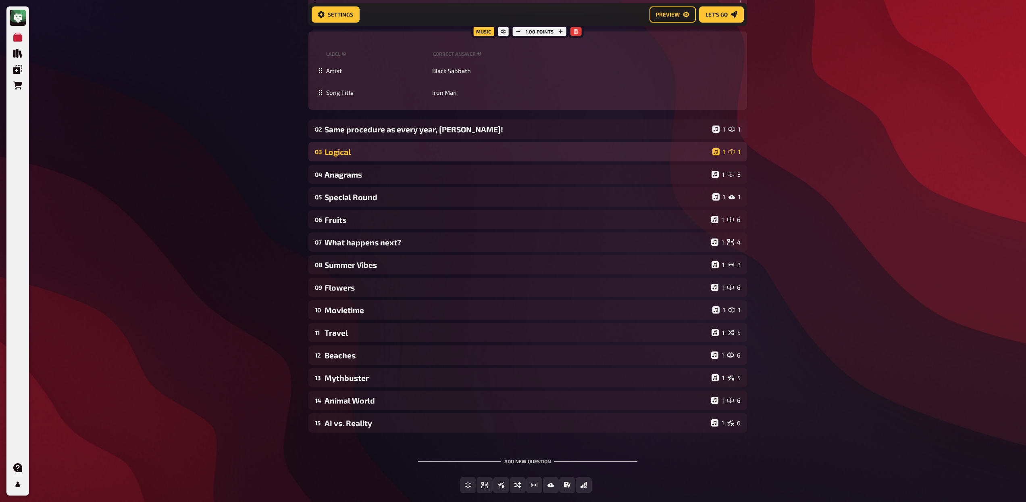
click at [396, 151] on div "Logical" at bounding box center [517, 151] width 385 height 9
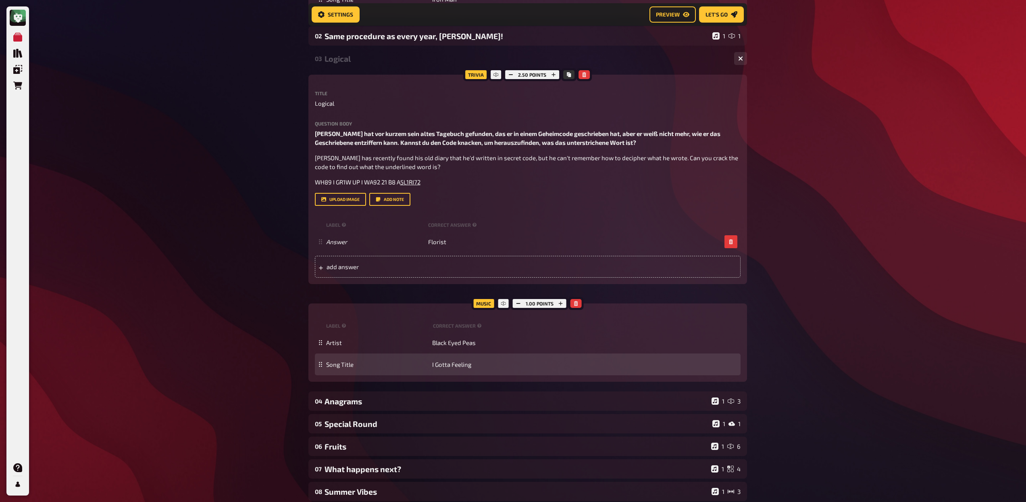
scroll to position [794, 0]
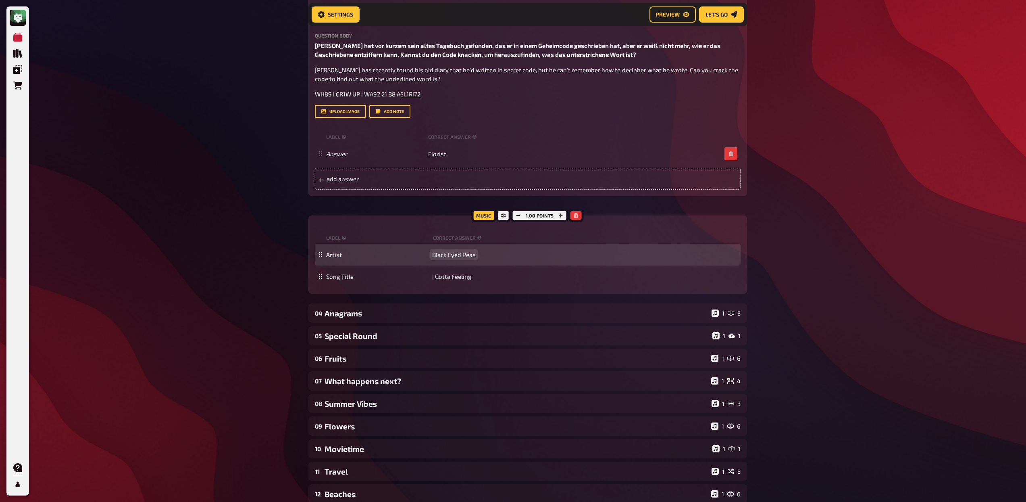
click at [450, 254] on span "Black Eyed Peas" at bounding box center [454, 254] width 44 height 7
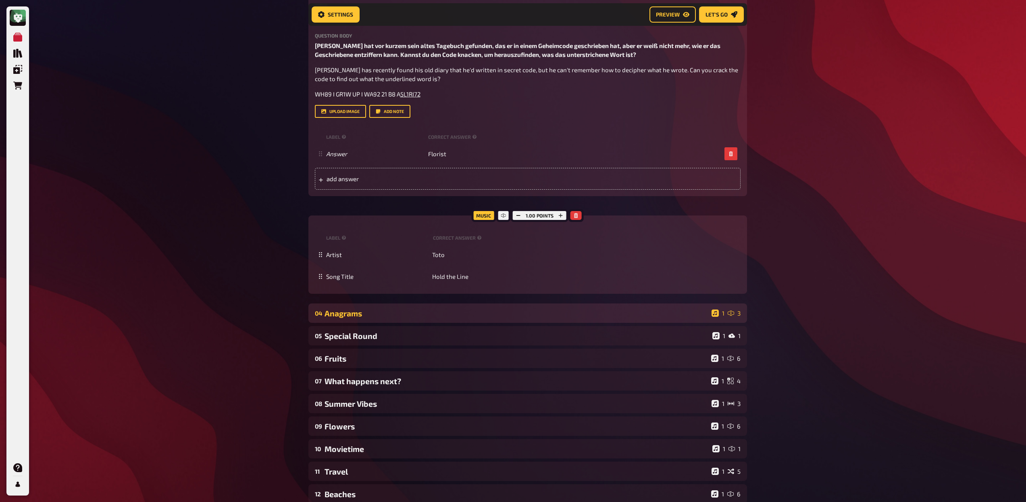
click at [398, 313] on div "Anagrams" at bounding box center [517, 313] width 384 height 9
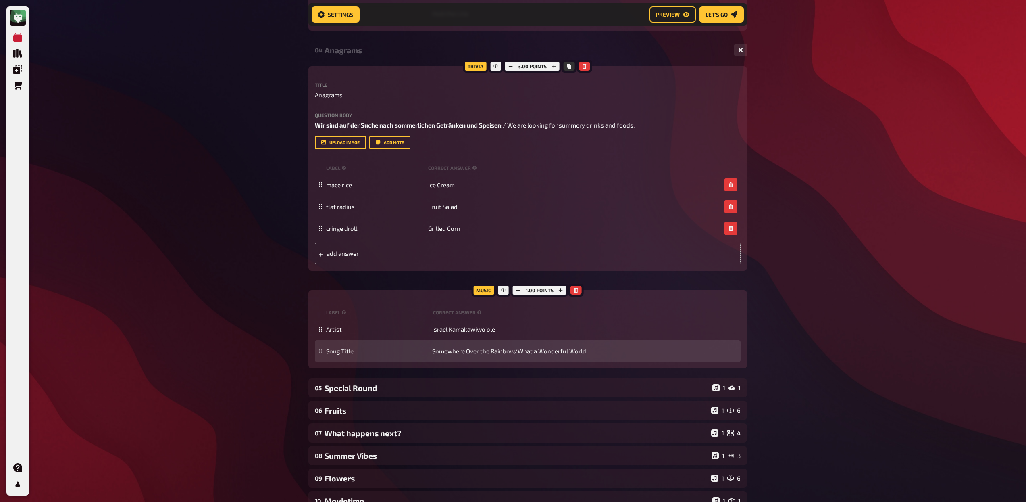
scroll to position [1073, 0]
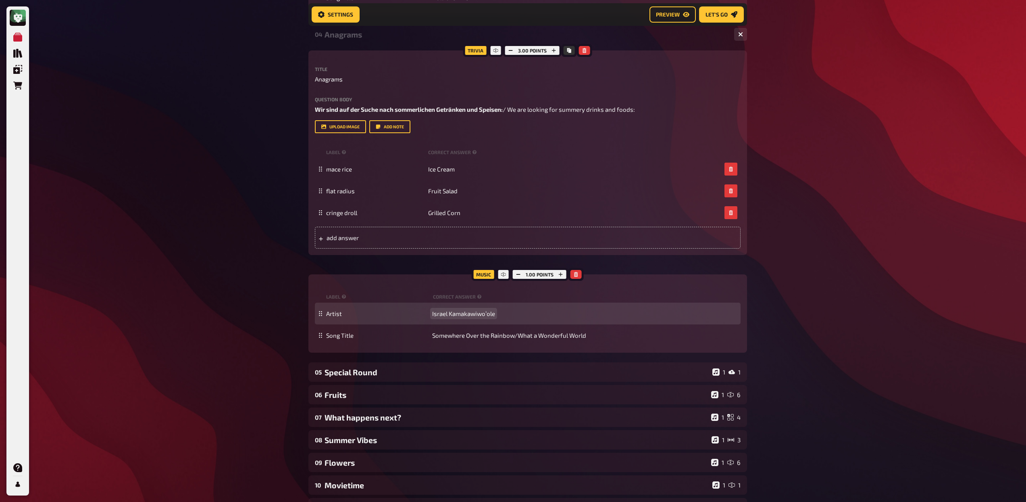
click at [465, 314] on span "Israel Kamakawiwoʻole" at bounding box center [463, 313] width 63 height 7
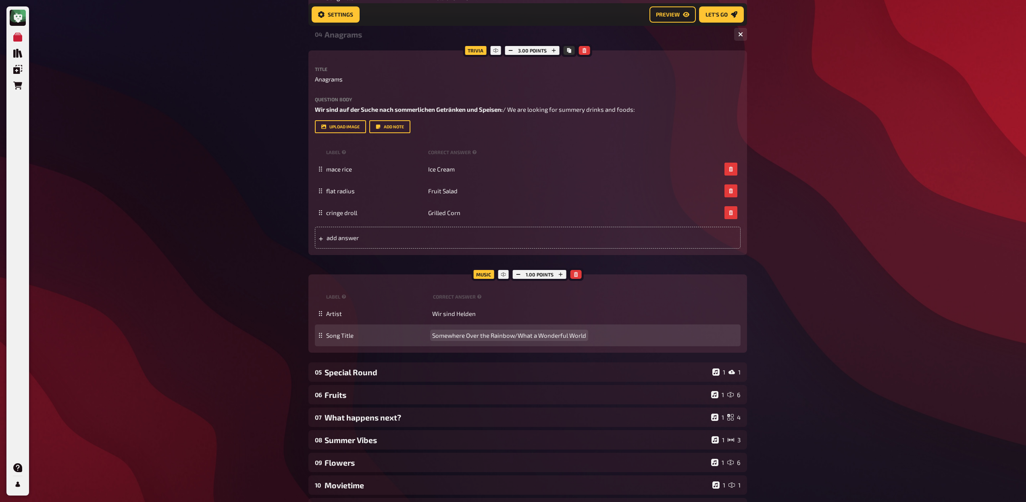
click at [459, 336] on span "Somewhere Over the Rainbow/What a Wonderful World" at bounding box center [509, 335] width 154 height 7
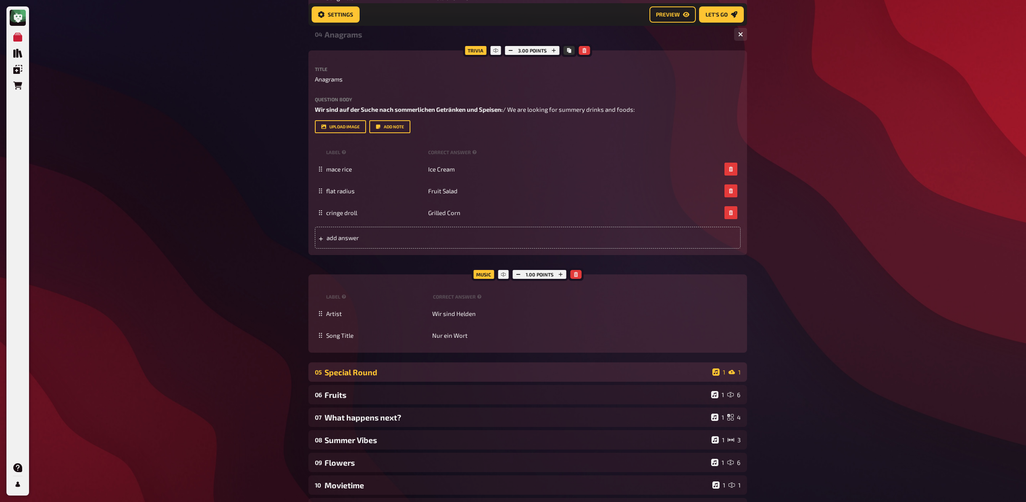
click at [333, 372] on div "Special Round" at bounding box center [517, 371] width 385 height 9
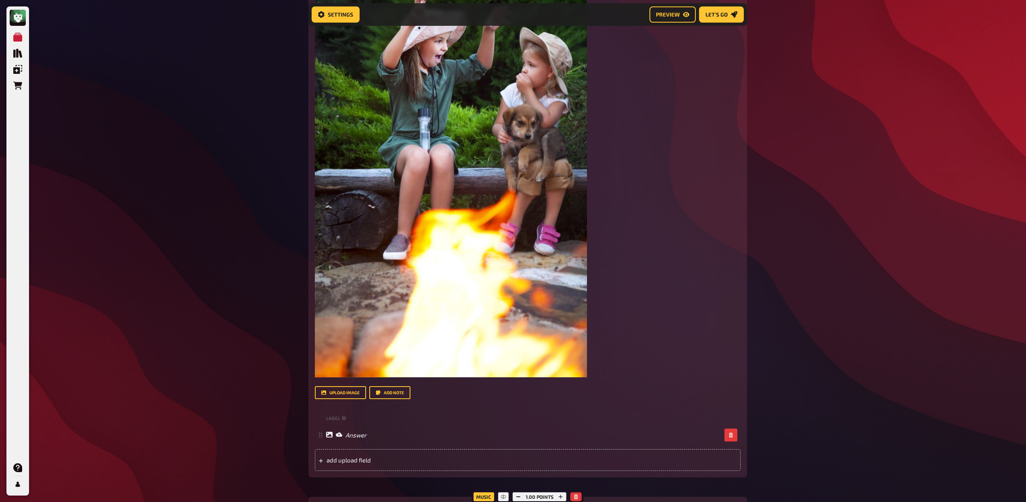
scroll to position [1741, 0]
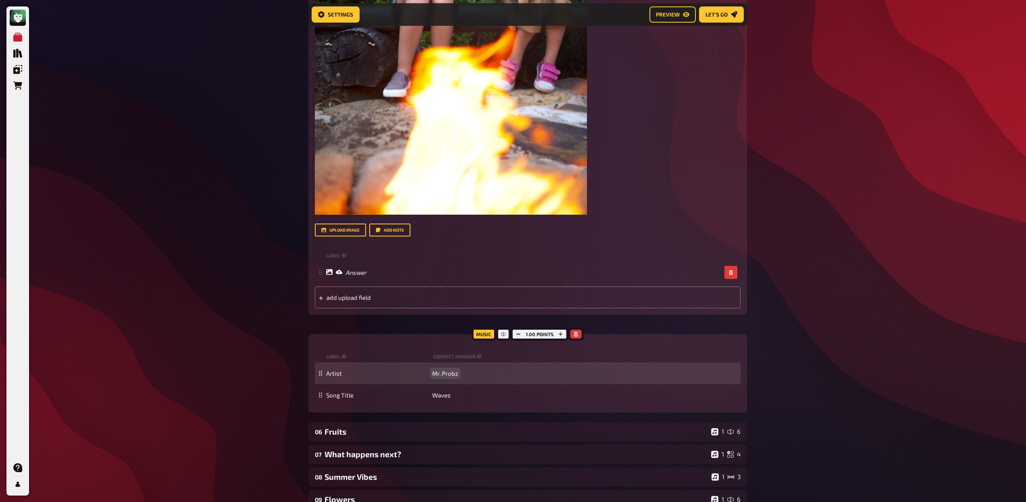
click at [442, 373] on span "Mr. Probz" at bounding box center [445, 372] width 26 height 7
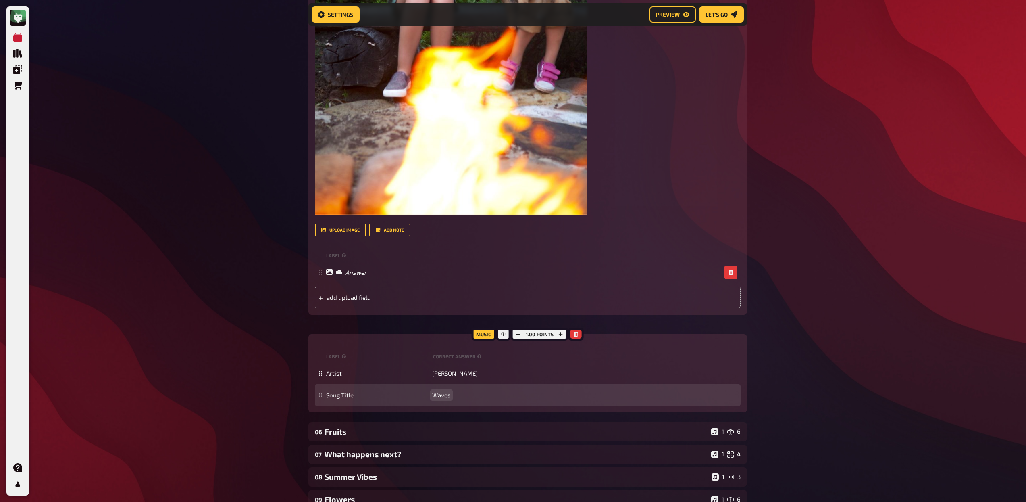
click at [443, 400] on div "Song Title Waves" at bounding box center [528, 395] width 426 height 22
click at [443, 396] on span "Waves" at bounding box center [441, 394] width 19 height 7
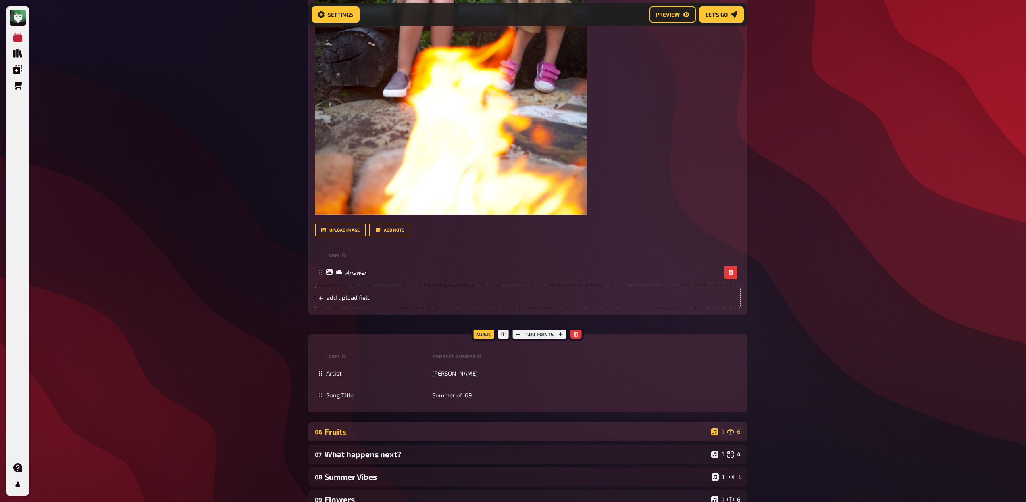
click at [397, 430] on div "Fruits" at bounding box center [517, 431] width 384 height 9
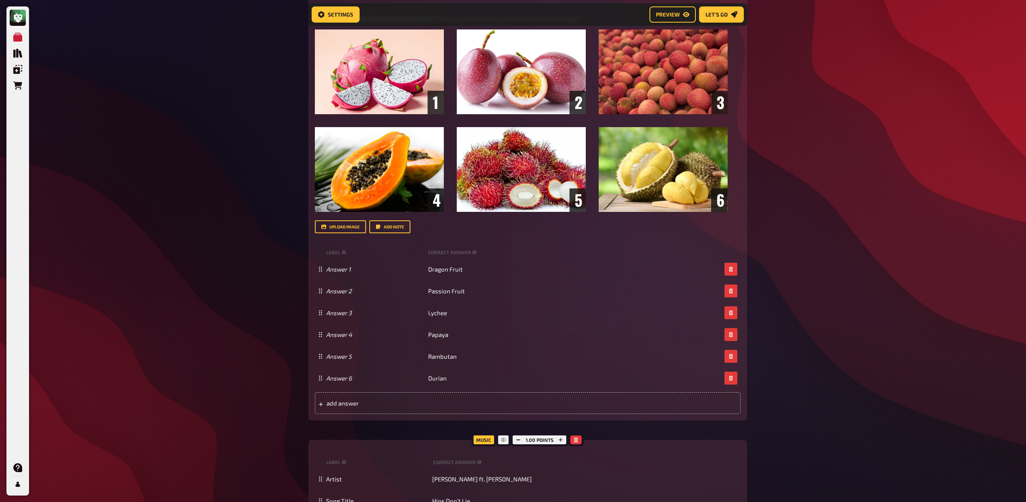
scroll to position [2324, 0]
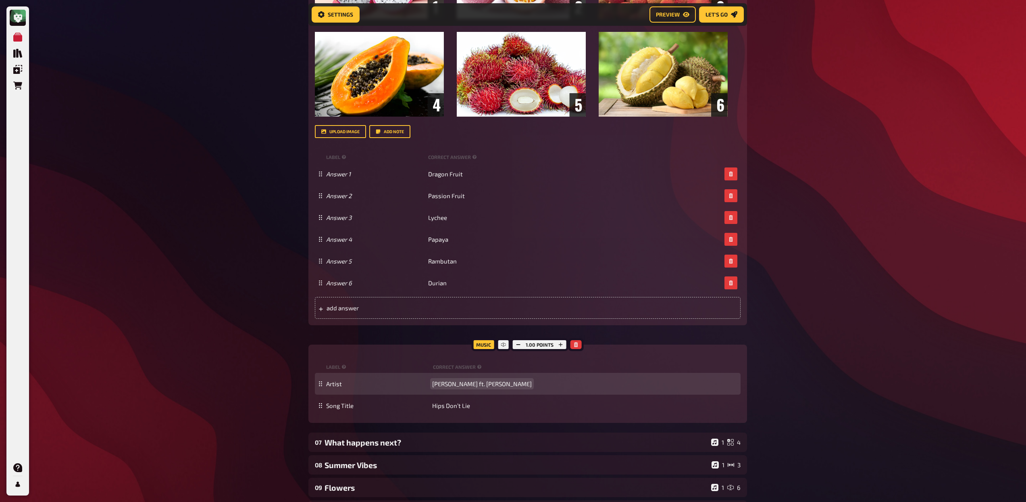
click at [454, 386] on span "[PERSON_NAME] ft. [PERSON_NAME]" at bounding box center [482, 383] width 100 height 7
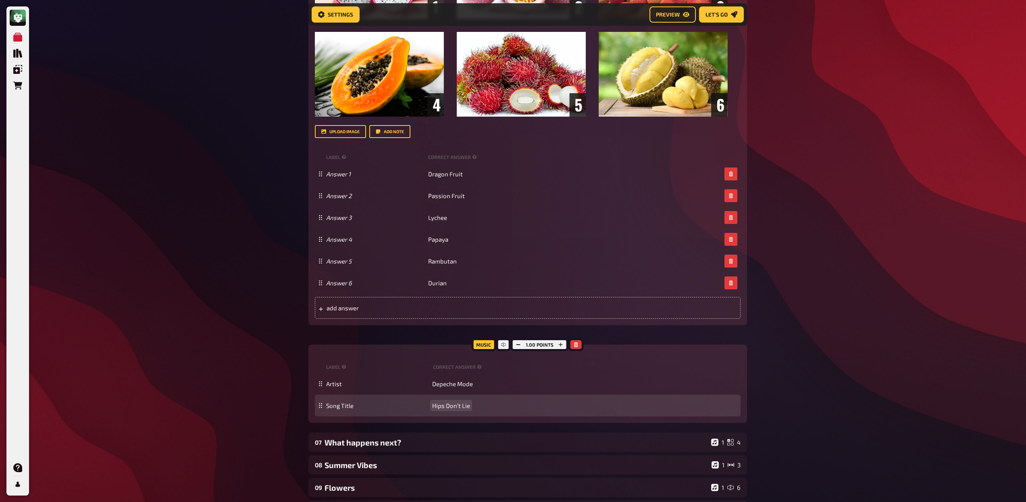
click at [441, 402] on span "Hips Don’t Lie" at bounding box center [451, 405] width 38 height 7
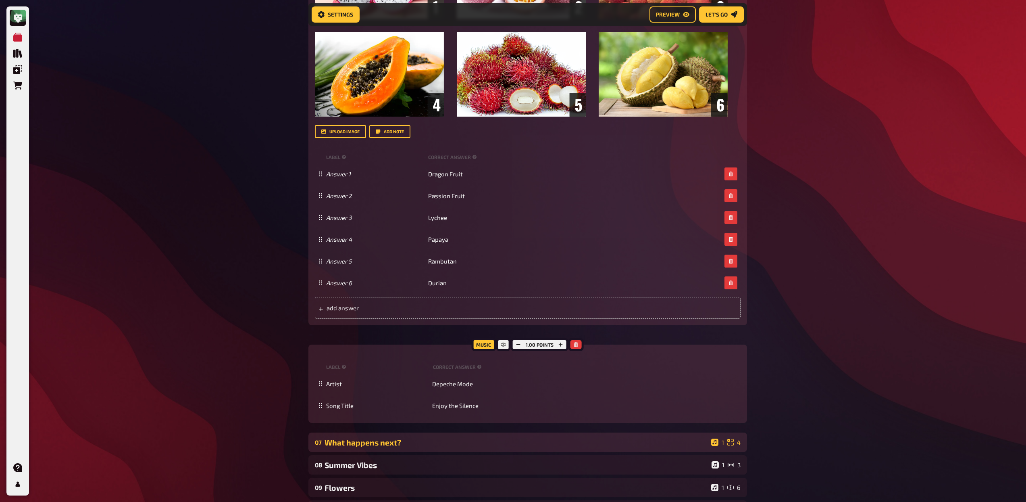
click at [428, 445] on div "What happens next?" at bounding box center [517, 442] width 384 height 9
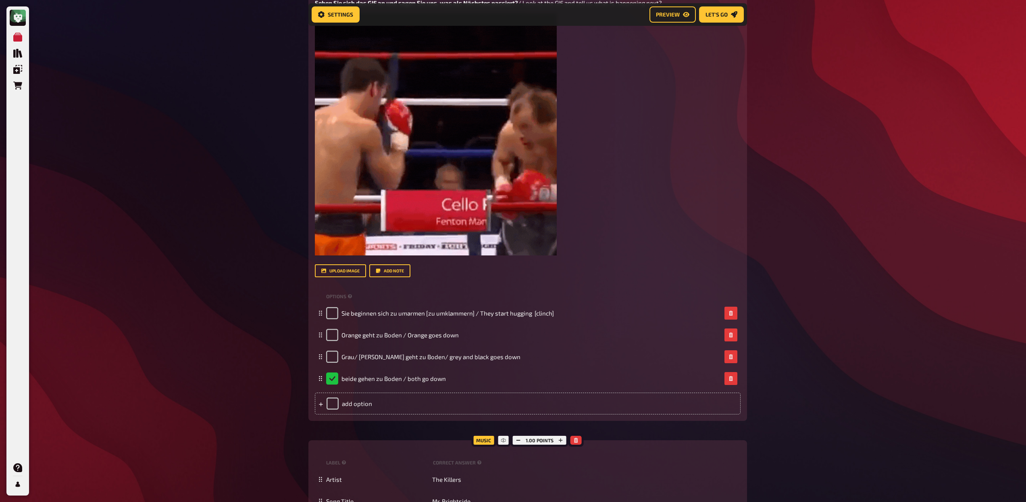
scroll to position [2947, 0]
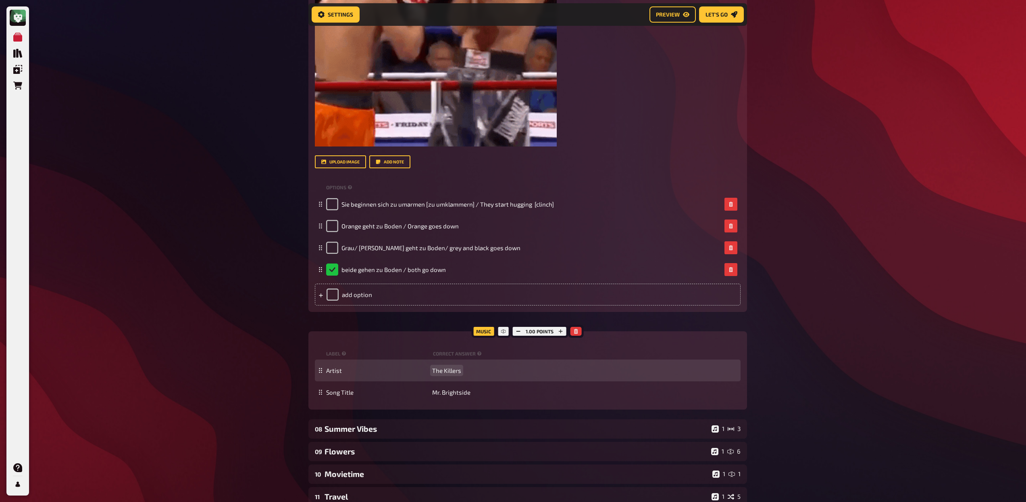
click at [441, 371] on span "The Killers" at bounding box center [446, 370] width 29 height 7
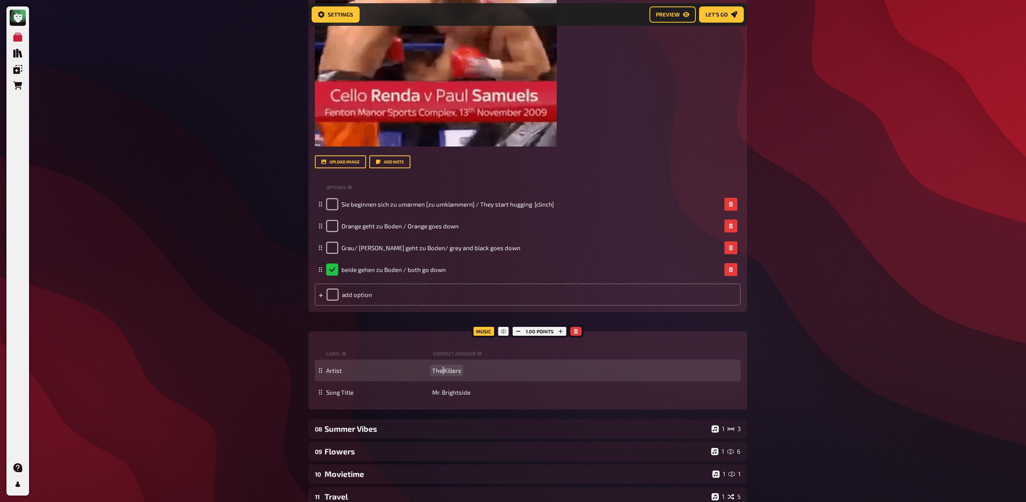
click at [441, 371] on span "The Killers" at bounding box center [446, 370] width 29 height 7
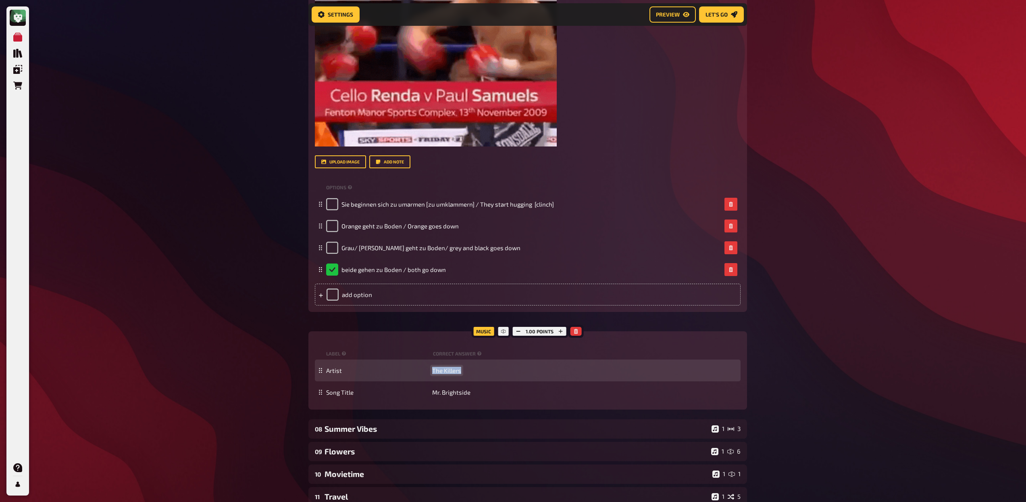
click at [441, 371] on span "The Killers" at bounding box center [446, 370] width 29 height 7
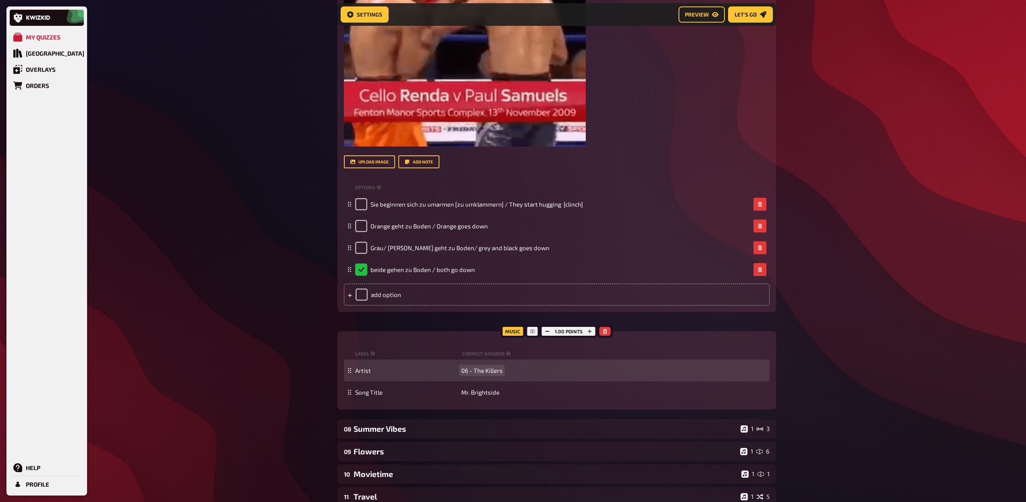
click at [472, 370] on span "06 - The Killers" at bounding box center [482, 370] width 42 height 7
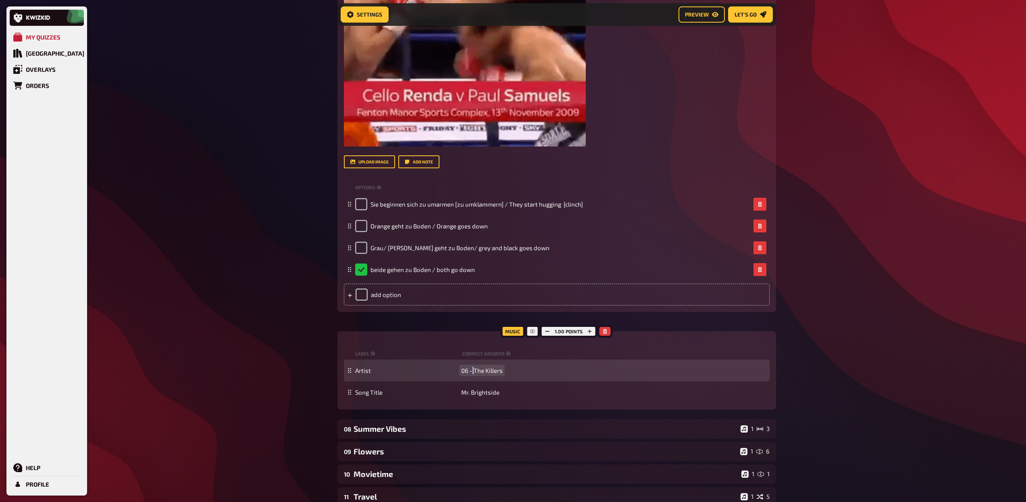
click at [472, 370] on span "06 - The Killers" at bounding box center [482, 370] width 42 height 7
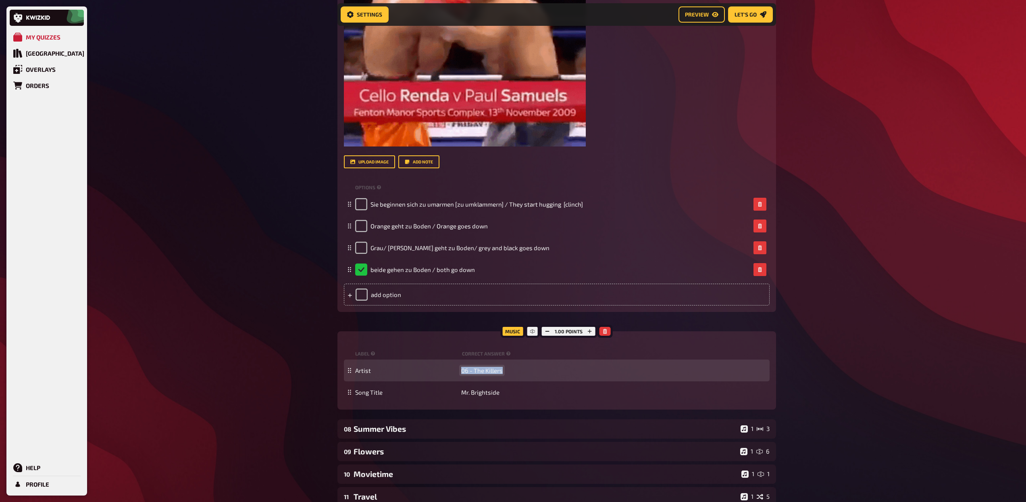
click at [472, 370] on span "06 - The Killers" at bounding box center [482, 370] width 42 height 7
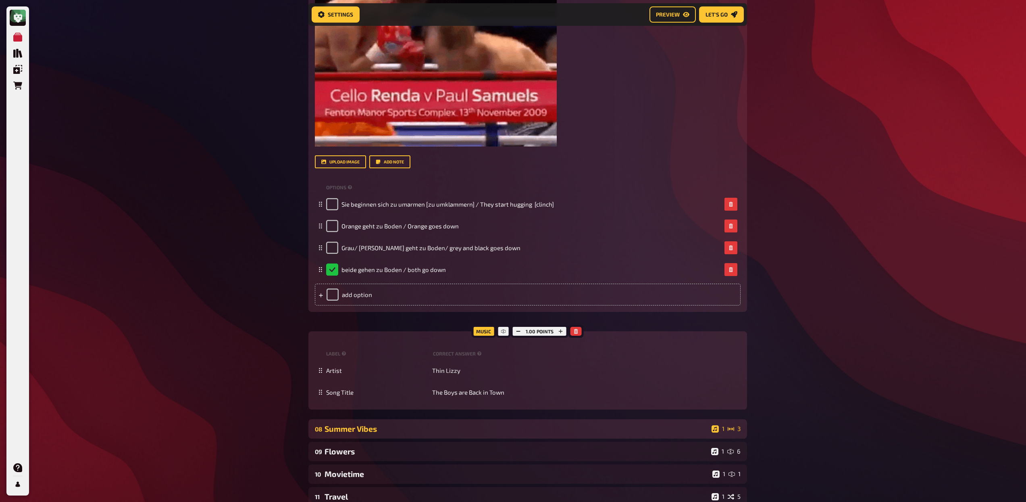
click at [411, 428] on div "Summer Vibes" at bounding box center [517, 428] width 384 height 9
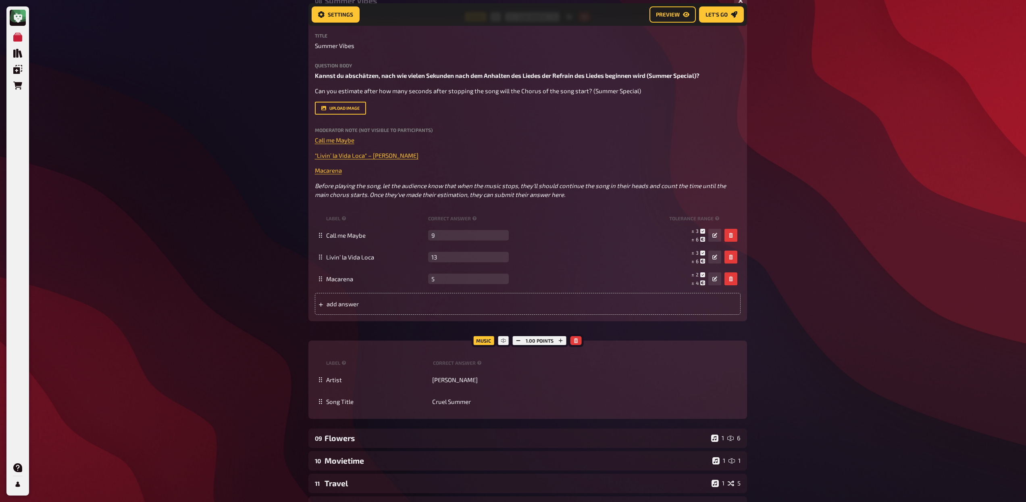
scroll to position [3377, 0]
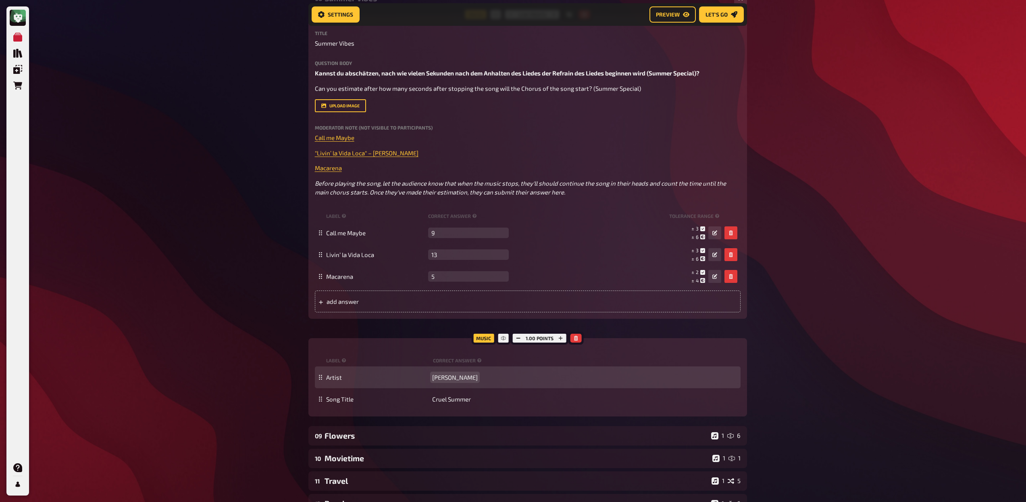
click at [453, 375] on span "[PERSON_NAME]" at bounding box center [455, 376] width 46 height 7
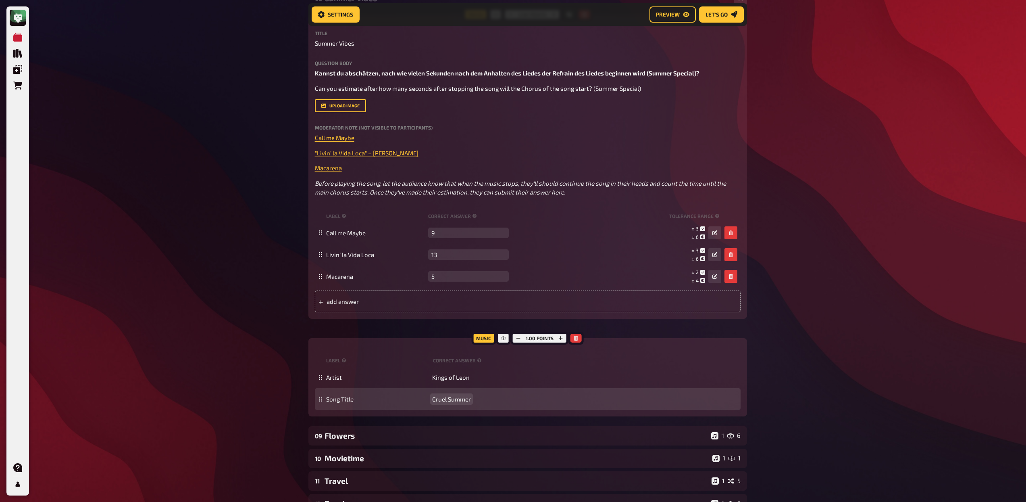
click at [450, 399] on span "Cruel Summer" at bounding box center [451, 398] width 39 height 7
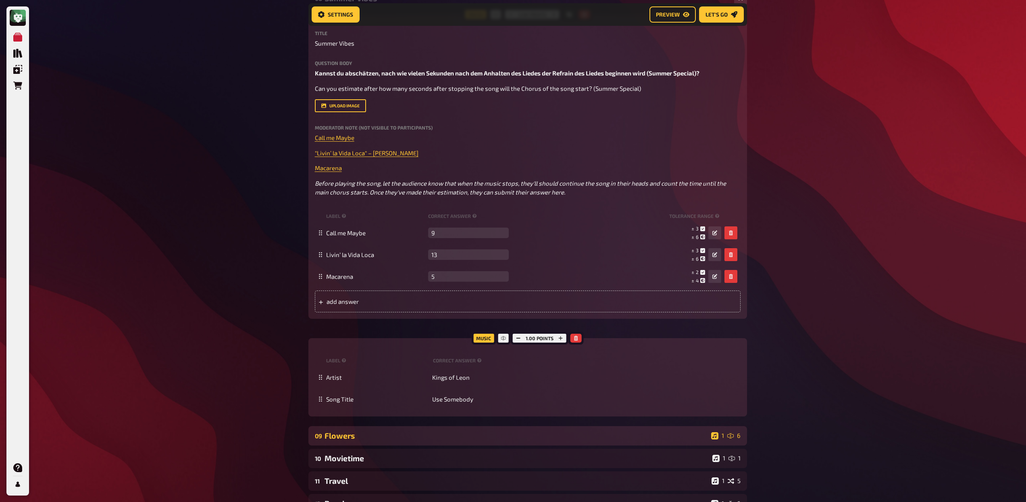
click at [426, 427] on div "09 Flowers 1 6" at bounding box center [528, 435] width 439 height 19
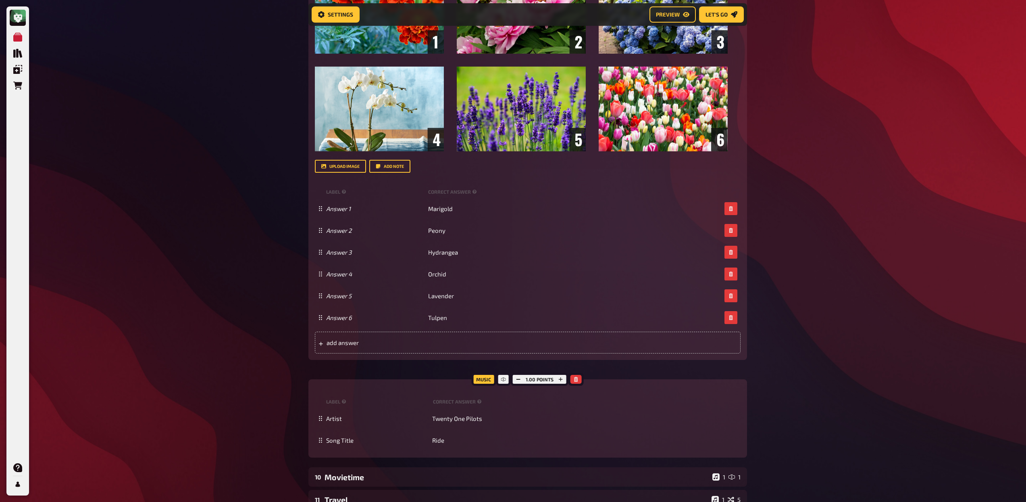
scroll to position [3935, 0]
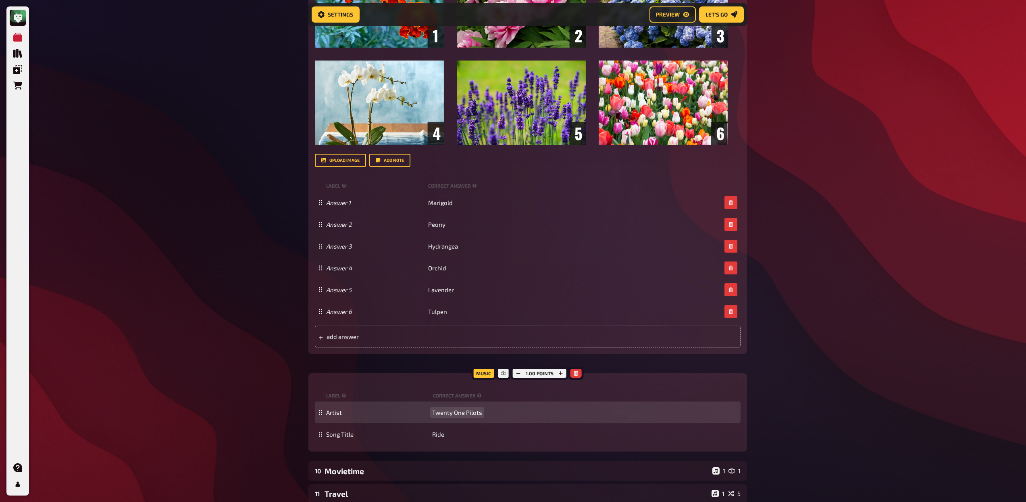
click at [448, 413] on span "Twenty One Pilots" at bounding box center [457, 412] width 50 height 7
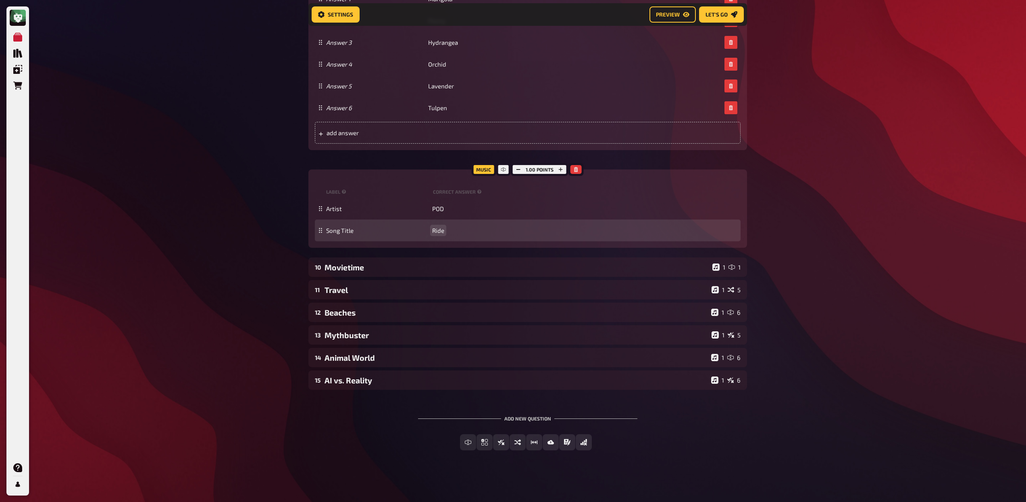
click at [433, 229] on span "Ride" at bounding box center [438, 230] width 12 height 7
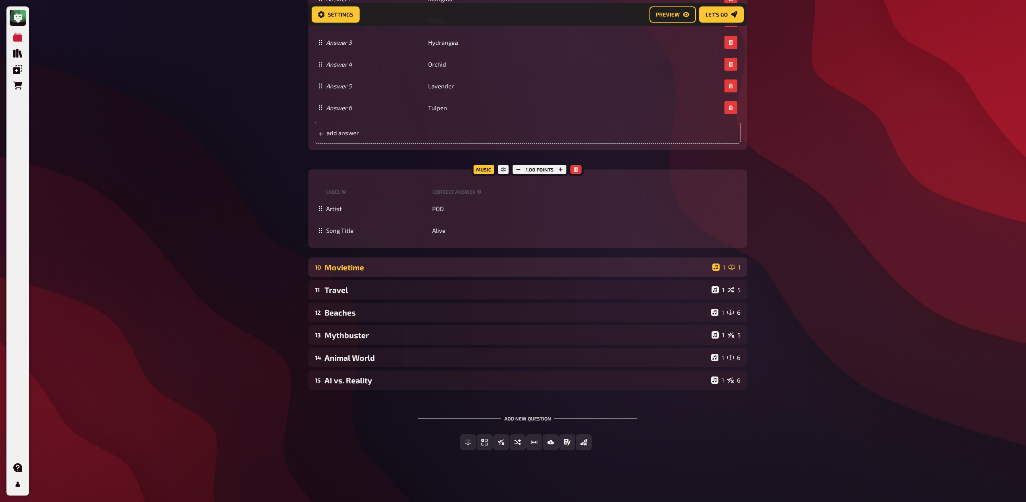
click at [414, 269] on div "Movietime" at bounding box center [517, 267] width 385 height 9
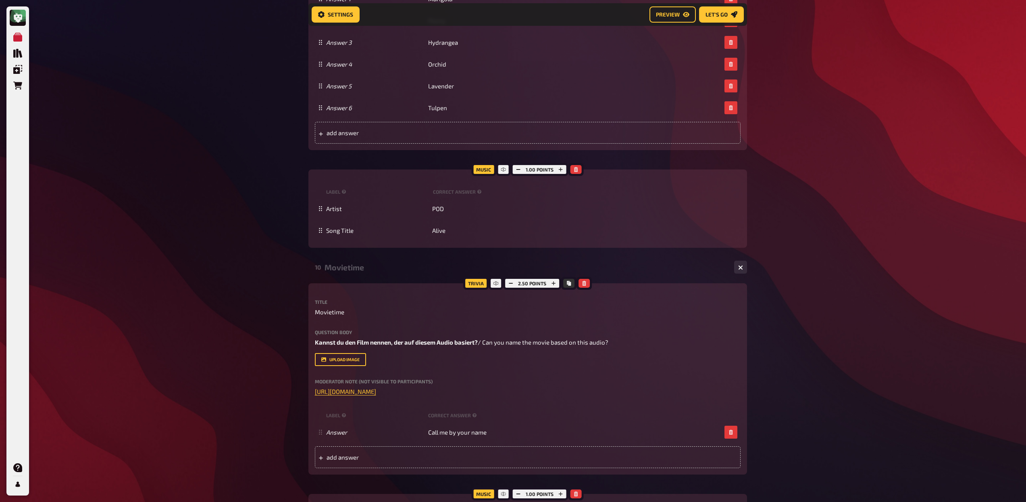
scroll to position [4441, 0]
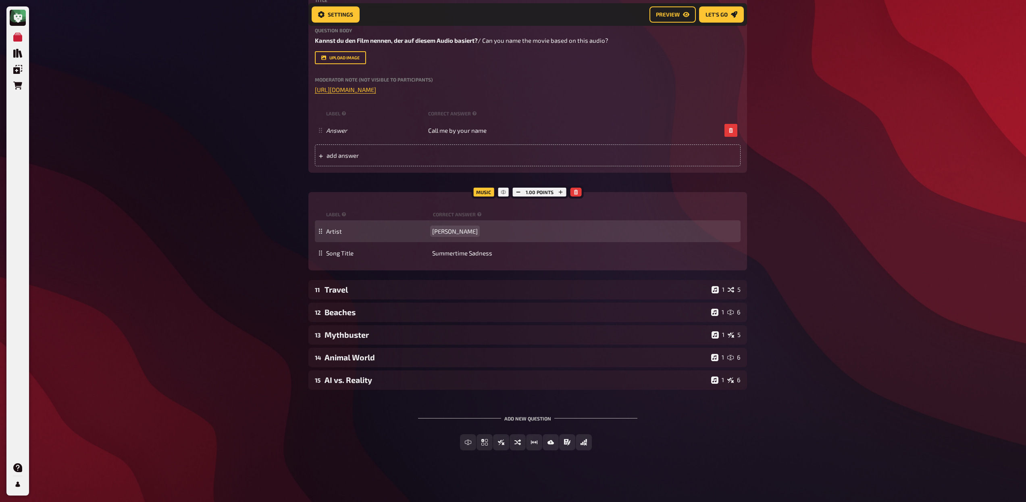
click at [448, 230] on span "[PERSON_NAME]" at bounding box center [455, 230] width 46 height 7
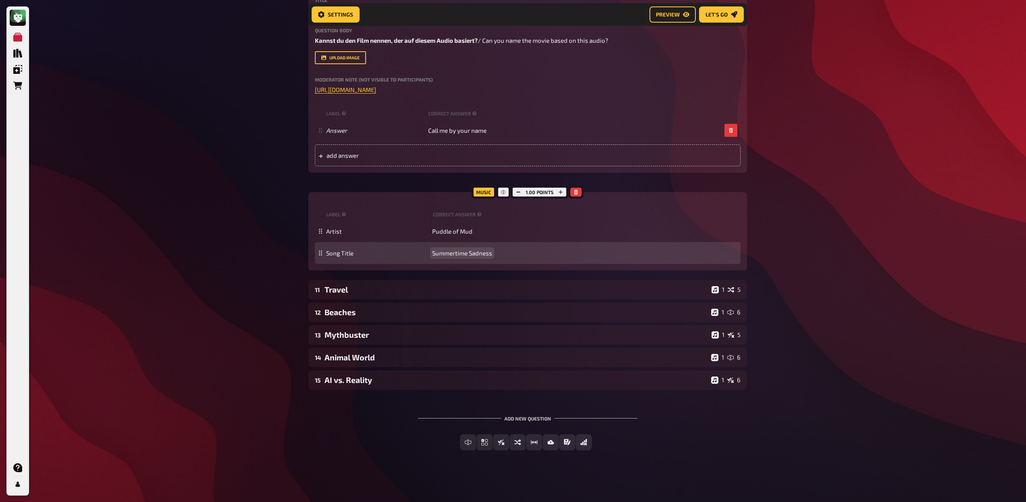
click at [449, 253] on span "Summertime Sadness" at bounding box center [462, 252] width 60 height 7
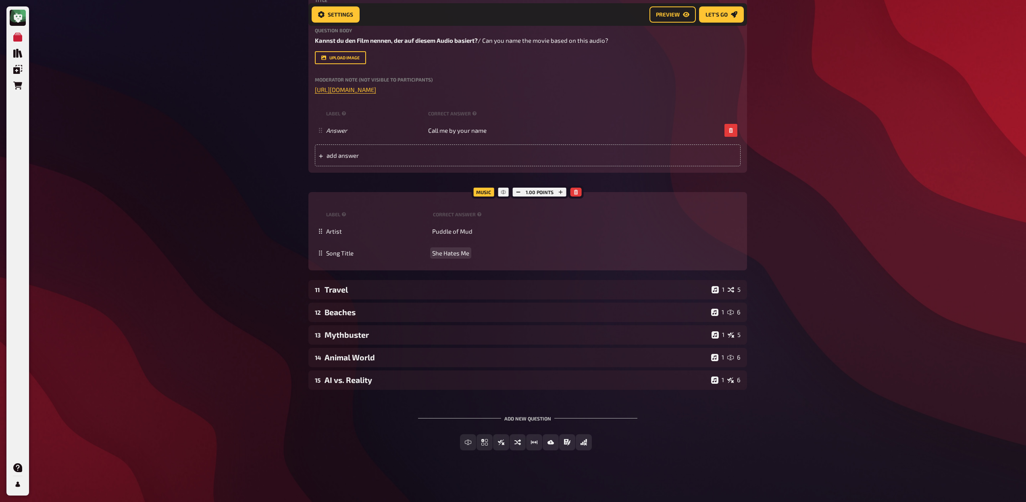
scroll to position [4298, 0]
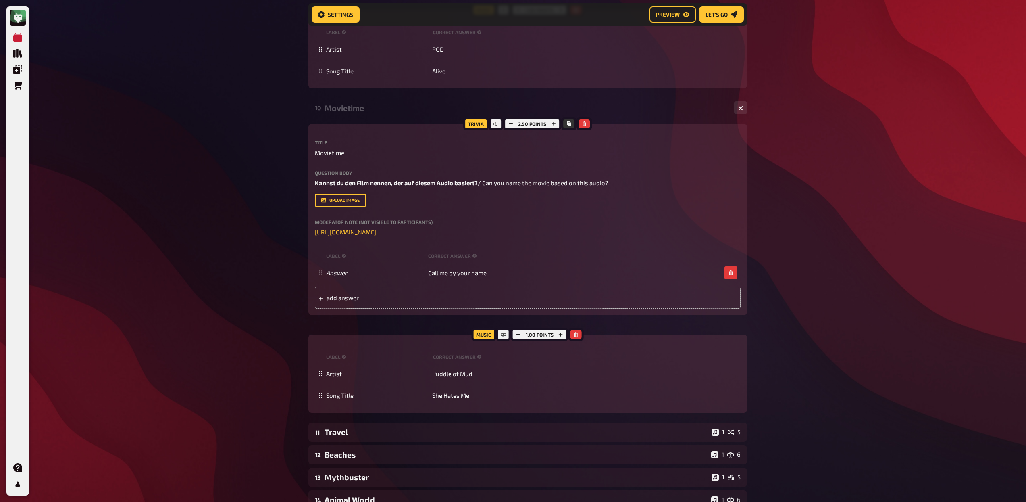
click at [362, 110] on div "Movietime" at bounding box center [526, 107] width 403 height 9
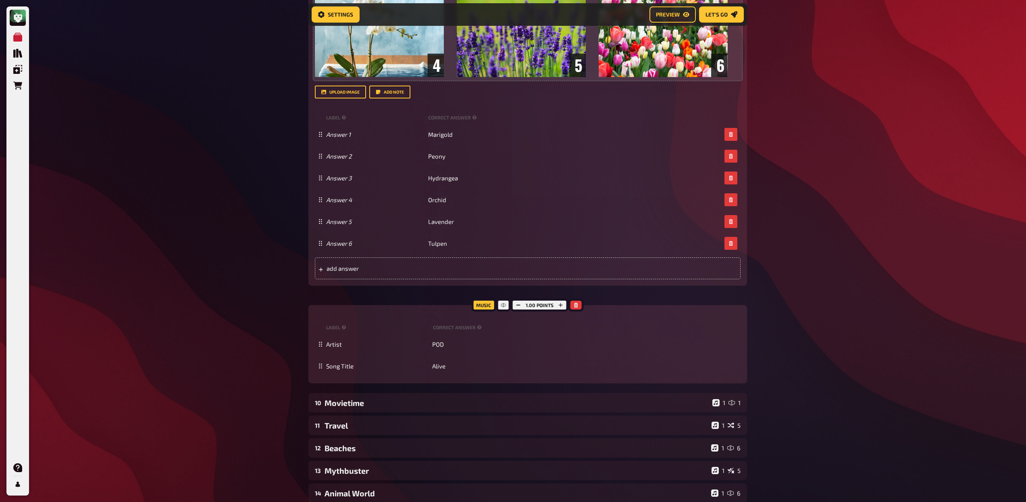
scroll to position [3762, 0]
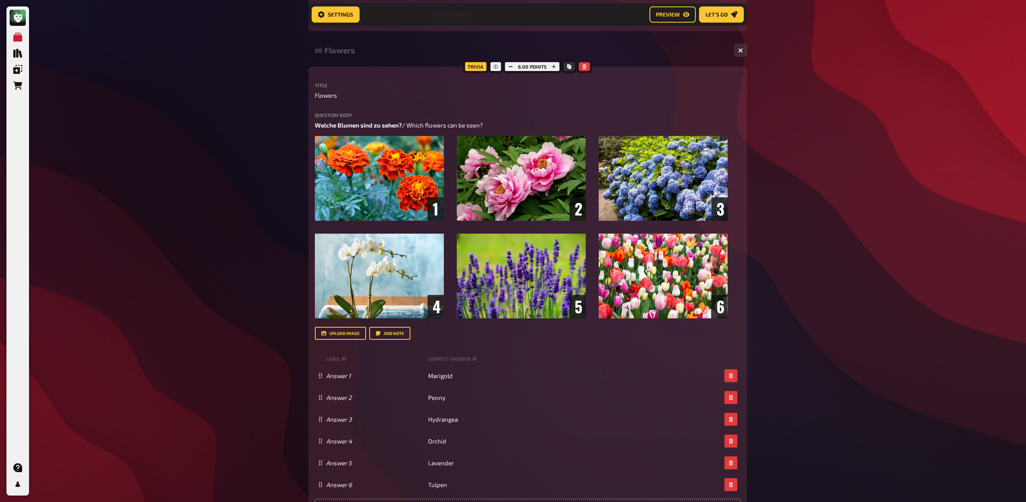
click at [349, 56] on div "09 Flowers 1 6" at bounding box center [528, 50] width 439 height 19
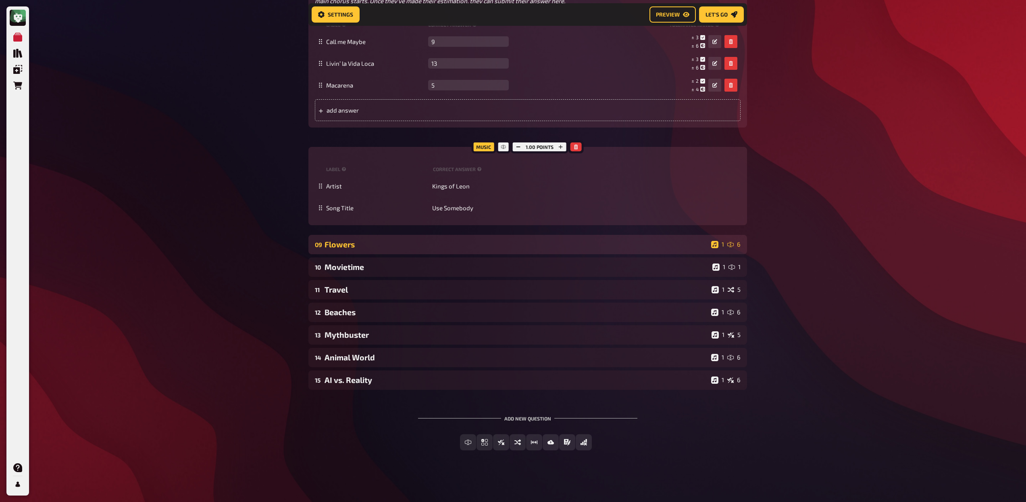
scroll to position [3568, 0]
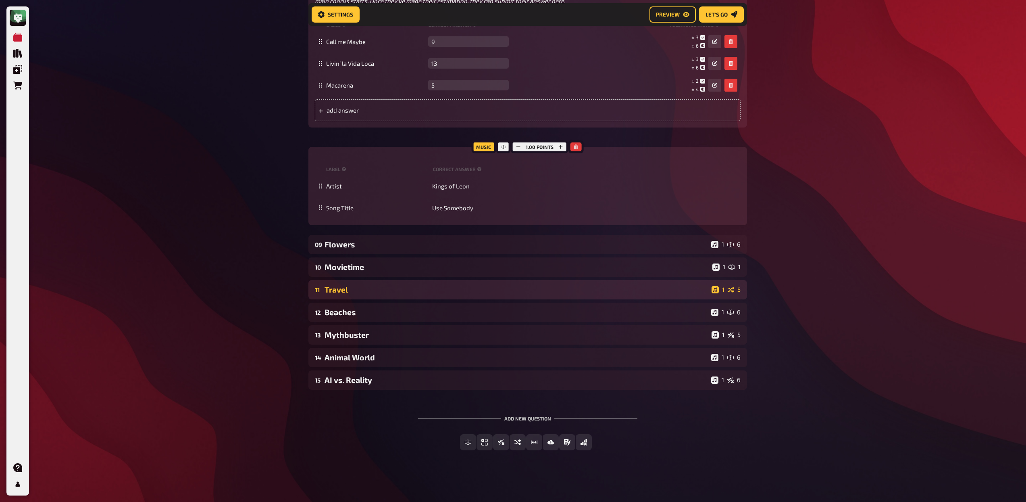
click at [446, 295] on div "11 Travel 1 5" at bounding box center [528, 289] width 439 height 19
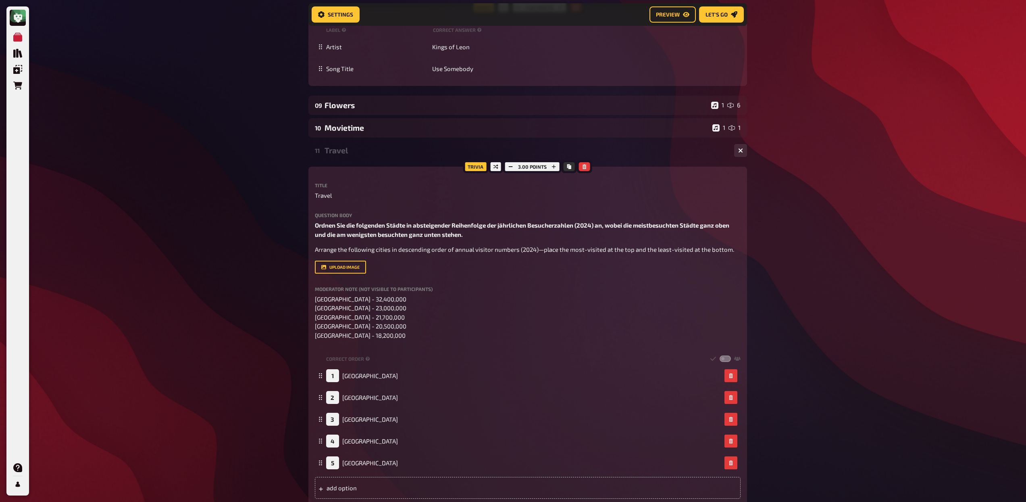
scroll to position [3502, 0]
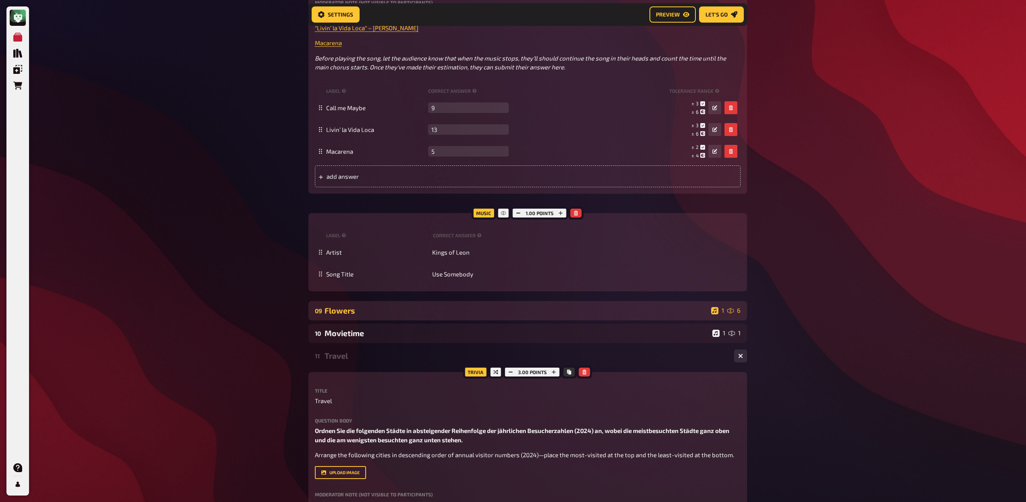
click at [396, 314] on div "Flowers" at bounding box center [517, 310] width 384 height 9
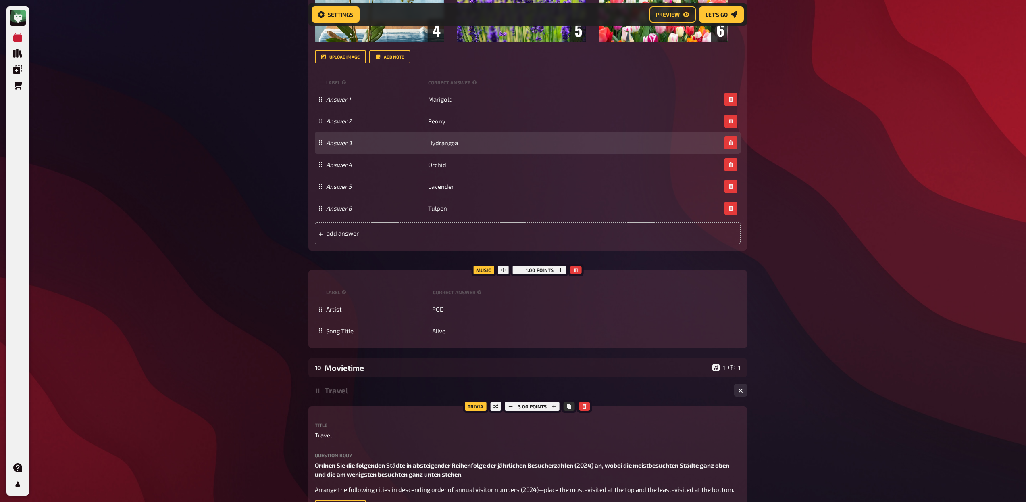
scroll to position [4066, 0]
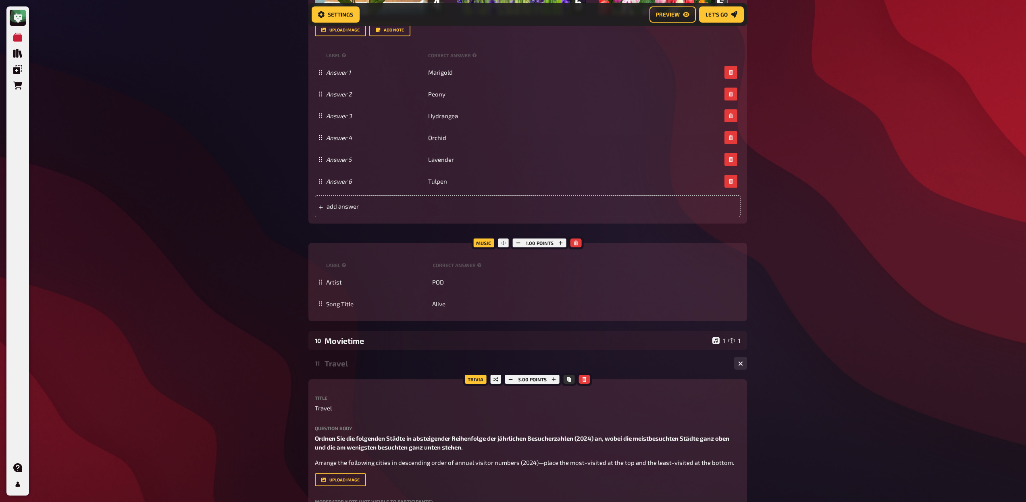
click at [421, 365] on div "Travel" at bounding box center [526, 363] width 403 height 9
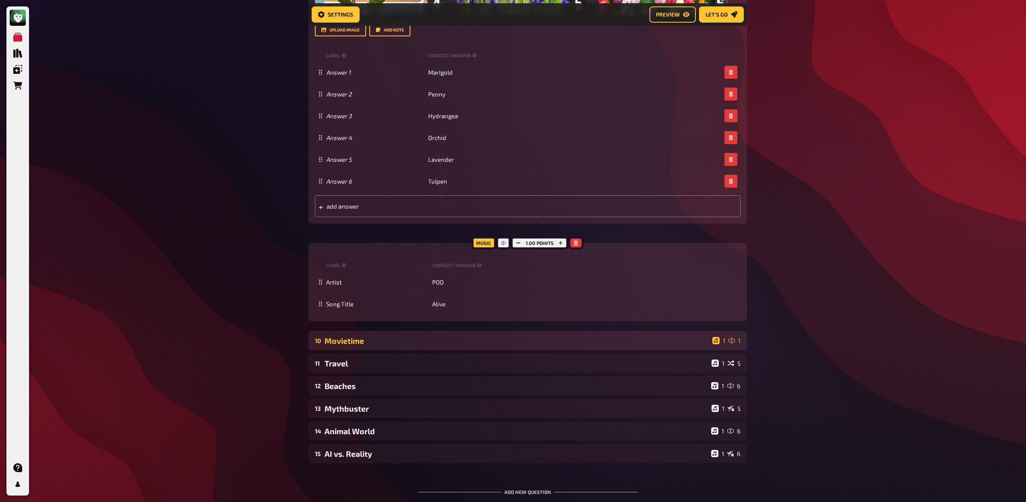
click at [440, 344] on div "Movietime" at bounding box center [517, 340] width 385 height 9
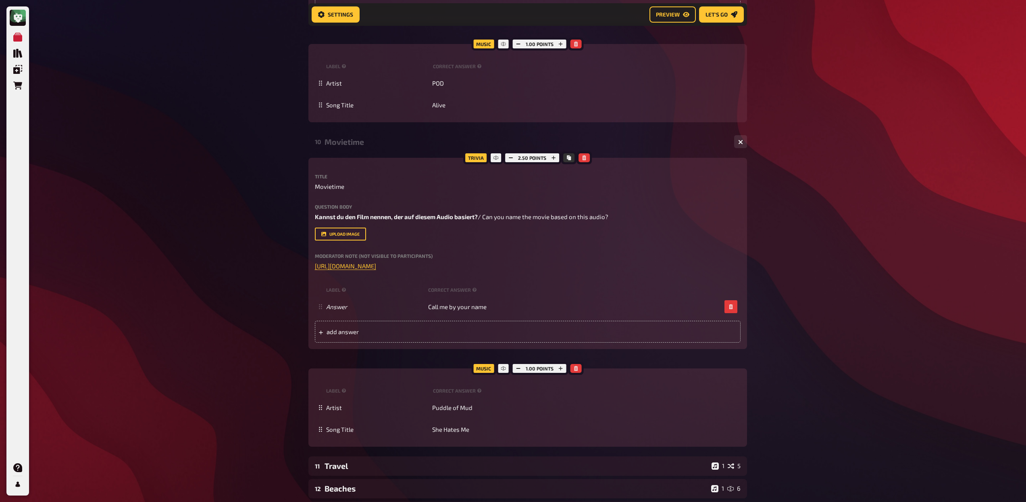
scroll to position [4349, 0]
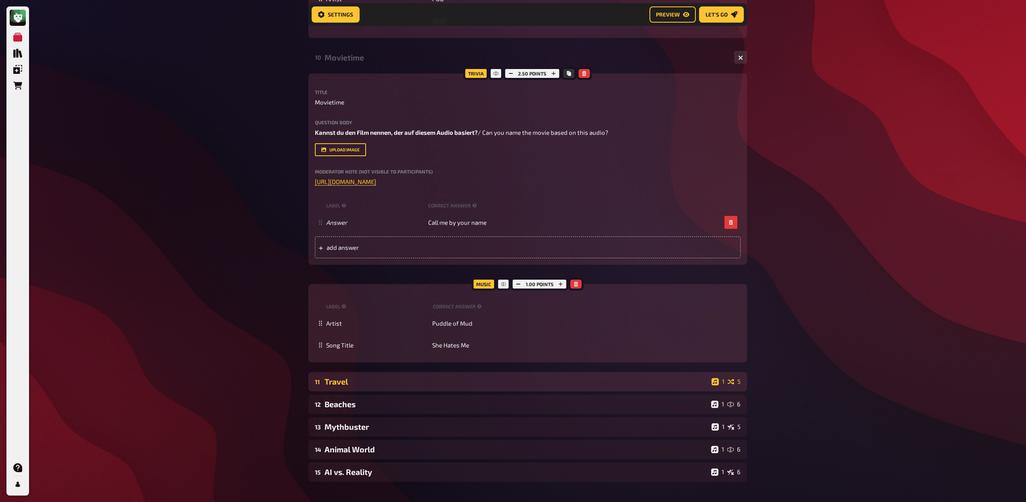
click at [427, 378] on div "Travel" at bounding box center [517, 381] width 384 height 9
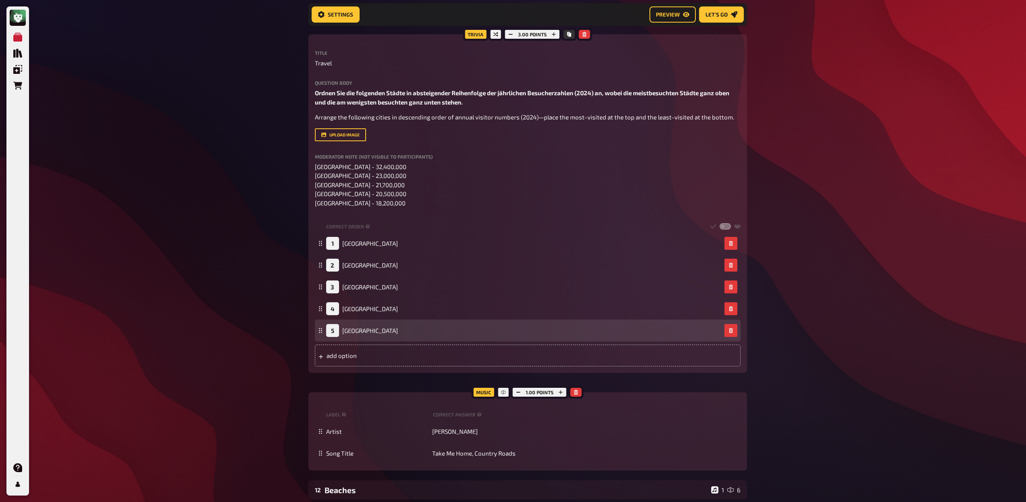
scroll to position [4777, 0]
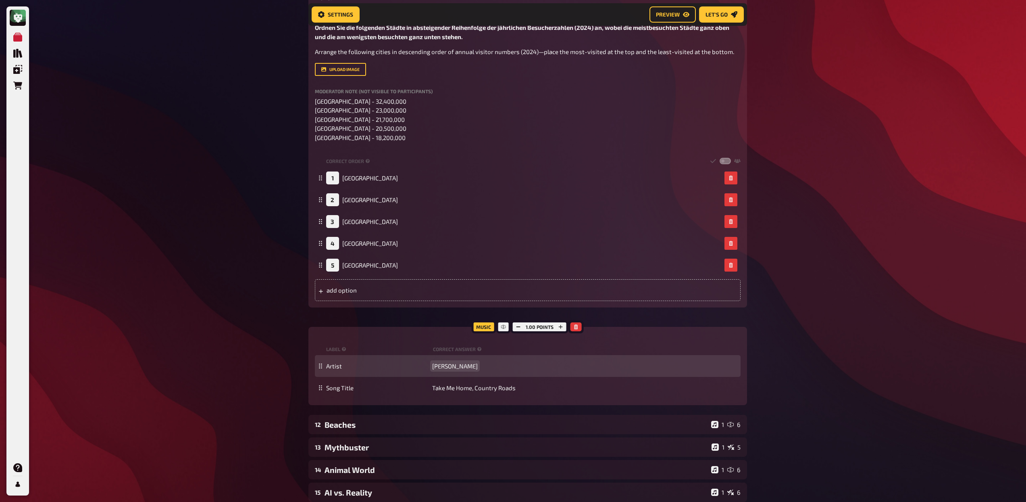
click at [447, 369] on span "[PERSON_NAME]" at bounding box center [455, 365] width 46 height 7
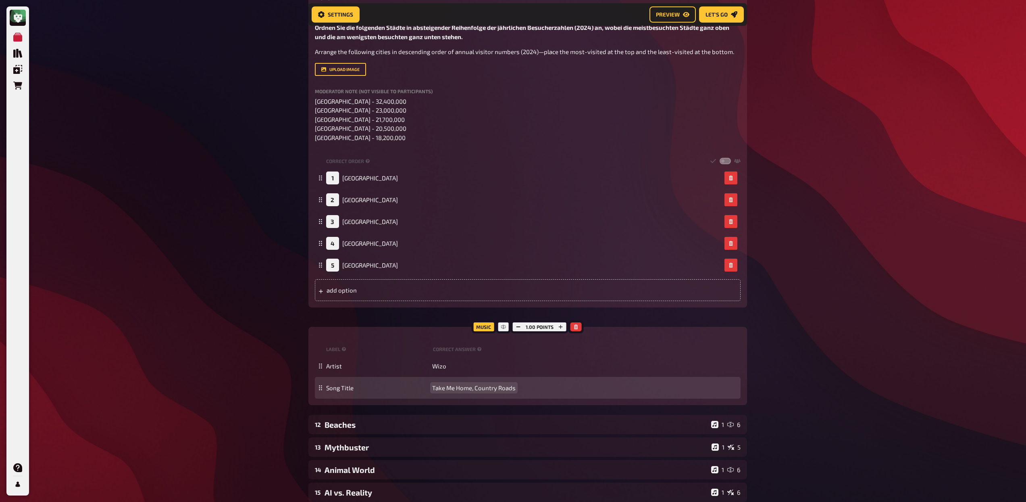
click at [465, 387] on span "Take Me Home, Country Roads" at bounding box center [473, 387] width 83 height 7
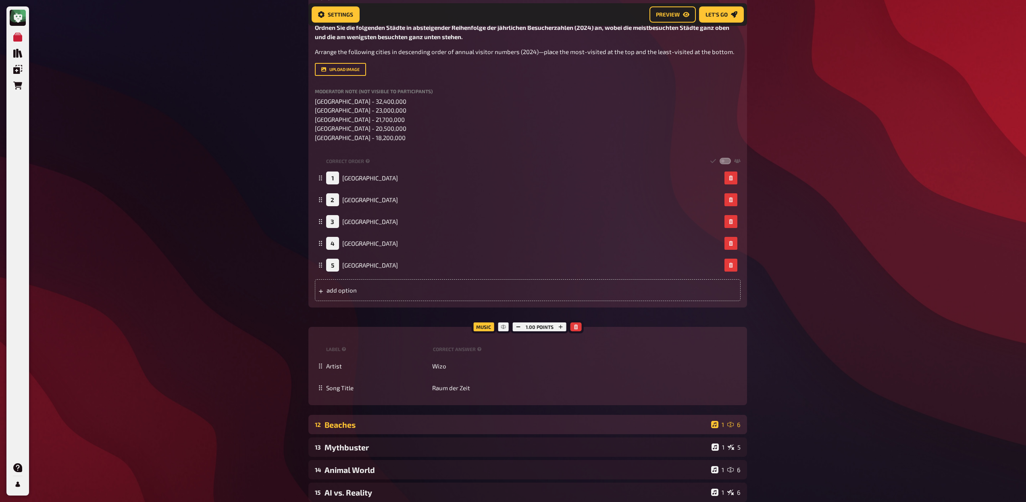
click at [453, 419] on div "12 Beaches 1 6" at bounding box center [528, 424] width 439 height 19
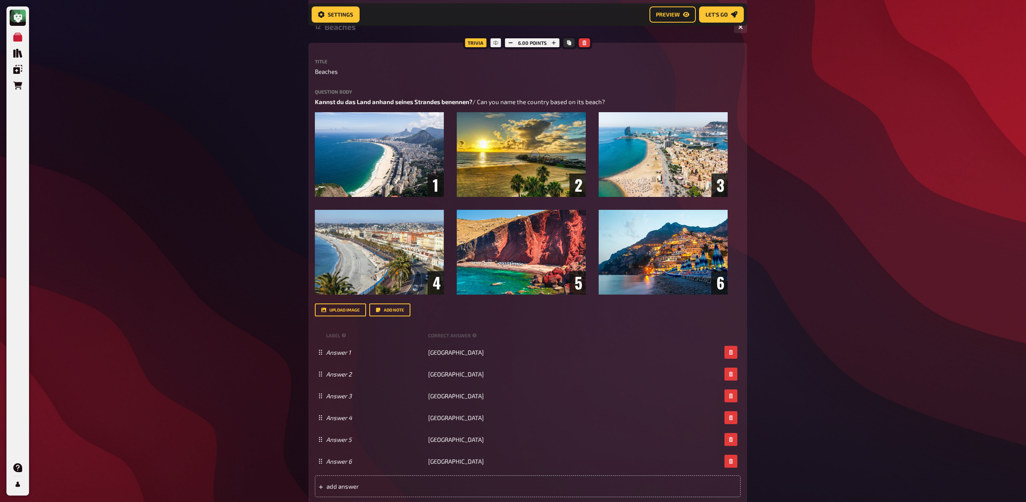
scroll to position [5439, 0]
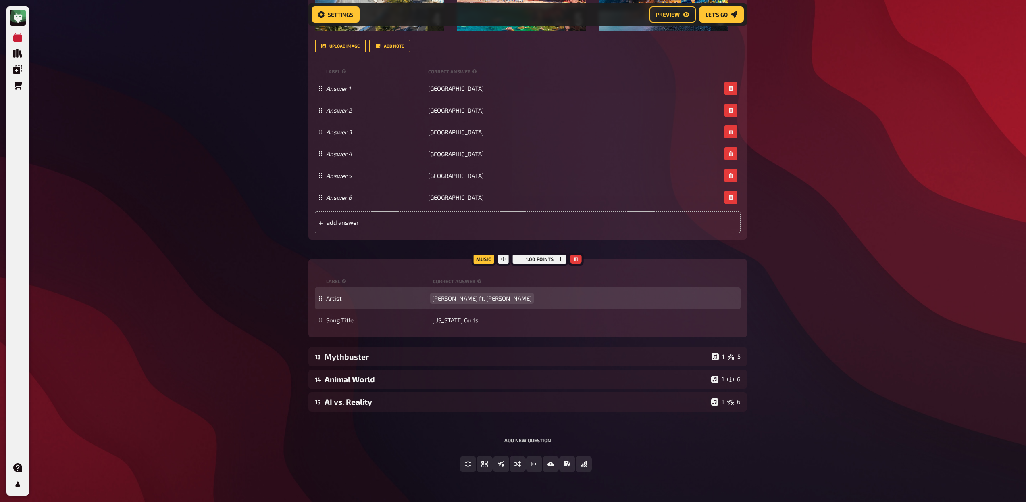
click at [453, 297] on span "[PERSON_NAME] ft. [PERSON_NAME]" at bounding box center [482, 297] width 100 height 7
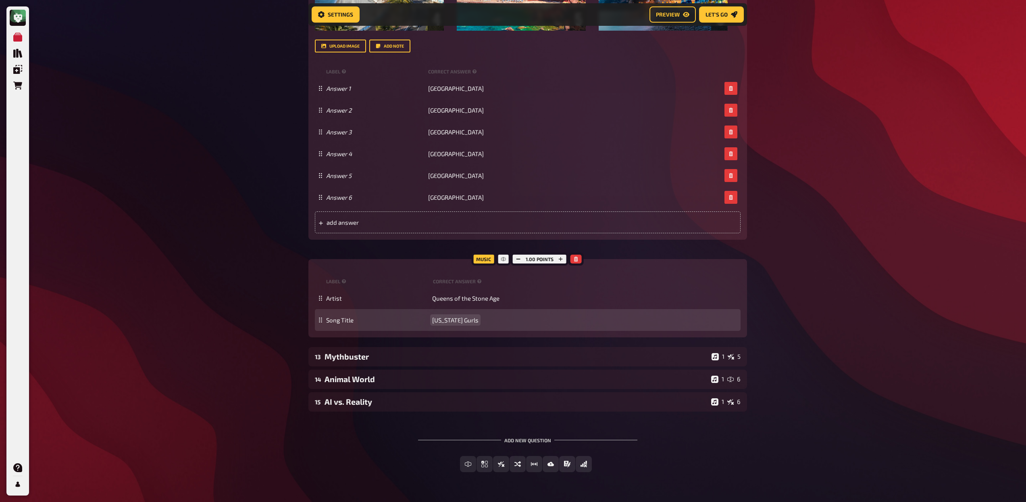
click at [466, 319] on span "[US_STATE] Gurls" at bounding box center [455, 319] width 46 height 7
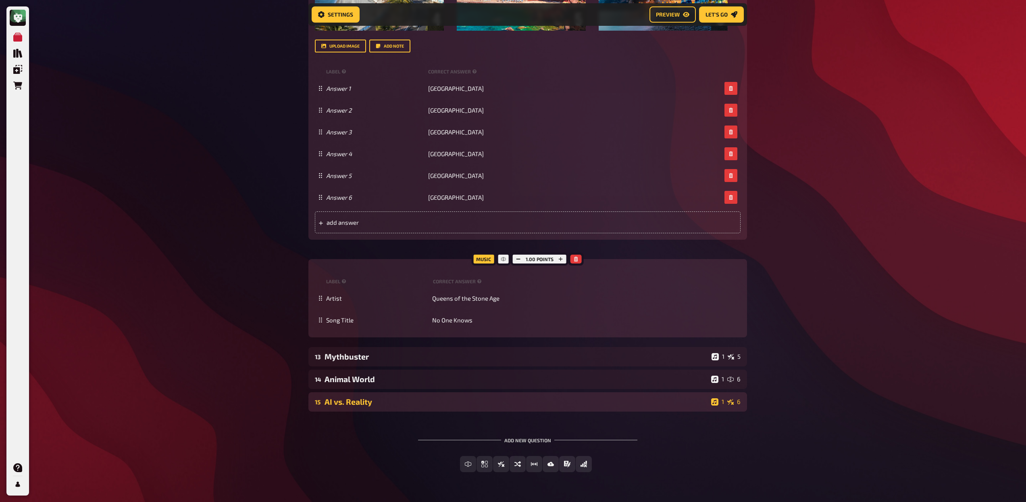
click at [479, 394] on div "15 AI vs. Reality 1 6" at bounding box center [528, 401] width 439 height 19
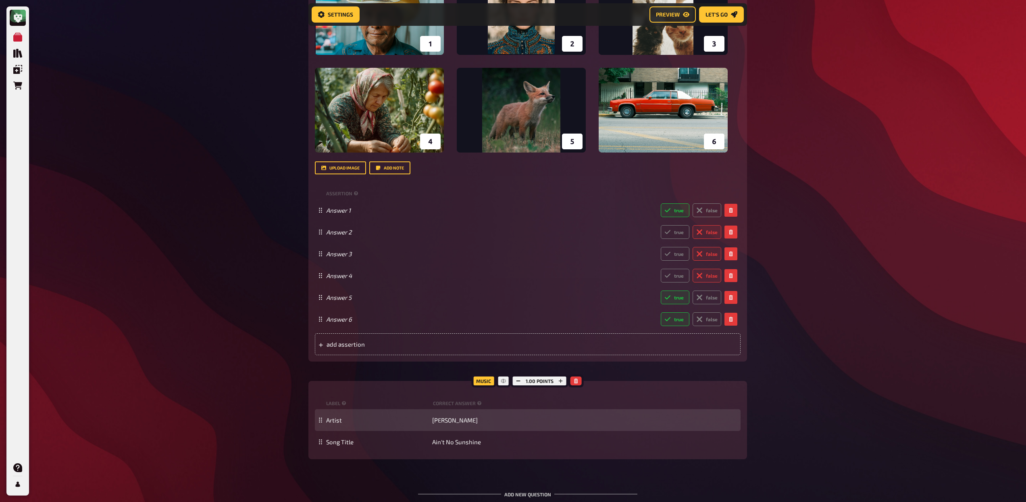
scroll to position [5971, 0]
click at [450, 423] on span "[PERSON_NAME]" at bounding box center [455, 419] width 46 height 7
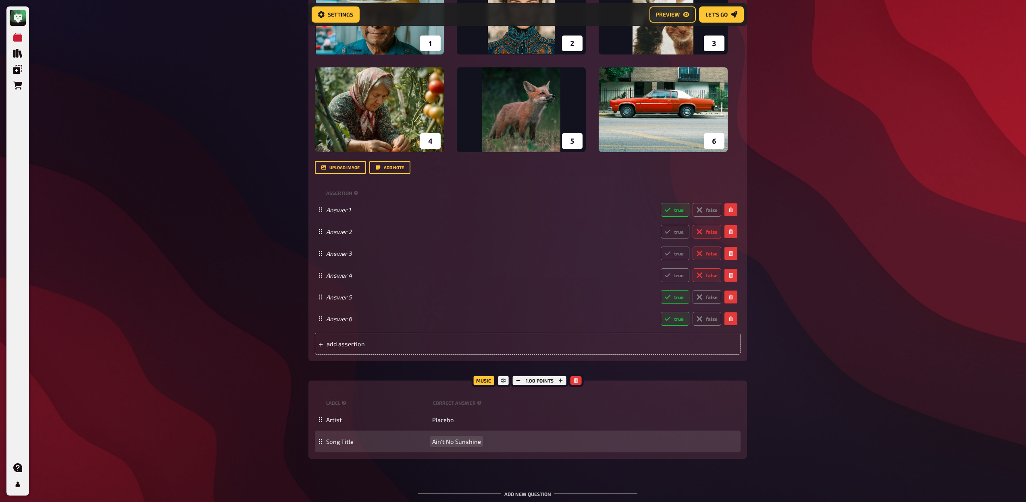
click at [460, 445] on span "Ain't No Sunshine" at bounding box center [456, 441] width 49 height 7
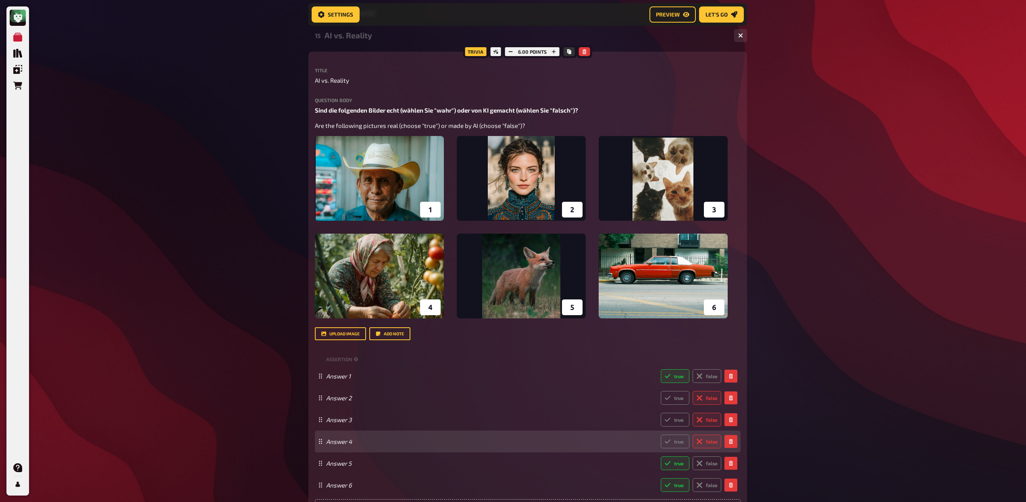
scroll to position [5576, 0]
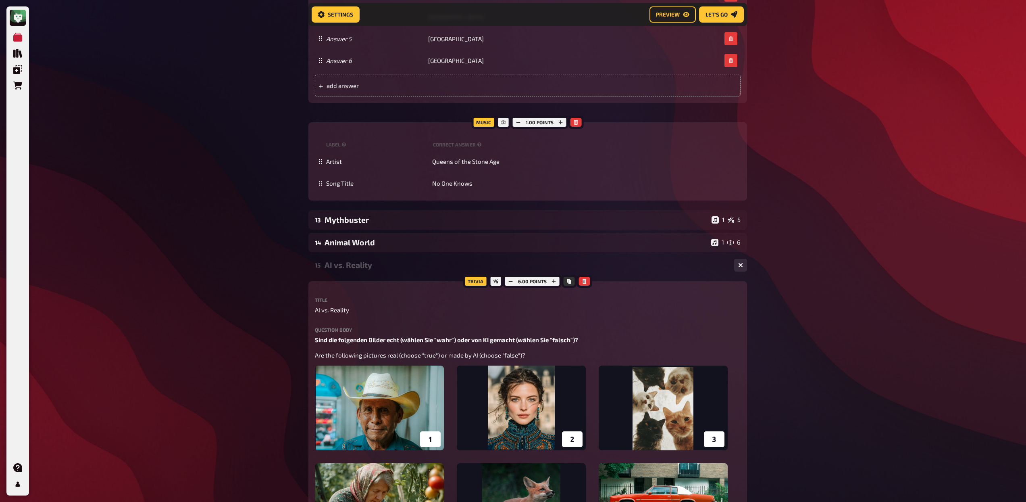
click at [375, 263] on div "AI vs. Reality" at bounding box center [526, 264] width 403 height 9
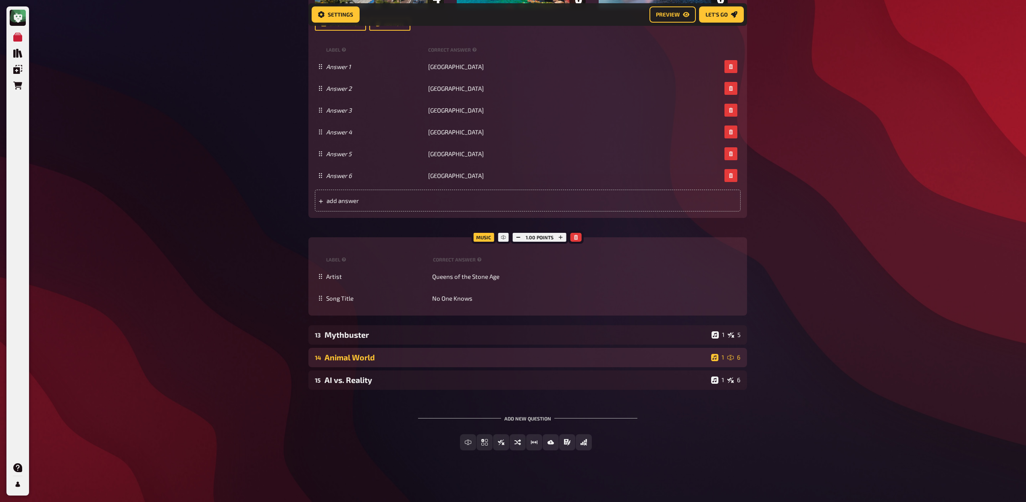
click at [390, 357] on div "Animal World" at bounding box center [517, 356] width 384 height 9
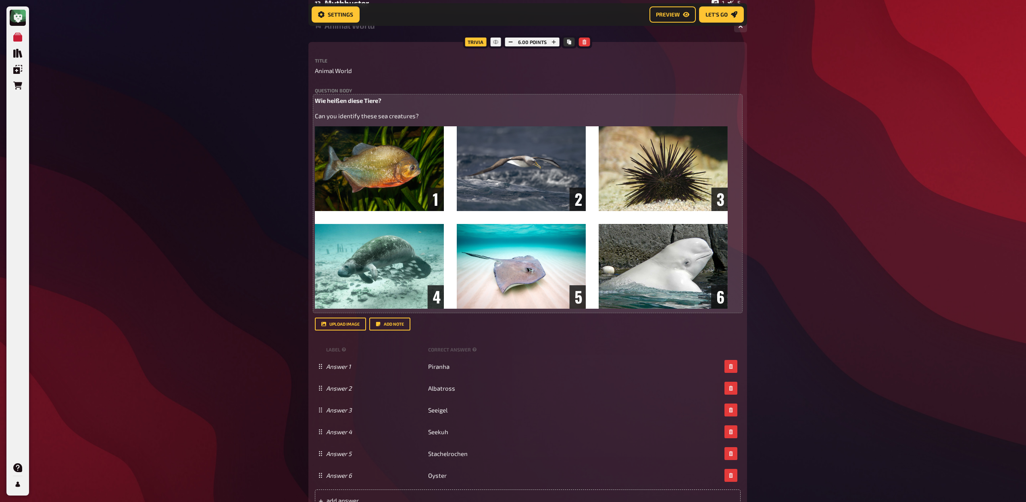
scroll to position [6047, 0]
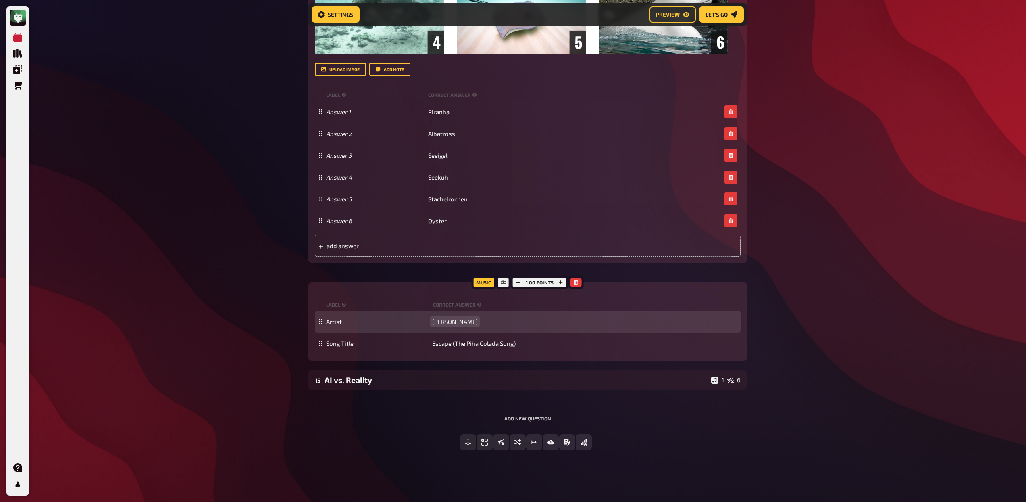
click at [460, 320] on span "[PERSON_NAME]" at bounding box center [455, 321] width 46 height 7
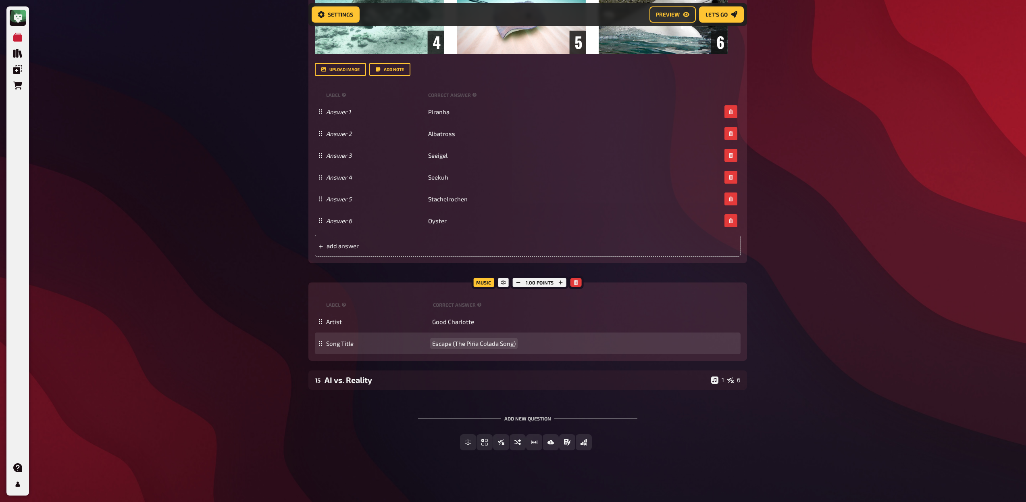
click at [467, 343] on span "Escape (The Piña Colada Song)" at bounding box center [473, 343] width 83 height 7
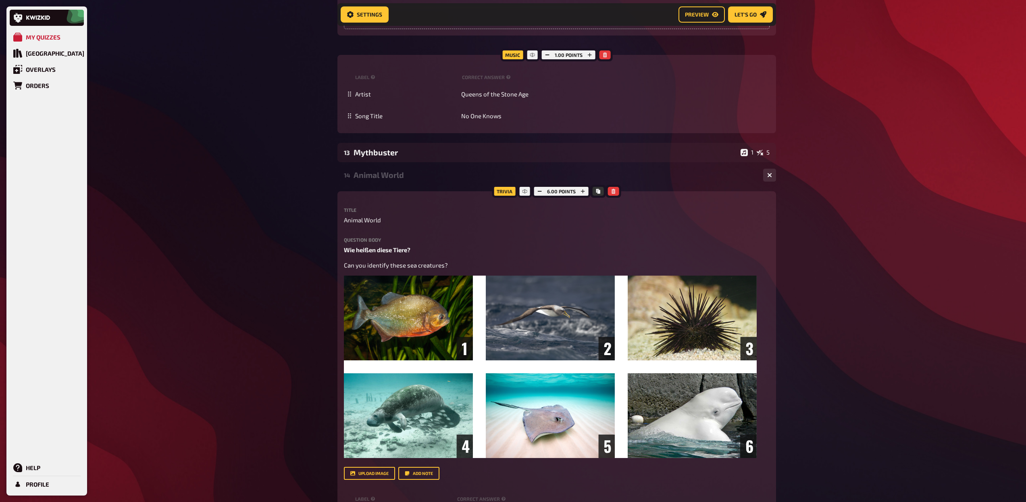
scroll to position [5628, 0]
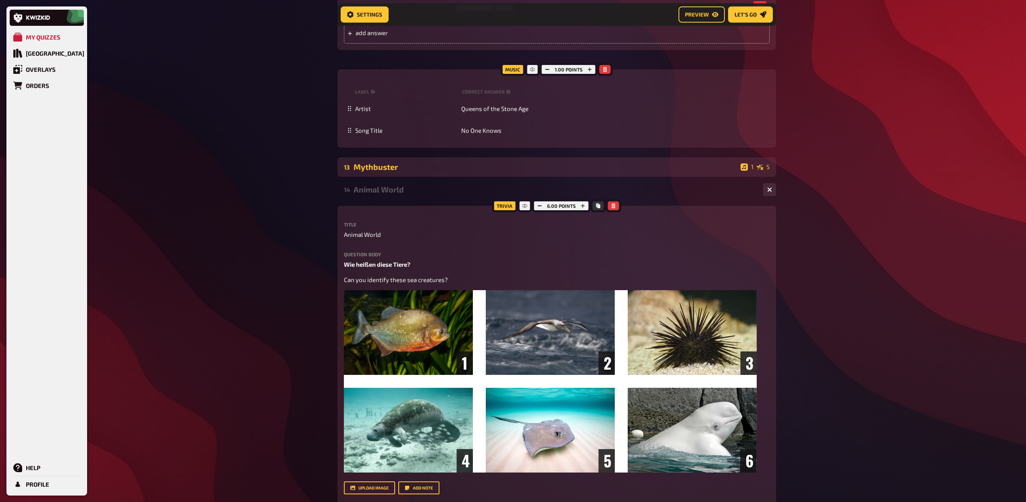
click at [445, 168] on div "Mythbuster" at bounding box center [546, 166] width 384 height 9
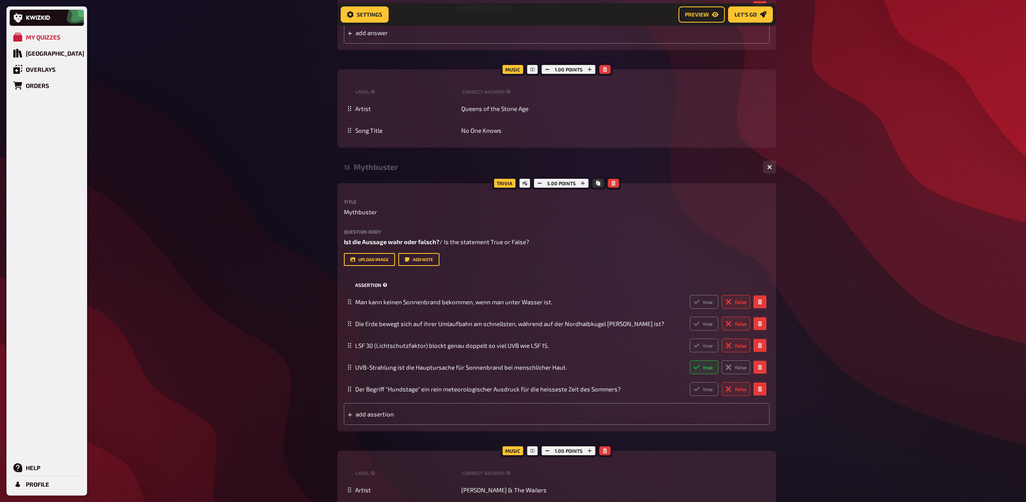
scroll to position [5904, 0]
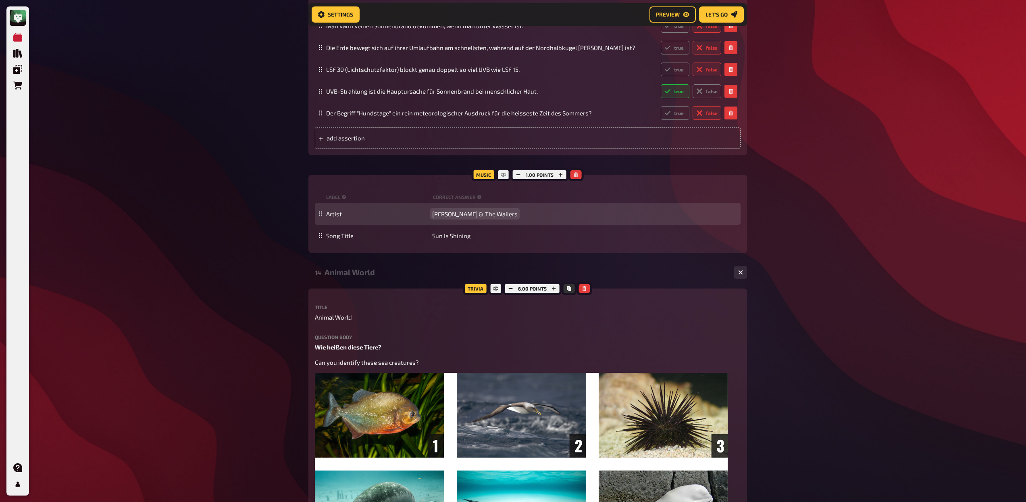
click at [468, 214] on span "[PERSON_NAME] & The Wailers" at bounding box center [474, 213] width 85 height 7
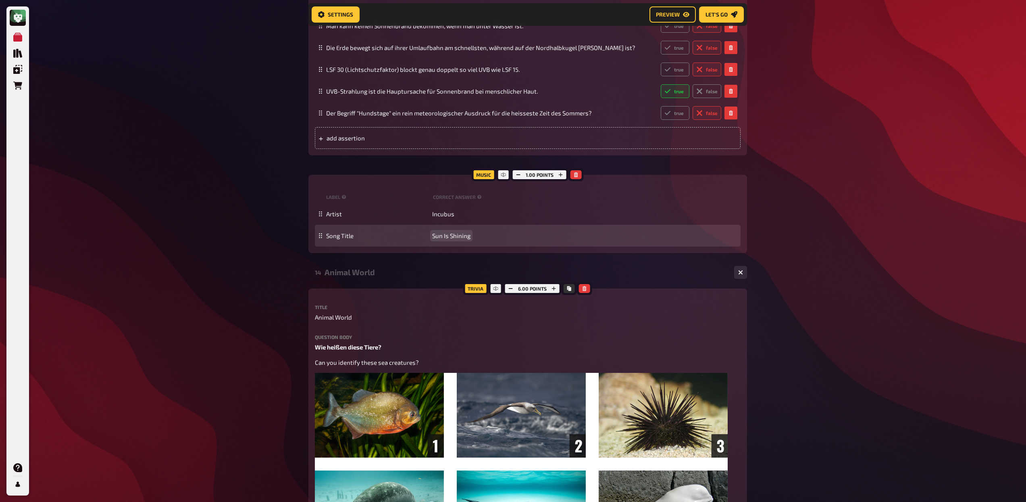
click at [457, 234] on span "Sun Is Shining" at bounding box center [451, 235] width 38 height 7
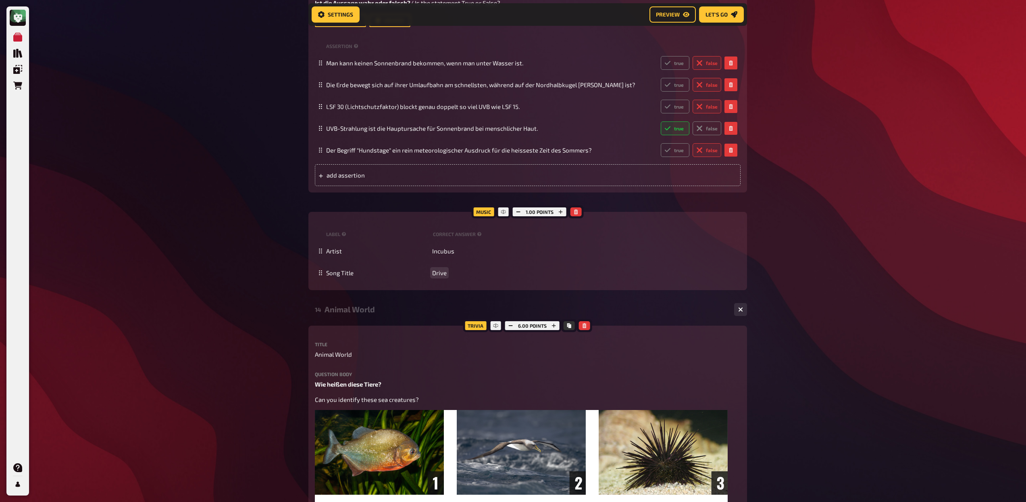
scroll to position [5804, 0]
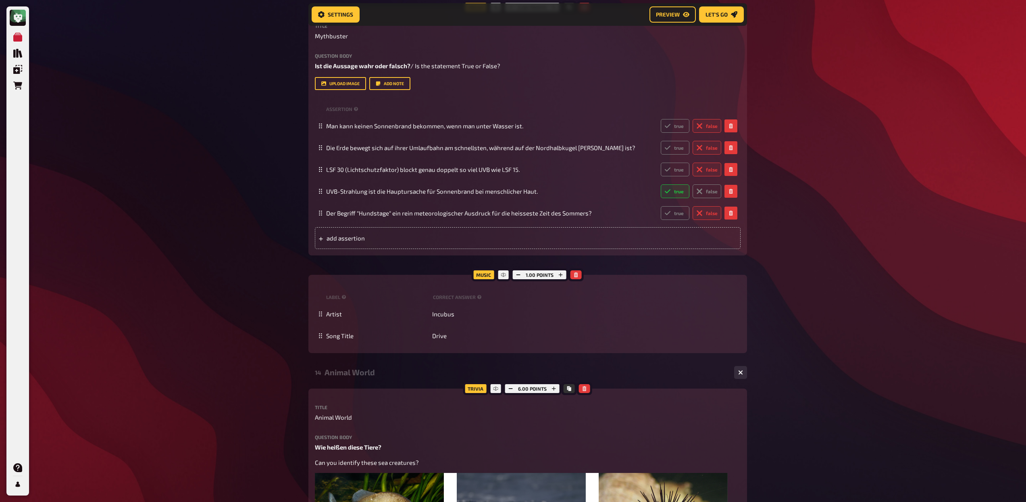
click at [367, 374] on div "Animal World" at bounding box center [526, 371] width 403 height 9
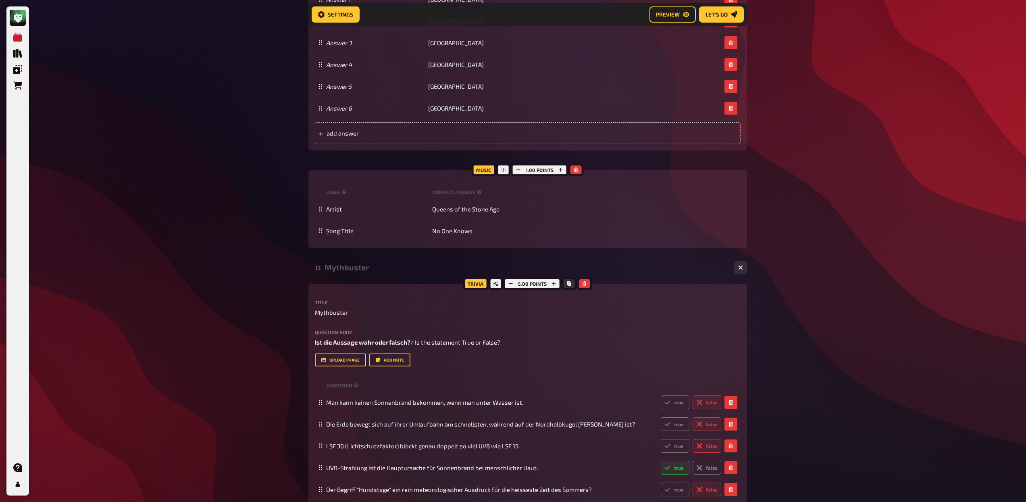
click at [351, 273] on div "13 Mythbuster 1 5" at bounding box center [528, 267] width 439 height 19
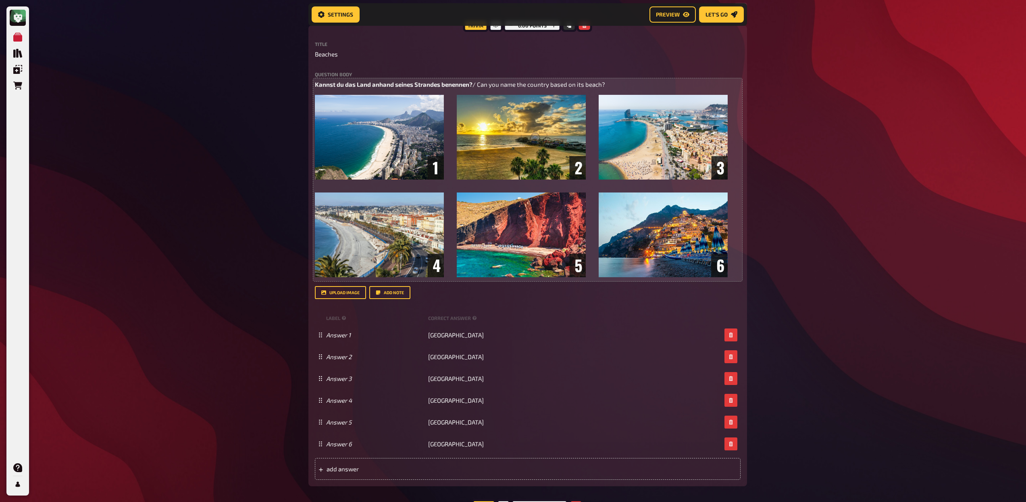
scroll to position [4924, 0]
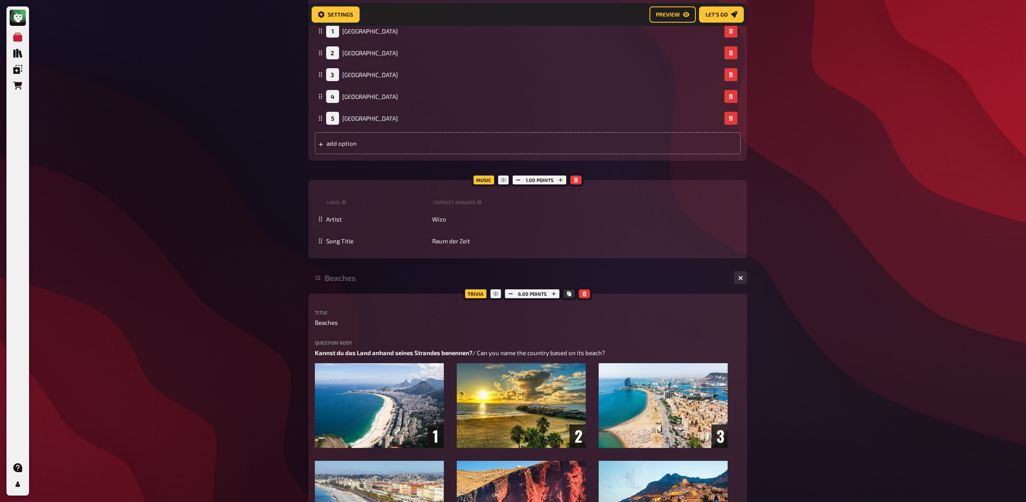
click at [350, 281] on div "Beaches" at bounding box center [526, 277] width 403 height 9
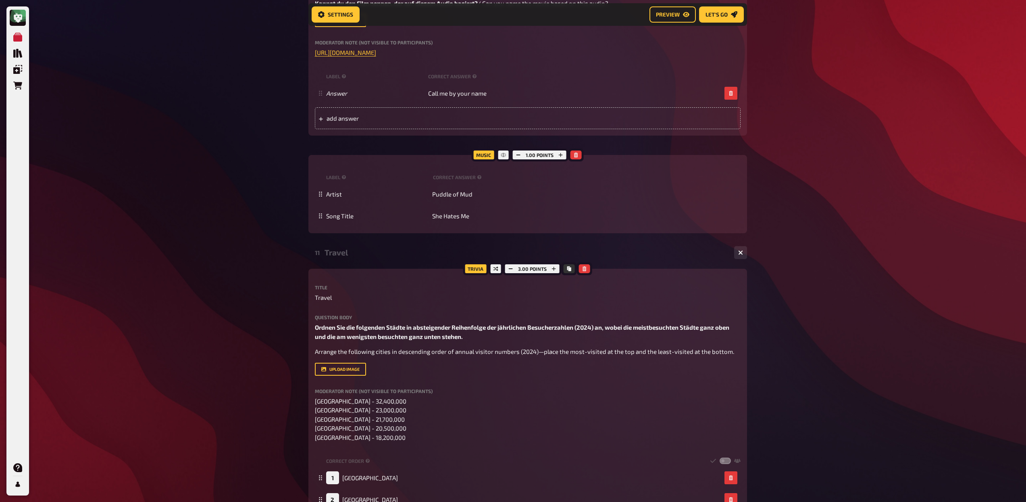
click at [347, 250] on div "Travel" at bounding box center [526, 252] width 403 height 9
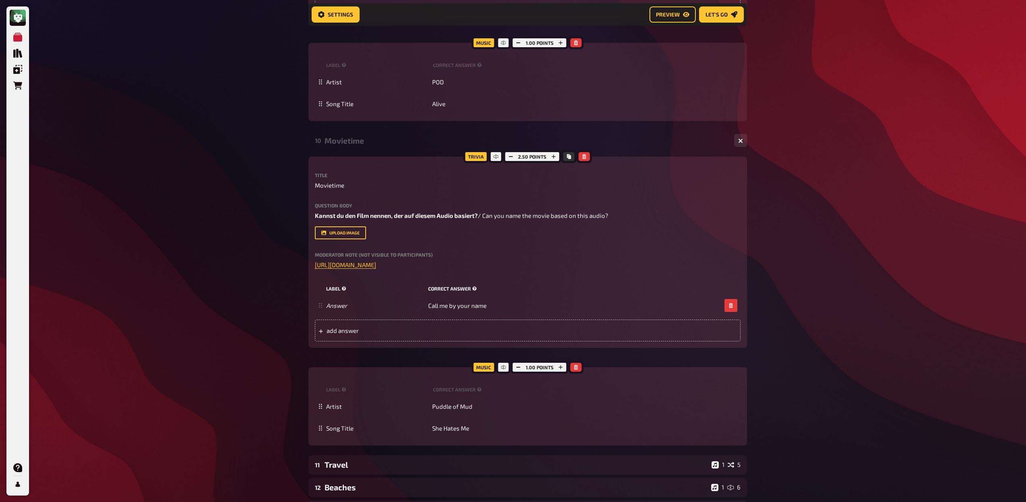
scroll to position [4296, 0]
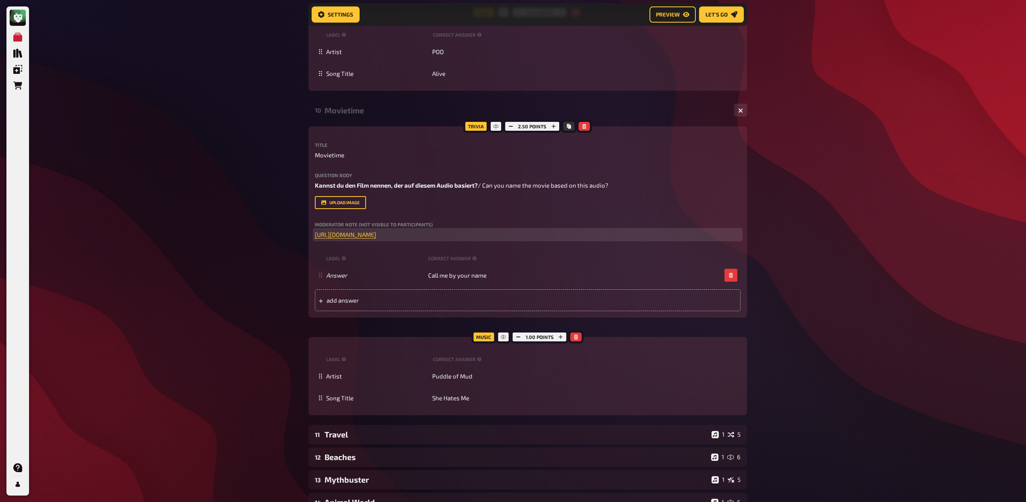
click at [582, 234] on p "﻿ [URL][DOMAIN_NAME] ﻿" at bounding box center [528, 234] width 426 height 9
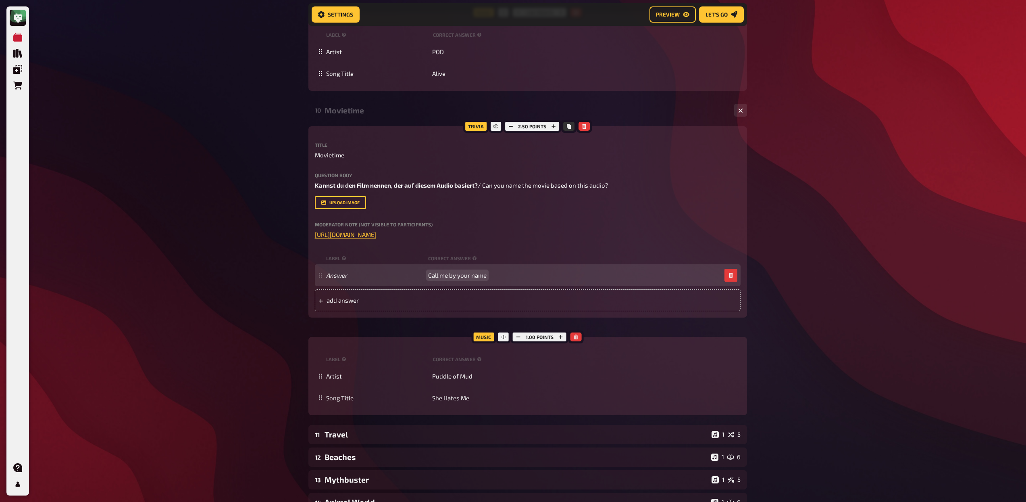
click at [453, 275] on span "Call me by your name" at bounding box center [457, 274] width 58 height 7
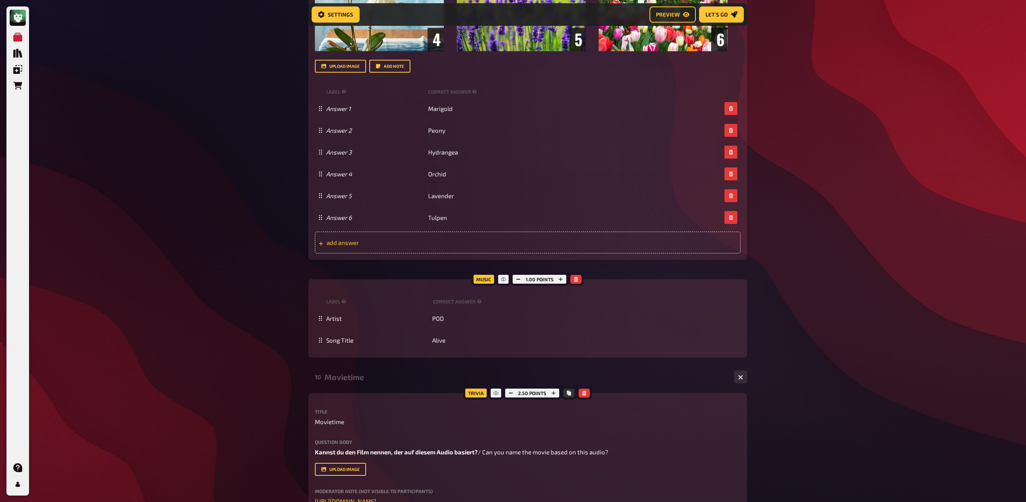
scroll to position [4029, 0]
click at [386, 382] on div "10 Movietime 1 1" at bounding box center [528, 376] width 439 height 19
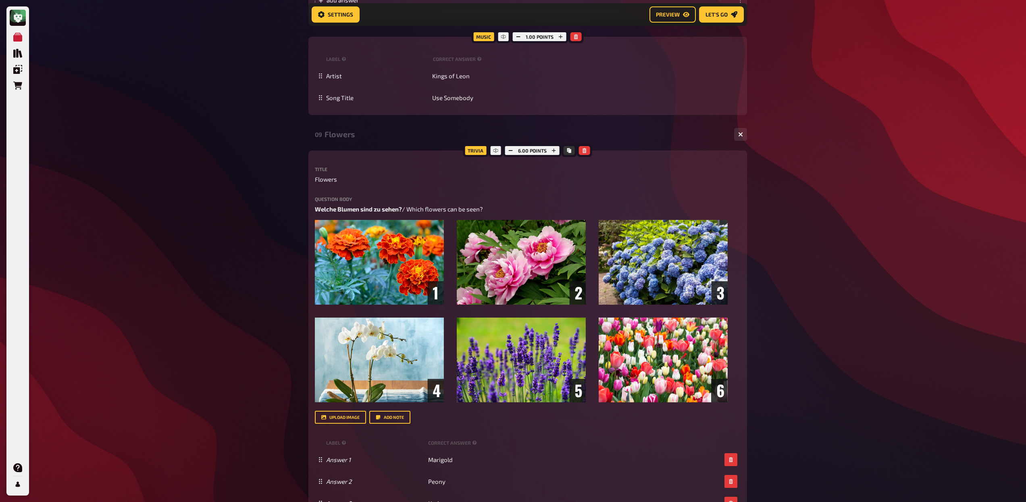
click at [377, 128] on div "09 Flowers 1 6" at bounding box center [528, 134] width 439 height 19
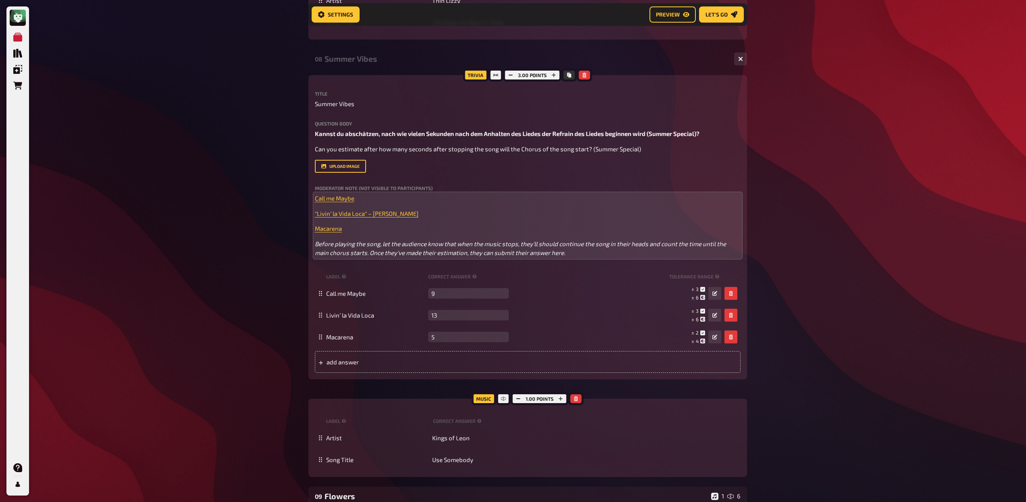
scroll to position [3316, 0]
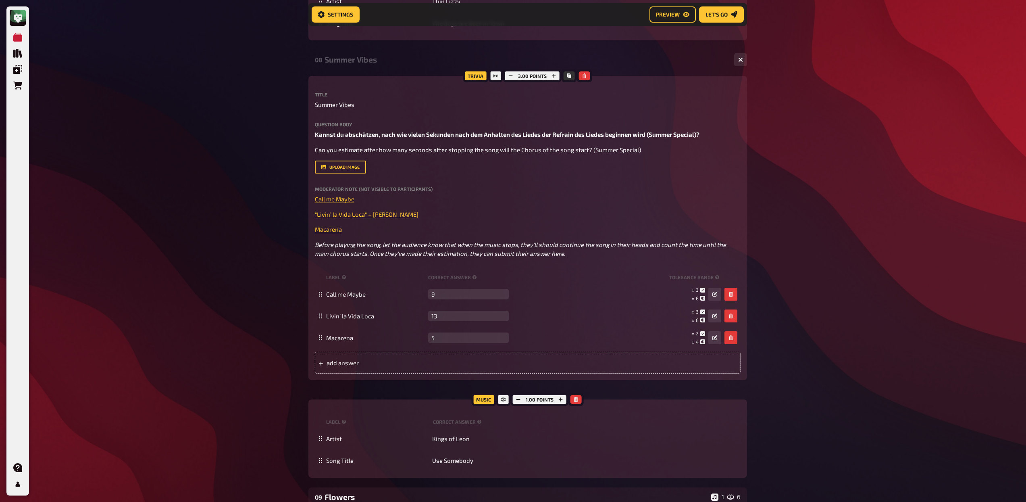
click at [382, 63] on div "Summer Vibes" at bounding box center [526, 59] width 403 height 9
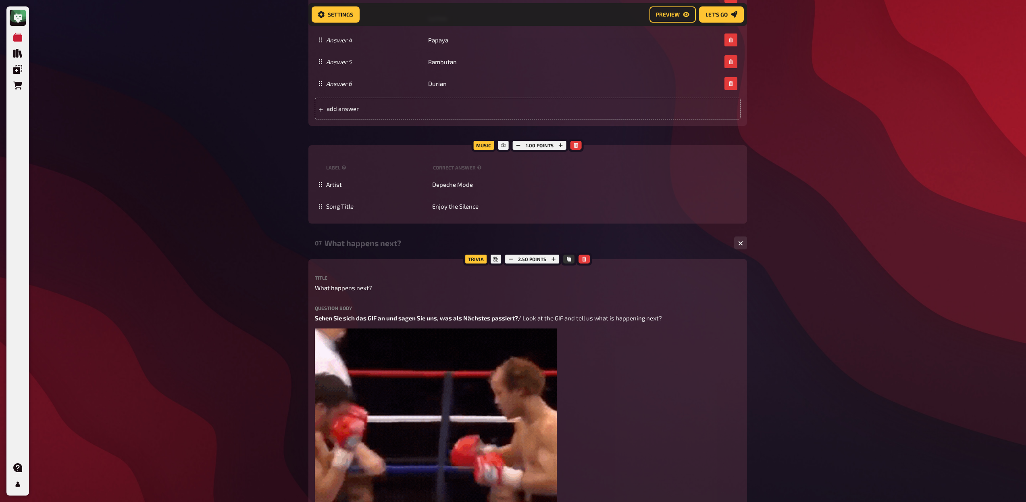
scroll to position [2492, 0]
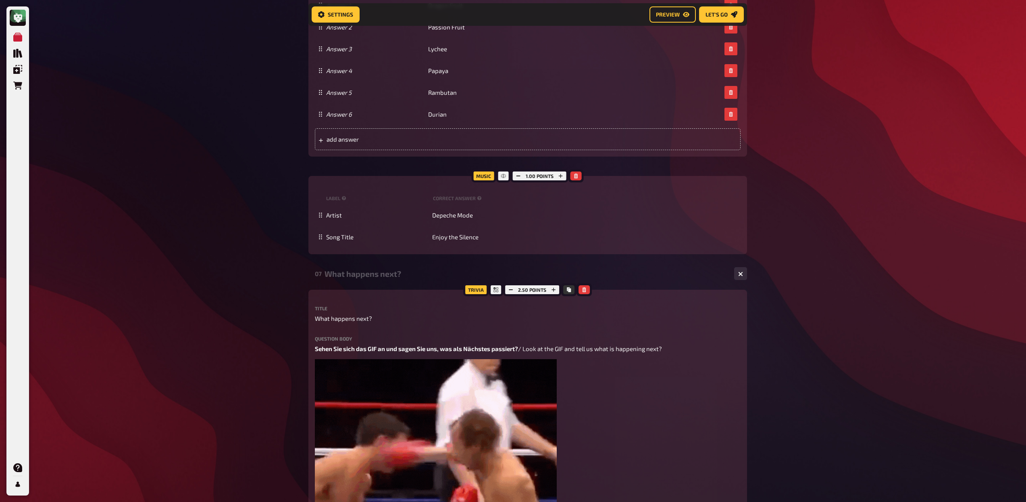
click at [362, 277] on div "What happens next?" at bounding box center [526, 273] width 403 height 9
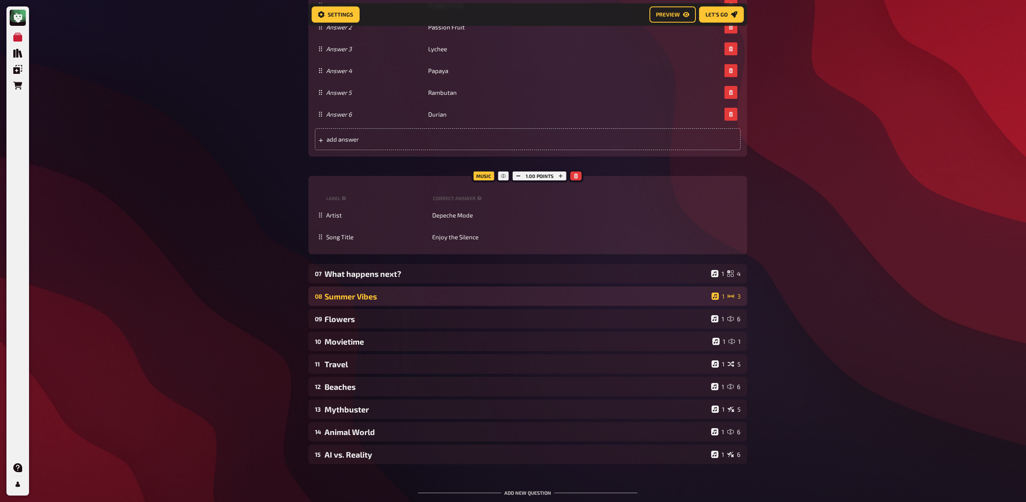
click at [384, 298] on div "Summer Vibes" at bounding box center [517, 296] width 384 height 9
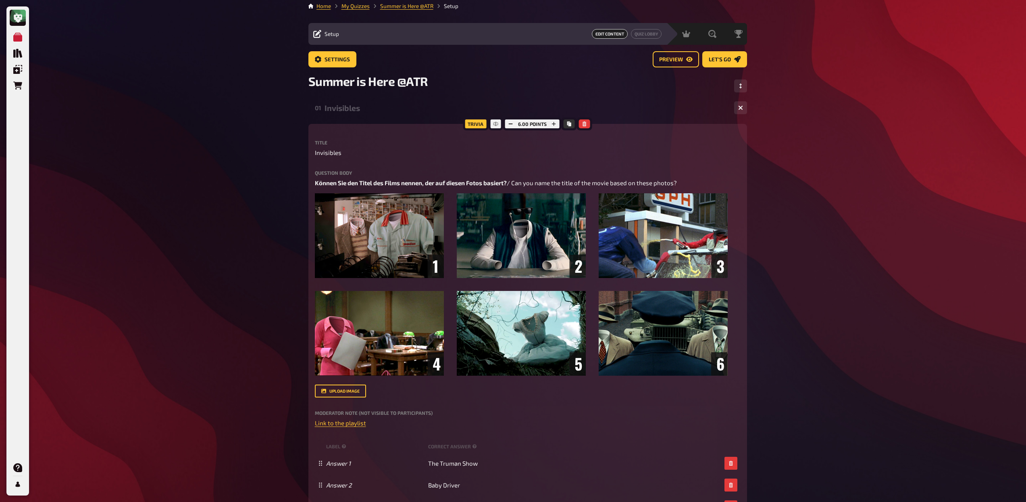
scroll to position [0, 0]
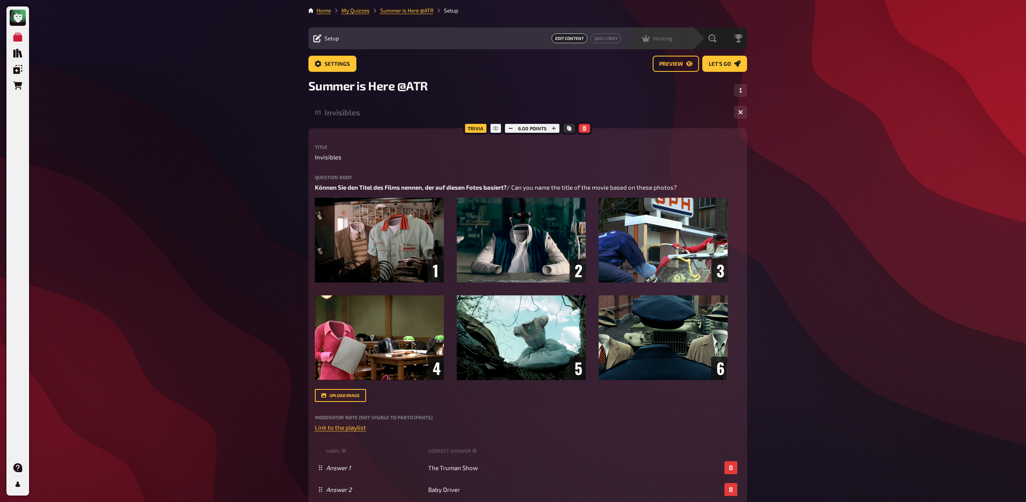
click at [665, 39] on span "Hosting" at bounding box center [662, 38] width 19 height 6
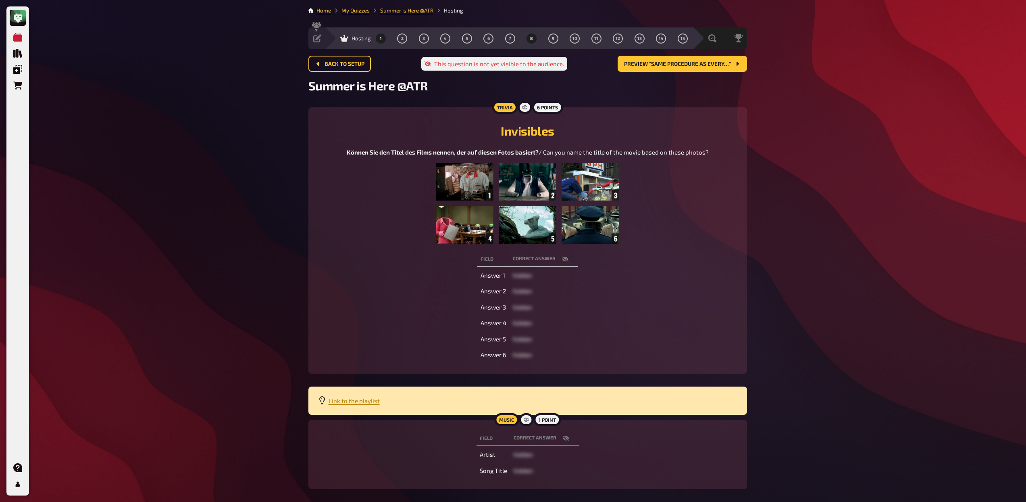
click at [528, 39] on button "8" at bounding box center [531, 38] width 13 height 13
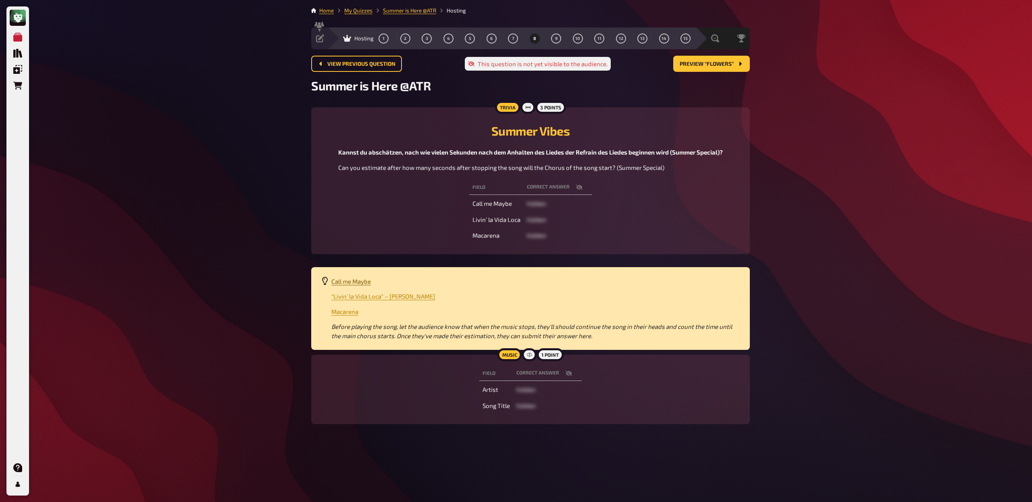
click at [360, 279] on span "Call me Maybe" at bounding box center [352, 280] width 40 height 7
click at [376, 296] on span ""Livin’ la Vida Loca" – [PERSON_NAME]" at bounding box center [384, 295] width 104 height 7
click at [349, 313] on span "Macarena" at bounding box center [345, 311] width 27 height 7
click at [328, 42] on div "Setup" at bounding box center [329, 38] width 26 height 8
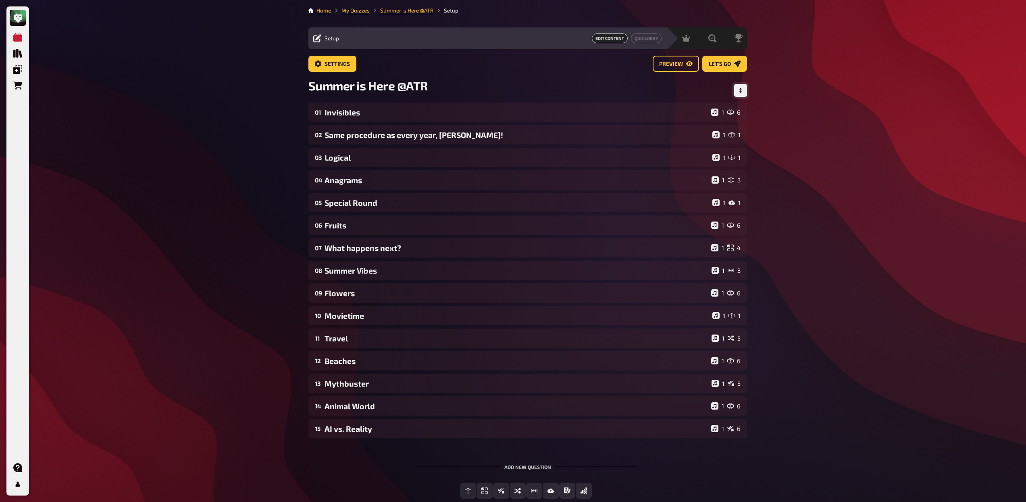
click at [736, 90] on button "Change Order" at bounding box center [740, 90] width 13 height 13
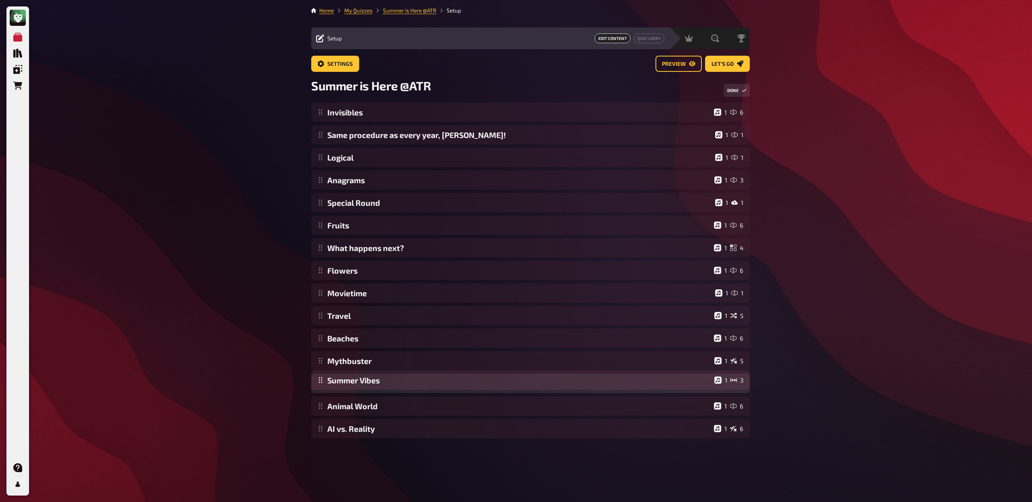
drag, startPoint x: 320, startPoint y: 271, endPoint x: 339, endPoint y: 381, distance: 110.9
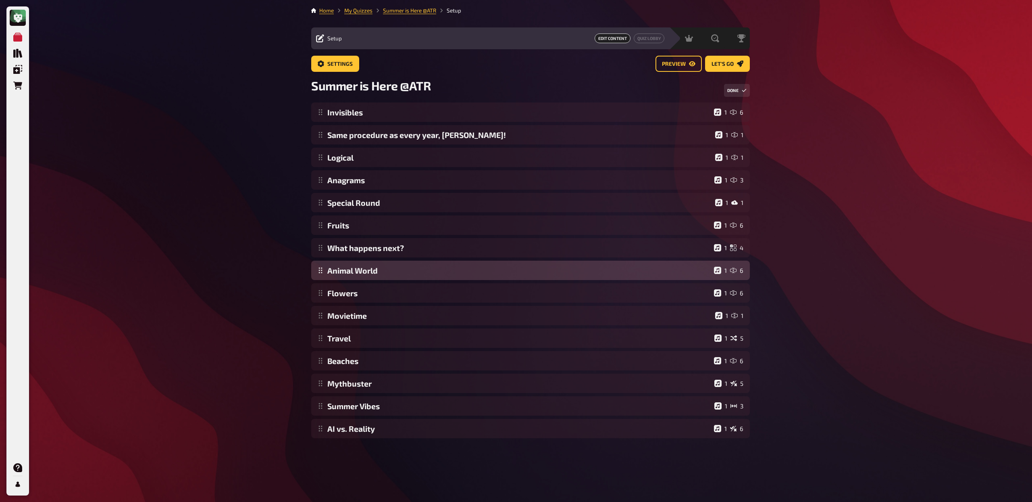
drag, startPoint x: 321, startPoint y: 407, endPoint x: 330, endPoint y: 273, distance: 135.0
click at [330, 273] on div "Invisibles 1 6 Same procedure as every year, [PERSON_NAME]! 1 1 Logical 1 1 Ana…" at bounding box center [530, 270] width 439 height 336
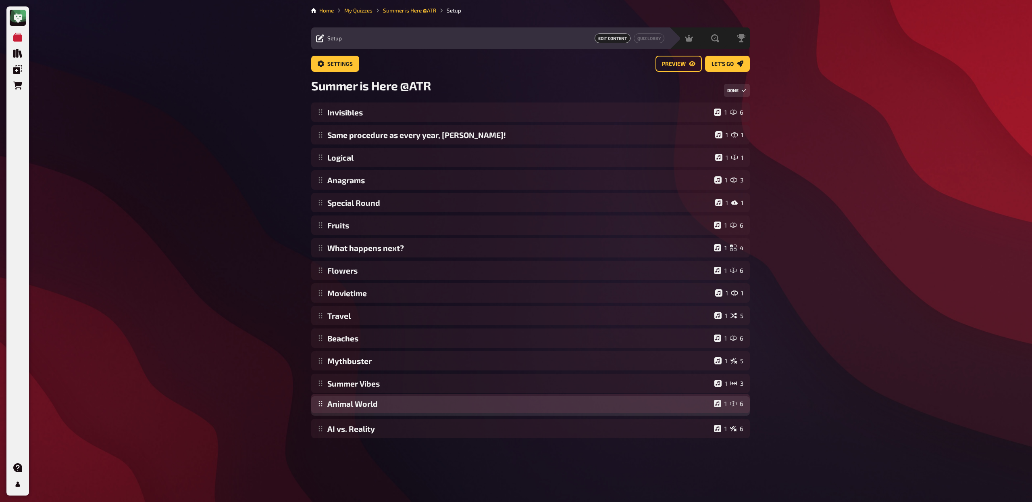
drag, startPoint x: 319, startPoint y: 271, endPoint x: 331, endPoint y: 404, distance: 133.6
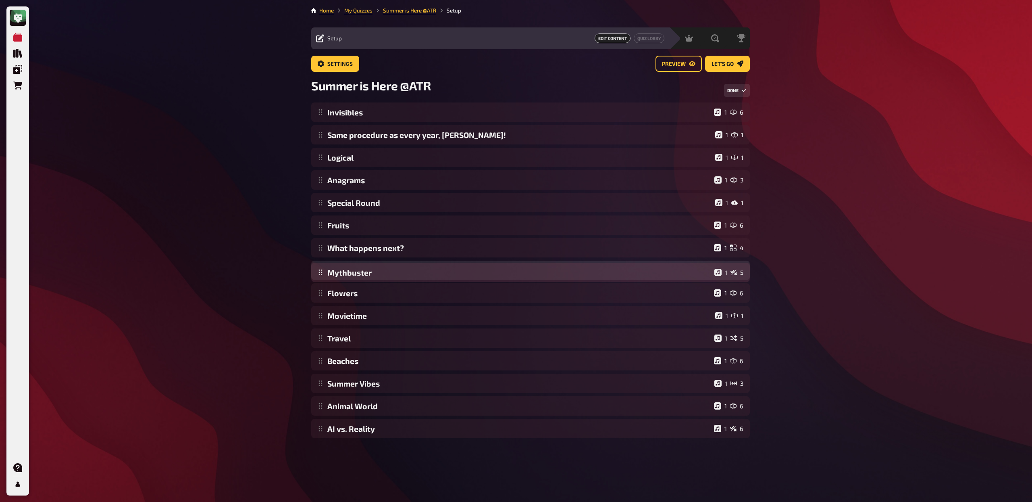
drag, startPoint x: 323, startPoint y: 361, endPoint x: 327, endPoint y: 273, distance: 88.4
click at [327, 273] on div "Invisibles 1 6 Same procedure as every year, [PERSON_NAME]! 1 1 Logical 1 1 Ana…" at bounding box center [530, 270] width 439 height 336
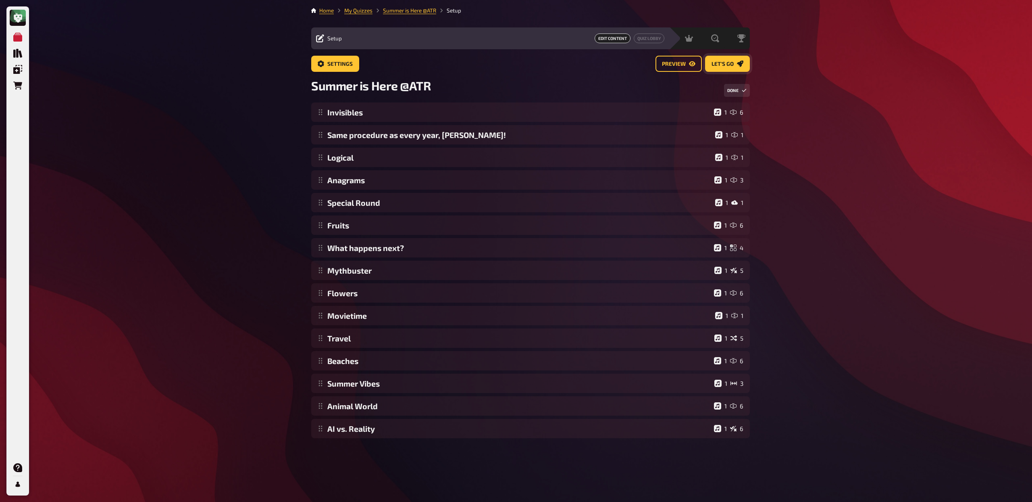
click at [722, 65] on span "Let's go" at bounding box center [723, 64] width 22 height 6
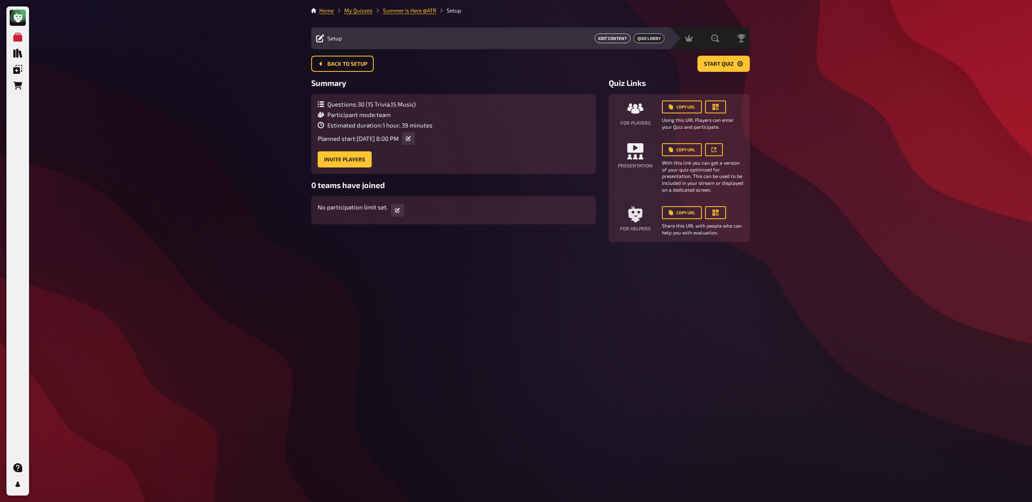
click at [606, 40] on button "Edit Content" at bounding box center [613, 38] width 36 height 10
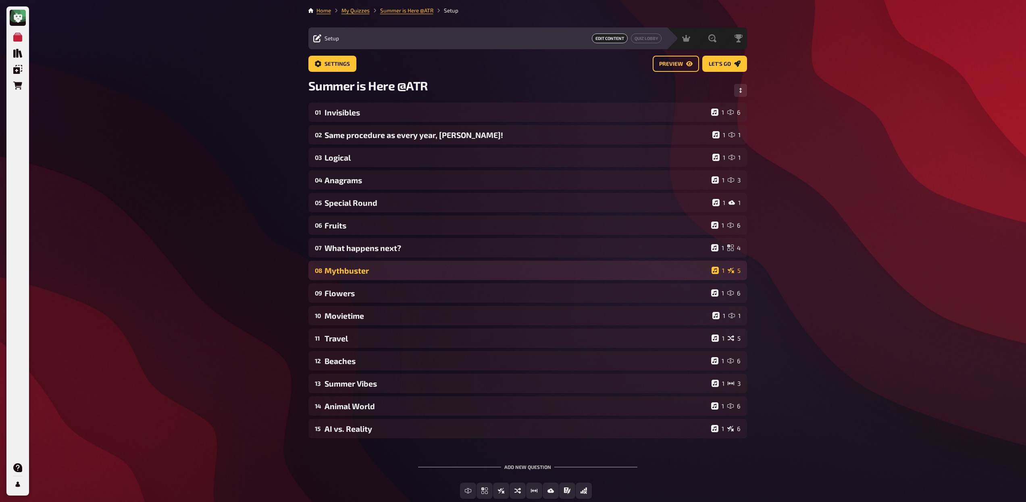
click at [465, 270] on div "Mythbuster" at bounding box center [517, 270] width 384 height 9
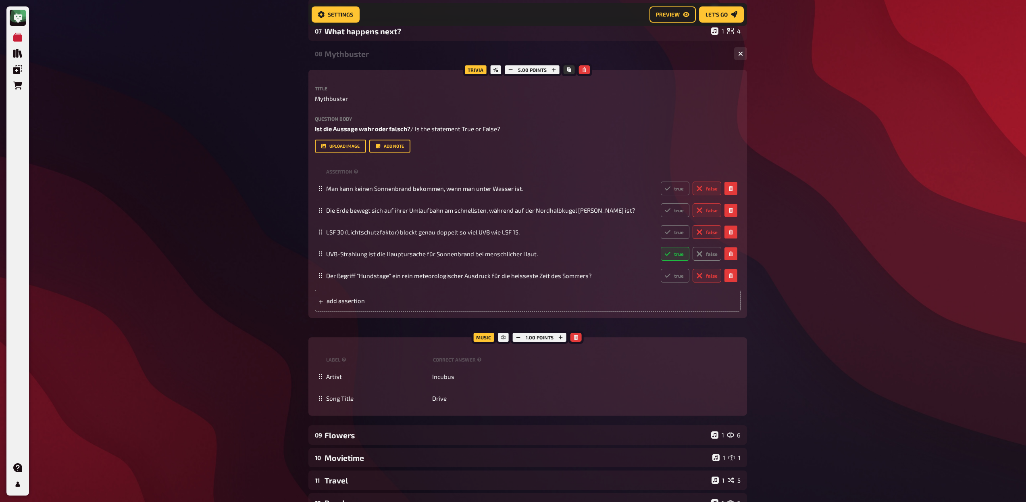
scroll to position [70, 0]
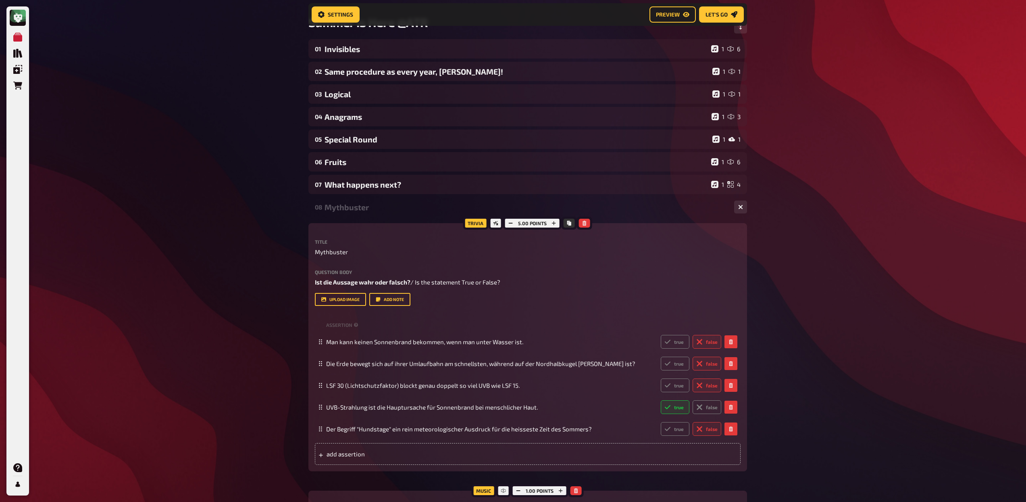
click at [371, 212] on div "08 Mythbuster 1 5" at bounding box center [528, 206] width 439 height 19
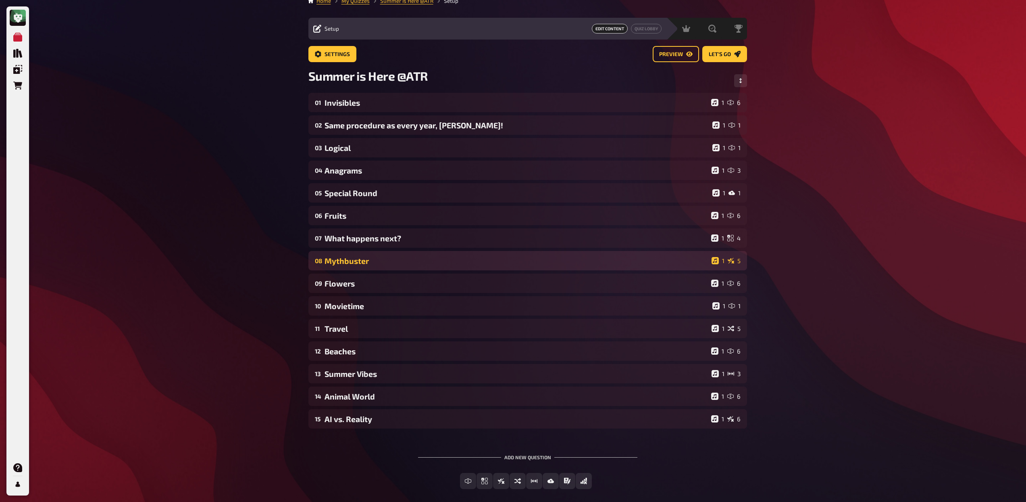
scroll to position [0, 0]
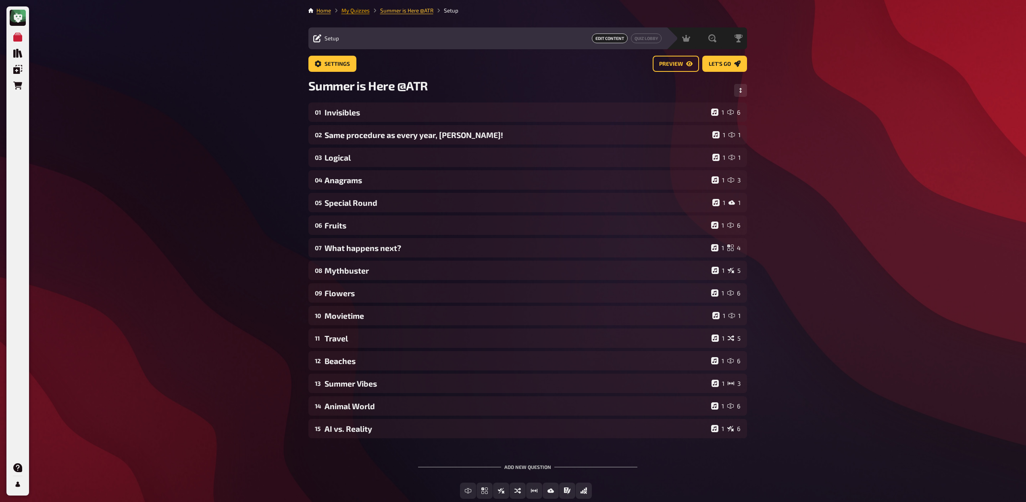
click at [360, 10] on link "My Quizzes" at bounding box center [356, 10] width 28 height 6
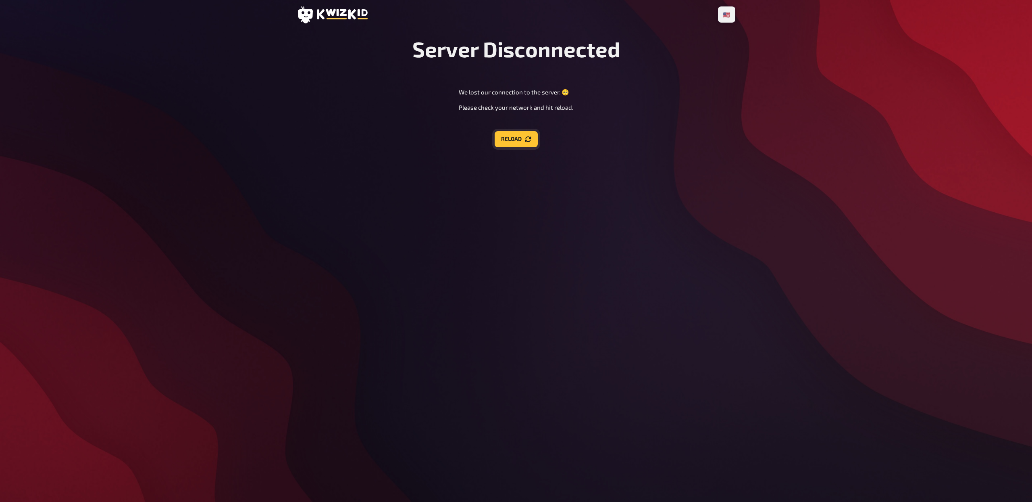
click at [508, 141] on button "Reload" at bounding box center [516, 139] width 43 height 16
